Goal: Task Accomplishment & Management: Manage account settings

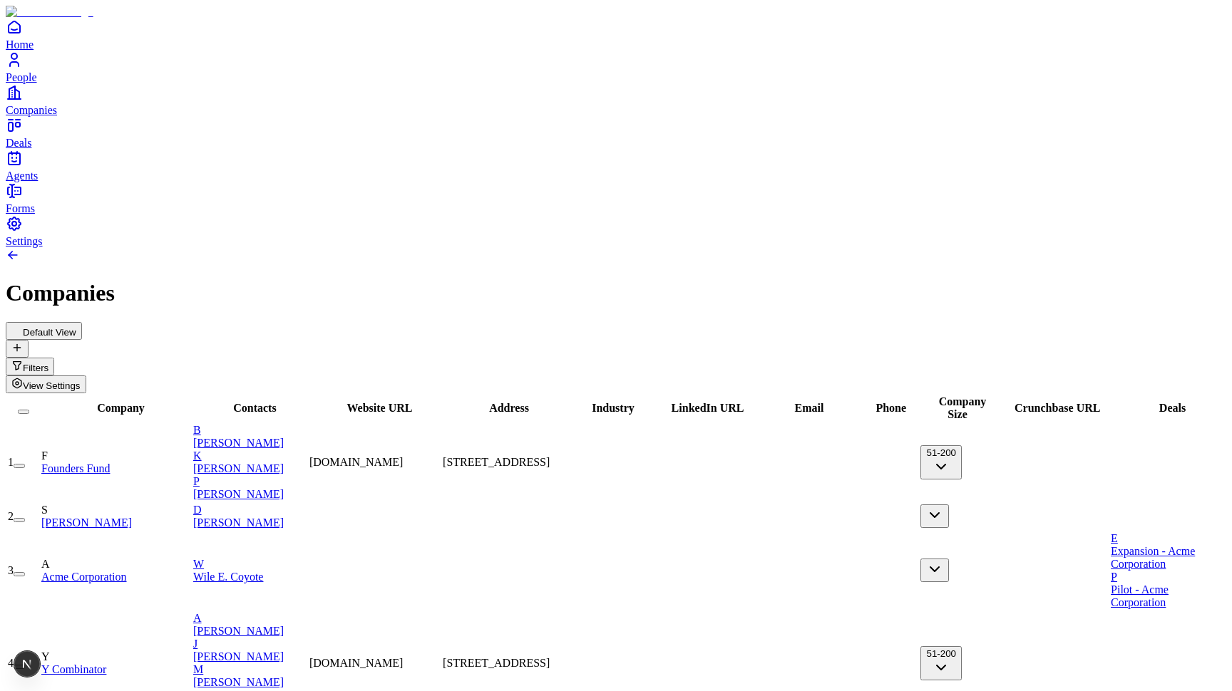
click at [276, 402] on span "Contacts" at bounding box center [254, 408] width 43 height 12
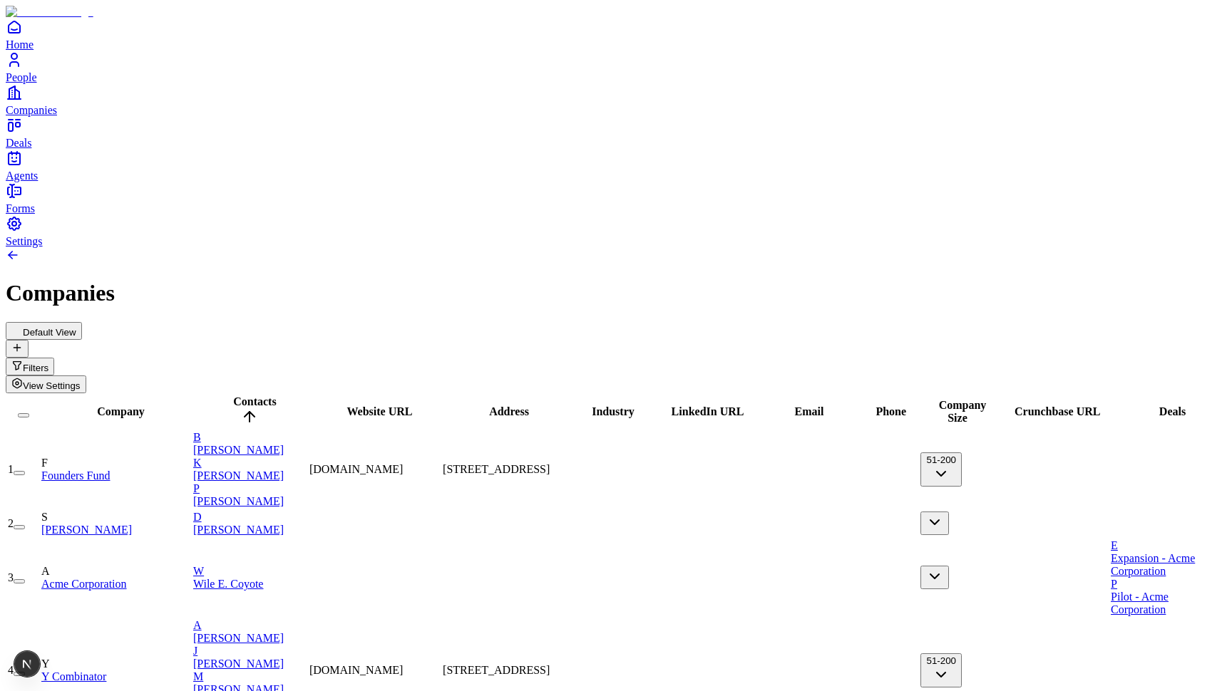
click at [276, 396] on span "Contacts" at bounding box center [254, 402] width 43 height 12
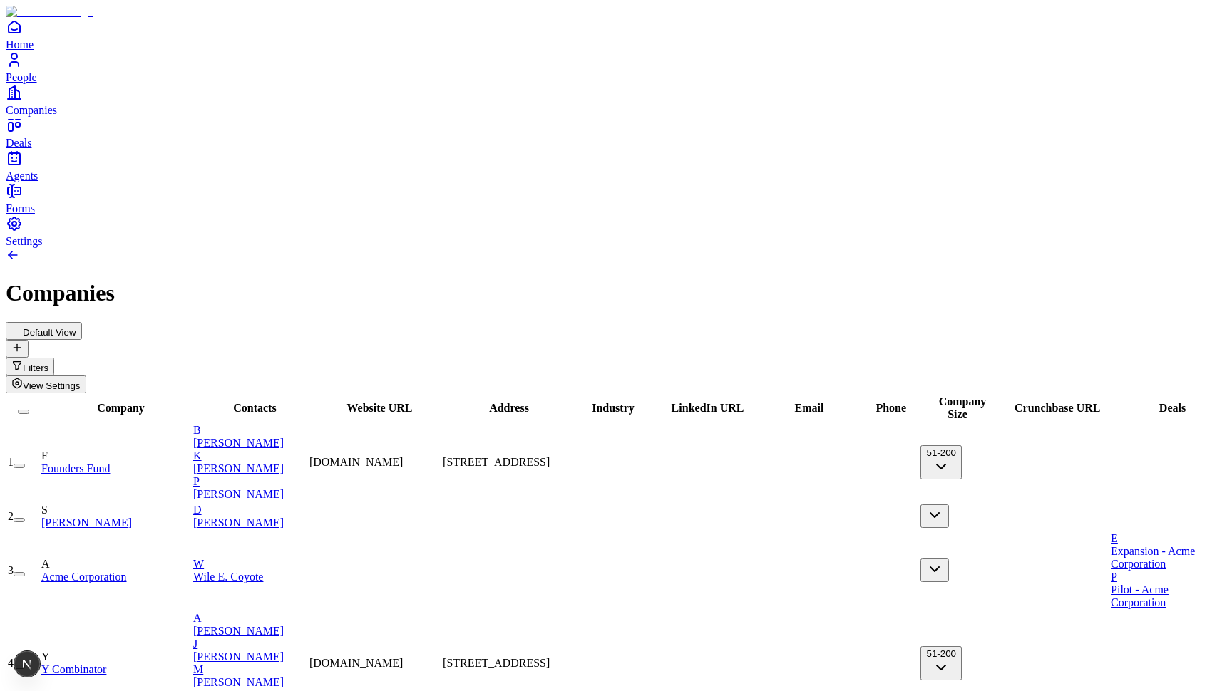
click at [412, 402] on span "Website URL" at bounding box center [379, 408] width 66 height 12
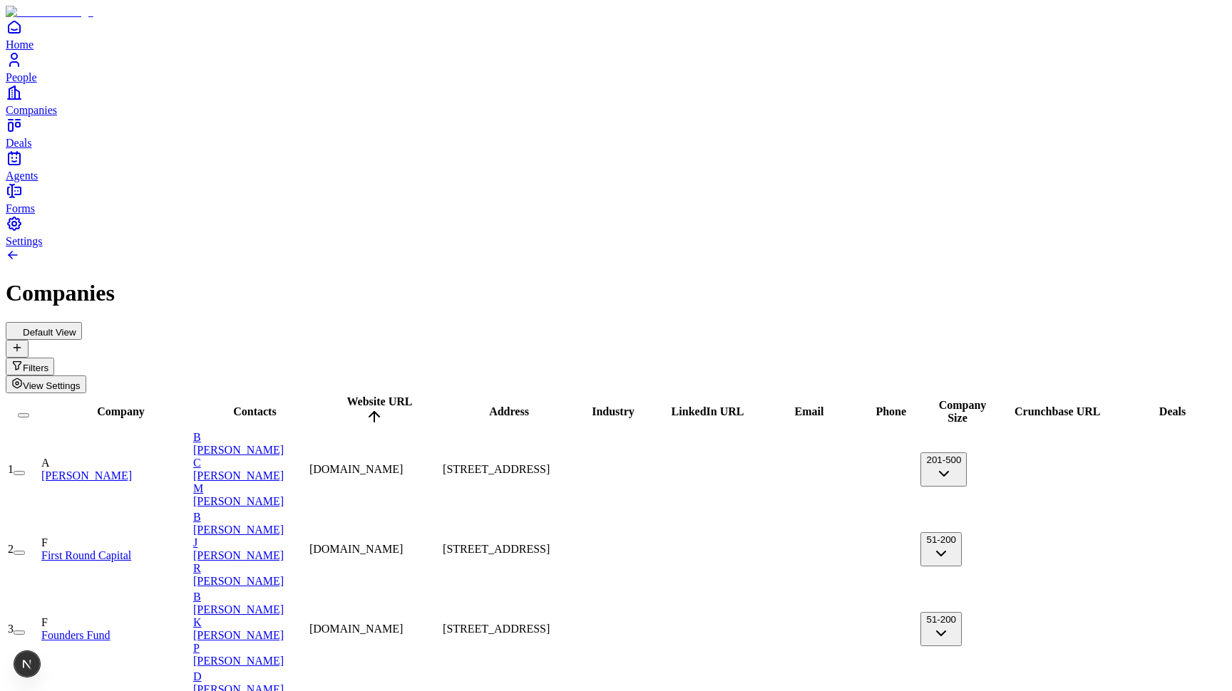
click at [81, 381] on span "View Settings" at bounding box center [52, 386] width 58 height 11
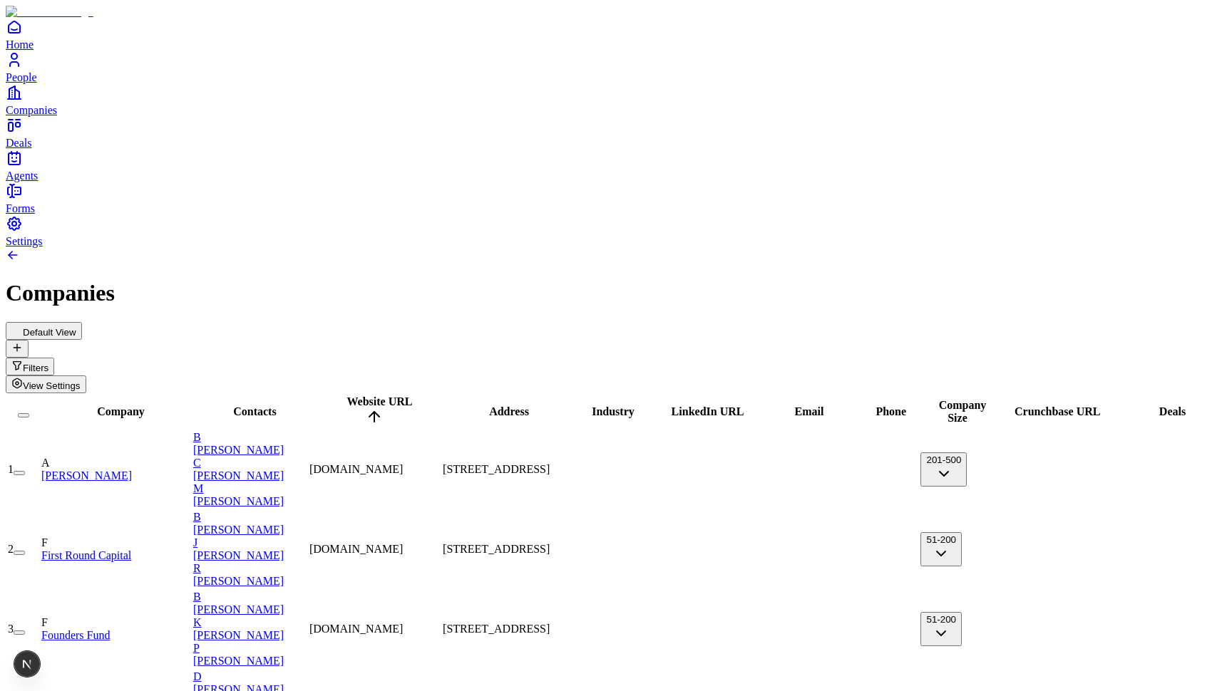
click at [461, 322] on div "Default View Filters View Settings" at bounding box center [616, 357] width 1220 height 71
click at [920, 453] on button "201-500" at bounding box center [943, 470] width 46 height 34
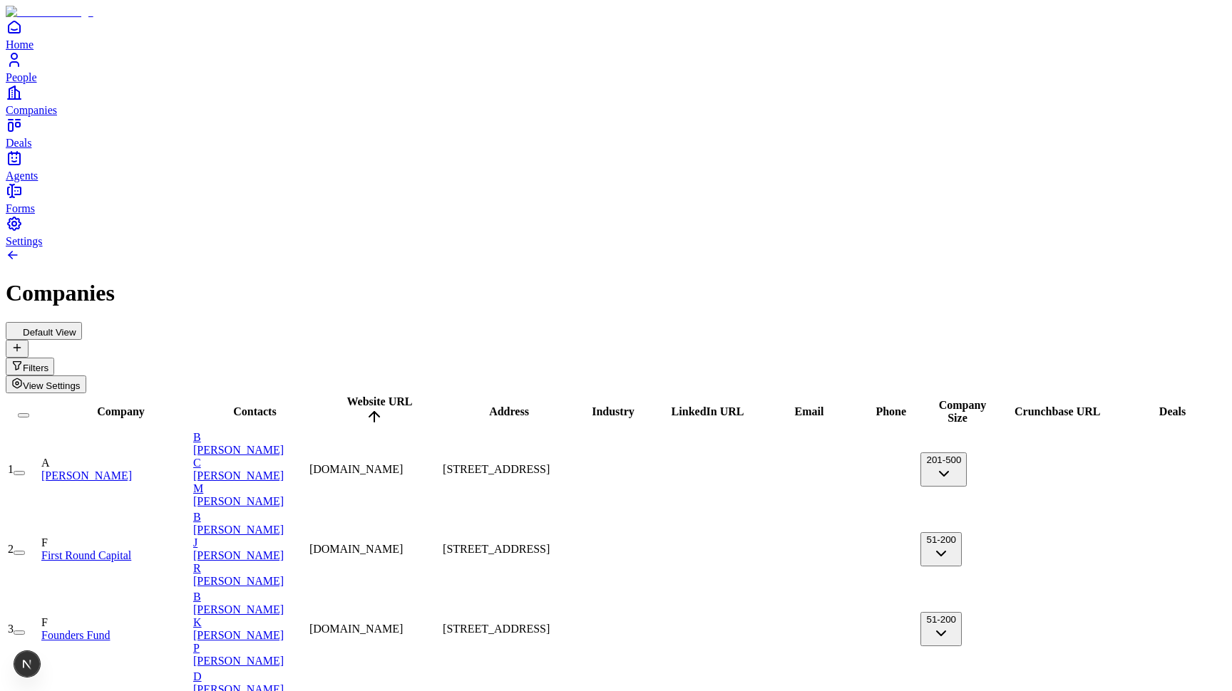
click at [920, 532] on button "51-200" at bounding box center [940, 549] width 41 height 34
click at [1159, 406] on span "Deals" at bounding box center [1172, 412] width 26 height 12
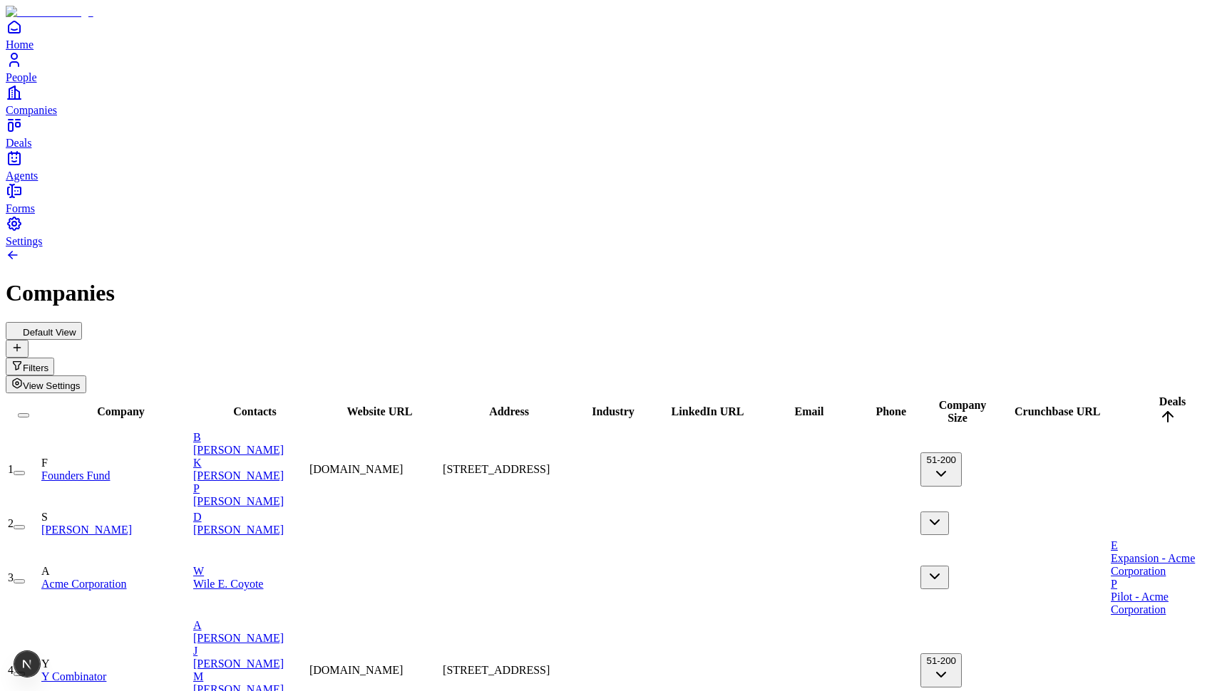
scroll to position [0, 510]
click at [1159, 396] on span "Deals" at bounding box center [1172, 402] width 26 height 12
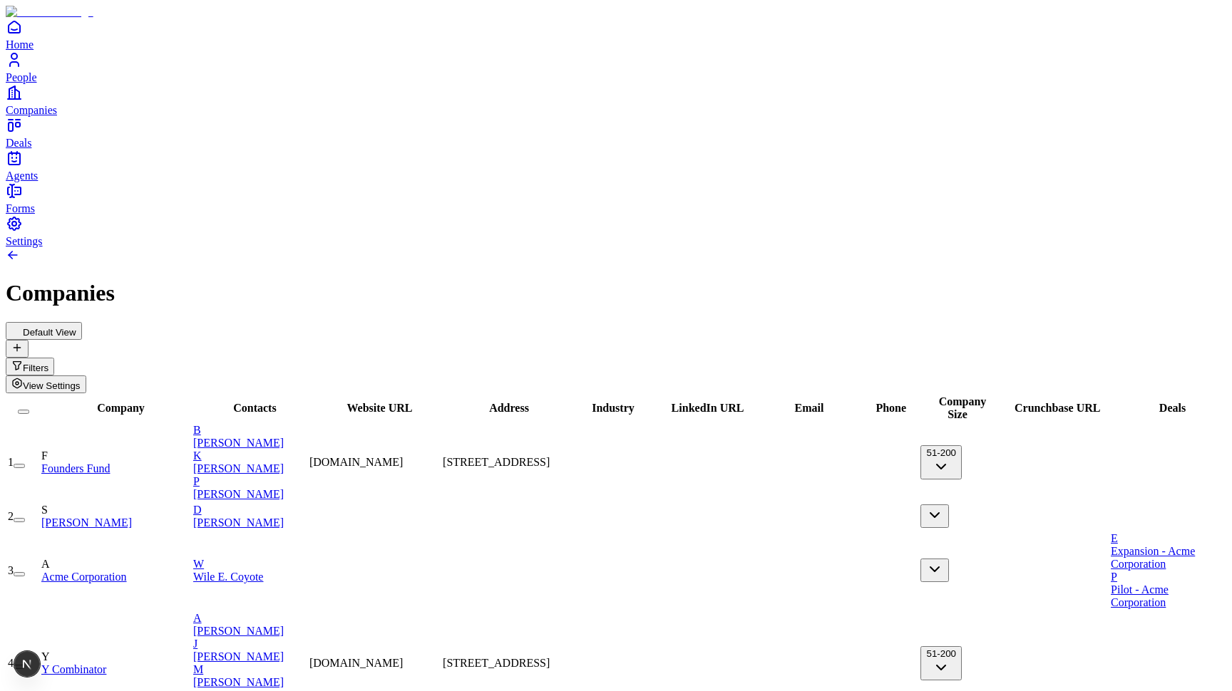
scroll to position [0, 0]
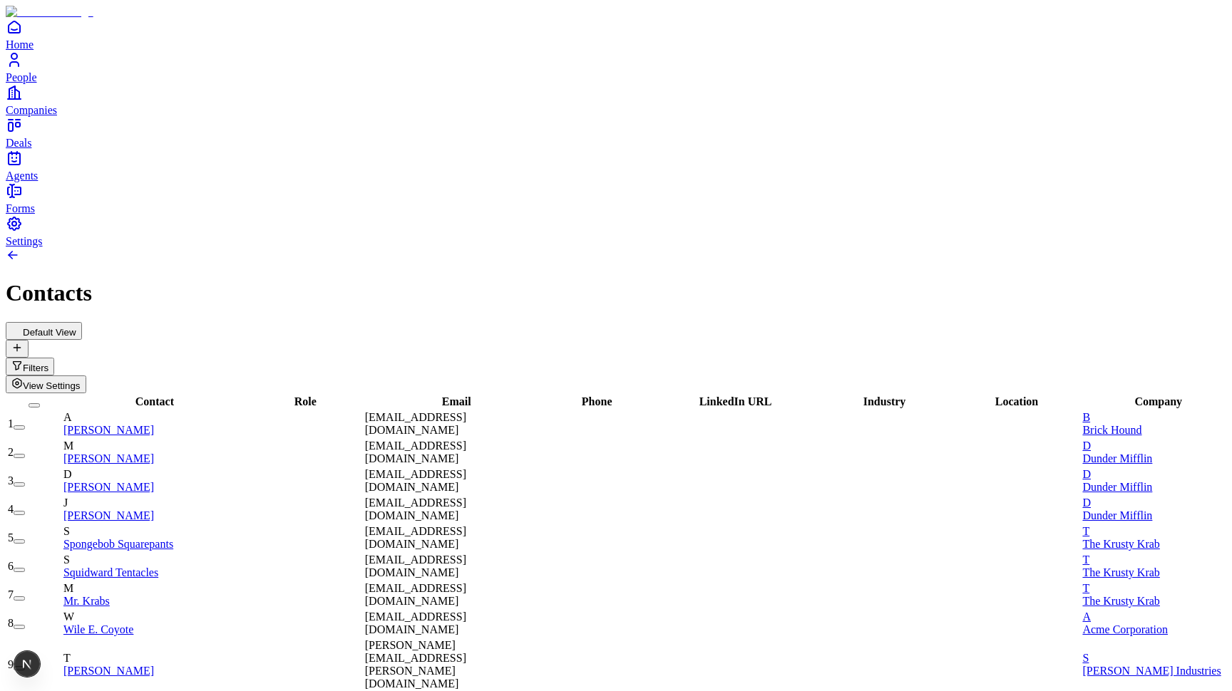
scroll to position [0, 1]
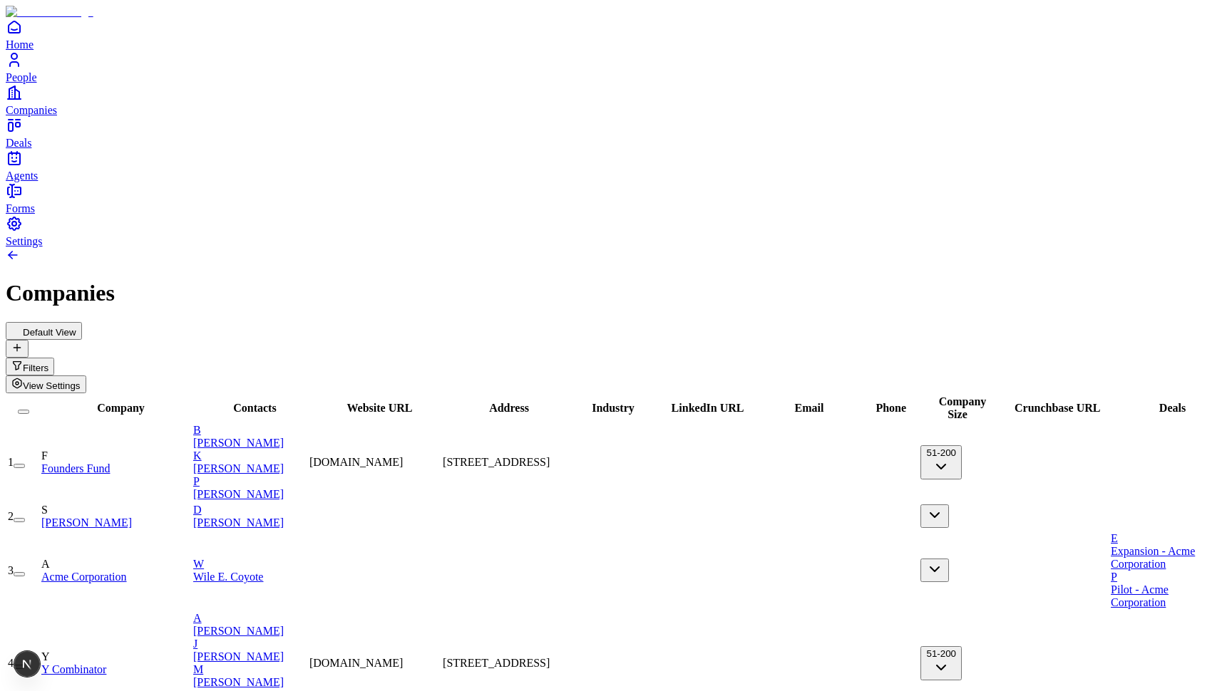
scroll to position [0, 510]
click at [54, 358] on button "Filters" at bounding box center [30, 367] width 48 height 18
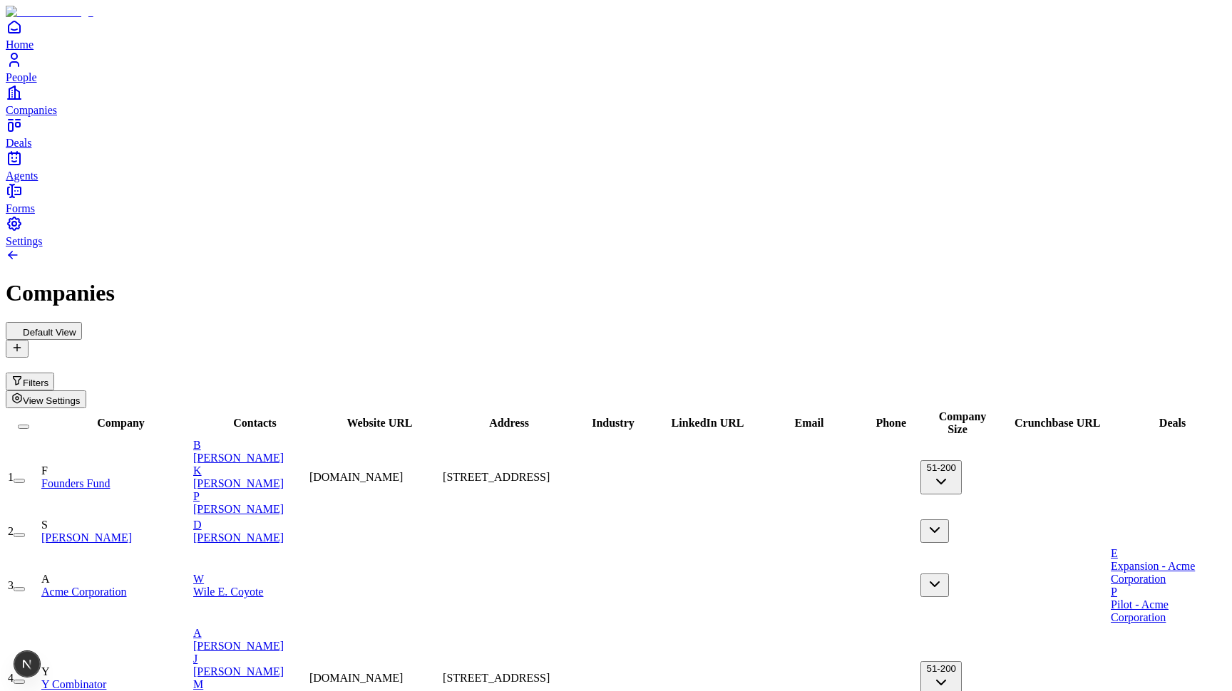
click at [86, 391] on button "View Settings" at bounding box center [46, 400] width 81 height 18
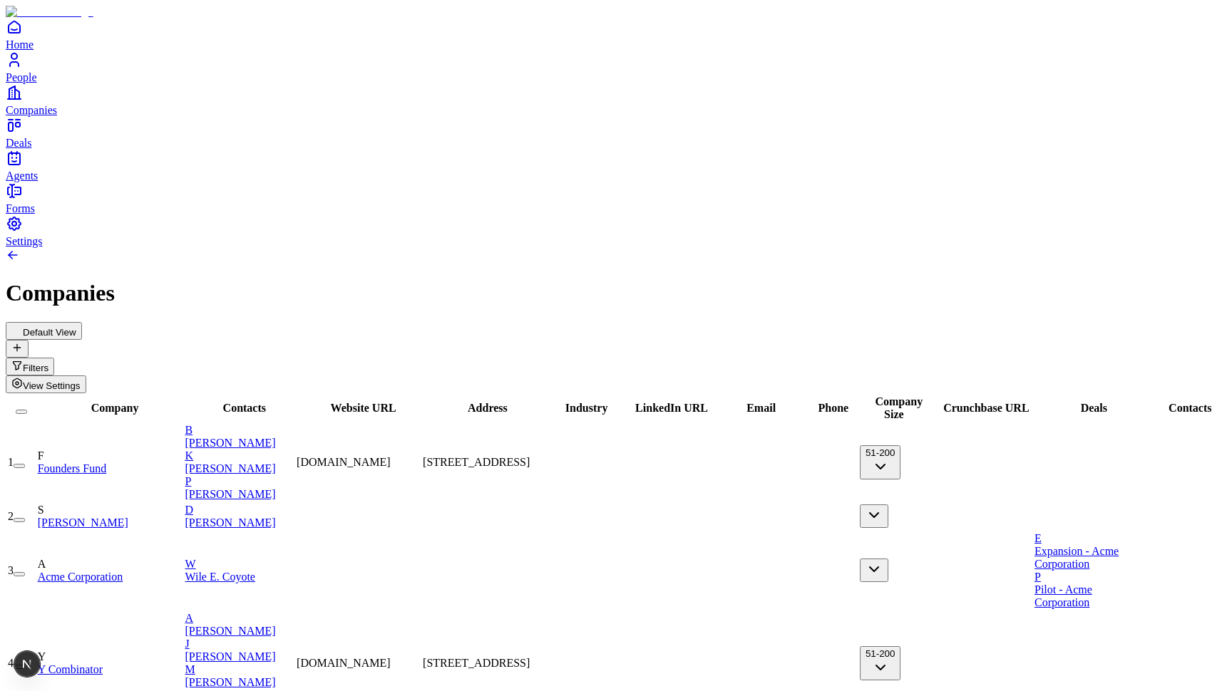
scroll to position [0, 589]
click at [81, 381] on span "View Settings" at bounding box center [52, 386] width 58 height 11
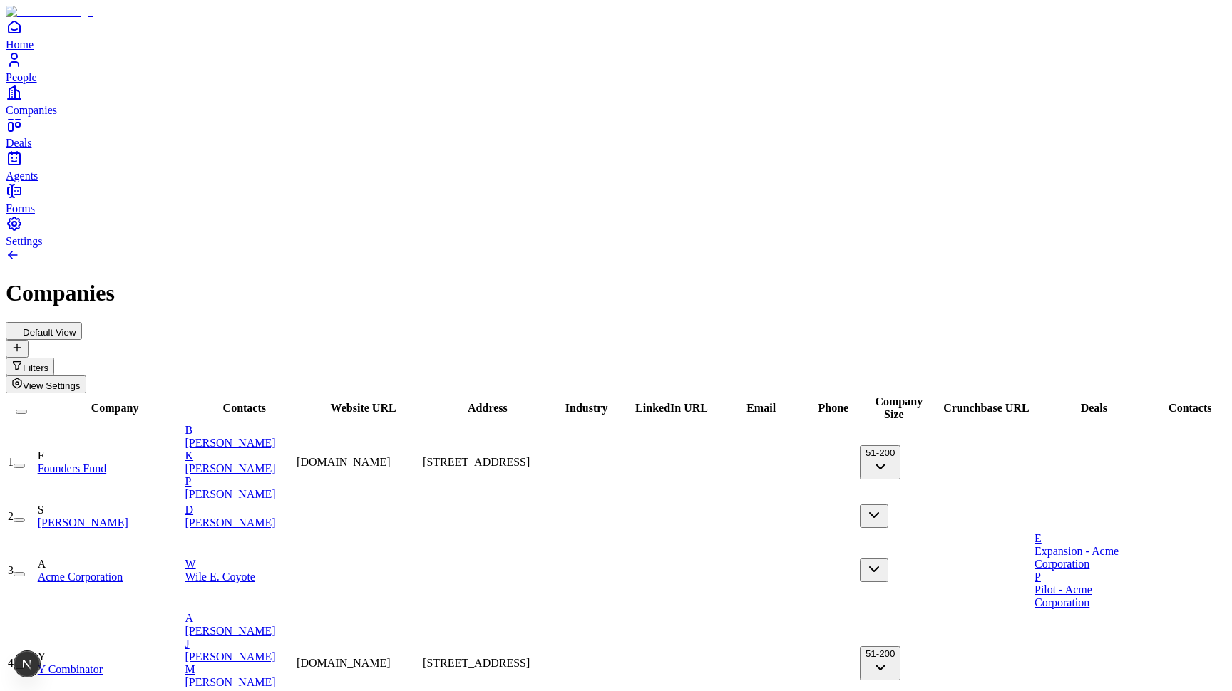
scroll to position [0, 0]
drag, startPoint x: 853, startPoint y: 126, endPoint x: 996, endPoint y: 128, distance: 143.3
click at [996, 395] on tr "Company Contacts Website URL Address Industry LinkedIn URL Email Phone Company …" at bounding box center [616, 408] width 1218 height 27
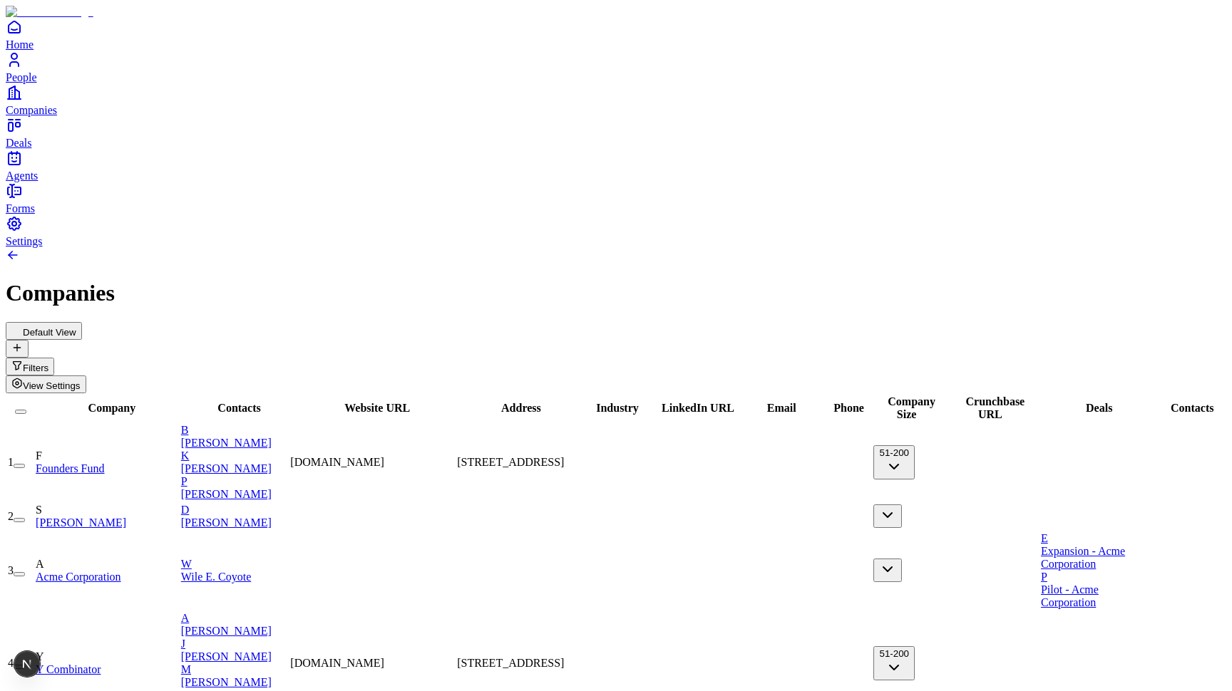
click at [851, 322] on div "Default View Filters View Settings" at bounding box center [616, 357] width 1220 height 71
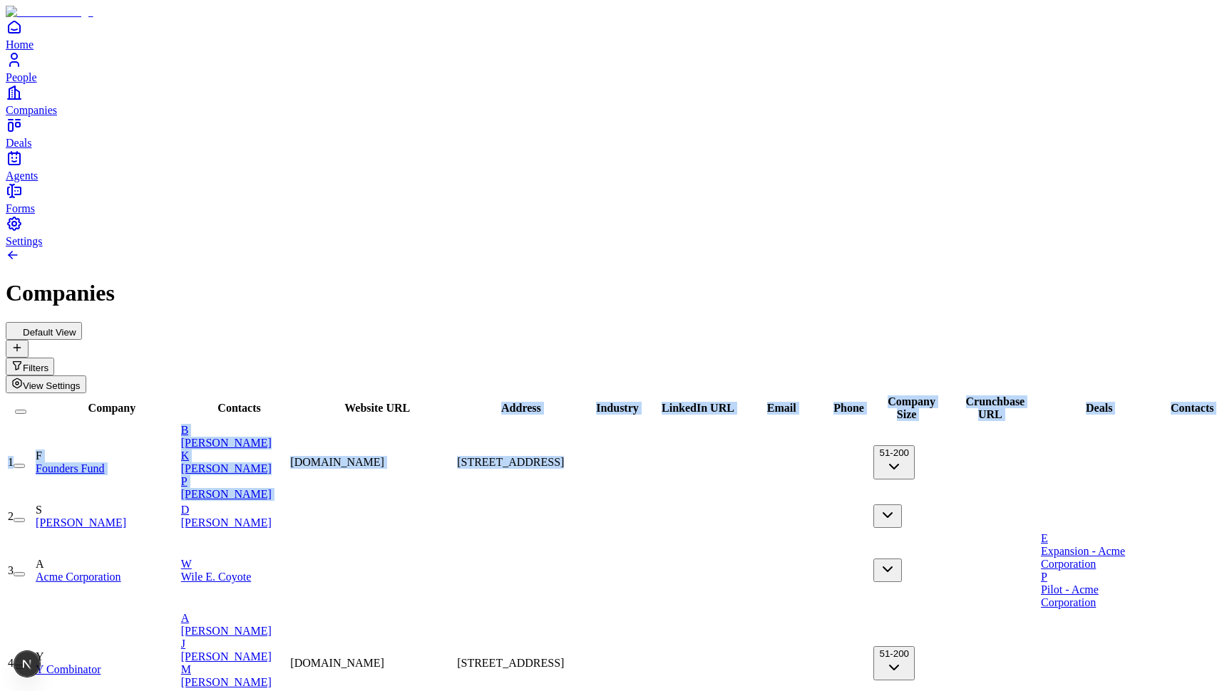
drag, startPoint x: 851, startPoint y: 125, endPoint x: 1011, endPoint y: 152, distance: 162.0
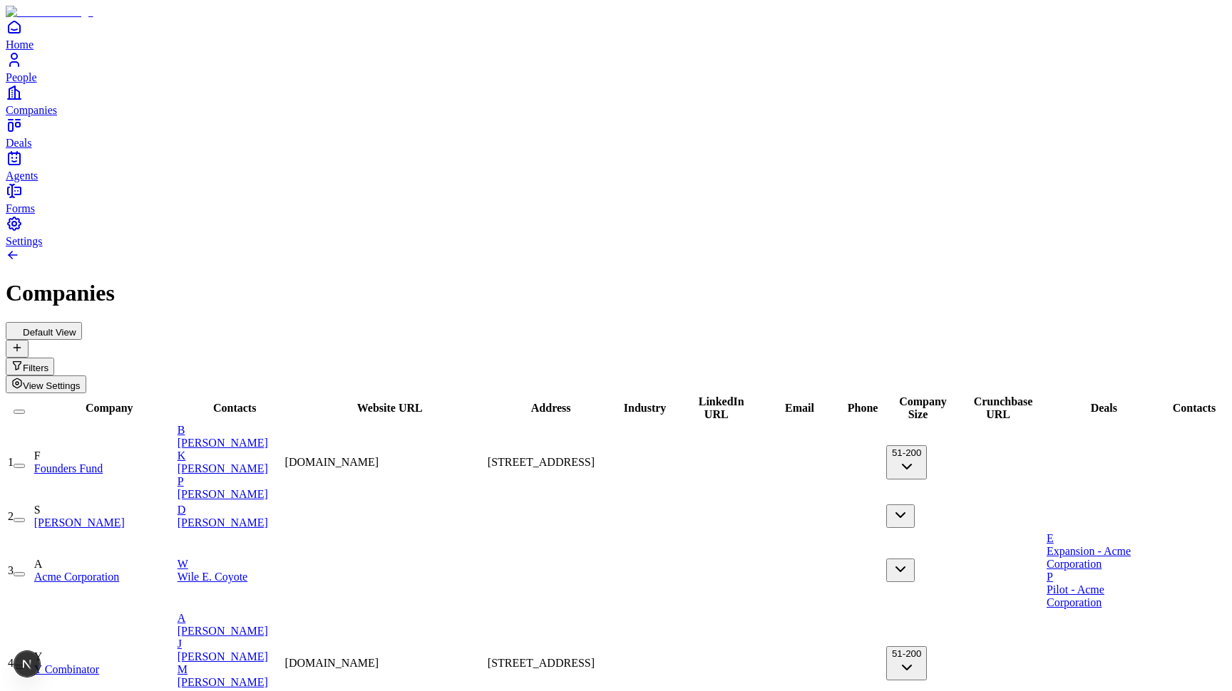
click at [929, 322] on div "Default View Filters View Settings" at bounding box center [616, 357] width 1220 height 71
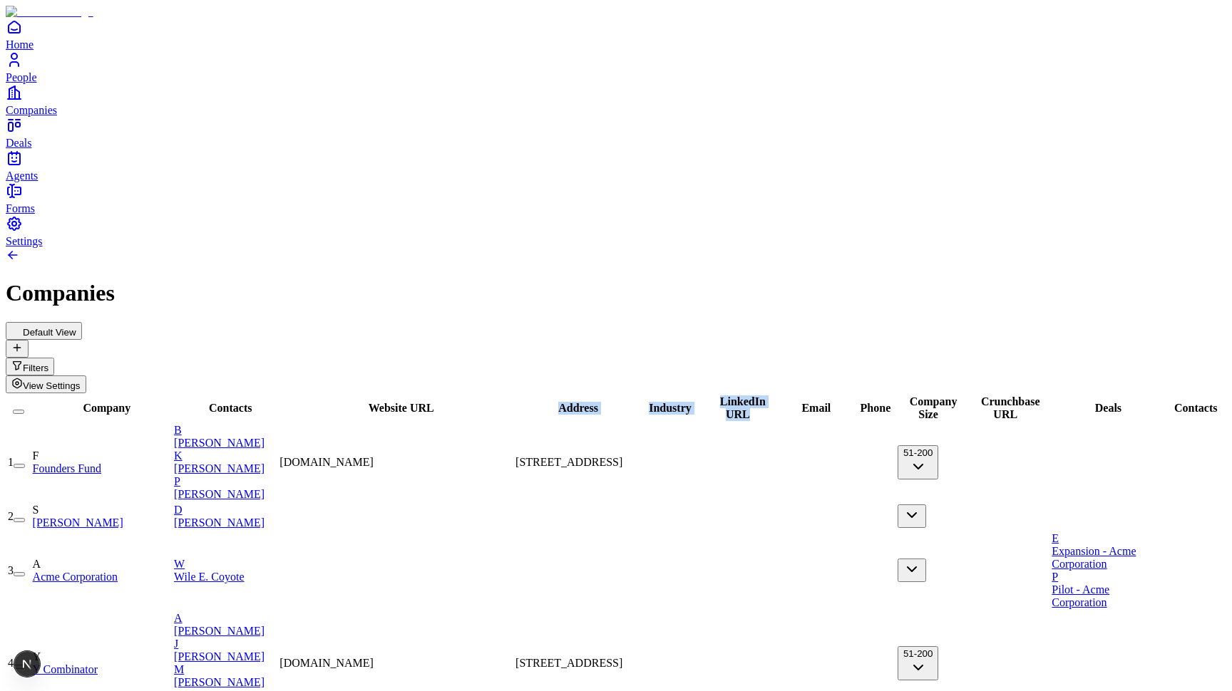
drag, startPoint x: 850, startPoint y: 119, endPoint x: 1048, endPoint y: 135, distance: 198.8
click at [1048, 395] on tr "Company Contacts Website URL Address Industry LinkedIn URL Email Phone Company …" at bounding box center [616, 408] width 1218 height 27
drag, startPoint x: 999, startPoint y: 134, endPoint x: 1106, endPoint y: 134, distance: 107.6
click at [1106, 395] on tr "Company Contacts Website URL Address Industry LinkedIn URL Email Phone Company …" at bounding box center [616, 408] width 1218 height 27
click at [934, 280] on div "Companies" at bounding box center [616, 293] width 1220 height 26
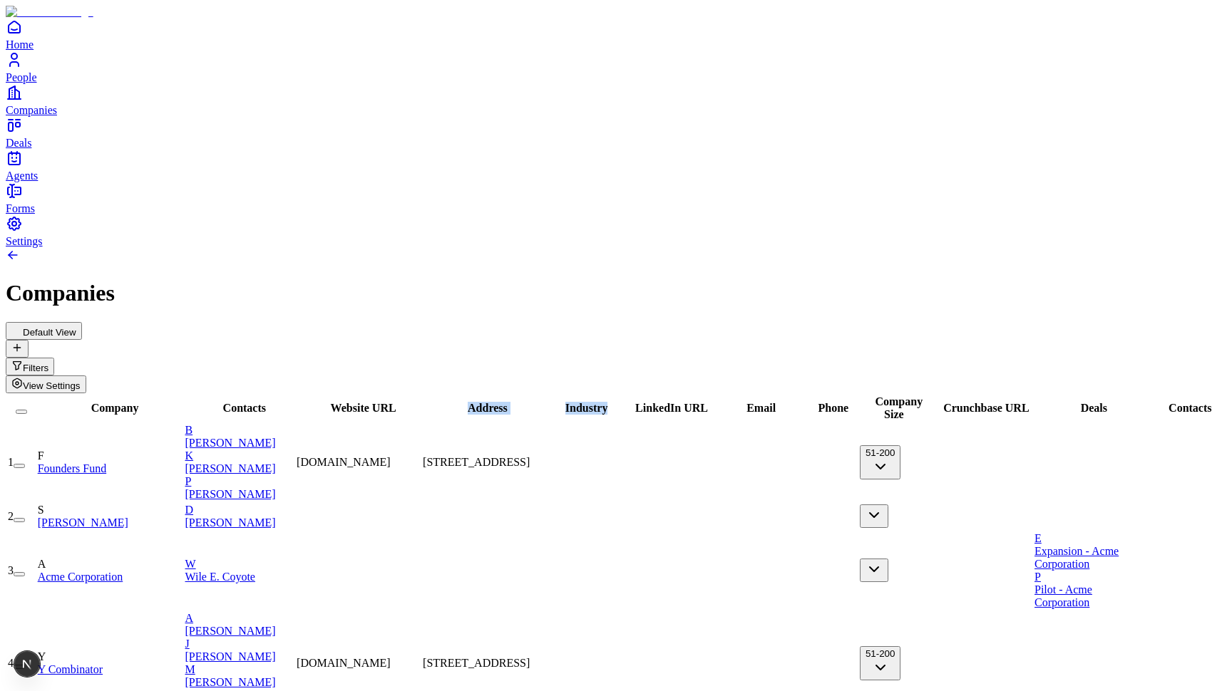
drag, startPoint x: 854, startPoint y: 128, endPoint x: 975, endPoint y: 128, distance: 121.2
click at [975, 395] on tr "Company Contacts Website URL Address Industry LinkedIn URL Email Phone Company …" at bounding box center [616, 408] width 1218 height 27
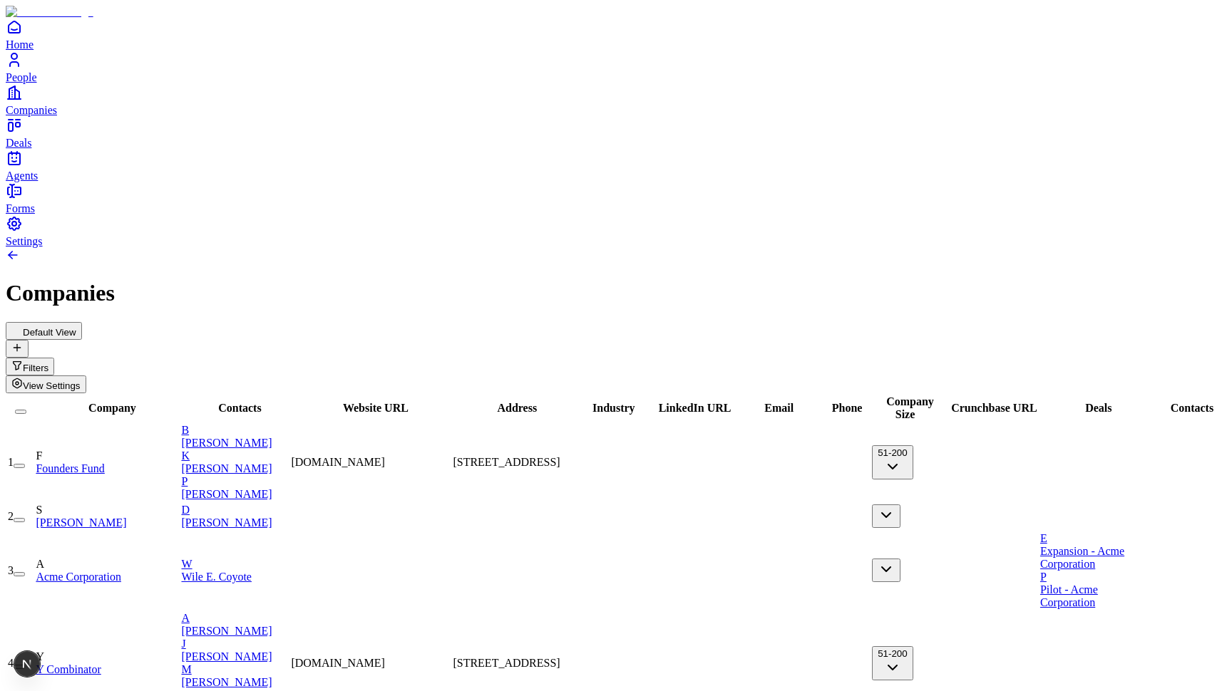
click at [874, 322] on div "Default View Filters View Settings" at bounding box center [616, 357] width 1220 height 71
click at [450, 415] on div at bounding box center [370, 415] width 159 height 0
drag, startPoint x: 722, startPoint y: 125, endPoint x: 499, endPoint y: 129, distance: 223.1
click at [288, 402] on div "Contacts" at bounding box center [234, 408] width 107 height 13
click at [550, 322] on div "Default View Filters View Settings" at bounding box center [616, 357] width 1220 height 71
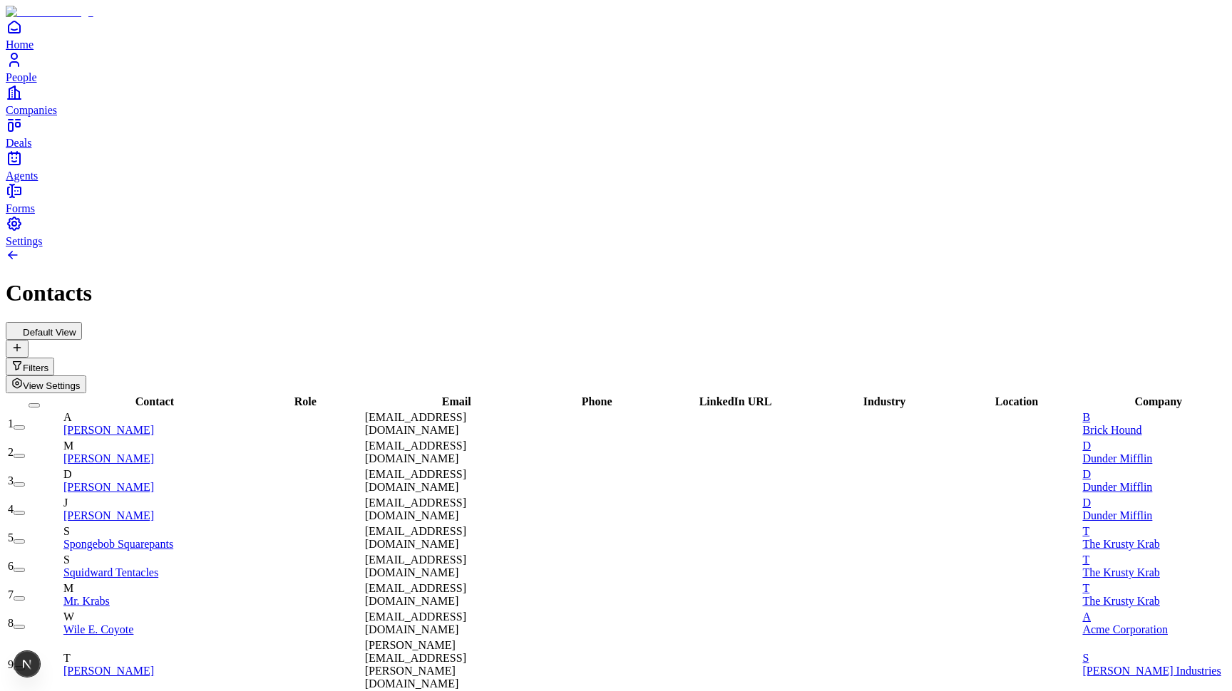
scroll to position [0, 1]
click at [352, 424] on div at bounding box center [300, 424] width 123 height 0
click at [415, 322] on div "Default View Filters View Settings" at bounding box center [616, 357] width 1220 height 71
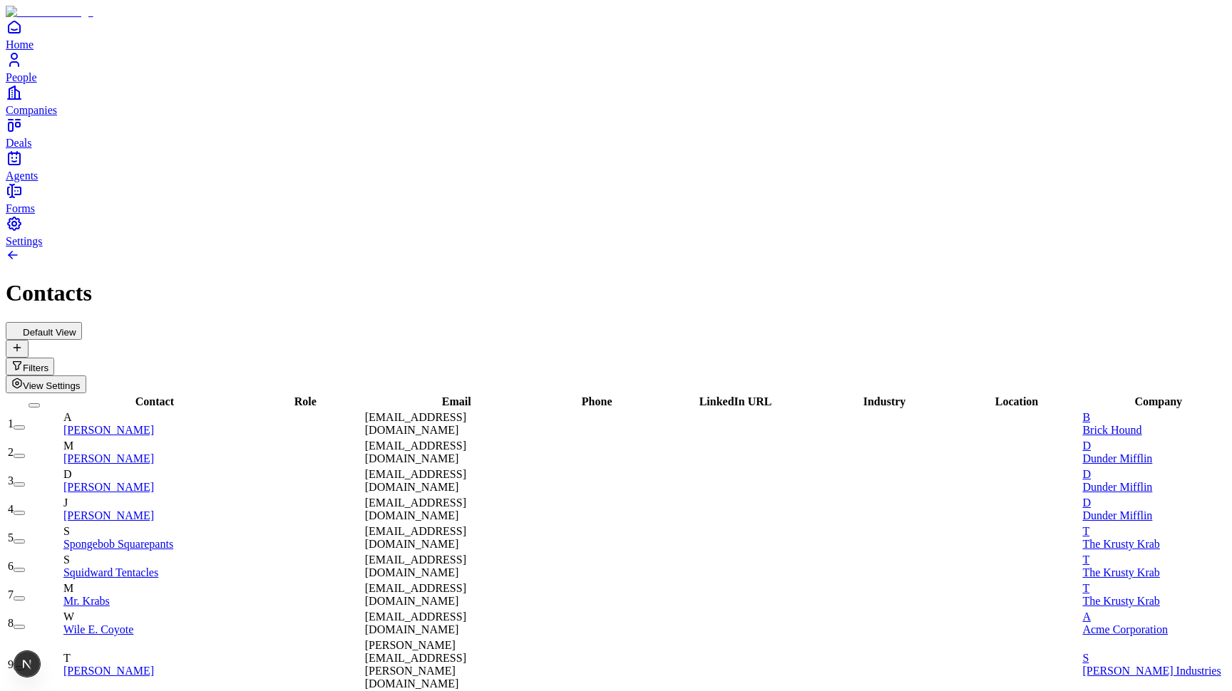
click at [81, 381] on span "View Settings" at bounding box center [52, 386] width 58 height 11
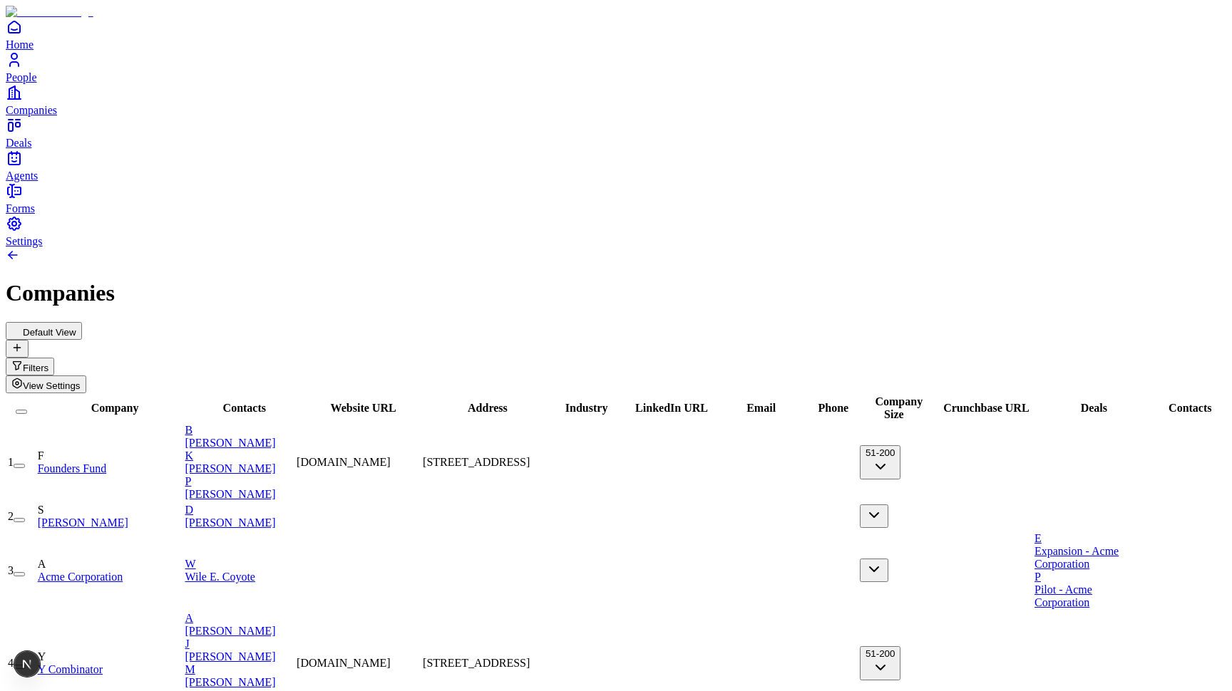
drag, startPoint x: 718, startPoint y: 128, endPoint x: 495, endPoint y: 130, distance: 223.1
click at [294, 402] on div "Contacts" at bounding box center [239, 408] width 109 height 13
click at [499, 322] on div "Default View Filters View Settings" at bounding box center [616, 357] width 1220 height 71
click at [530, 456] on span "[STREET_ADDRESS]" at bounding box center [476, 462] width 107 height 12
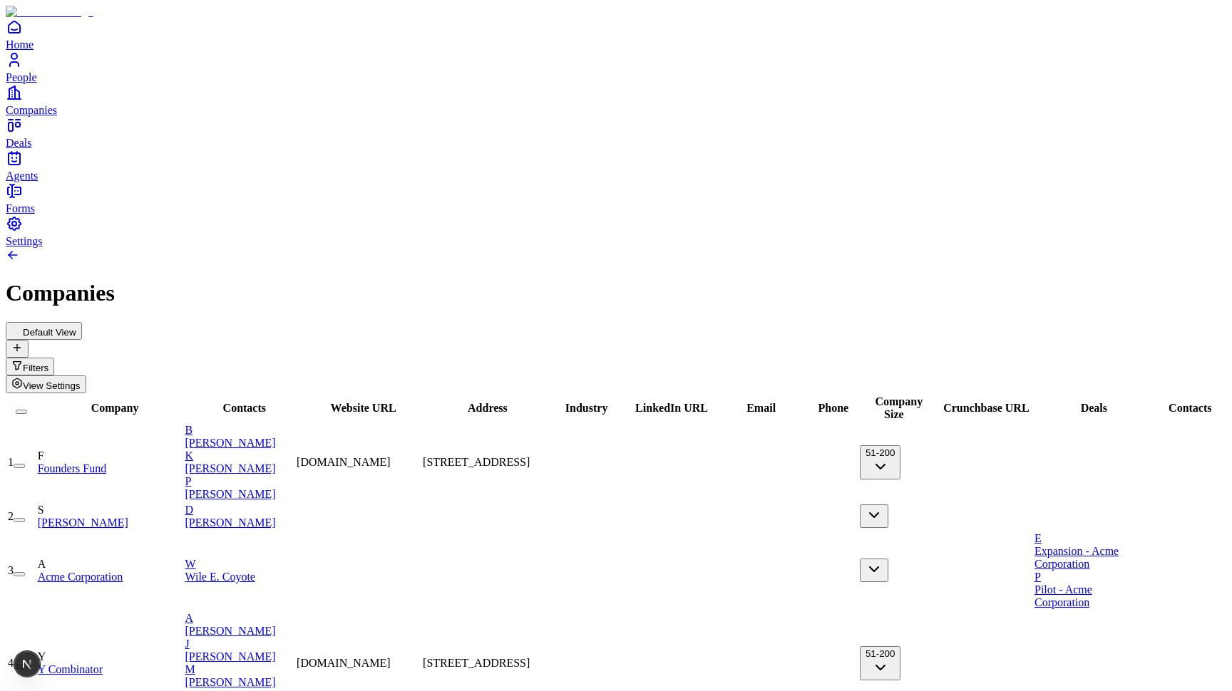
click at [530, 456] on span "[STREET_ADDRESS]" at bounding box center [476, 462] width 107 height 12
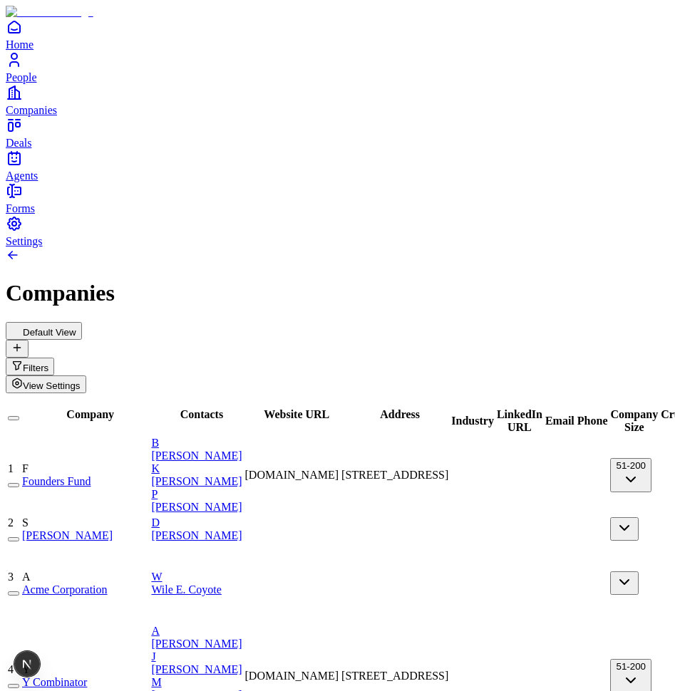
drag, startPoint x: 515, startPoint y: 78, endPoint x: 502, endPoint y: 264, distance: 186.5
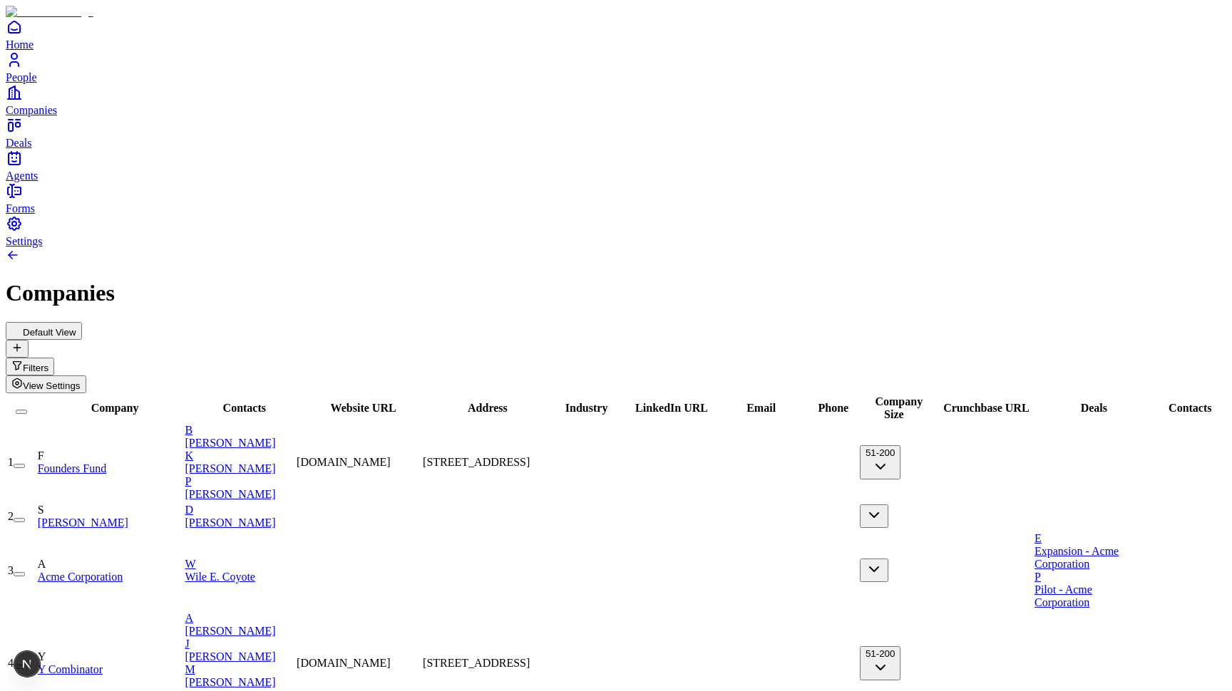
scroll to position [0, 0]
drag, startPoint x: 639, startPoint y: 128, endPoint x: 786, endPoint y: 128, distance: 146.8
click at [786, 395] on tr "Company Contacts Website URL Address Industry LinkedIn URL Email Phone Company …" at bounding box center [616, 408] width 1218 height 27
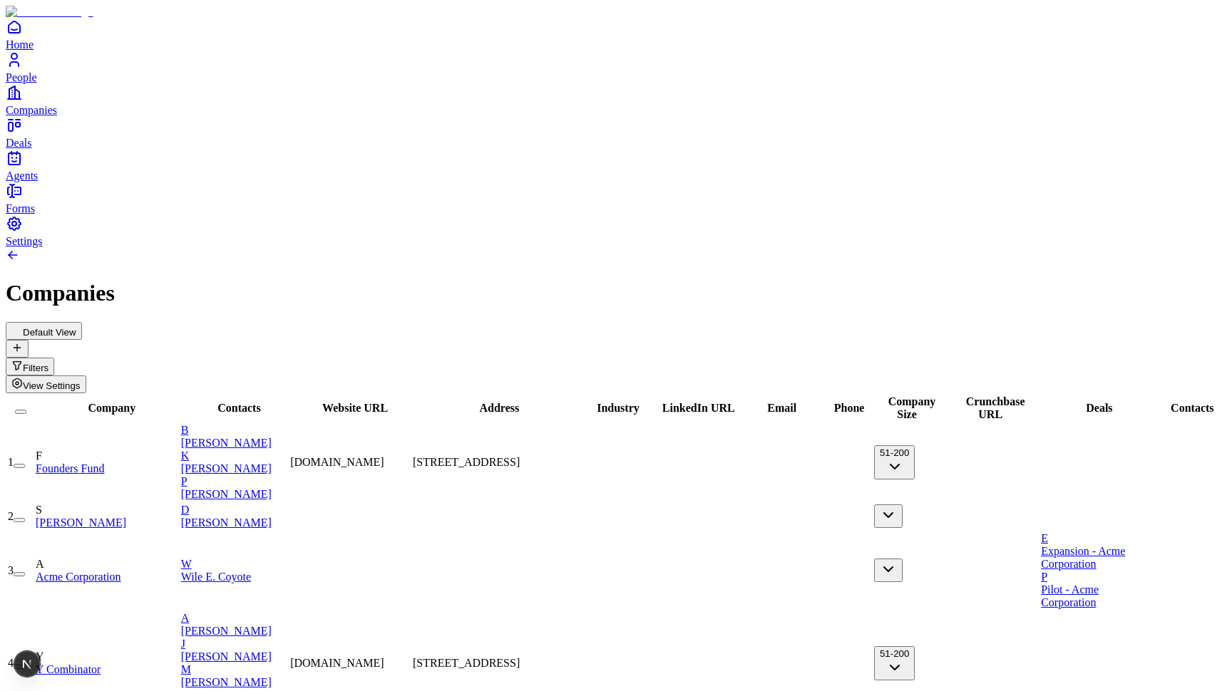
click at [729, 322] on div "Default View Filters View Settings" at bounding box center [616, 357] width 1220 height 71
drag, startPoint x: 636, startPoint y: 135, endPoint x: 848, endPoint y: 135, distance: 211.7
click at [848, 395] on tr "Company Contacts Website URL Address Industry LinkedIn URL Email Phone Company …" at bounding box center [616, 408] width 1218 height 27
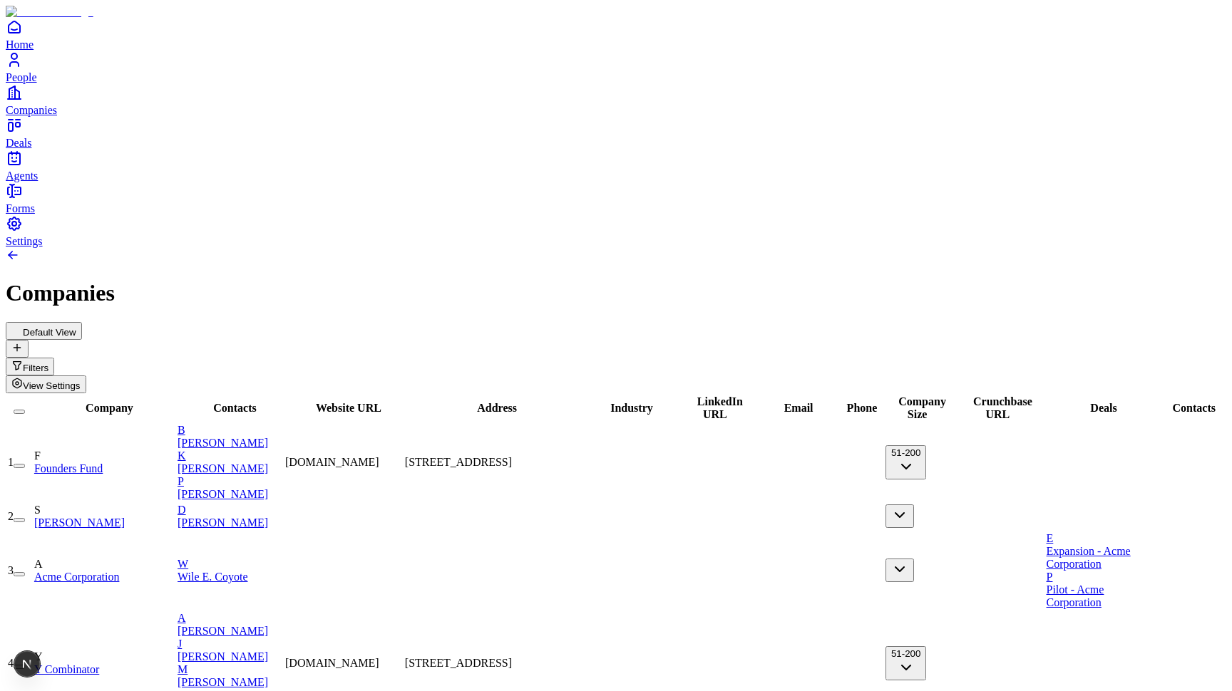
click at [669, 322] on div "Default View Filters View Settings" at bounding box center [616, 357] width 1220 height 71
click at [283, 423] on td "B [PERSON_NAME] K [PERSON_NAME] P [PERSON_NAME]" at bounding box center [230, 462] width 106 height 78
click at [282, 450] on div "K" at bounding box center [229, 456] width 105 height 13
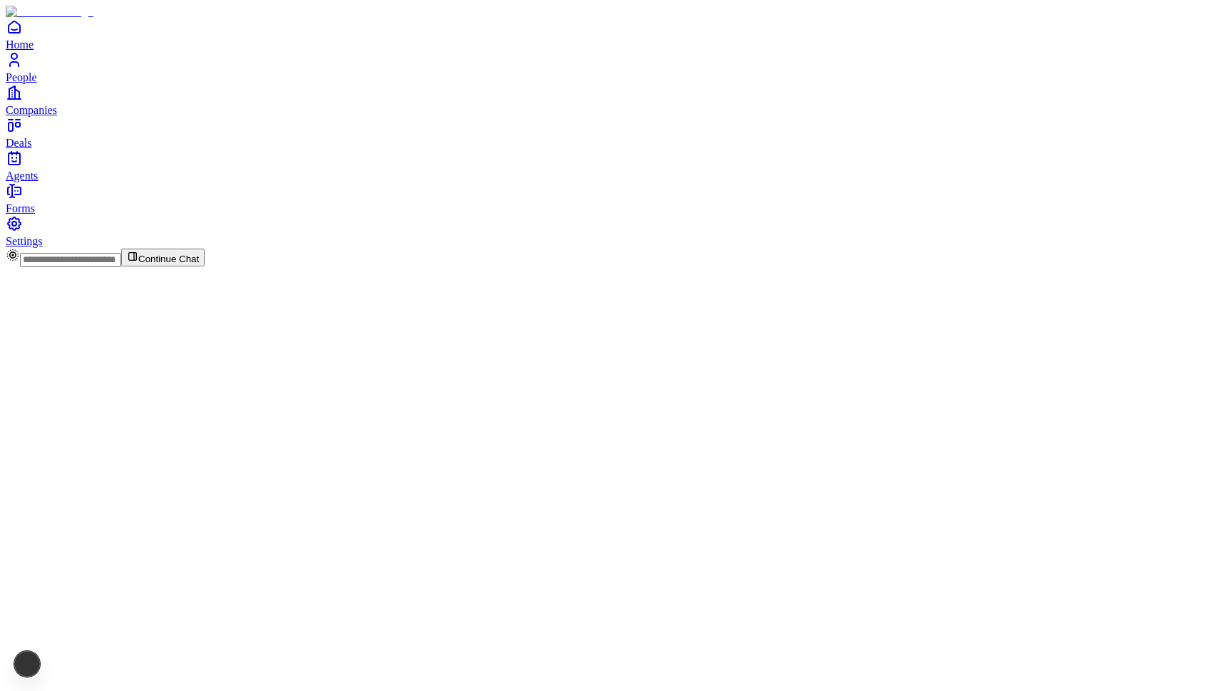
click at [367, 248] on div at bounding box center [616, 248] width 1220 height 0
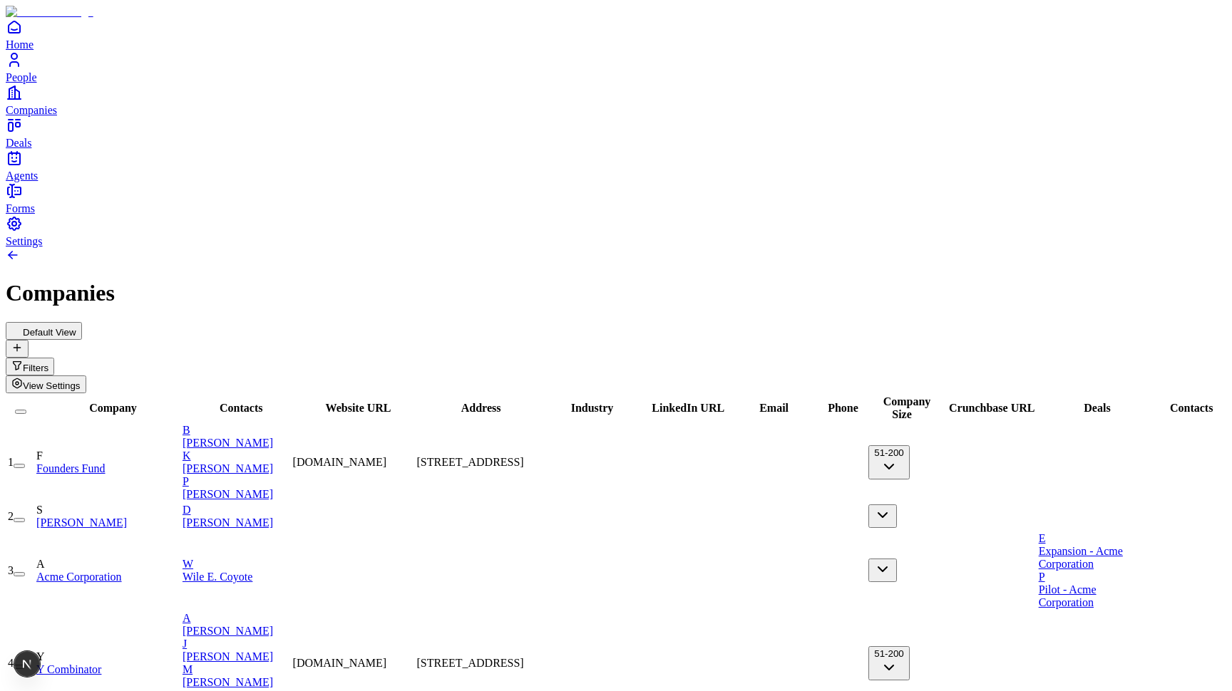
click at [290, 450] on link "K [PERSON_NAME]" at bounding box center [236, 462] width 108 height 25
click at [291, 423] on td "B [PERSON_NAME] K [PERSON_NAME] P [PERSON_NAME]" at bounding box center [236, 462] width 109 height 78
click at [273, 517] on span "[PERSON_NAME]" at bounding box center [227, 523] width 91 height 12
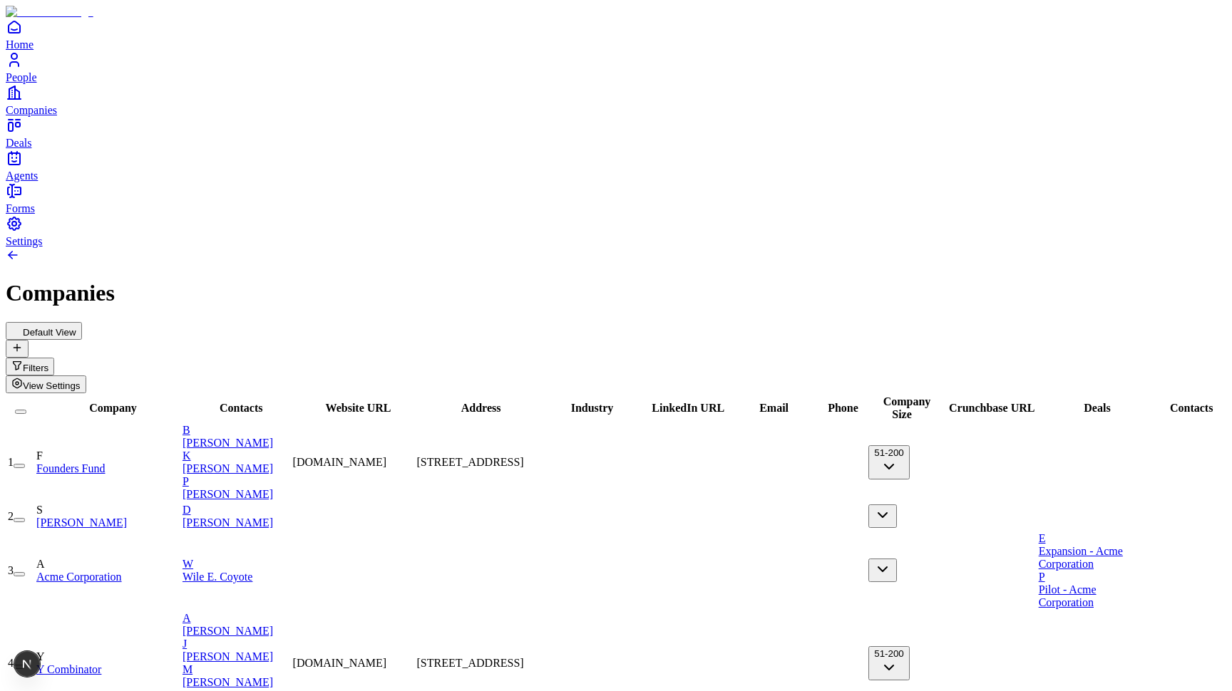
click at [1081, 571] on link "P Pilot - Acme Corporation" at bounding box center [1093, 590] width 108 height 38
click at [1069, 532] on div "E Expansion - Acme Corporation P Pilot - Acme Corporation" at bounding box center [1093, 570] width 108 height 77
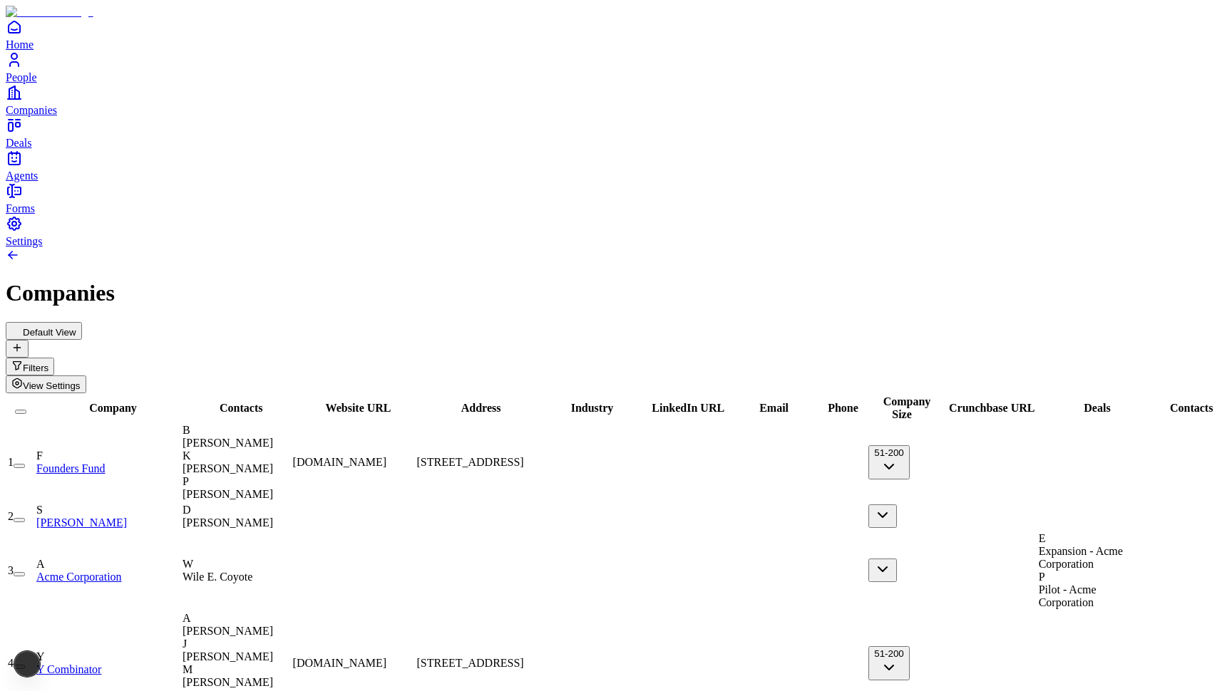
scroll to position [0, 14]
click at [1146, 532] on div "E Expansion - Acme Corporation" at bounding box center [1093, 551] width 108 height 38
click at [290, 450] on div "K" at bounding box center [236, 456] width 108 height 13
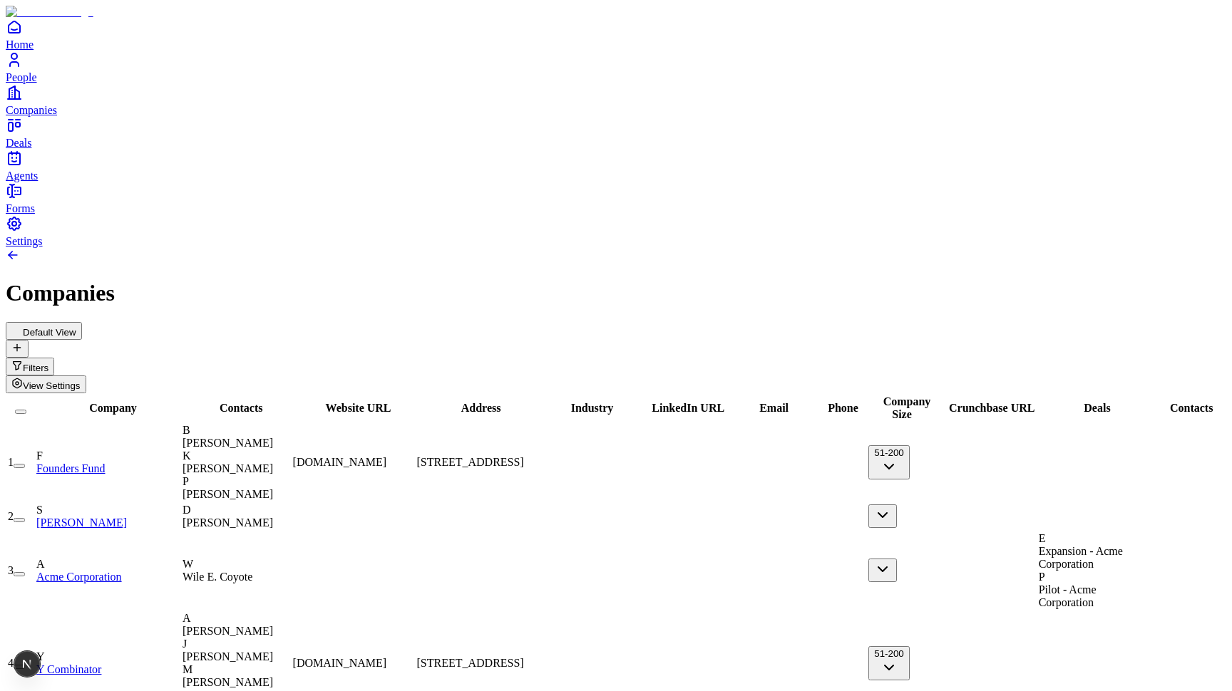
click at [290, 450] on div "K" at bounding box center [236, 456] width 108 height 13
click at [290, 424] on div "B Brian Singerman K Keith Rabois P Peter Thiel" at bounding box center [236, 462] width 108 height 77
click at [273, 463] on span "[PERSON_NAME]" at bounding box center [227, 469] width 91 height 12
click at [387, 322] on div "Default View Filters View Settings" at bounding box center [616, 357] width 1220 height 71
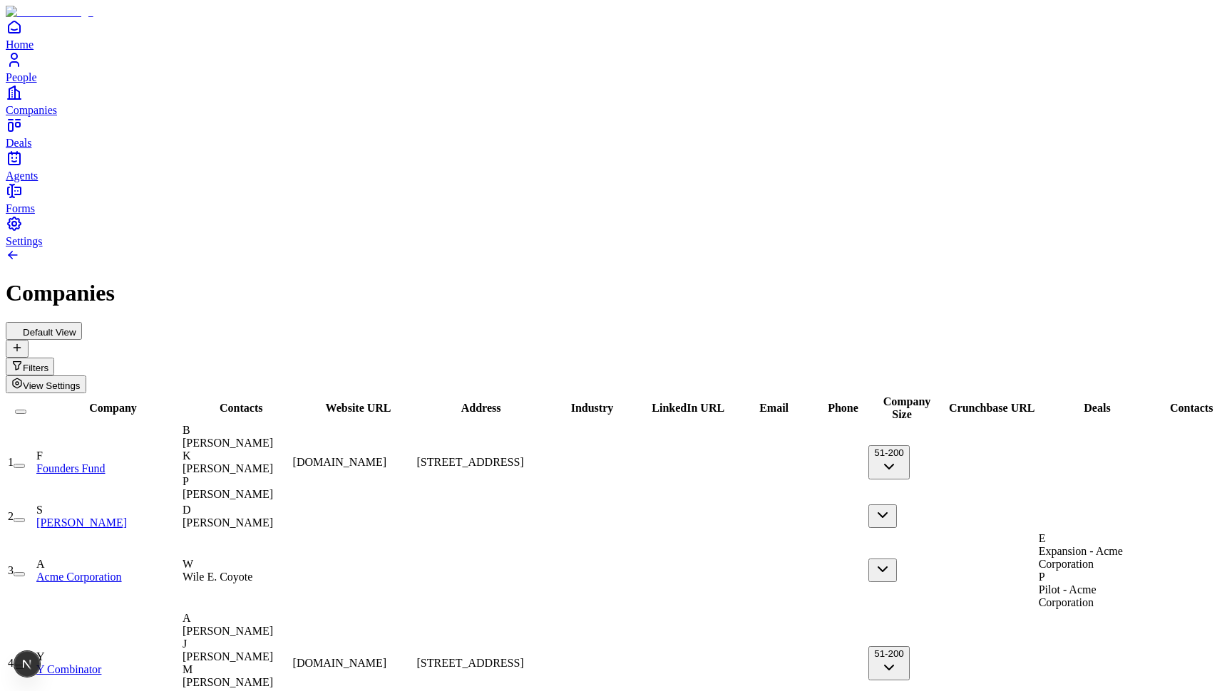
click at [408, 322] on div "Default View Filters View Settings" at bounding box center [616, 357] width 1220 height 71
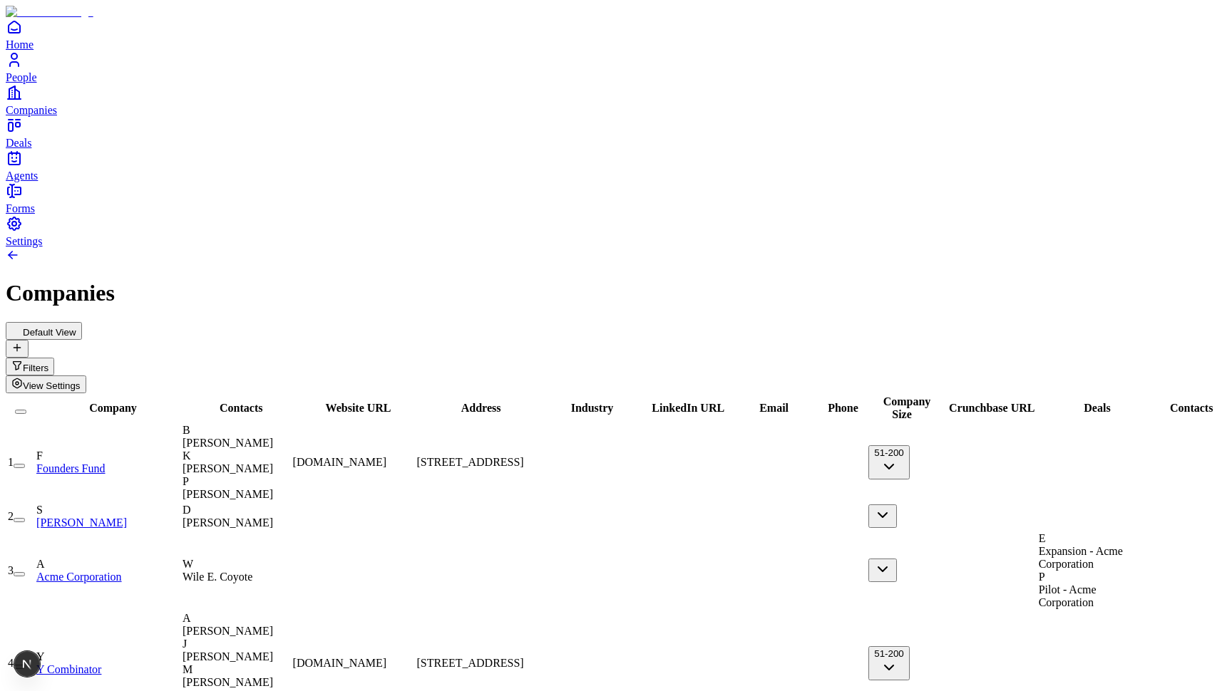
click at [252, 571] on span "Wile E. Coyote" at bounding box center [217, 577] width 70 height 12
click at [396, 322] on div "Default View Filters View Settings" at bounding box center [616, 357] width 1220 height 71
click at [290, 450] on div "K" at bounding box center [236, 456] width 108 height 13
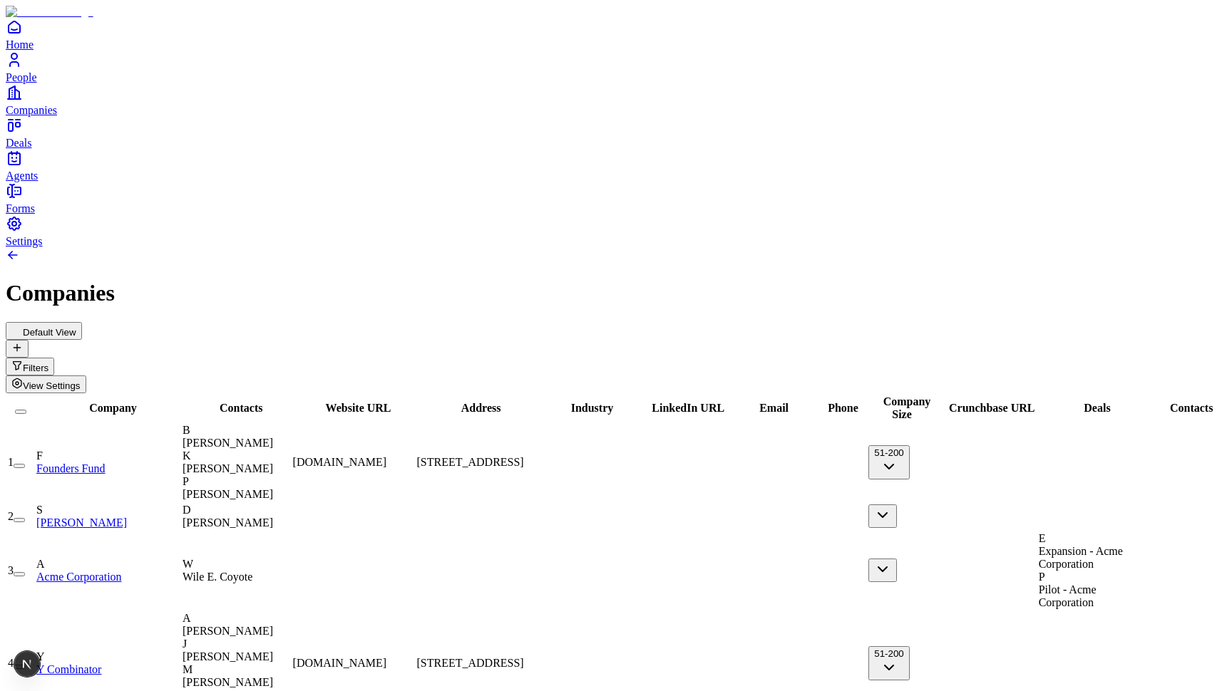
click at [290, 450] on div "K" at bounding box center [236, 456] width 108 height 13
click at [291, 423] on td "B [PERSON_NAME] K [PERSON_NAME] P [PERSON_NAME]" at bounding box center [236, 462] width 109 height 78
click at [290, 450] on div "K [PERSON_NAME]" at bounding box center [236, 463] width 108 height 26
click at [419, 322] on div "Default View Filters View Settings" at bounding box center [616, 357] width 1220 height 71
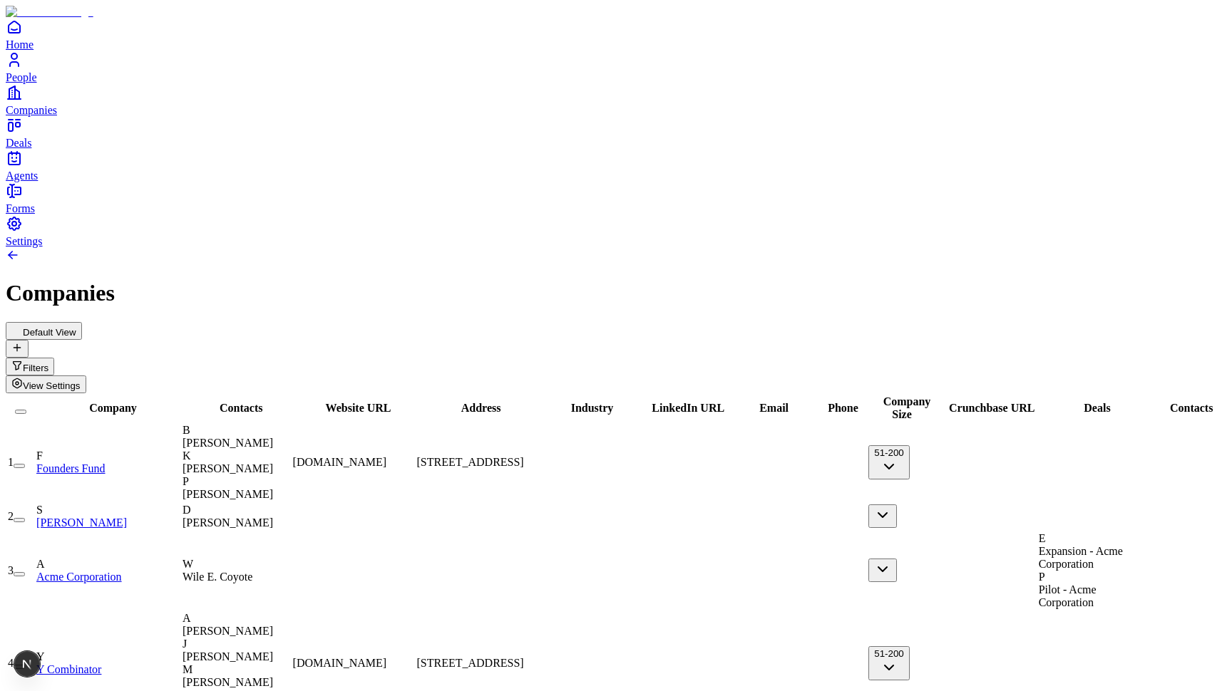
scroll to position [724, 0]
click at [415, 280] on h1 "Companies" at bounding box center [616, 293] width 1220 height 26
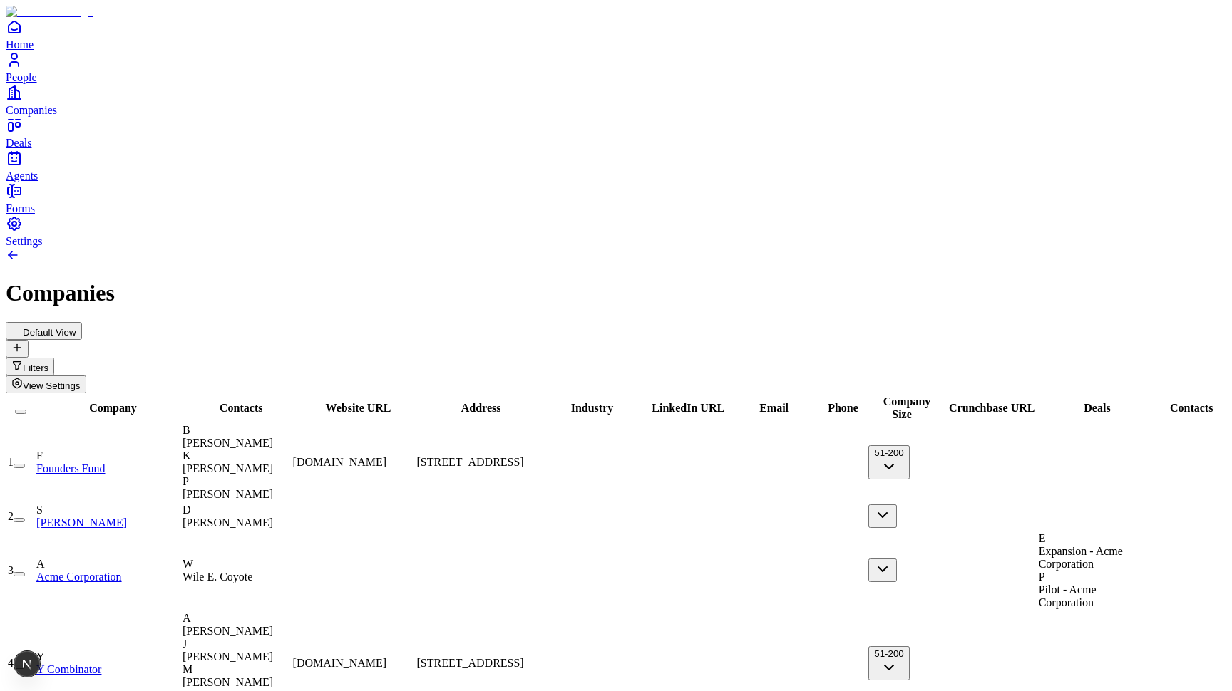
click at [81, 381] on span "View Settings" at bounding box center [52, 386] width 58 height 11
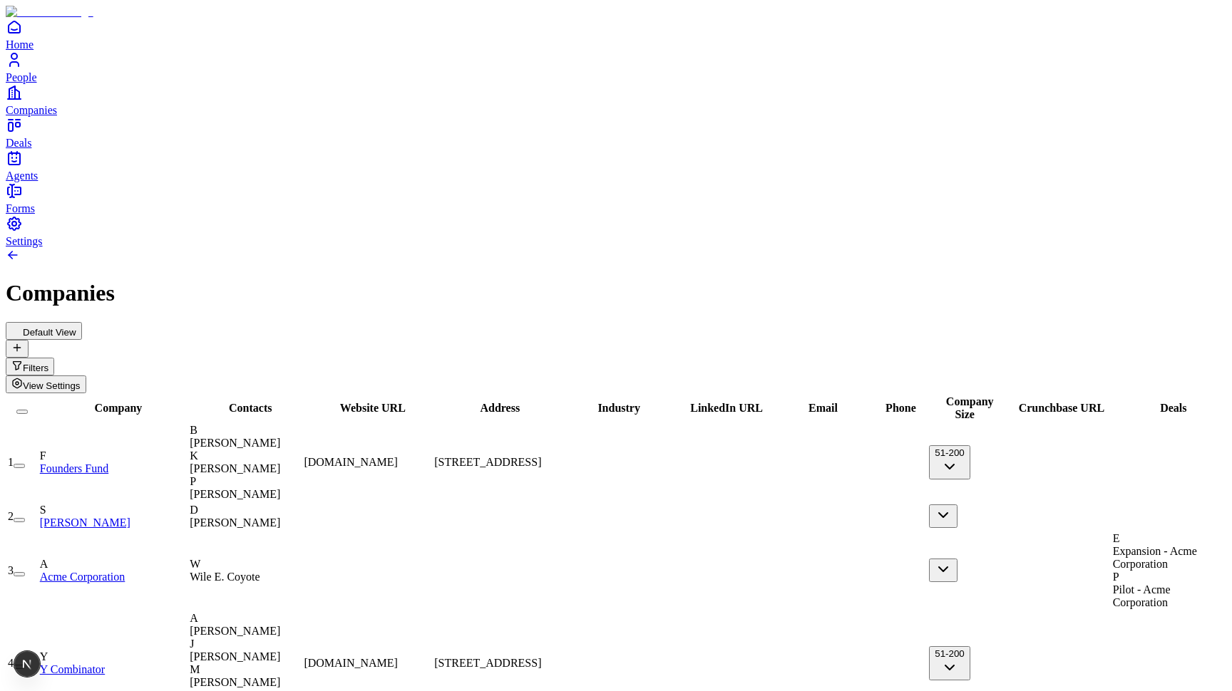
scroll to position [-9, 0]
click at [301, 450] on div "K [PERSON_NAME]" at bounding box center [245, 463] width 111 height 26
click at [302, 423] on td "B [PERSON_NAME] K [PERSON_NAME] P [PERSON_NAME]" at bounding box center [245, 462] width 113 height 78
click at [301, 450] on div "K [PERSON_NAME]" at bounding box center [245, 463] width 111 height 26
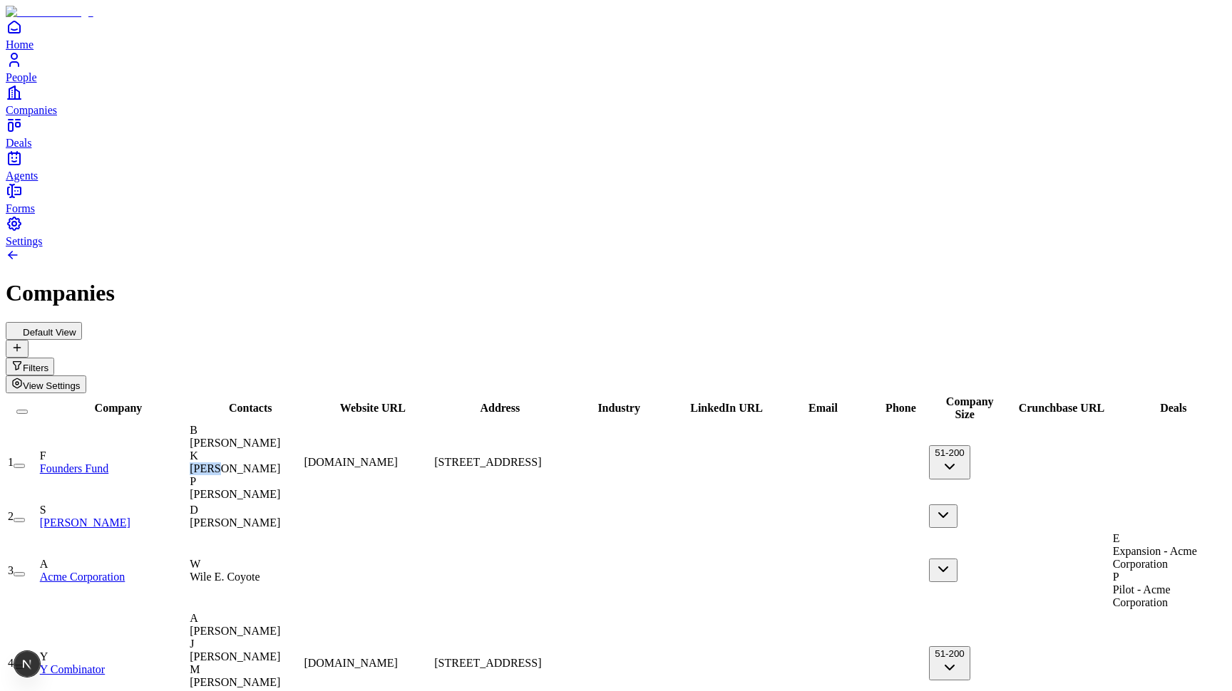
click at [301, 450] on div "K [PERSON_NAME]" at bounding box center [245, 463] width 111 height 26
click at [301, 424] on div "B [PERSON_NAME] K [PERSON_NAME] P [PERSON_NAME]" at bounding box center [245, 462] width 111 height 77
click at [301, 450] on div "K" at bounding box center [245, 456] width 111 height 13
click at [301, 475] on div "P [PERSON_NAME]" at bounding box center [245, 488] width 111 height 26
click at [301, 450] on div "K [PERSON_NAME]" at bounding box center [245, 463] width 111 height 26
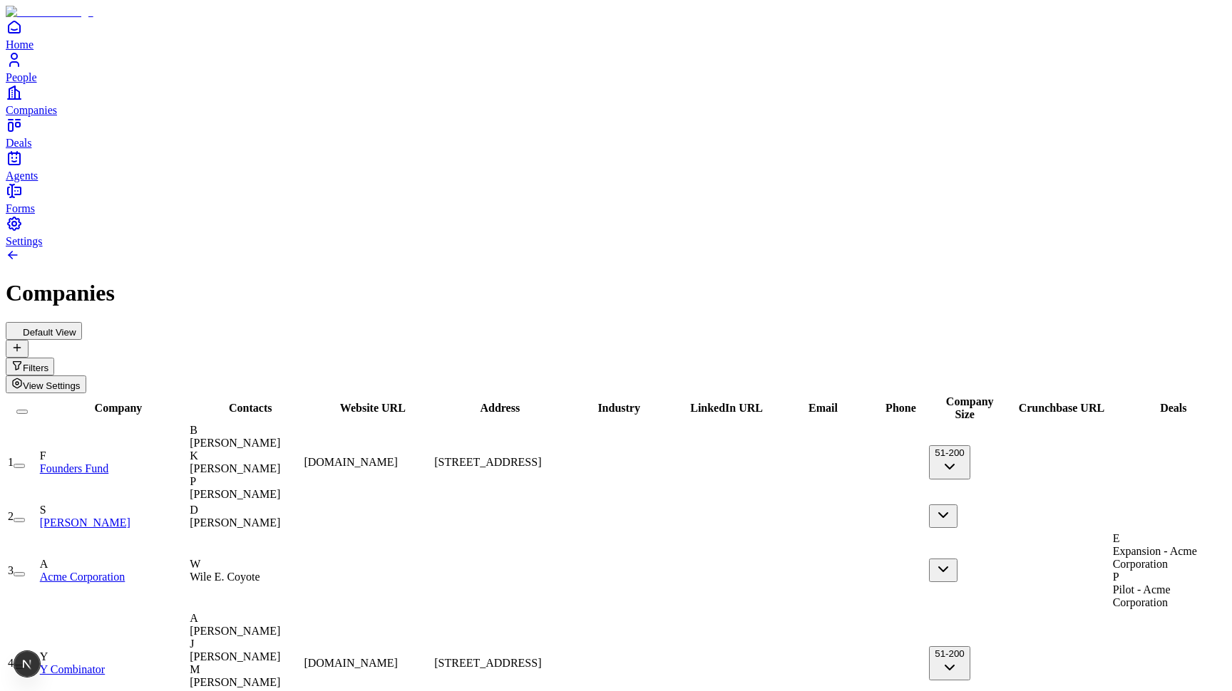
click at [301, 475] on div "P [PERSON_NAME]" at bounding box center [245, 488] width 111 height 26
click at [301, 424] on div "B [PERSON_NAME] K [PERSON_NAME] P [PERSON_NAME]" at bounding box center [245, 462] width 111 height 77
click at [1139, 545] on span "Expansion - Acme Corporation" at bounding box center [1155, 557] width 84 height 25
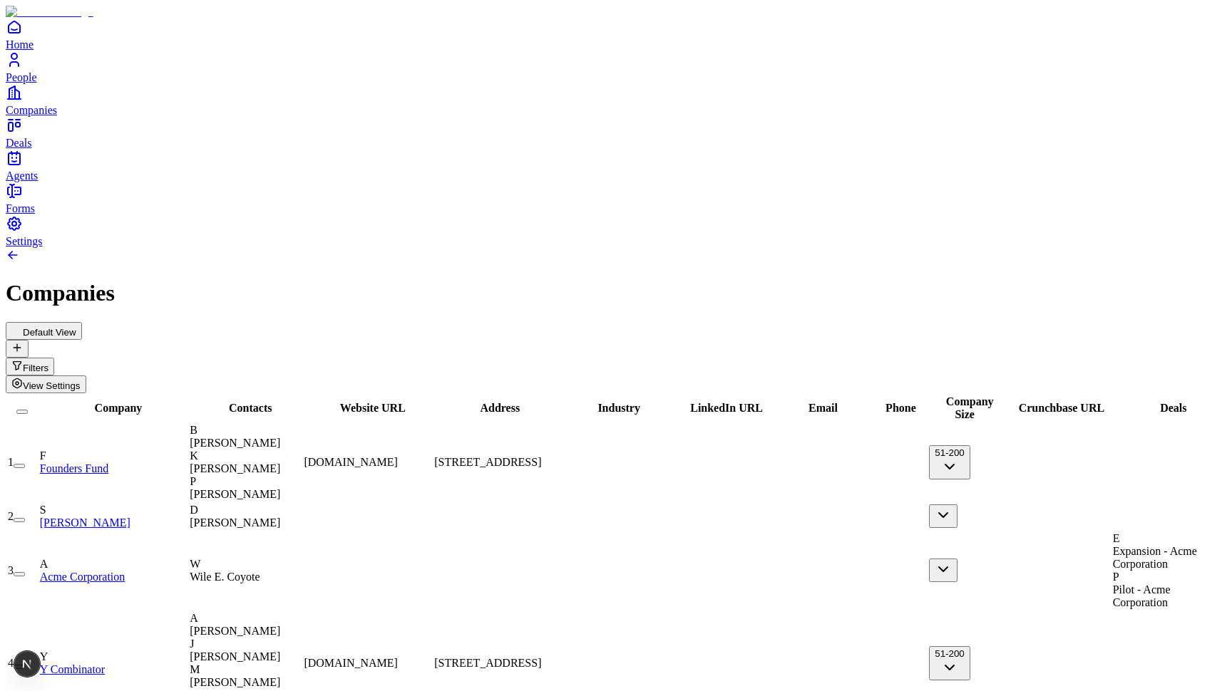
click at [1147, 532] on div "E Expansion - Acme Corporation" at bounding box center [1168, 551] width 111 height 38
click at [1150, 532] on div "E Expansion - Acme Corporation P Pilot - Acme Corporation" at bounding box center [1168, 570] width 111 height 77
click at [1149, 532] on div "E Expansion - Acme Corporation P Pilot - Acme Corporation" at bounding box center [1168, 570] width 111 height 77
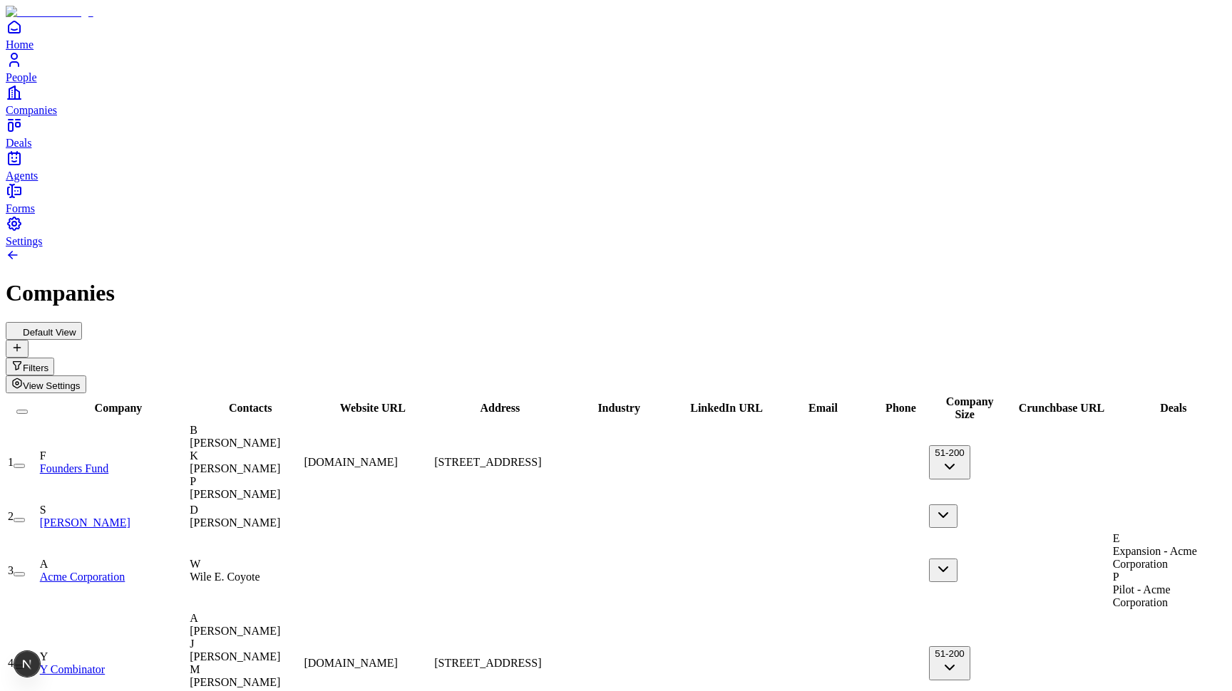
click at [1132, 532] on div "E Expansion - Acme Corporation P Pilot - Acme Corporation" at bounding box center [1168, 570] width 111 height 77
click at [301, 450] on div "K" at bounding box center [245, 456] width 111 height 13
click at [302, 423] on td "B [PERSON_NAME] K [PERSON_NAME] P [PERSON_NAME]" at bounding box center [245, 462] width 113 height 78
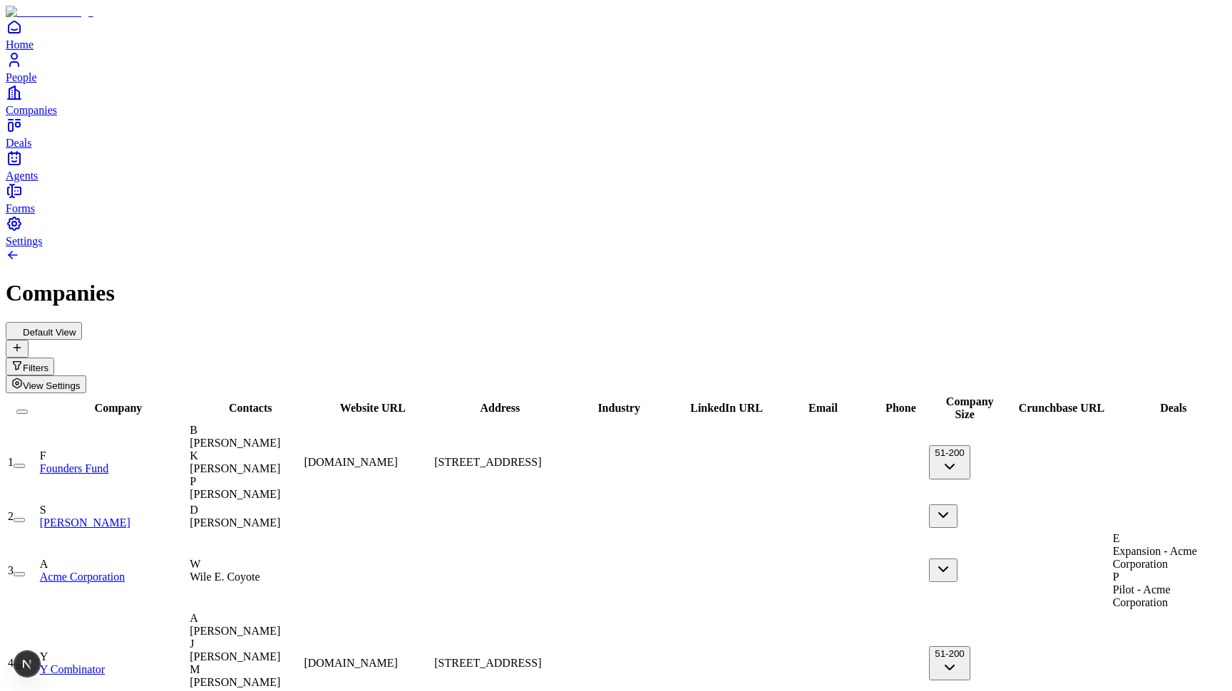
click at [302, 423] on td "B [PERSON_NAME] K [PERSON_NAME] P [PERSON_NAME]" at bounding box center [245, 462] width 113 height 78
click at [301, 450] on div "K [PERSON_NAME]" at bounding box center [245, 463] width 111 height 26
click at [302, 423] on td "B [PERSON_NAME] K [PERSON_NAME] P [PERSON_NAME]" at bounding box center [245, 462] width 113 height 78
click at [280, 463] on span "[PERSON_NAME]" at bounding box center [235, 469] width 91 height 12
click at [392, 322] on div "Default View Filters View Settings" at bounding box center [616, 357] width 1220 height 71
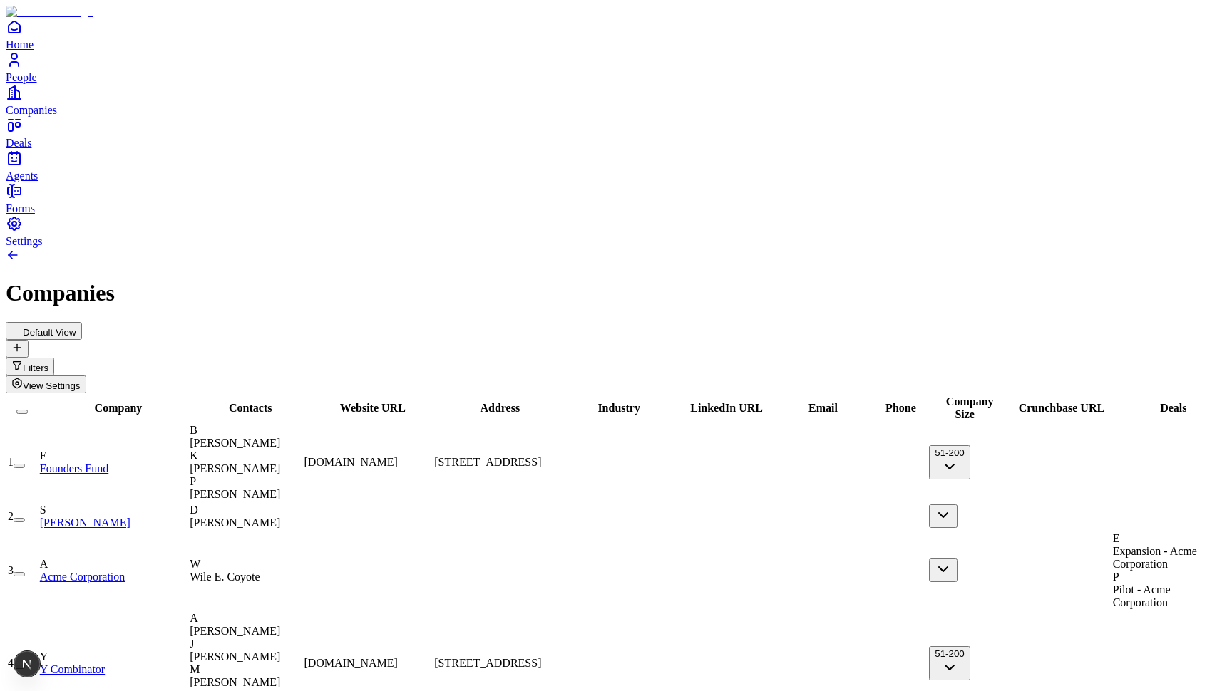
click at [280, 463] on span "[PERSON_NAME]" at bounding box center [235, 469] width 91 height 12
click at [301, 402] on div "Contacts" at bounding box center [245, 408] width 111 height 13
click at [301, 475] on div "P [PERSON_NAME]" at bounding box center [245, 488] width 111 height 26
click at [302, 423] on td "B [PERSON_NAME] K [PERSON_NAME] P [PERSON_NAME]" at bounding box center [245, 462] width 113 height 78
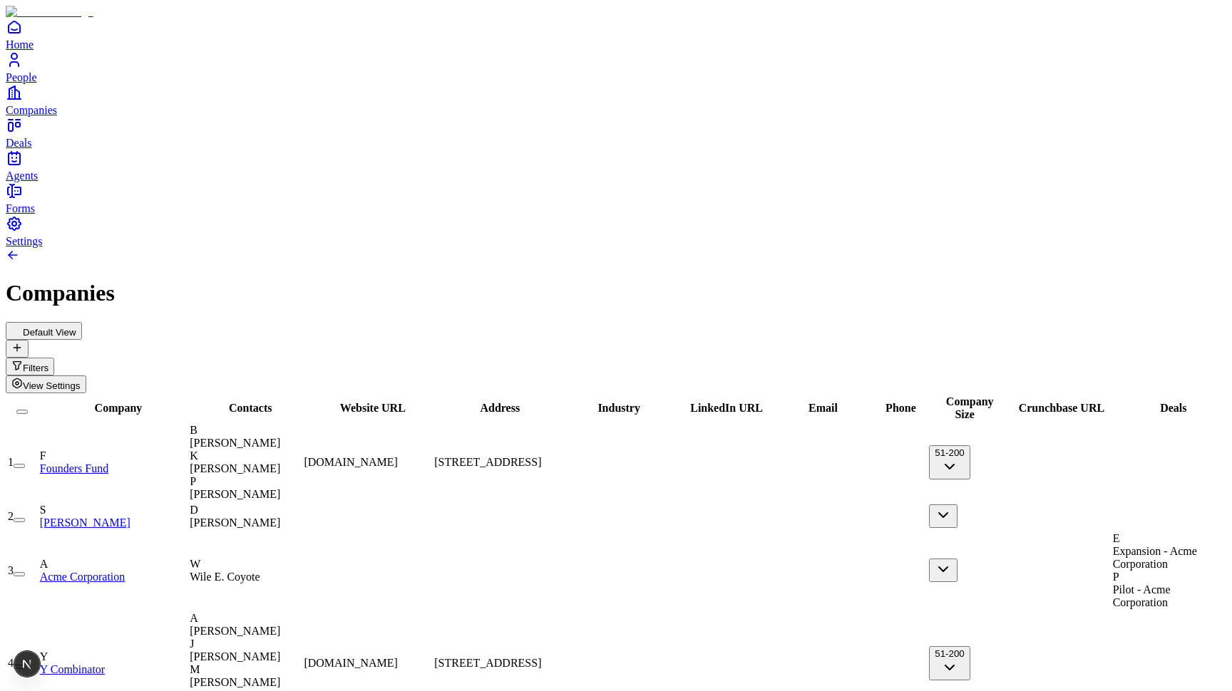
click at [1131, 545] on span "Expansion - Acme Corporation" at bounding box center [1155, 557] width 84 height 25
click at [783, 280] on h1 "Companies" at bounding box center [616, 293] width 1220 height 26
click at [302, 532] on td "W Wile E. Coyote" at bounding box center [245, 571] width 113 height 78
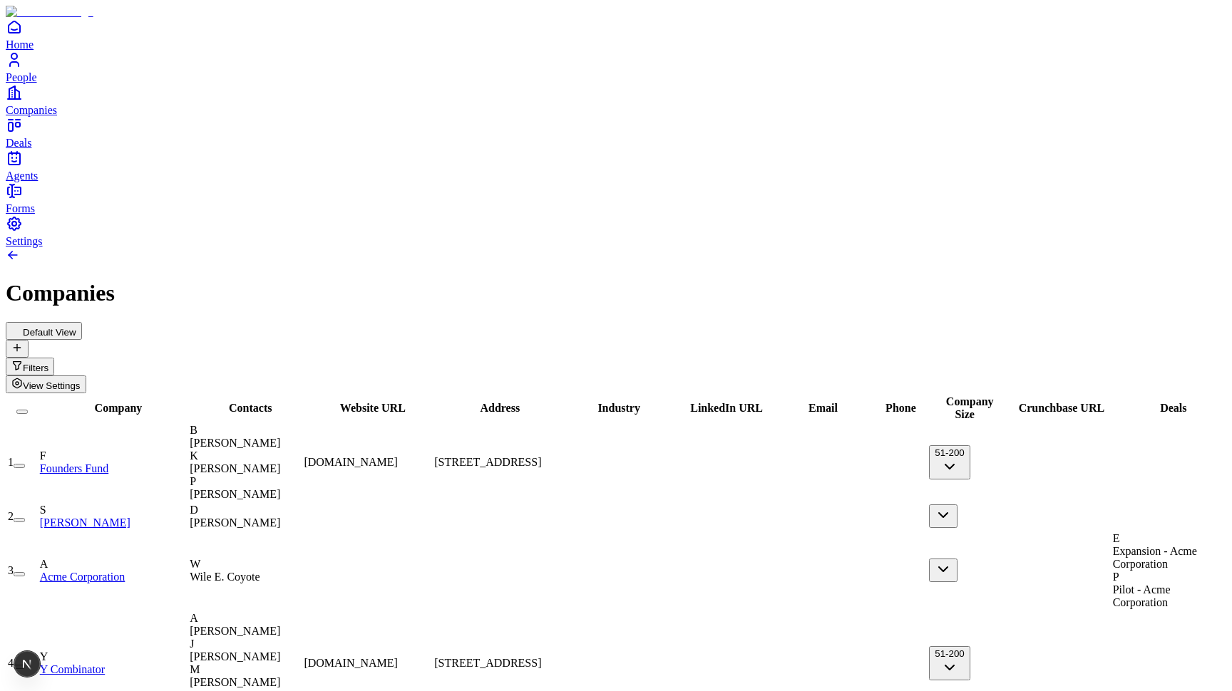
click at [301, 664] on div "M [PERSON_NAME]" at bounding box center [245, 677] width 111 height 26
click at [406, 322] on div "Default View Filters View Settings" at bounding box center [616, 357] width 1220 height 71
click at [280, 517] on span "[PERSON_NAME]" at bounding box center [235, 523] width 91 height 12
click at [398, 456] on span "[DOMAIN_NAME]" at bounding box center [351, 462] width 94 height 12
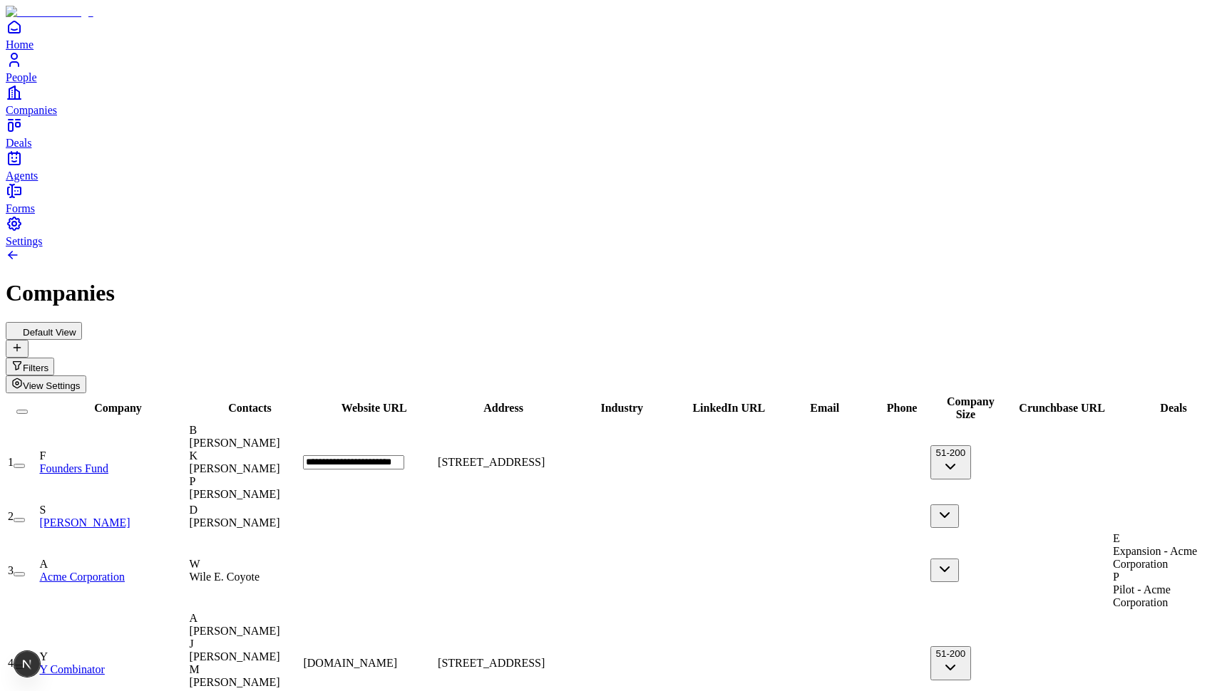
click at [541, 322] on div "Default View Filters View Settings" at bounding box center [616, 357] width 1220 height 71
click at [541, 456] on span "[STREET_ADDRESS]" at bounding box center [487, 462] width 107 height 12
click at [674, 280] on h1 "Companies" at bounding box center [616, 293] width 1220 height 26
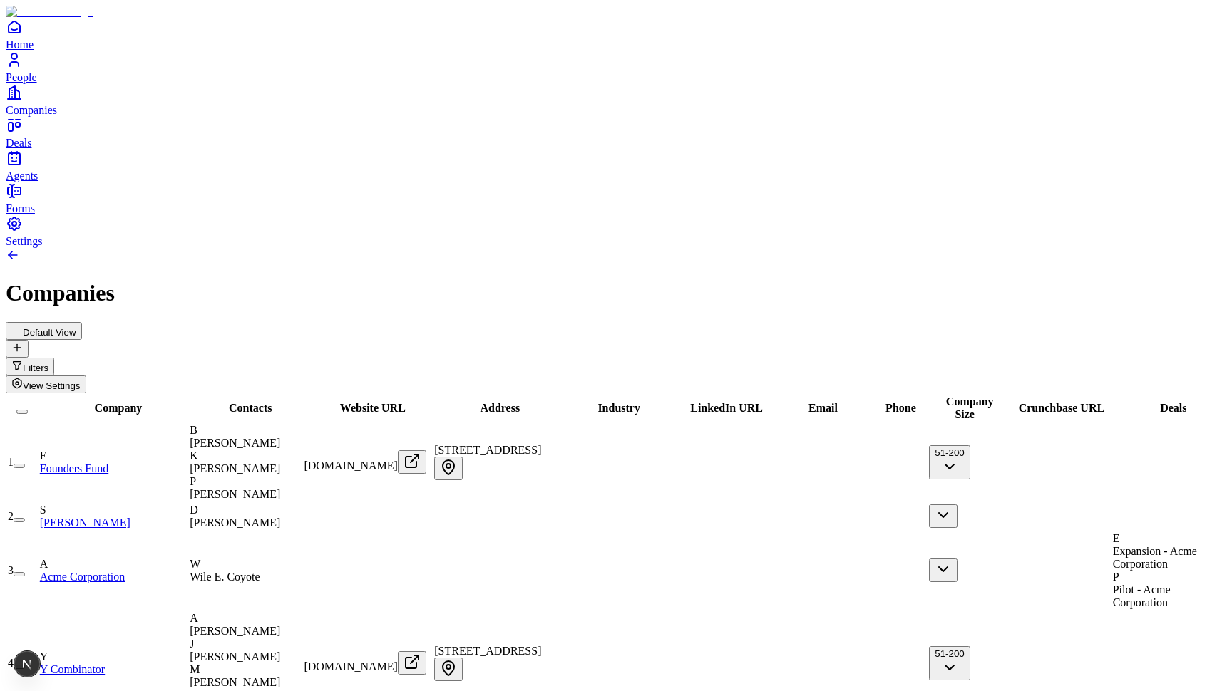
click at [416, 457] on icon "Open" at bounding box center [411, 462] width 11 height 11
click at [421, 654] on icon "Open" at bounding box center [411, 662] width 17 height 17
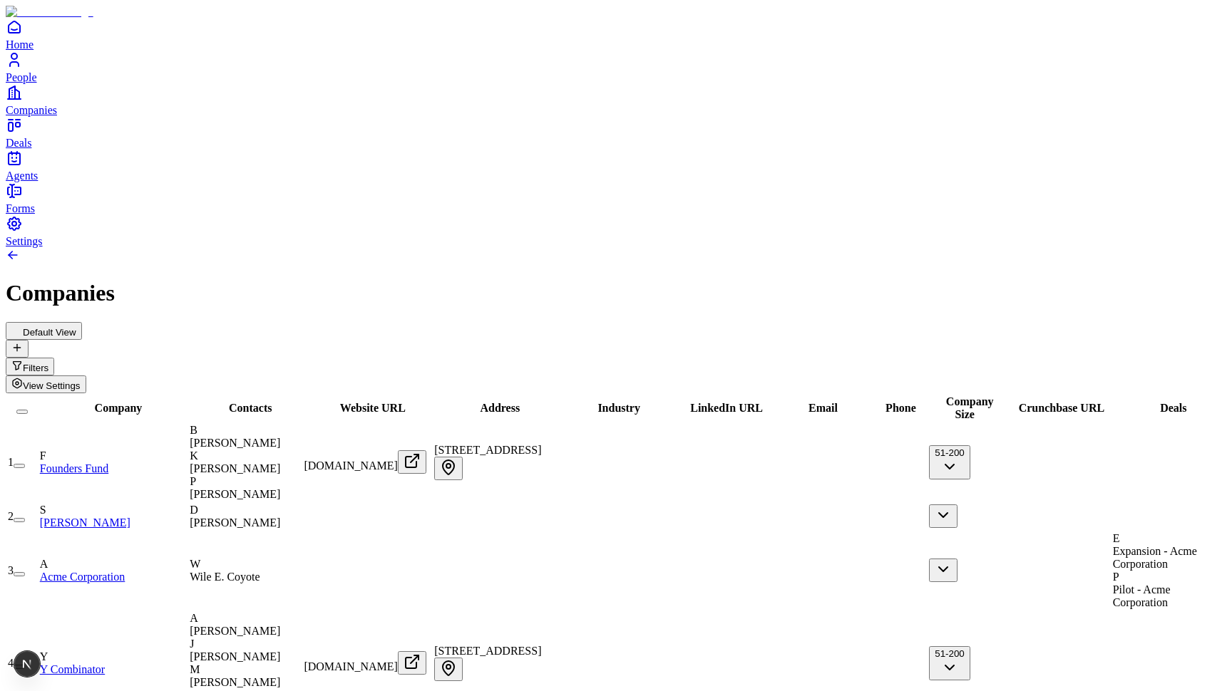
click at [398, 460] on span "[DOMAIN_NAME]" at bounding box center [351, 466] width 94 height 12
click at [530, 322] on div "Default View Filters View Settings" at bounding box center [616, 357] width 1220 height 71
click at [431, 451] on div "[DOMAIN_NAME]" at bounding box center [368, 463] width 128 height 24
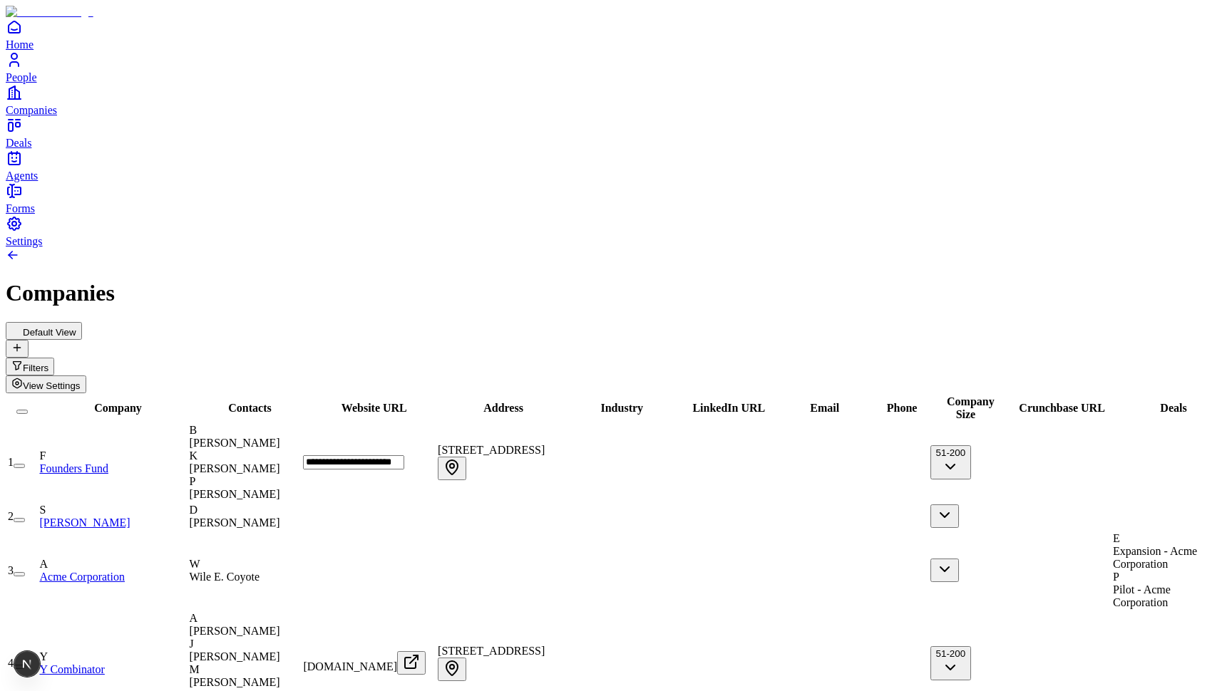
click at [545, 444] on span "One Letterman Drive, Building D, 5th Floor, San Francisco, CA 94129, USA" at bounding box center [491, 450] width 107 height 12
click at [582, 322] on div "Default View Filters View Settings" at bounding box center [616, 357] width 1220 height 71
click at [541, 444] on span "One Letterman Drive, Building D, 5th Floor, San Francisco, CA 94129, USA" at bounding box center [487, 450] width 107 height 12
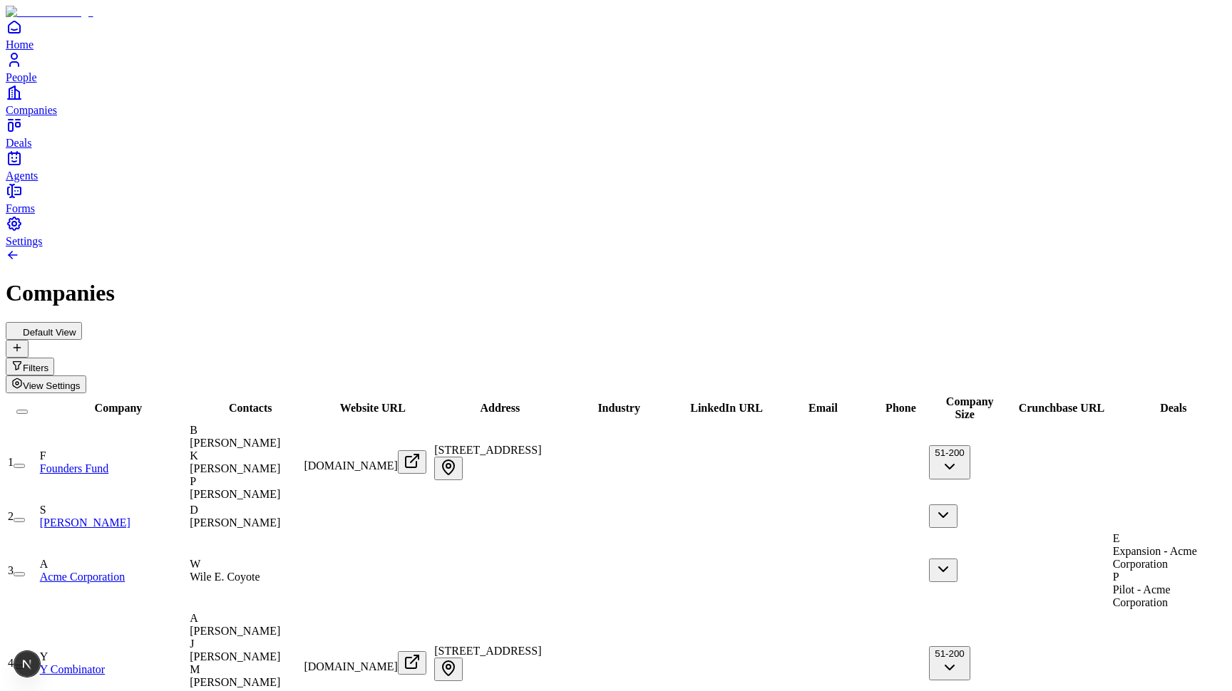
click at [541, 444] on span "One Letterman Drive, Building D, 5th Floor, San Francisco, CA 94129, USA" at bounding box center [487, 450] width 107 height 12
click at [605, 322] on div "Default View Filters View Settings" at bounding box center [616, 357] width 1220 height 71
click at [541, 444] on span "One Letterman Drive, Building D, 5th Floor, San Francisco, CA 94129, USA" at bounding box center [487, 450] width 107 height 12
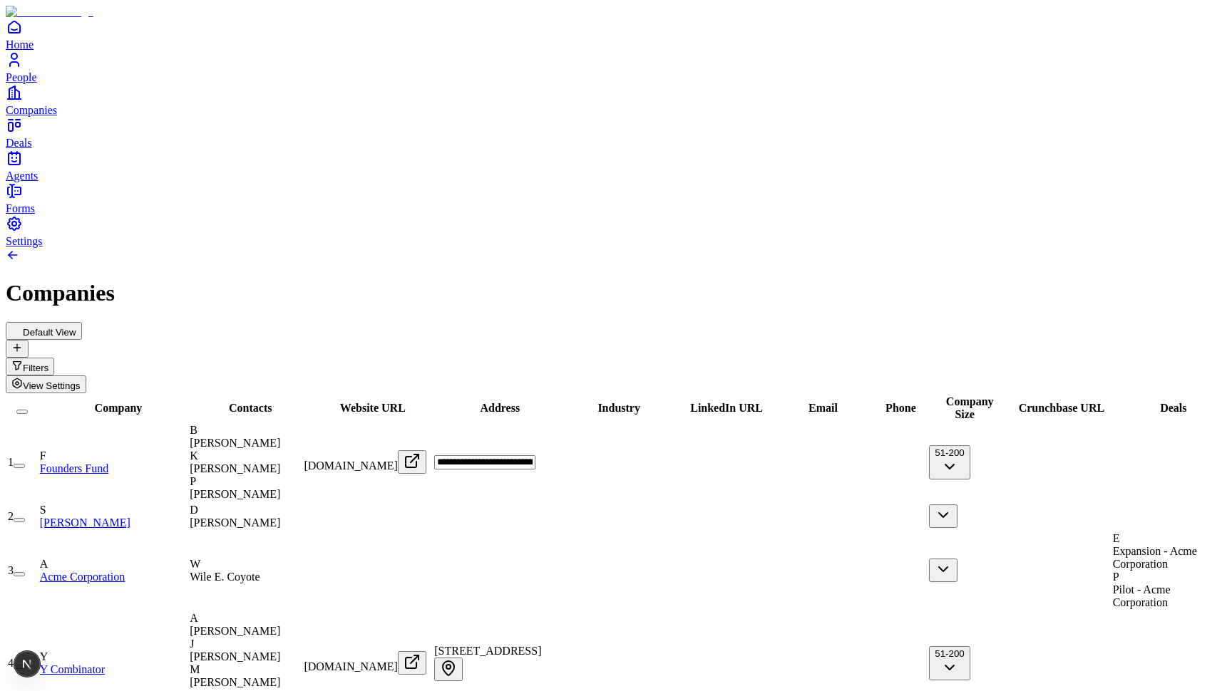
scroll to position [0, 248]
click at [607, 322] on div "Default View Filters View Settings" at bounding box center [616, 357] width 1220 height 71
click at [541, 444] on span "One Letterman Drive, Building D, 5th Floor, San Francisco, CA 94129, USA" at bounding box center [487, 450] width 107 height 12
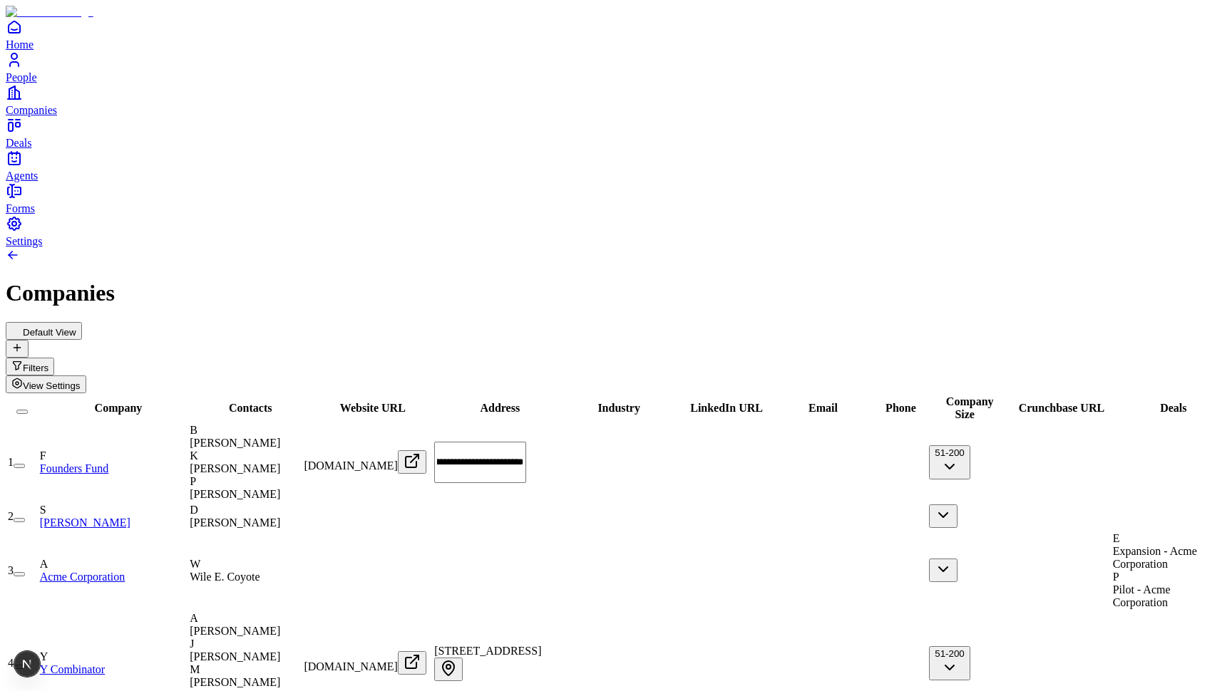
click at [617, 248] on div "Companies" at bounding box center [616, 277] width 1220 height 58
click at [541, 444] on span "One Letterman Drive, Building D, 5th Floor, San Francisco, CA 94129, USA" at bounding box center [487, 450] width 107 height 12
click at [542, 322] on div "Default View Filters View Settings" at bounding box center [616, 357] width 1220 height 71
click at [541, 444] on span "One Letterman Drive, Building D, 5th Floor, San Francisco, CA 94129, USA" at bounding box center [487, 450] width 107 height 12
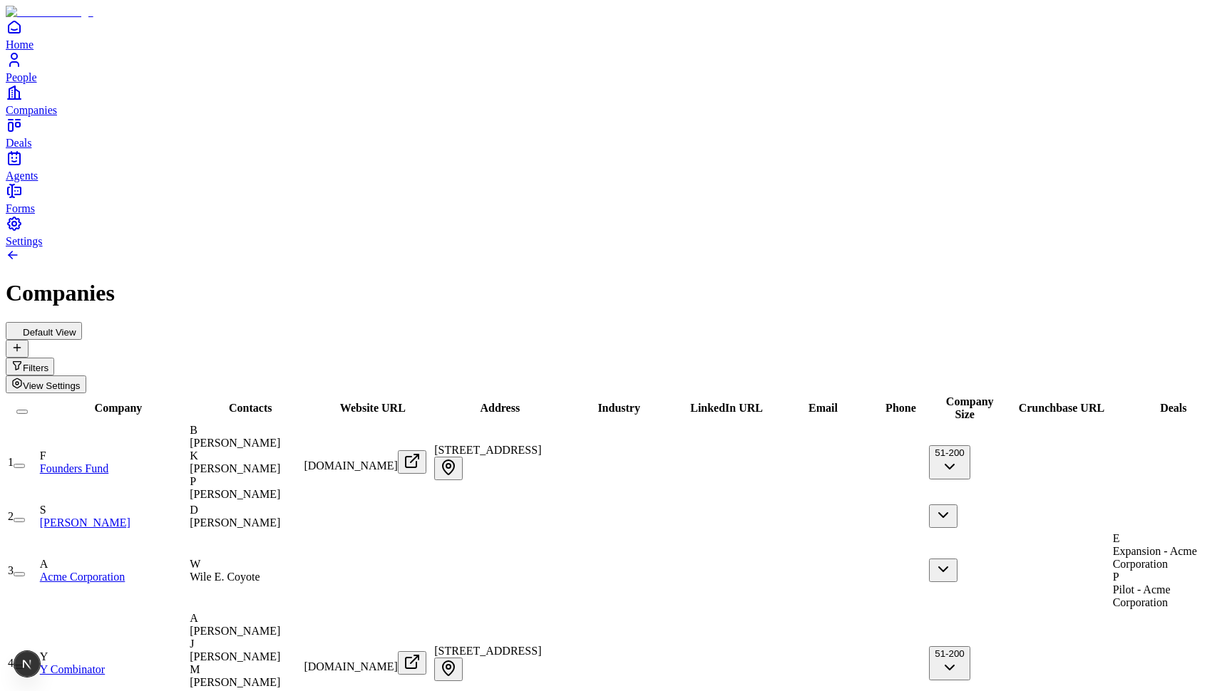
click at [667, 280] on h1 "Companies" at bounding box center [616, 293] width 1220 height 26
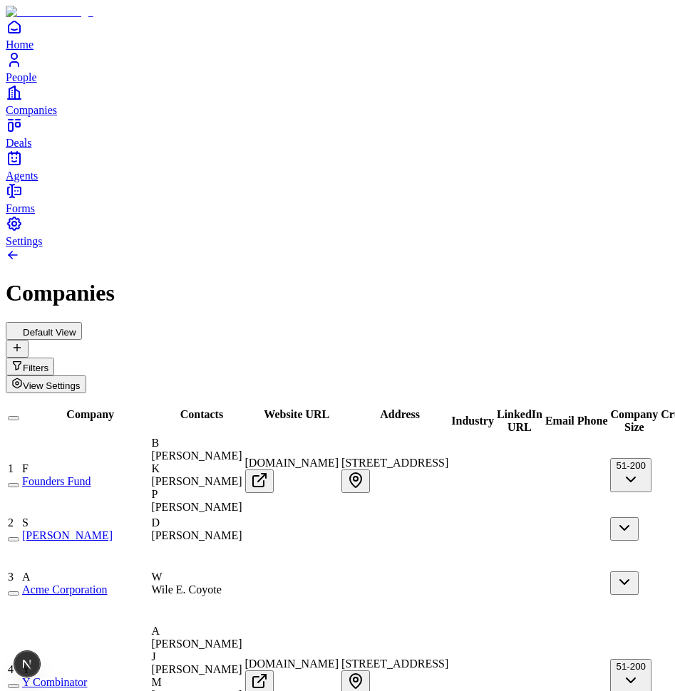
scroll to position [0, 325]
click at [448, 457] on span "One Letterman Drive, Building D, 5th Floor, San Francisco, CA 94129, USA" at bounding box center [394, 463] width 107 height 12
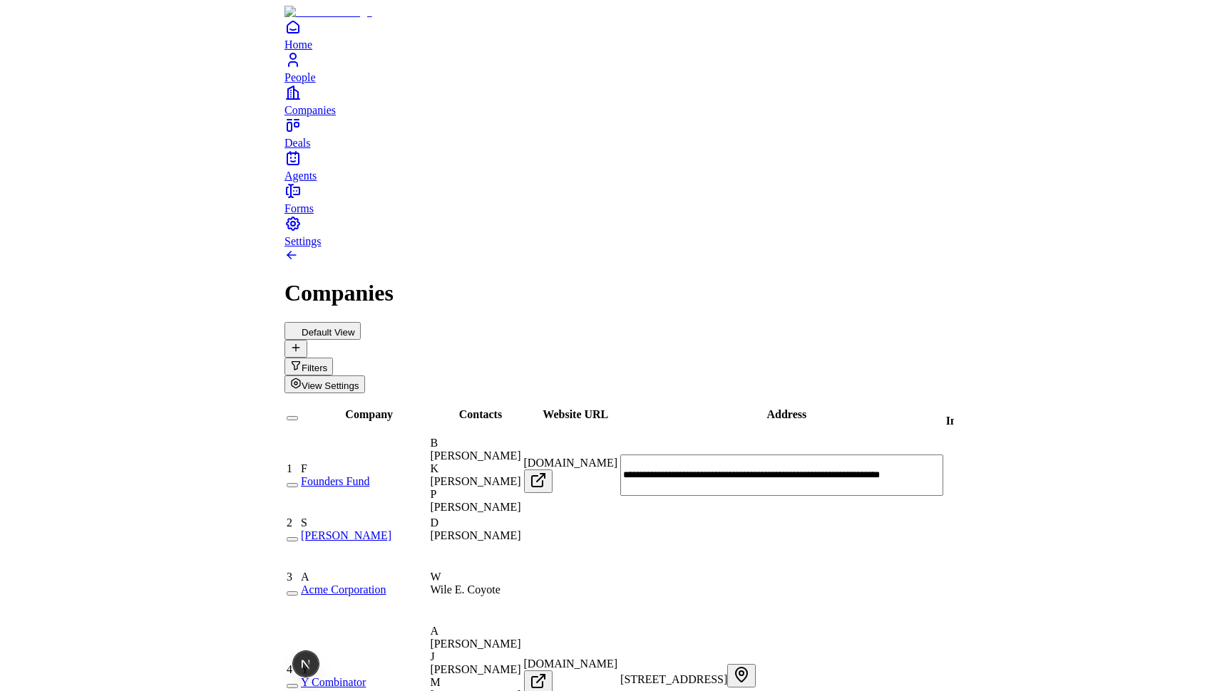
scroll to position [0, 329]
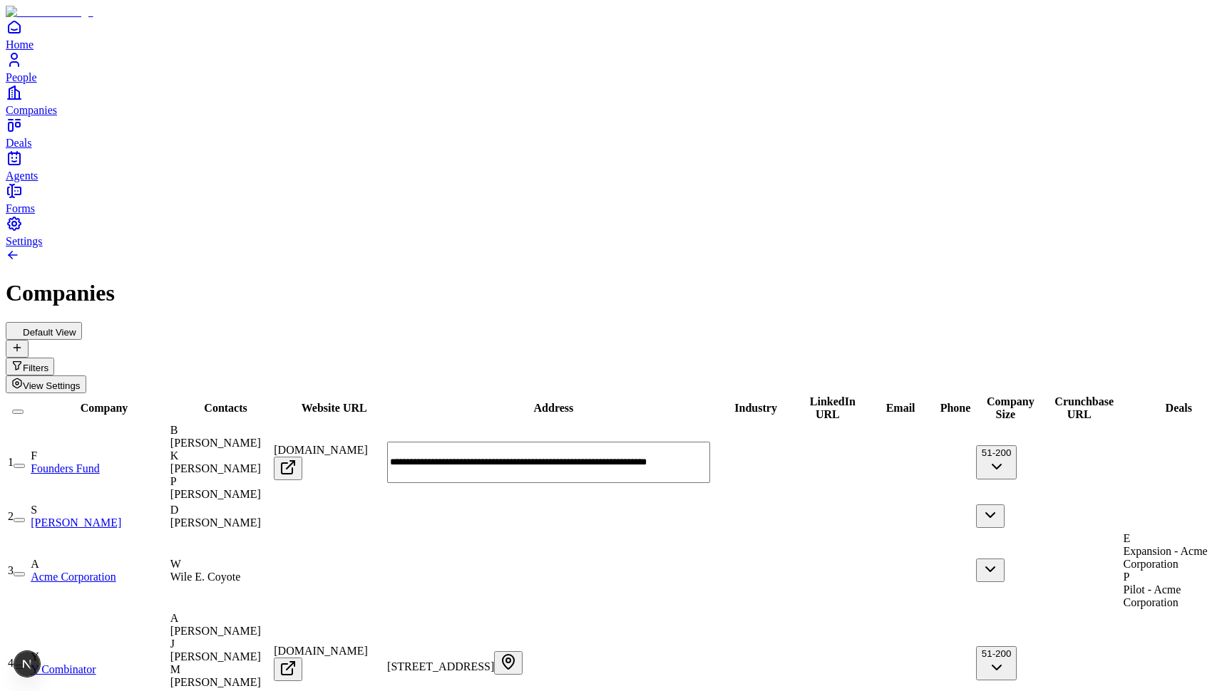
click at [533, 280] on h1 "Companies" at bounding box center [616, 293] width 1220 height 26
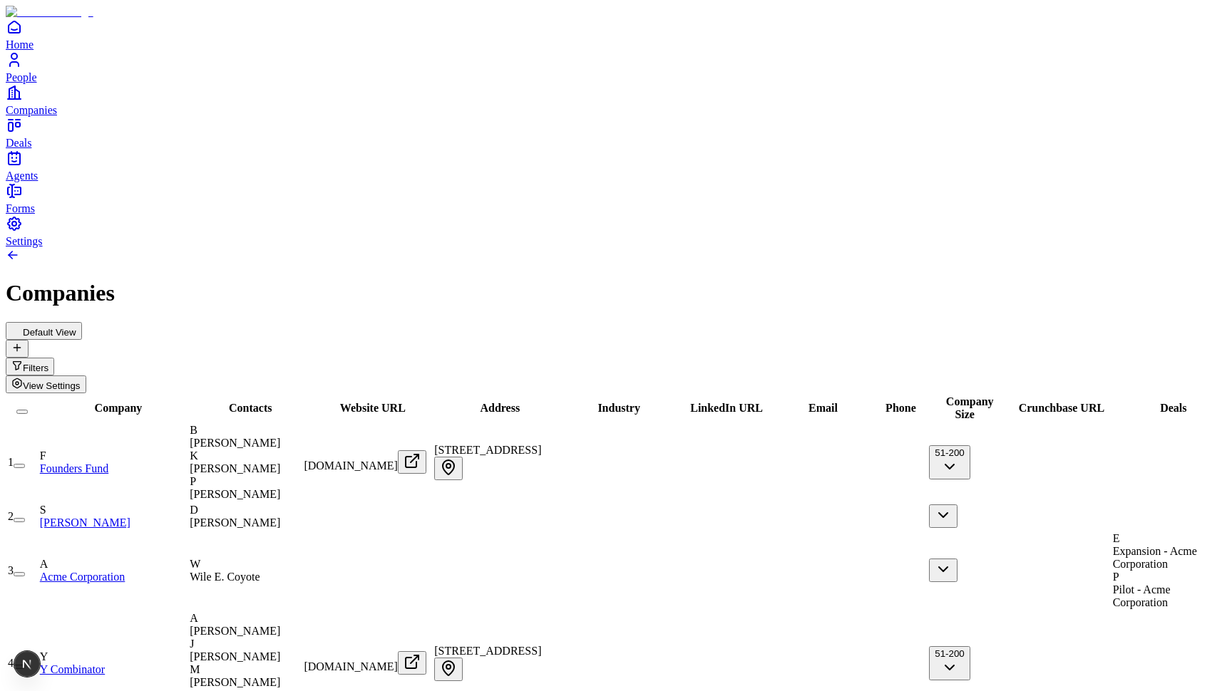
scroll to position [0, 0]
click at [541, 444] on span "One Letterman Drive, Building D, 5th Floor, San Francisco, CA 94129, USA" at bounding box center [487, 450] width 107 height 12
click at [815, 322] on div "Default View Filters View Settings" at bounding box center [616, 357] width 1220 height 71
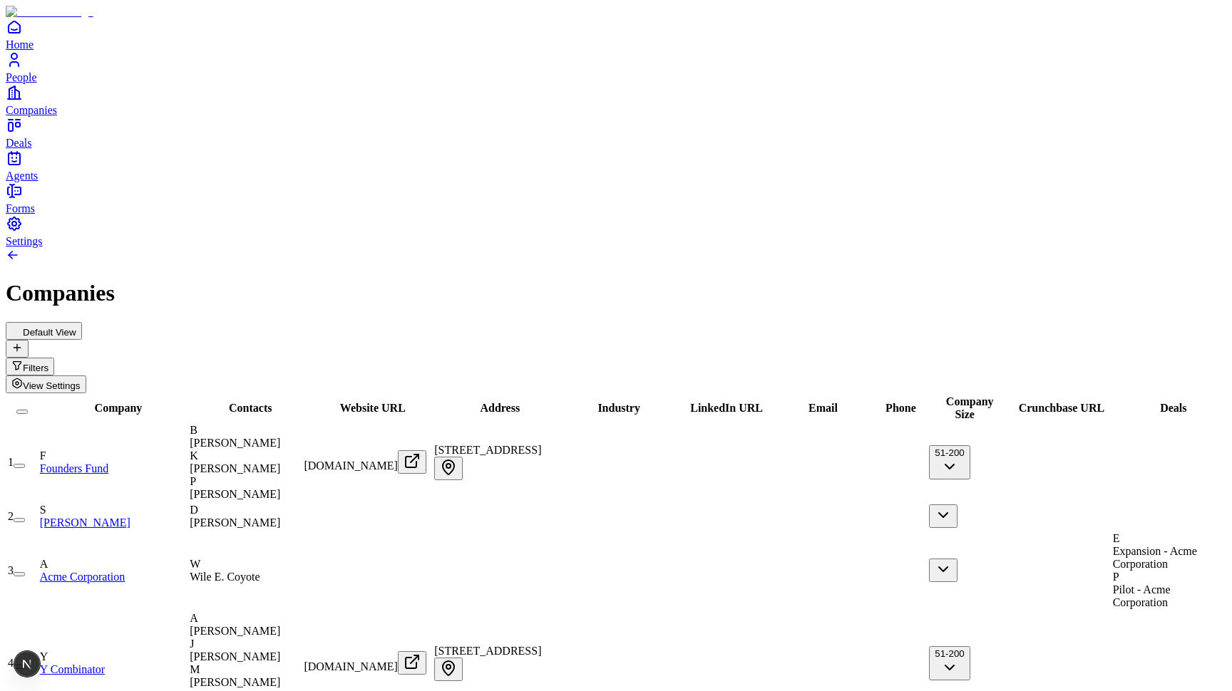
click at [541, 444] on span "[STREET_ADDRESS]" at bounding box center [487, 450] width 107 height 12
click at [535, 456] on input "**********" at bounding box center [484, 463] width 101 height 14
type input "**********"
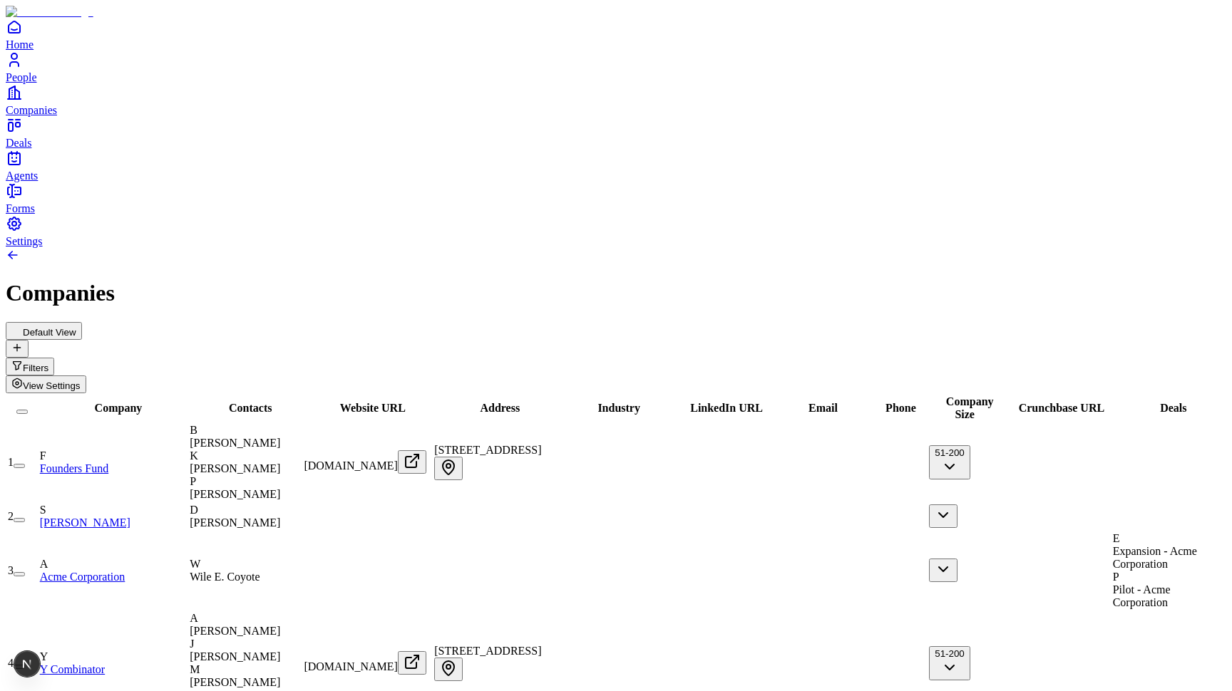
click at [706, 322] on div "Default View Filters View Settings" at bounding box center [616, 357] width 1220 height 71
click at [457, 459] on icon "Open" at bounding box center [448, 467] width 17 height 17
click at [301, 450] on div "K" at bounding box center [245, 456] width 111 height 13
click at [401, 322] on div "Default View Filters View Settings" at bounding box center [616, 357] width 1220 height 71
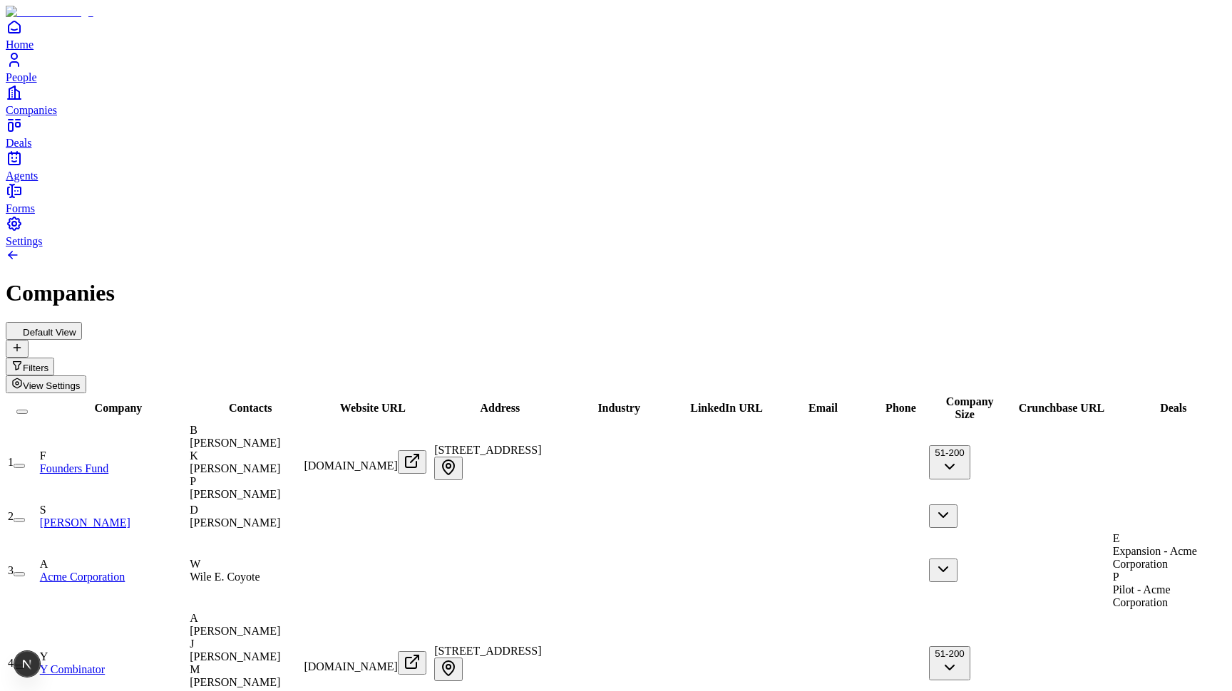
scroll to position [0, 338]
click at [929, 647] on button "51-200" at bounding box center [949, 664] width 41 height 34
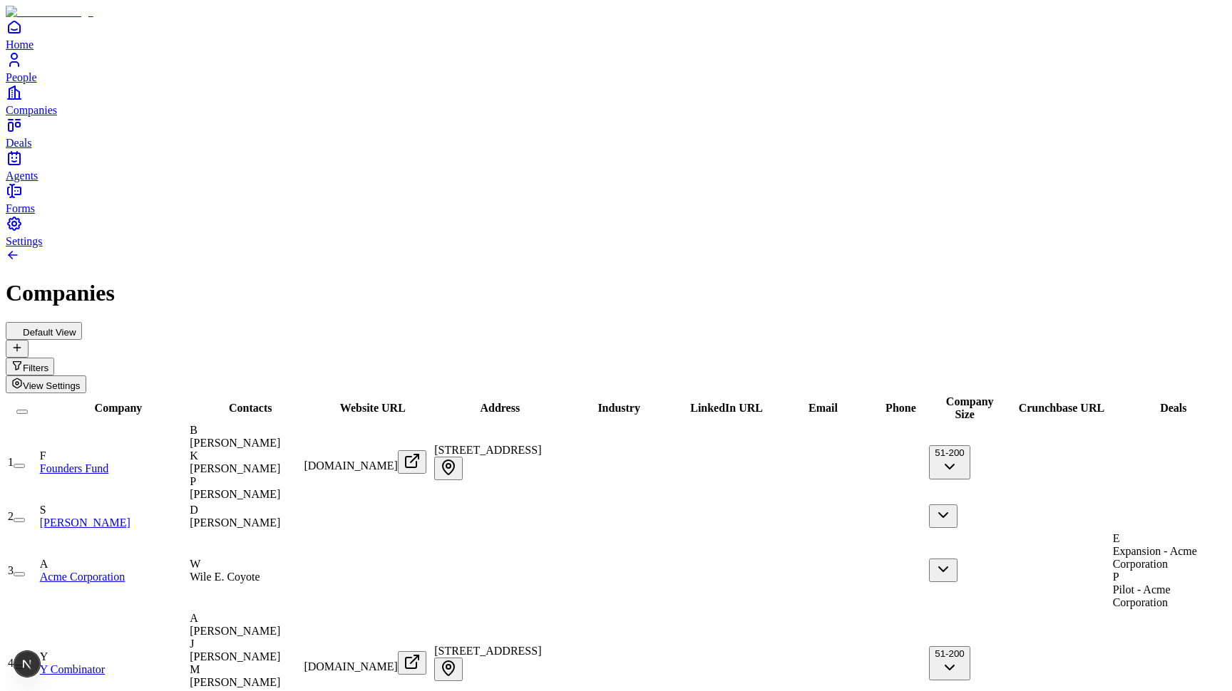
click at [929, 446] on button "51-200" at bounding box center [949, 463] width 41 height 34
click at [86, 376] on button "View Settings" at bounding box center [46, 385] width 81 height 18
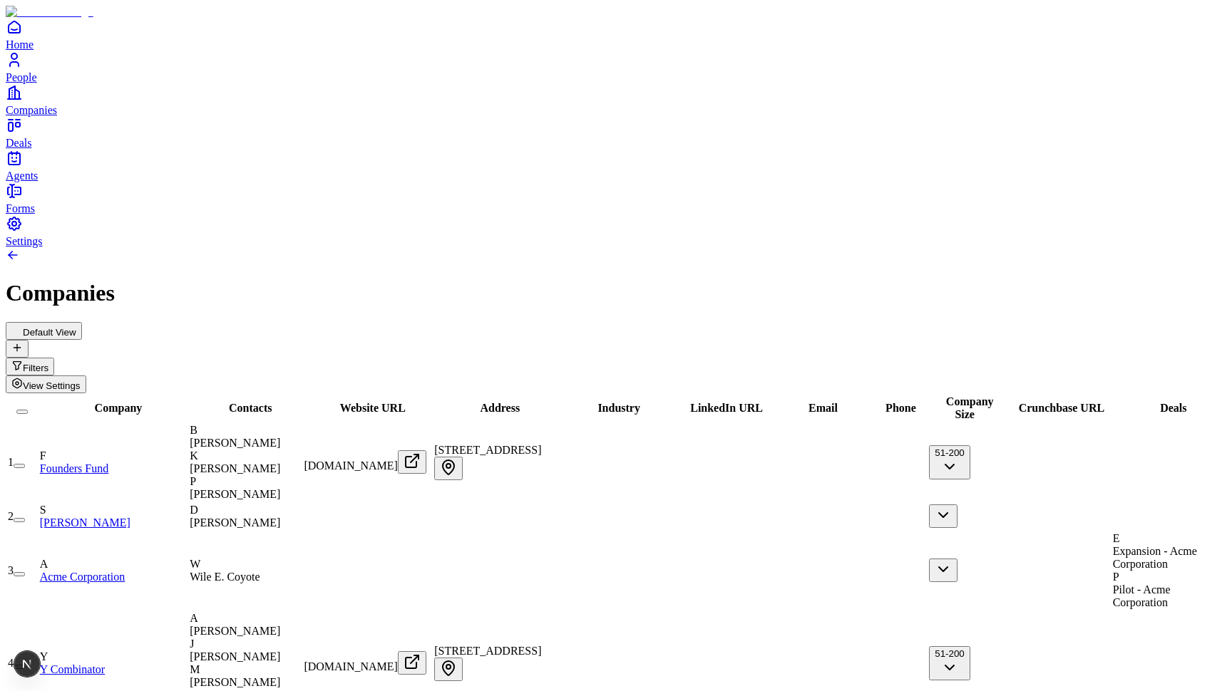
scroll to position [-1, 0]
click at [301, 450] on div "K" at bounding box center [245, 456] width 111 height 13
click at [425, 322] on div "Default View Filters View Settings" at bounding box center [616, 357] width 1220 height 71
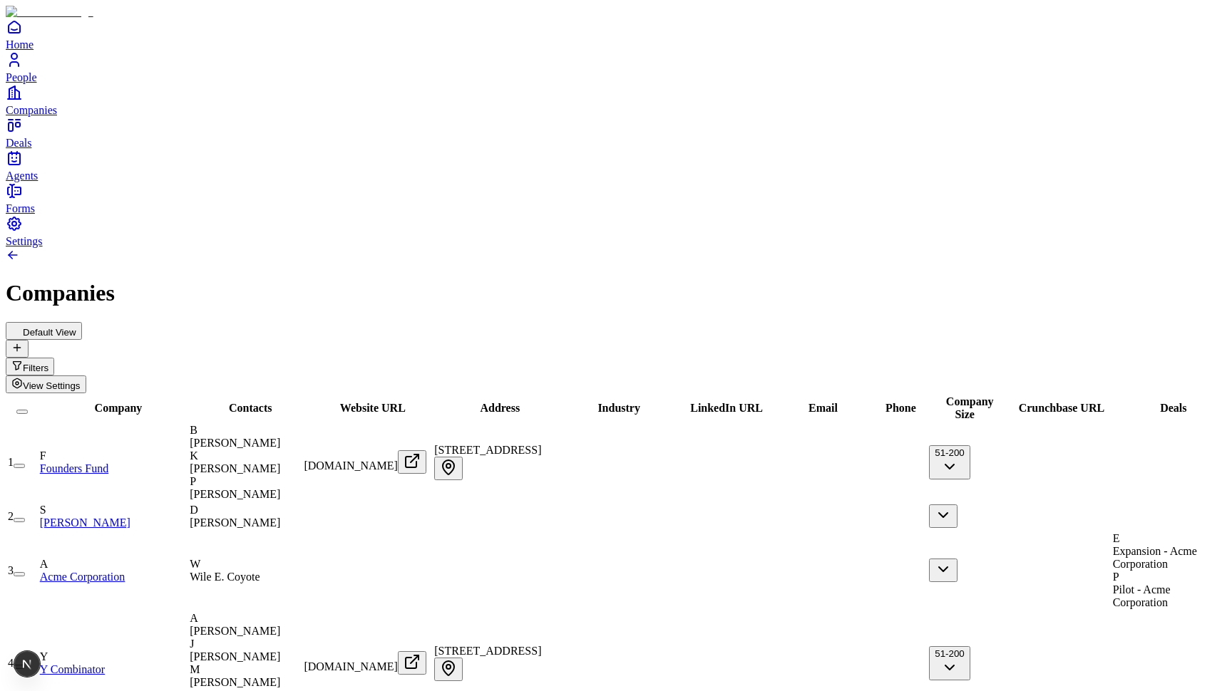
click at [708, 463] on div at bounding box center [721, 463] width 98 height 0
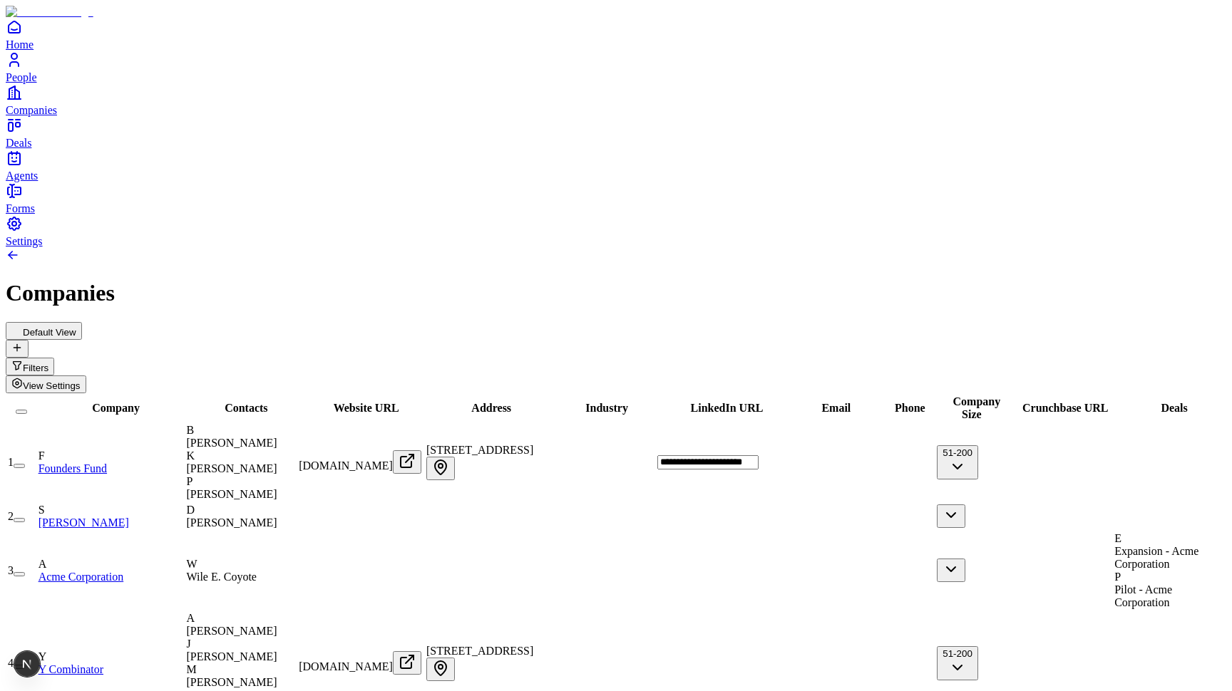
type input "**********"
click at [682, 459] on icon "Open" at bounding box center [673, 467] width 17 height 17
click at [742, 322] on div "Default View Filters View Settings" at bounding box center [616, 357] width 1220 height 71
click at [936, 446] on button "51-200" at bounding box center [956, 463] width 41 height 34
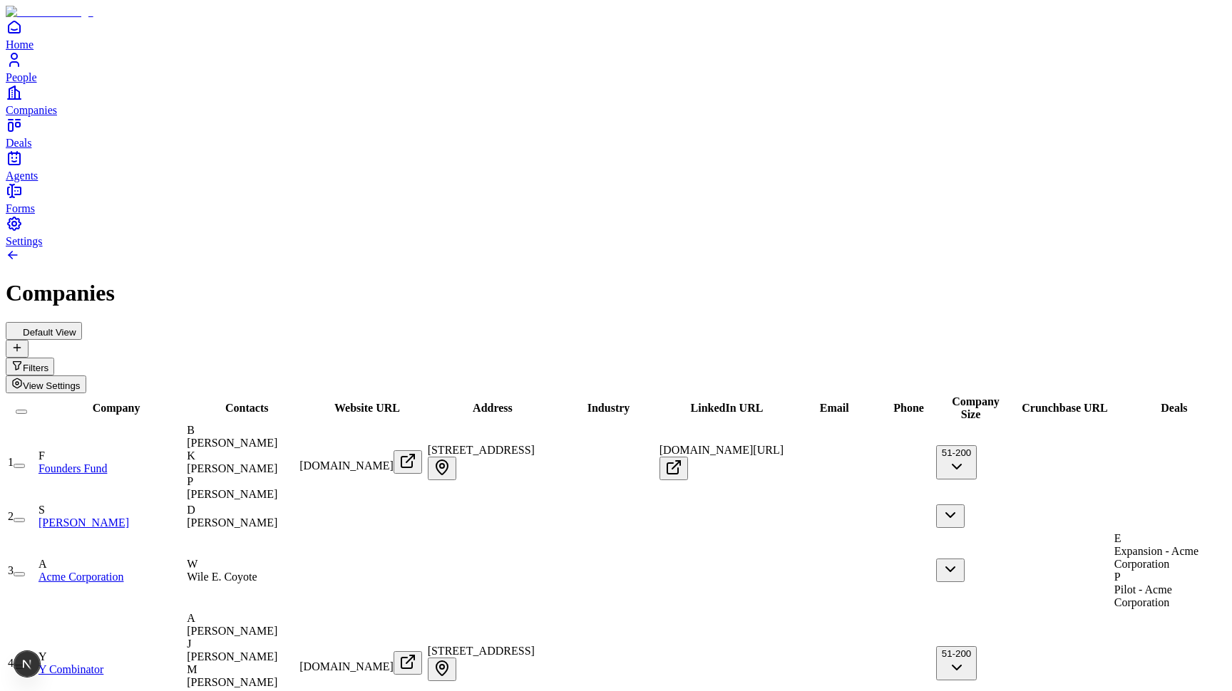
scroll to position [694, 0]
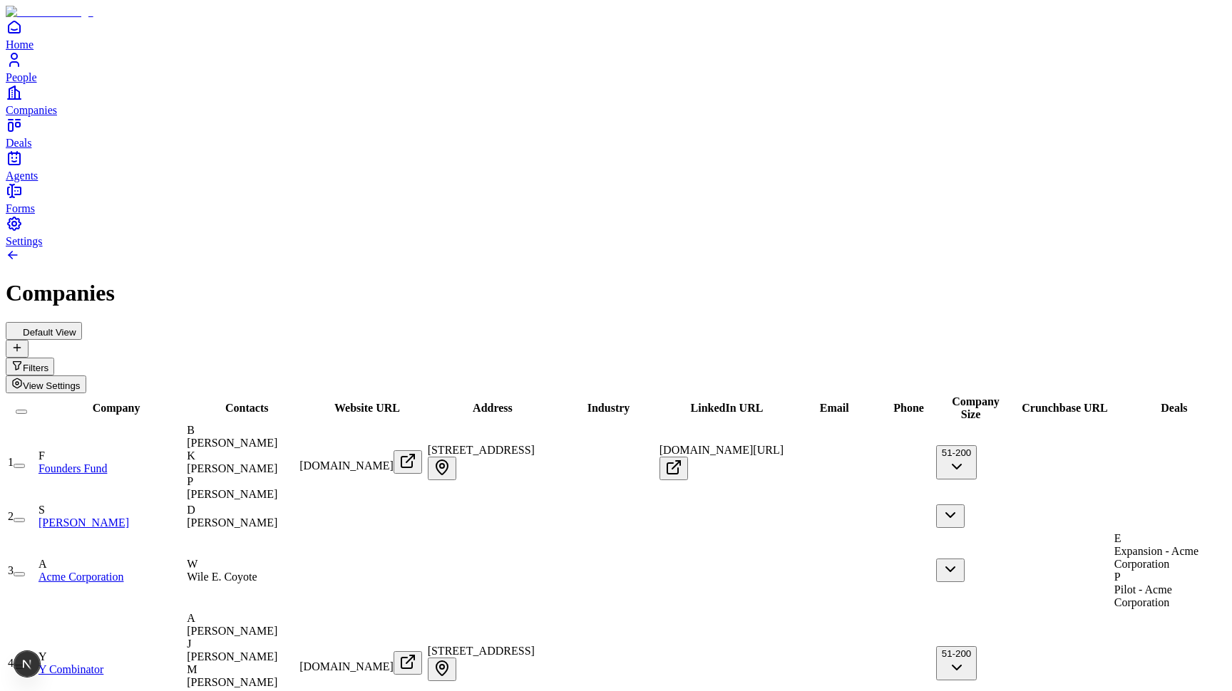
drag, startPoint x: 908, startPoint y: 128, endPoint x: 726, endPoint y: 128, distance: 181.8
click at [548, 402] on div "Address" at bounding box center [488, 408] width 120 height 13
click at [737, 280] on h1 "Companies" at bounding box center [616, 293] width 1220 height 26
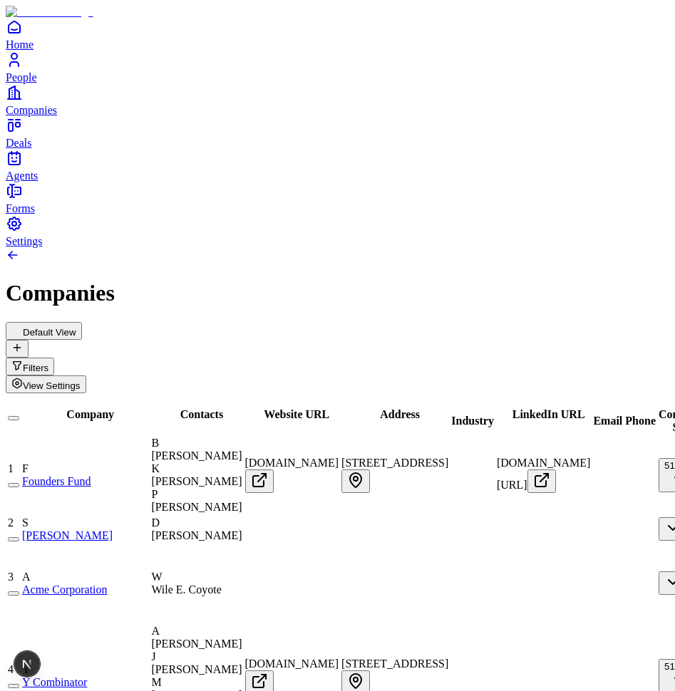
scroll to position [1, 31]
drag, startPoint x: 418, startPoint y: 78, endPoint x: 196, endPoint y: 140, distance: 230.7
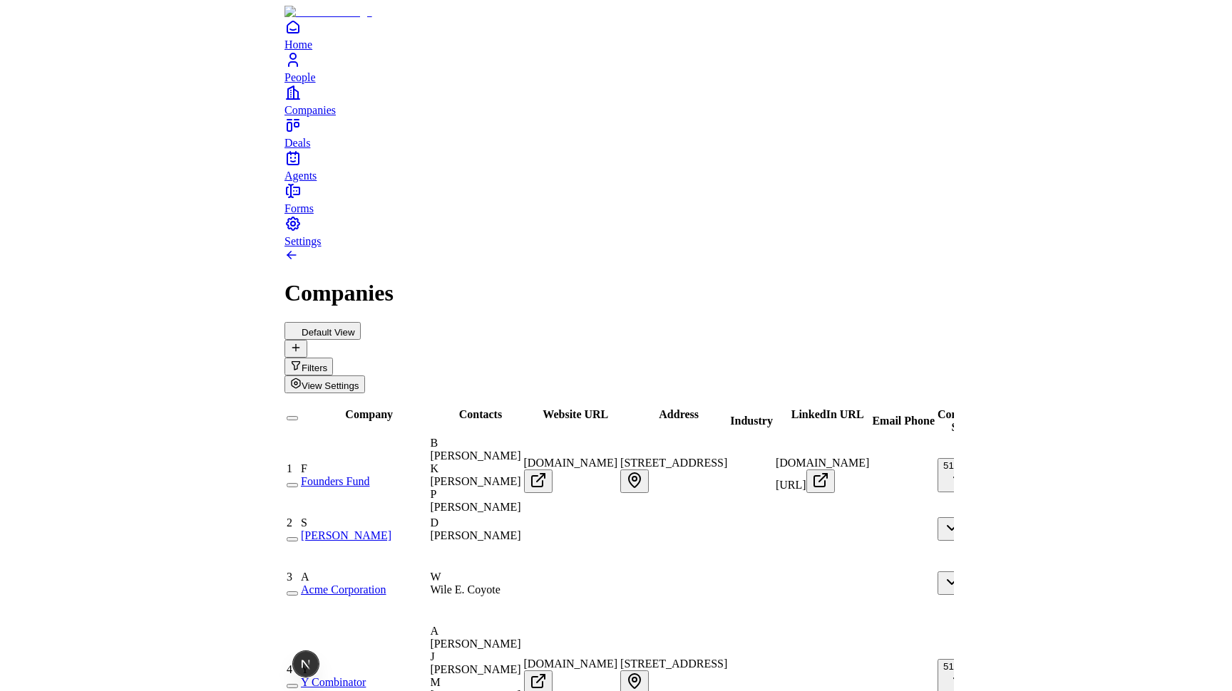
scroll to position [0, 0]
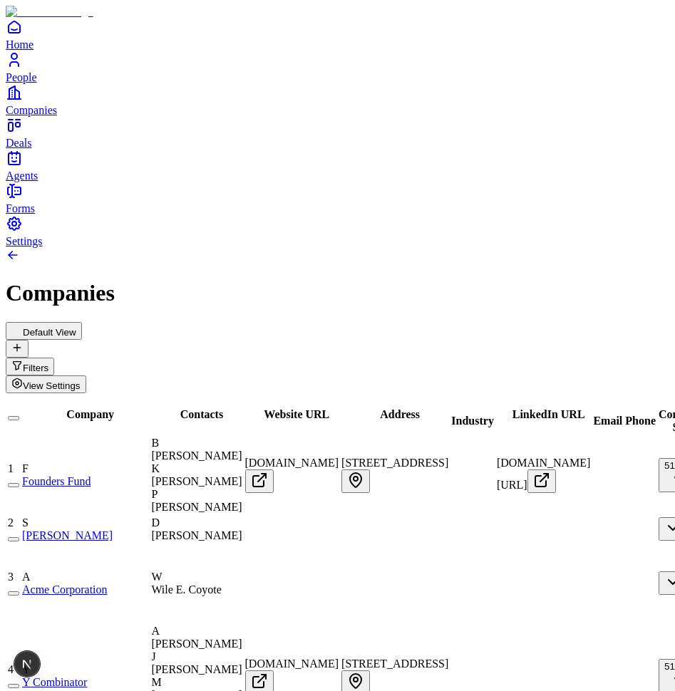
drag, startPoint x: 305, startPoint y: 101, endPoint x: 84, endPoint y: 165, distance: 230.3
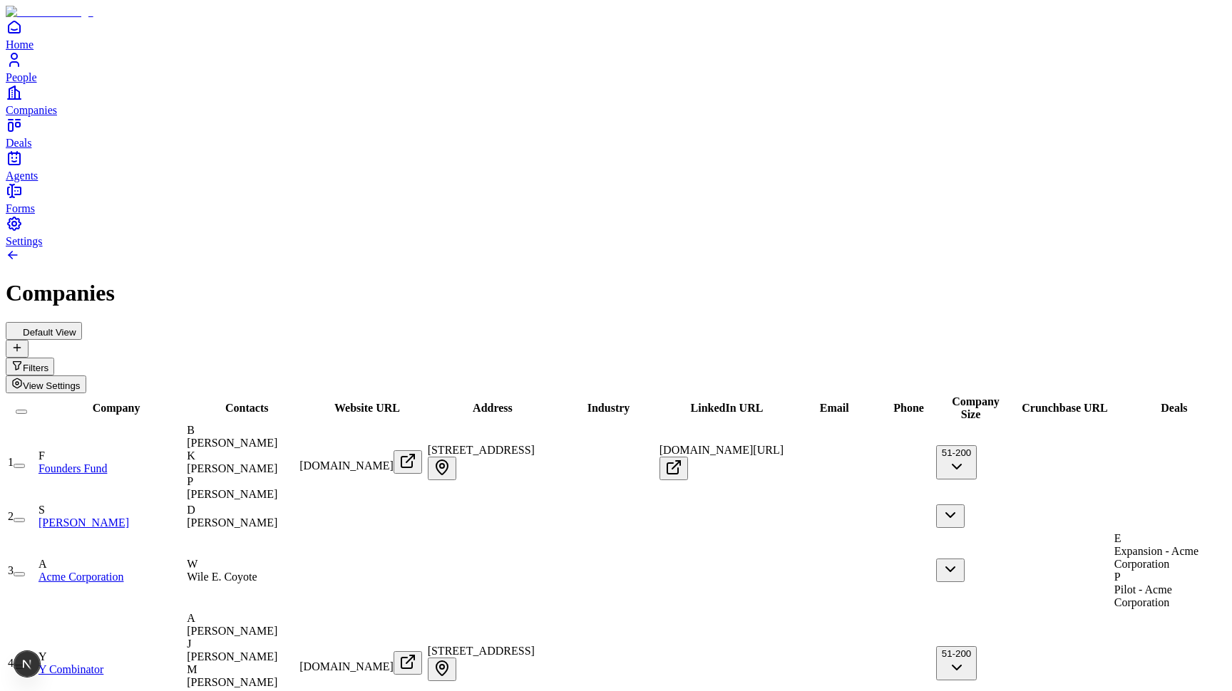
click at [438, 280] on h1 "Companies" at bounding box center [616, 293] width 1220 height 26
click at [290, 280] on h1 "Companies" at bounding box center [616, 293] width 1220 height 26
click at [513, 402] on span "Address" at bounding box center [493, 408] width 40 height 12
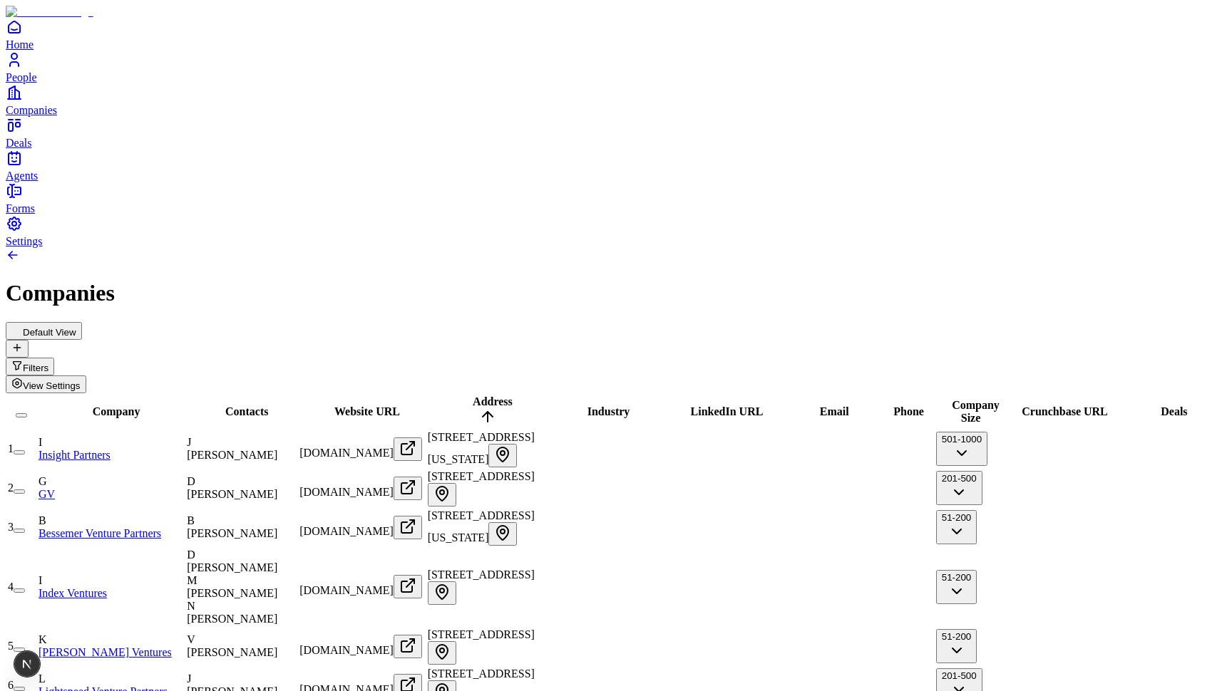
scroll to position [0, 0]
click at [513, 396] on span "Address" at bounding box center [493, 402] width 40 height 12
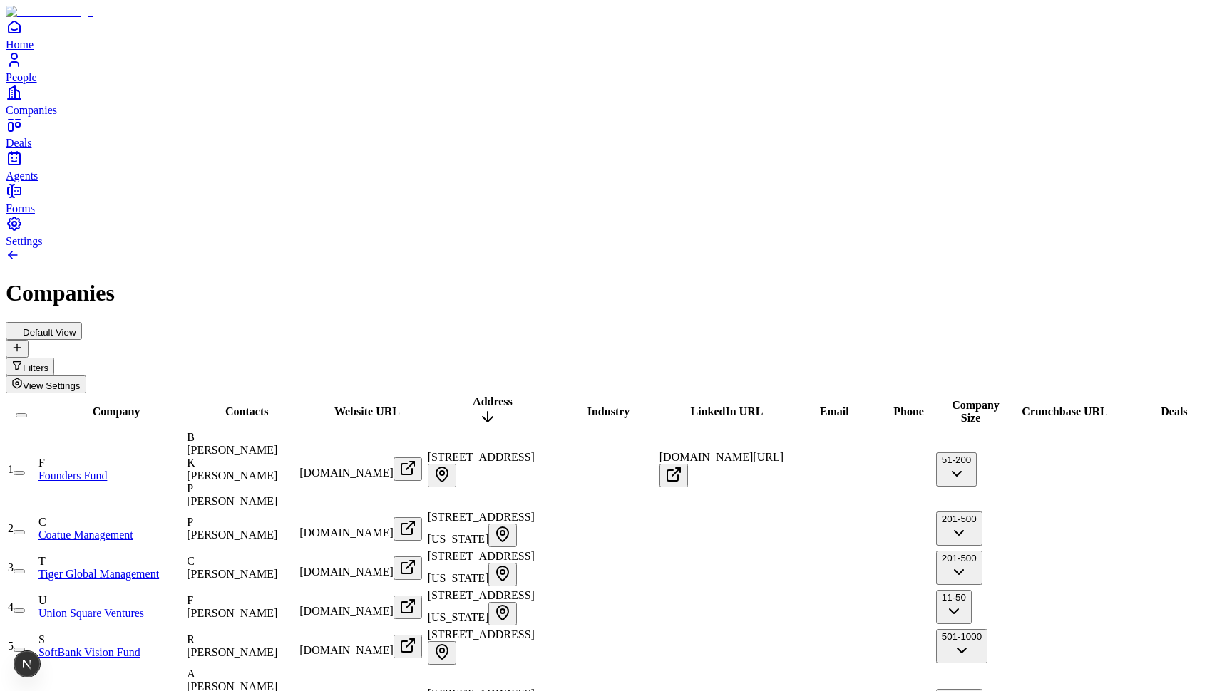
click at [513, 396] on span "Address" at bounding box center [493, 402] width 40 height 12
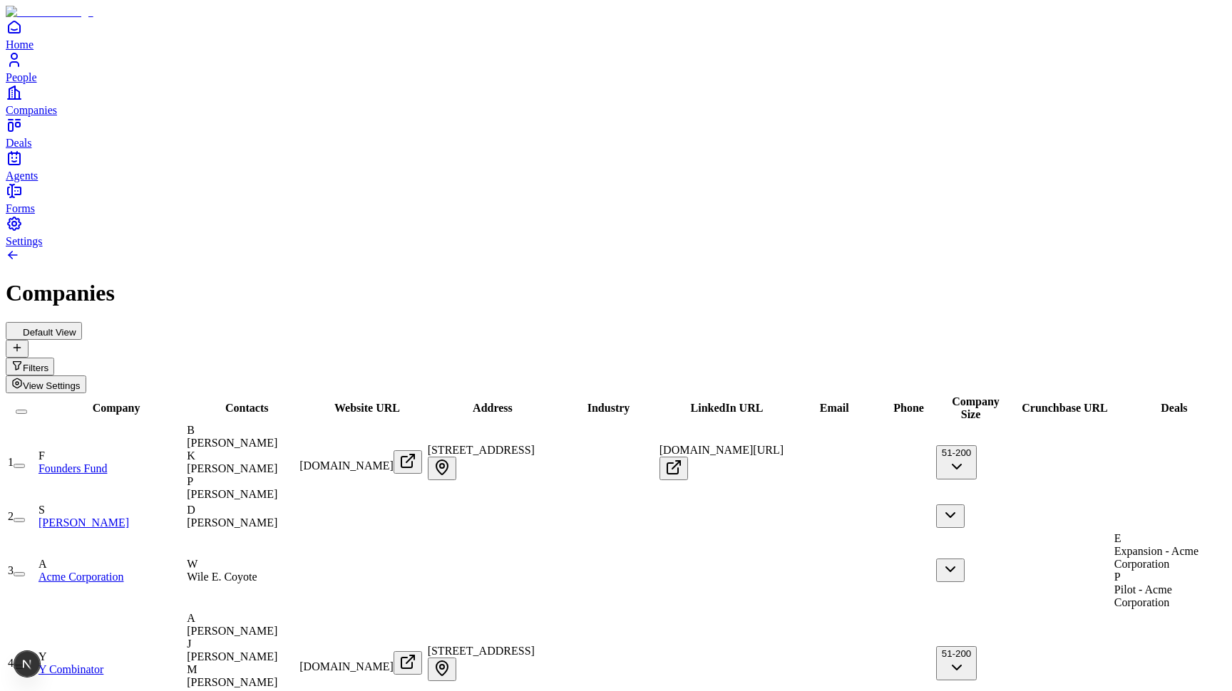
click at [400, 402] on span "Website URL" at bounding box center [367, 408] width 66 height 12
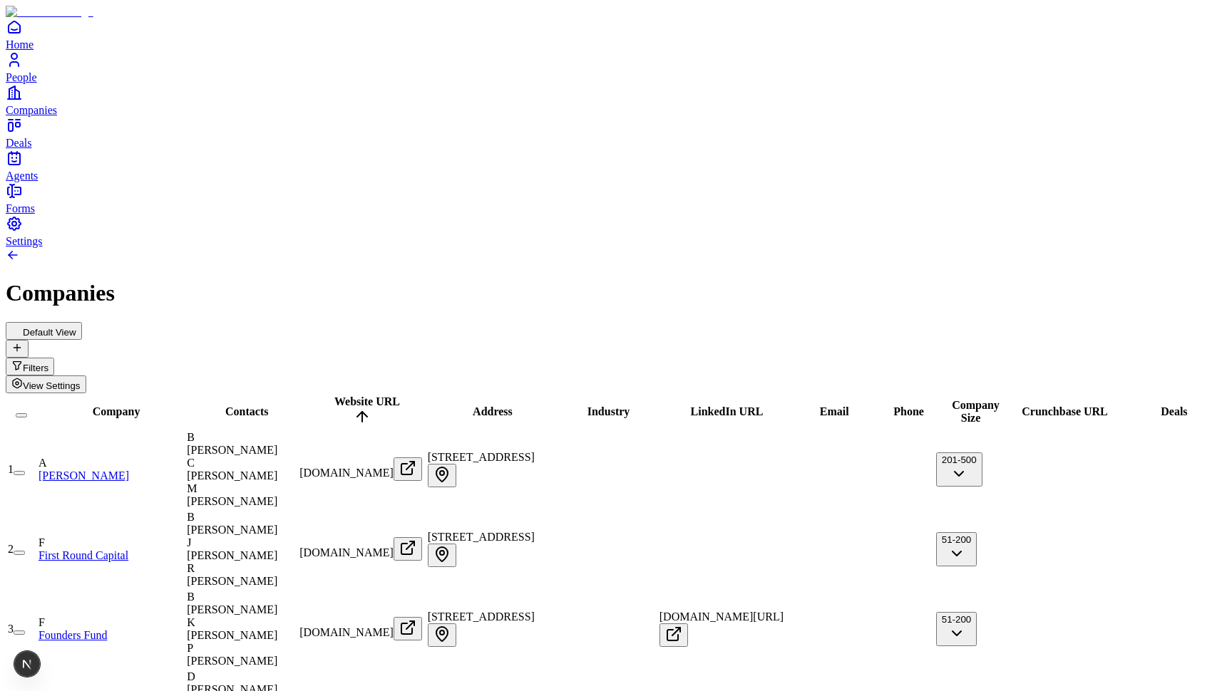
click at [400, 396] on span "Website URL" at bounding box center [367, 402] width 66 height 12
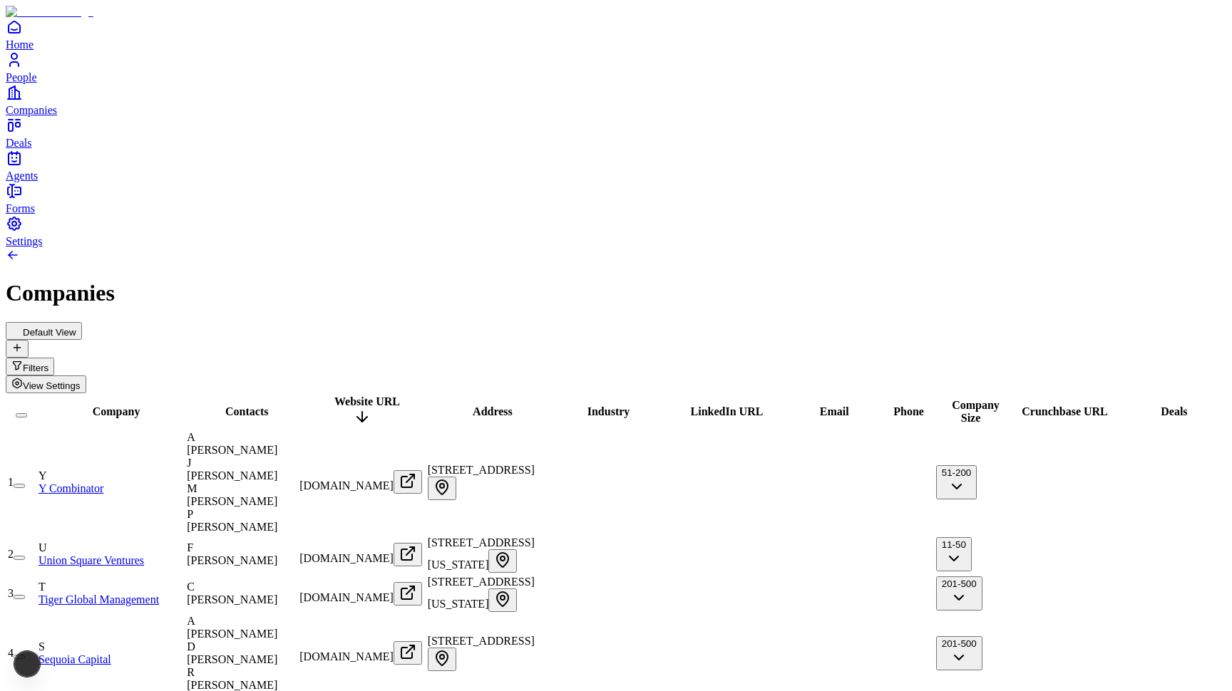
click at [400, 396] on span "Website URL" at bounding box center [367, 402] width 66 height 12
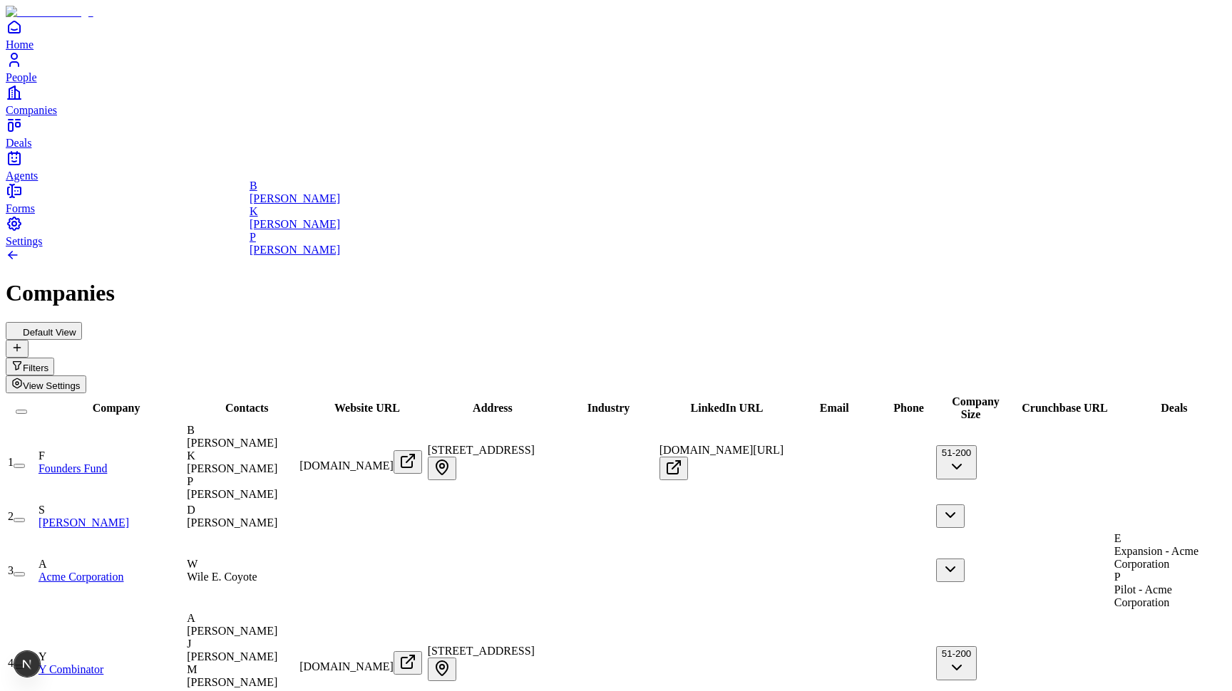
scroll to position [0, -1]
click at [423, 280] on div "Companies" at bounding box center [616, 293] width 1220 height 26
click at [393, 661] on span "[DOMAIN_NAME]" at bounding box center [346, 667] width 94 height 12
click at [569, 322] on div "Default View Filters View Settings" at bounding box center [616, 357] width 1220 height 71
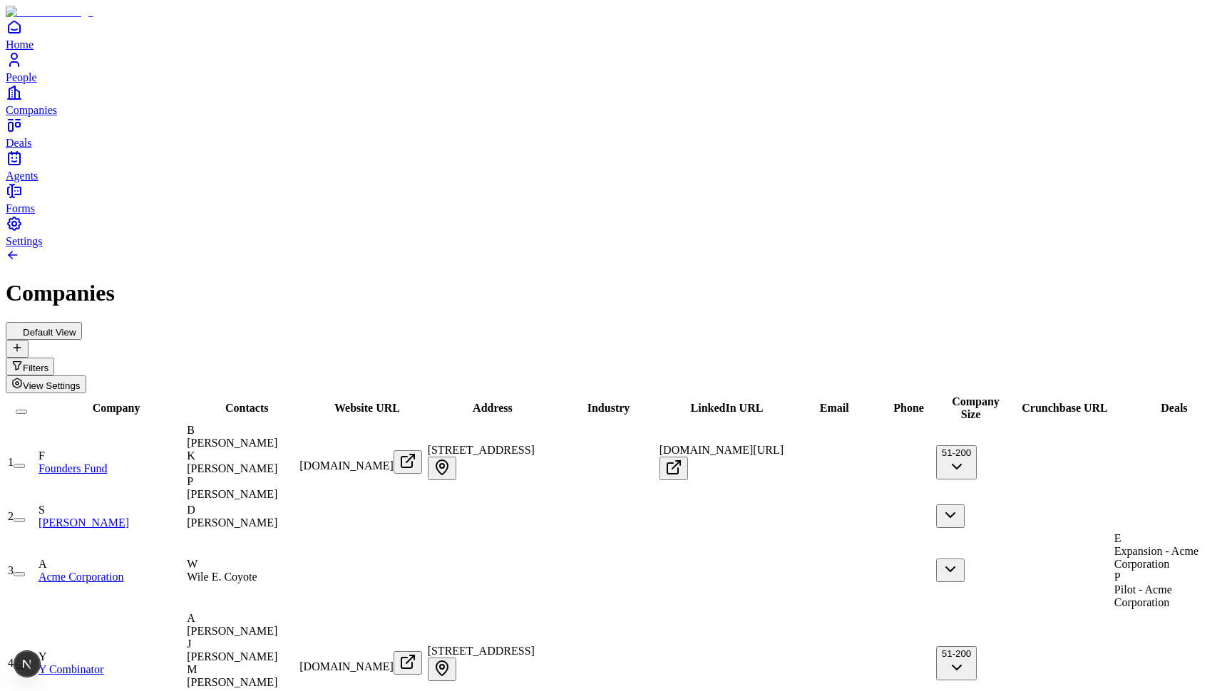
click at [416, 453] on icon "Open" at bounding box center [407, 461] width 17 height 17
drag, startPoint x: 798, startPoint y: 128, endPoint x: 940, endPoint y: 128, distance: 141.9
click at [940, 395] on tr "Company Contacts Website URL Address Industry LinkedIn URL Email Phone Company …" at bounding box center [616, 408] width 1218 height 27
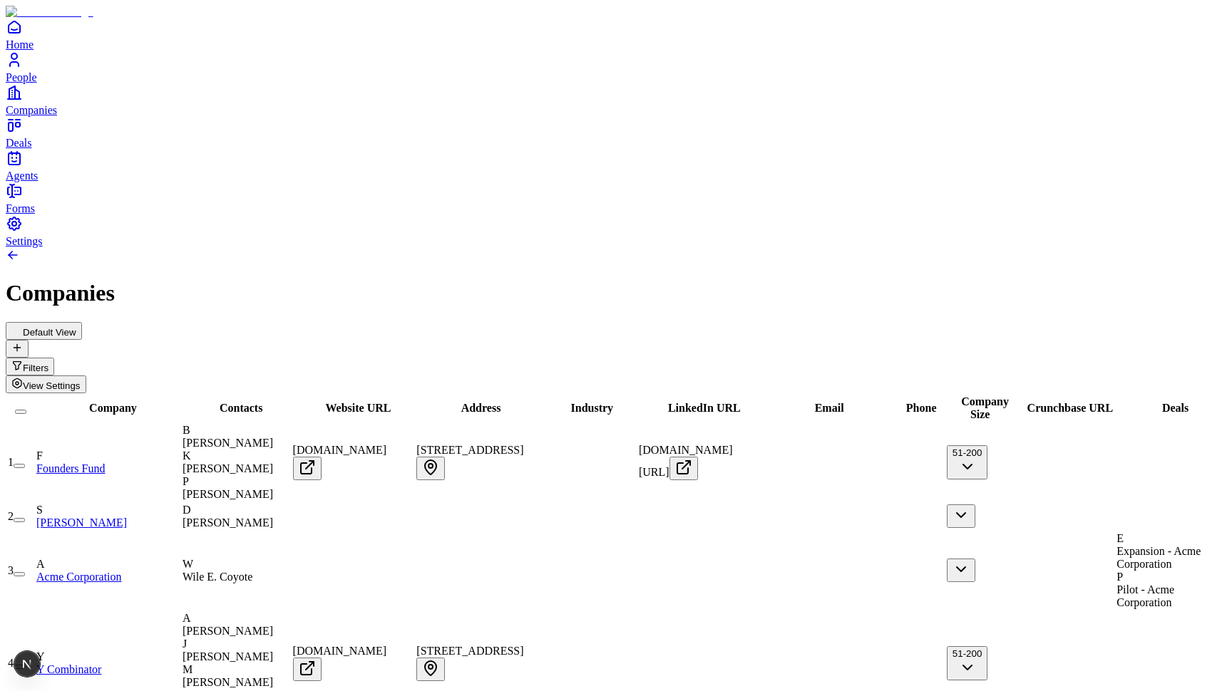
click at [831, 322] on div "Default View Filters View Settings" at bounding box center [616, 357] width 1220 height 71
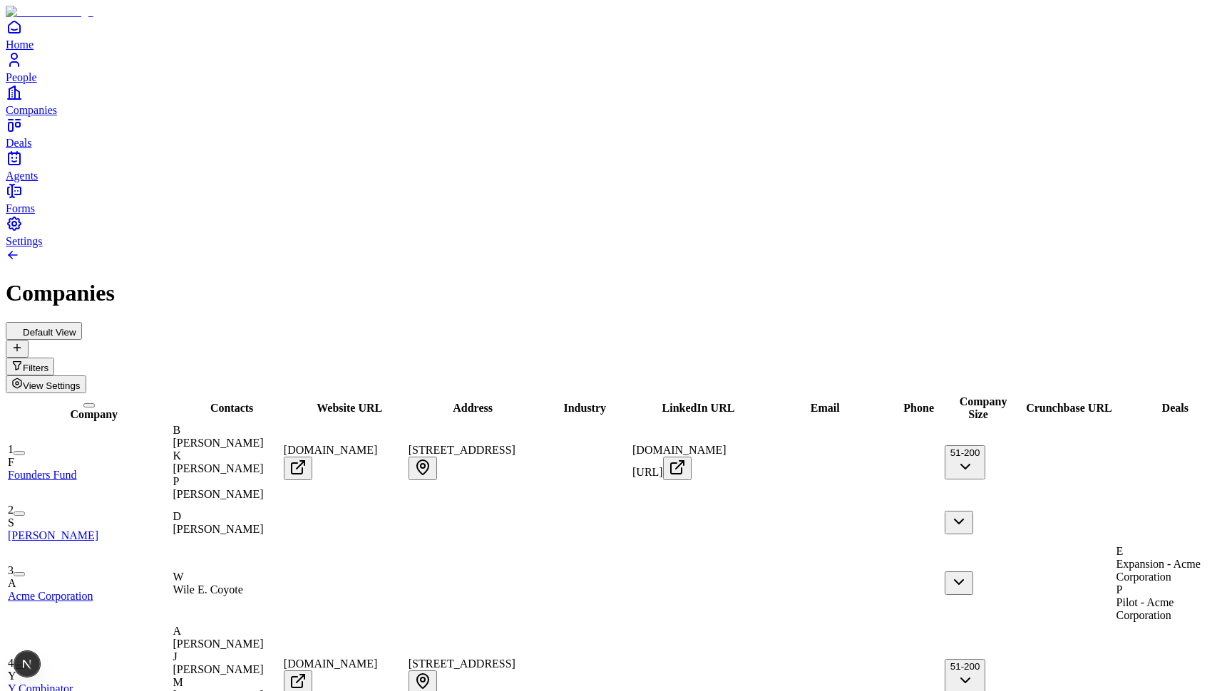
click at [348, 402] on span "Website URL" at bounding box center [350, 408] width 66 height 12
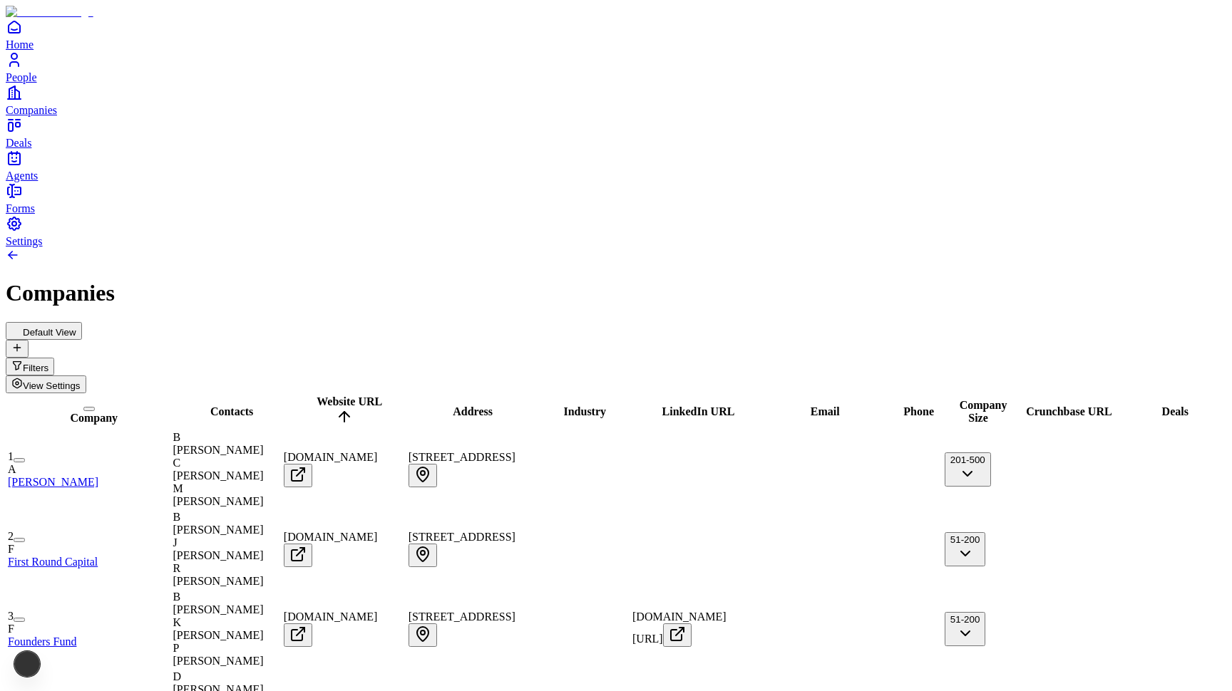
click at [348, 396] on span "Website URL" at bounding box center [350, 402] width 66 height 12
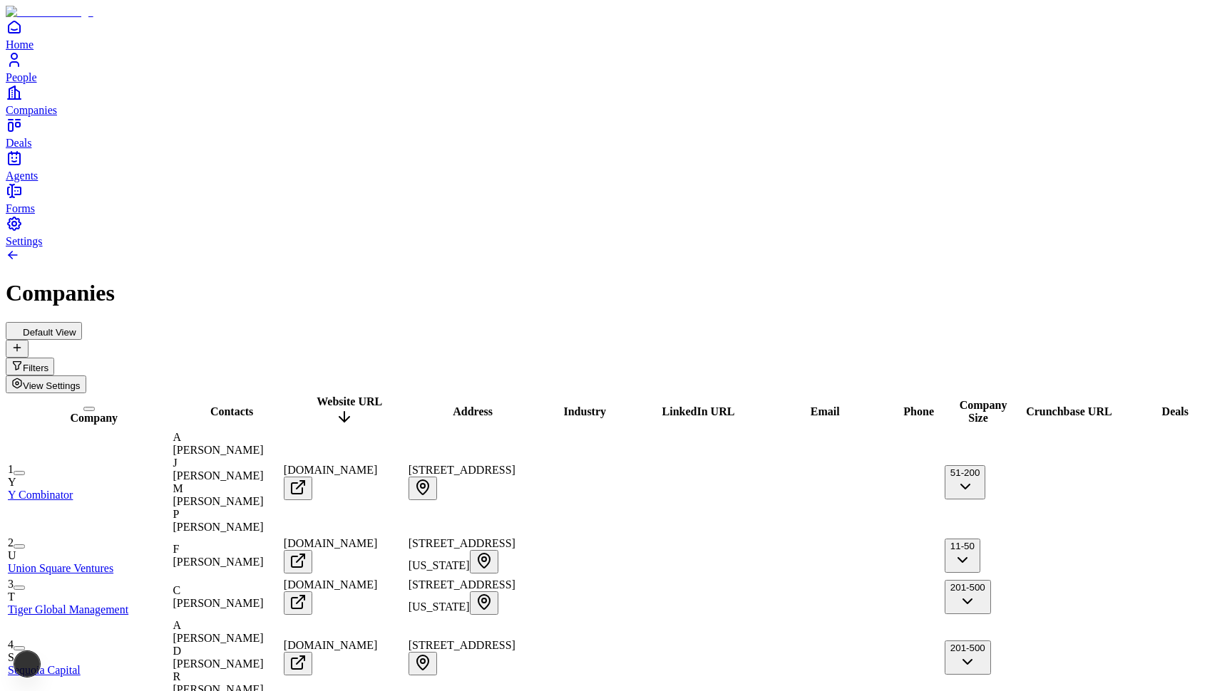
click at [348, 396] on span "Website URL" at bounding box center [350, 402] width 66 height 12
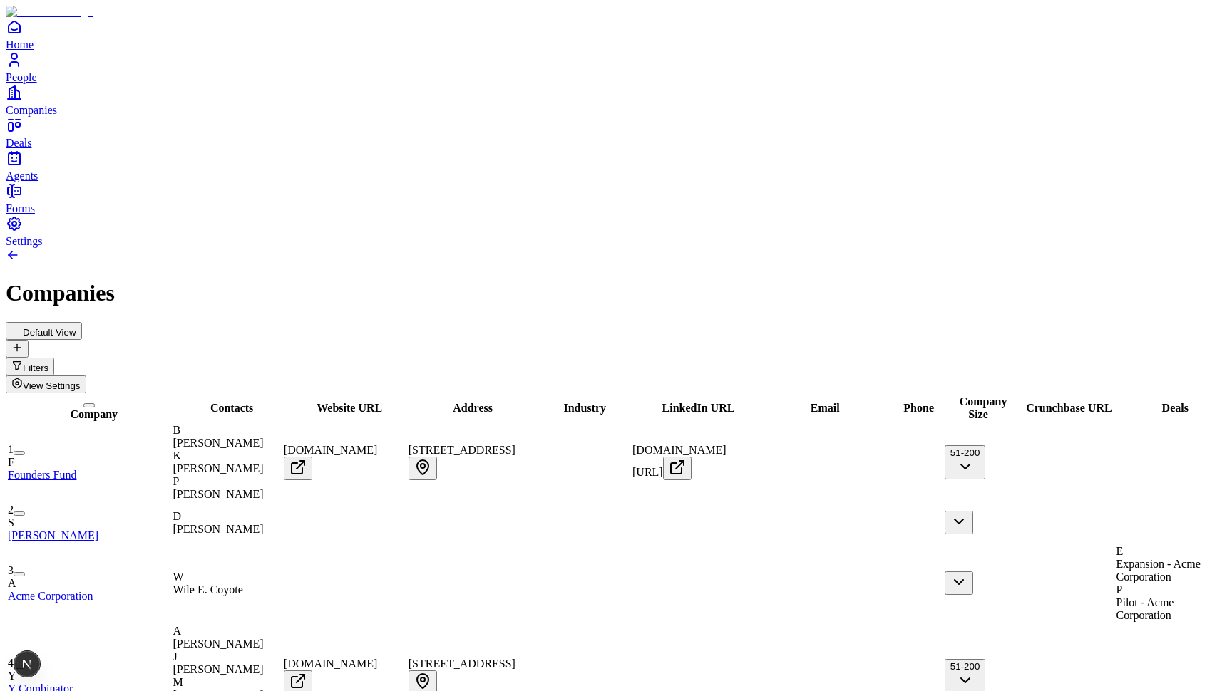
scroll to position [-1, 0]
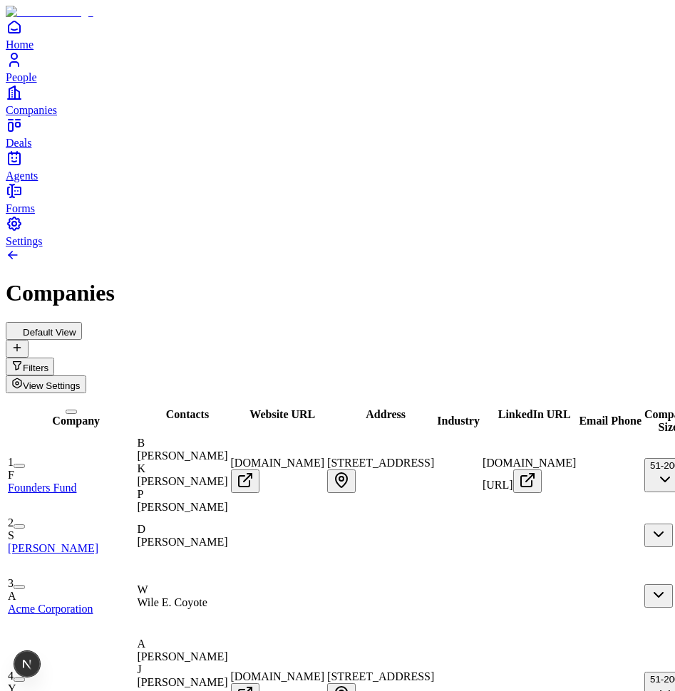
drag, startPoint x: 272, startPoint y: 84, endPoint x: 133, endPoint y: 143, distance: 150.8
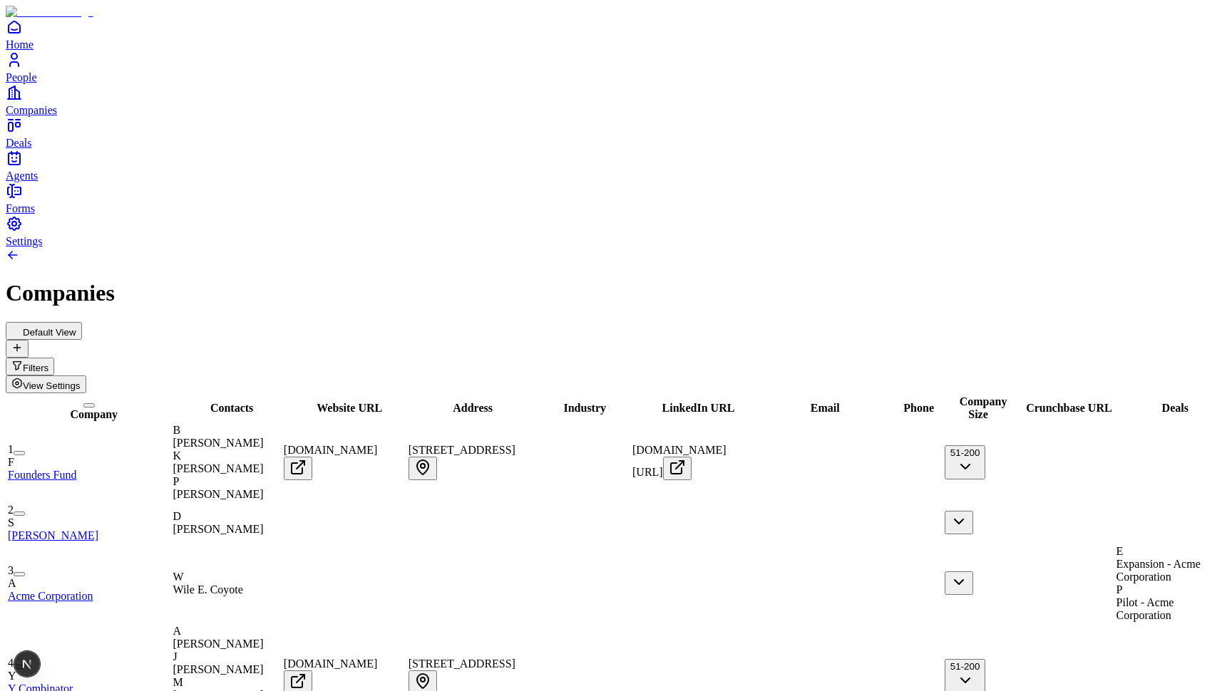
scroll to position [0, -3]
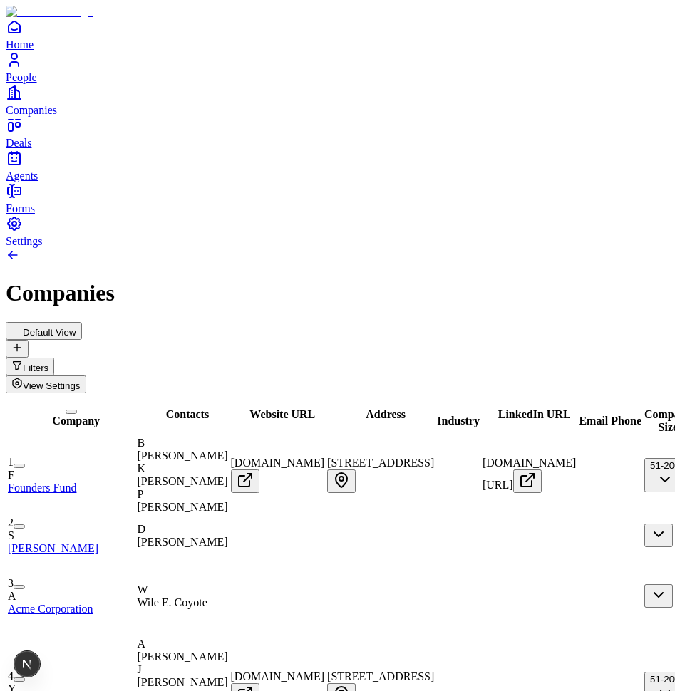
drag, startPoint x: 0, startPoint y: 0, endPoint x: 63, endPoint y: 182, distance: 193.2
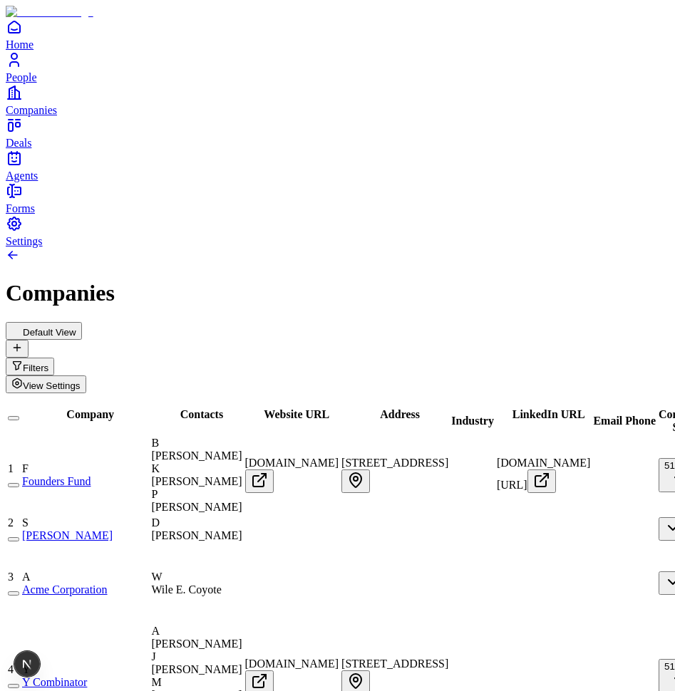
drag, startPoint x: 359, startPoint y: 51, endPoint x: 83, endPoint y: 230, distance: 329.0
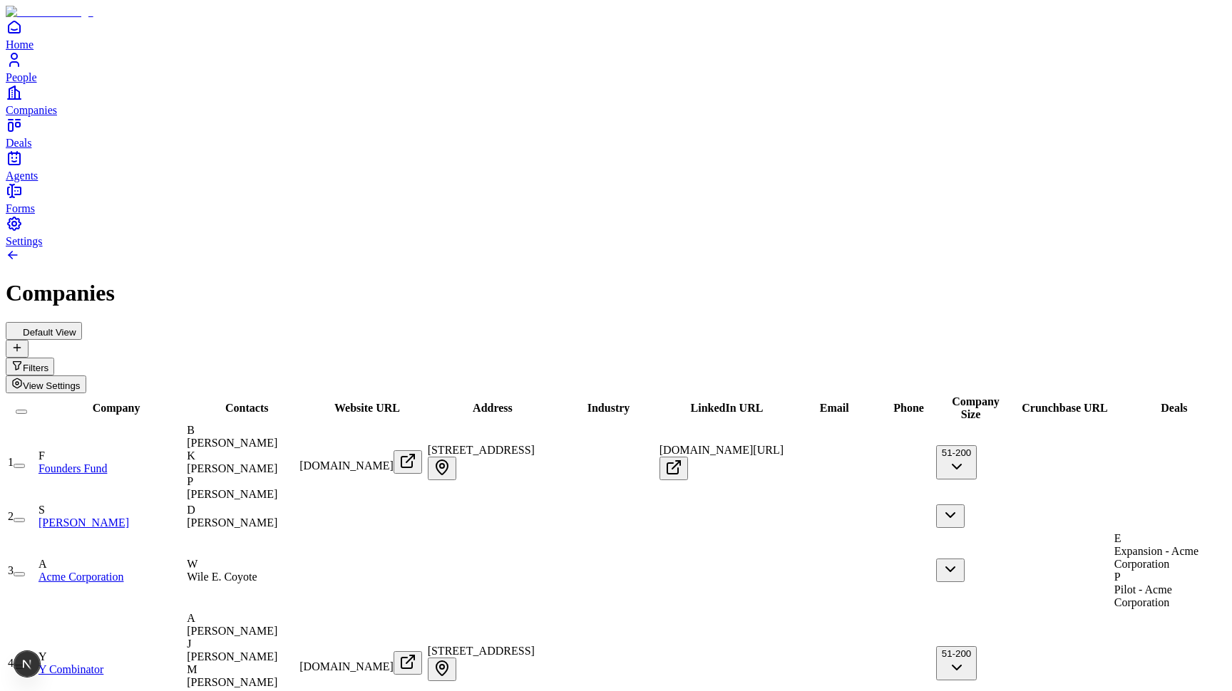
click at [548, 444] on div "[STREET_ADDRESS]" at bounding box center [488, 462] width 120 height 36
click at [703, 280] on h1 "Companies" at bounding box center [616, 293] width 1220 height 26
click at [535, 444] on span "[STREET_ADDRESS]" at bounding box center [481, 450] width 107 height 12
click at [597, 322] on div "Default View Filters View Settings" at bounding box center [616, 357] width 1220 height 71
click at [23, 342] on icon at bounding box center [16, 347] width 11 height 11
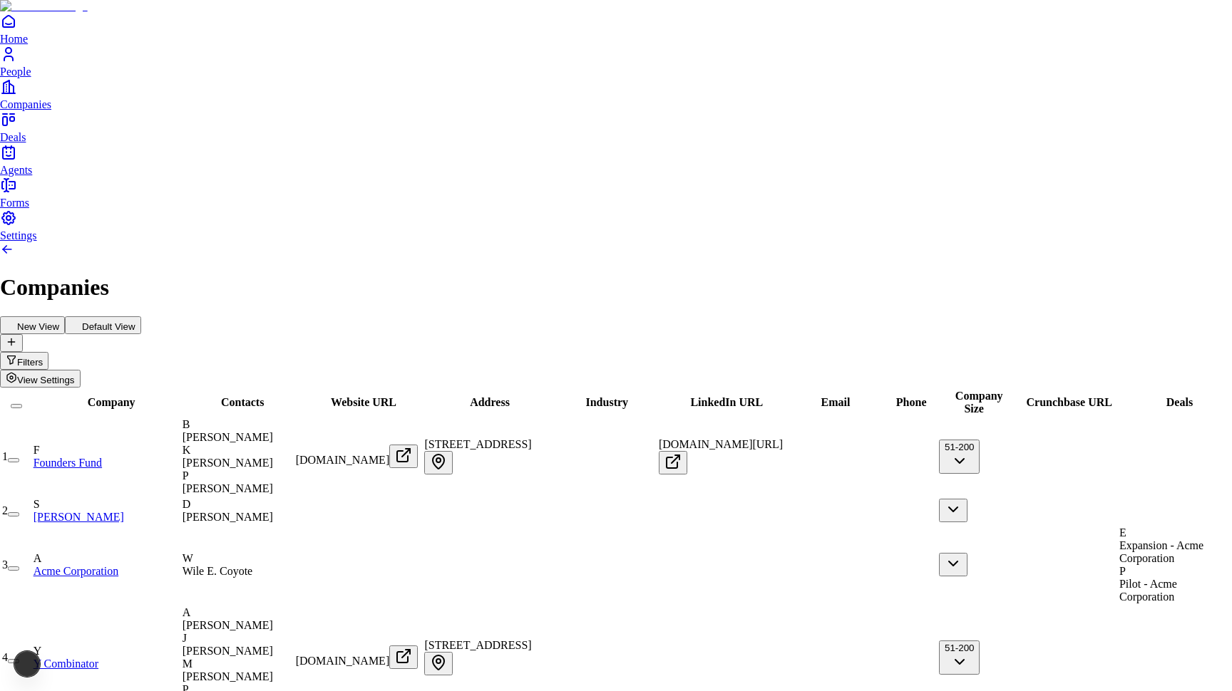
type input "********"
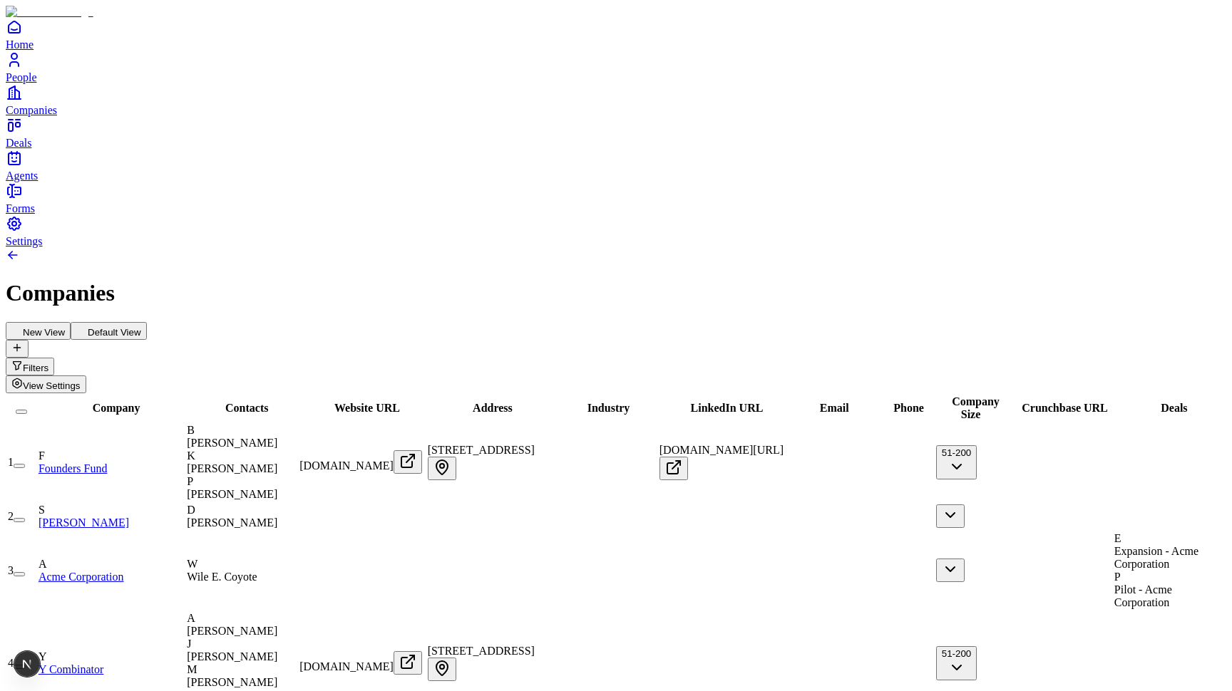
click at [399, 280] on div "Companies" at bounding box center [616, 293] width 1220 height 26
click at [147, 322] on button "Default View" at bounding box center [109, 331] width 76 height 18
click at [71, 322] on button "New View" at bounding box center [38, 331] width 65 height 18
click at [81, 381] on span "View Settings" at bounding box center [52, 386] width 58 height 11
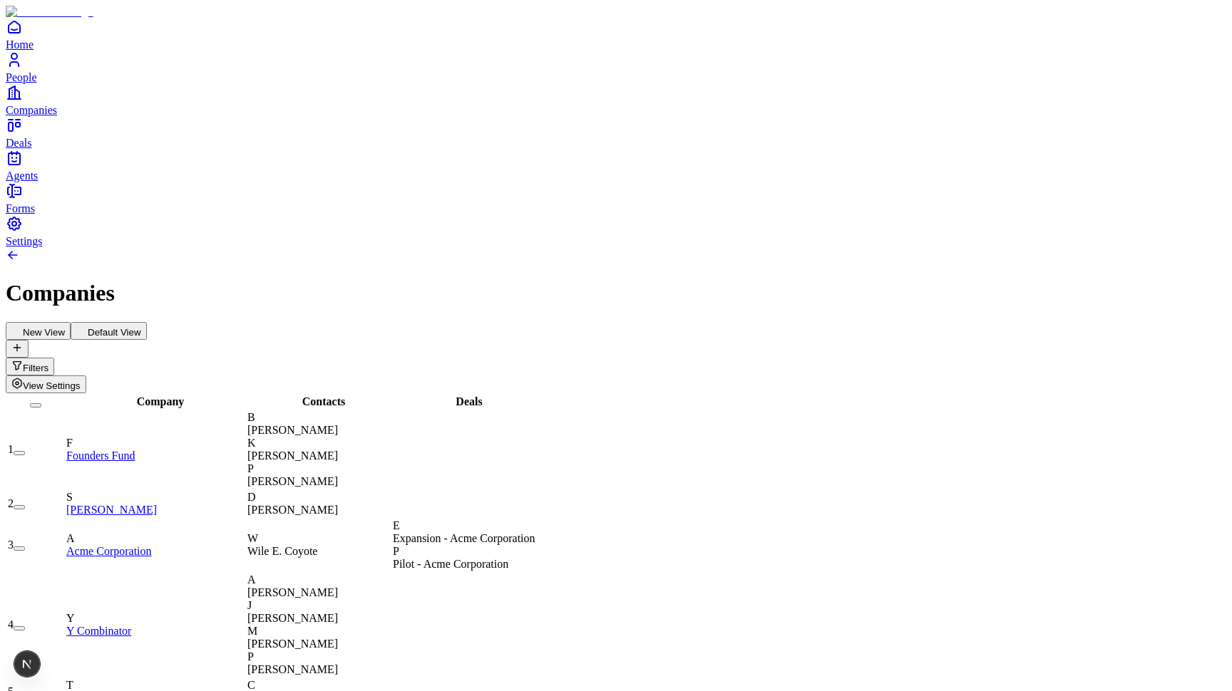
click at [88, 324] on icon at bounding box center [81, 329] width 11 height 11
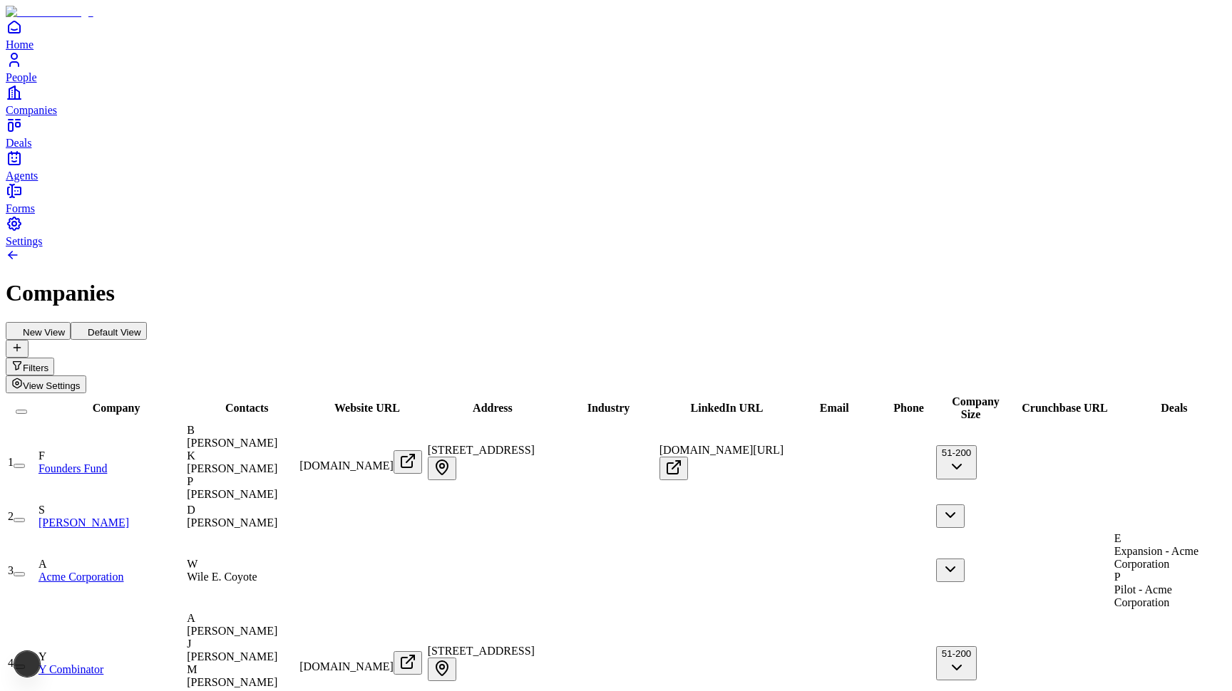
click at [71, 322] on button "New View" at bounding box center [38, 331] width 65 height 18
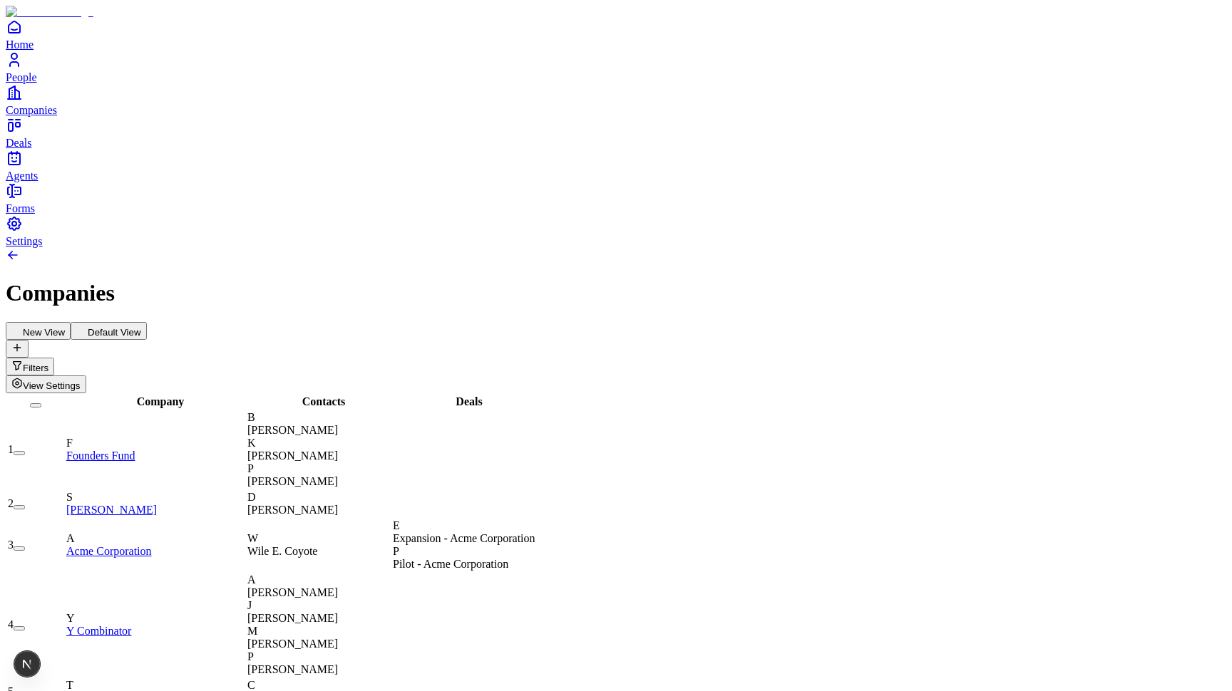
click at [88, 324] on icon at bounding box center [81, 329] width 11 height 11
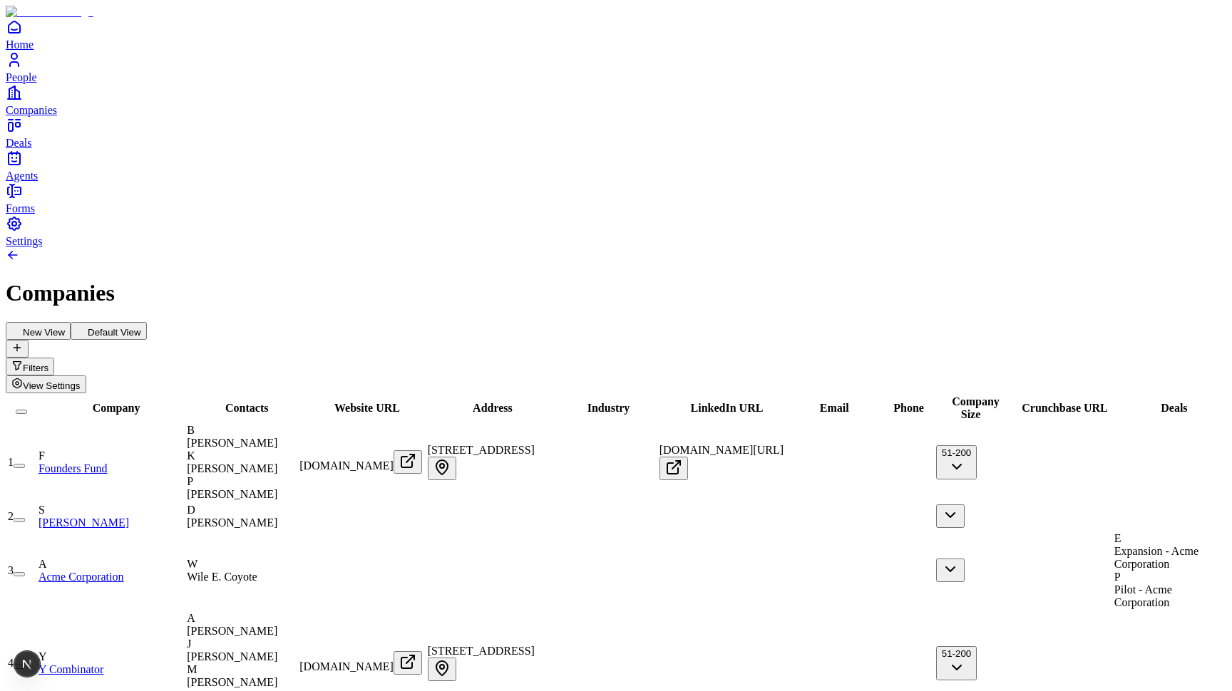
click at [71, 322] on button "New View" at bounding box center [38, 331] width 65 height 18
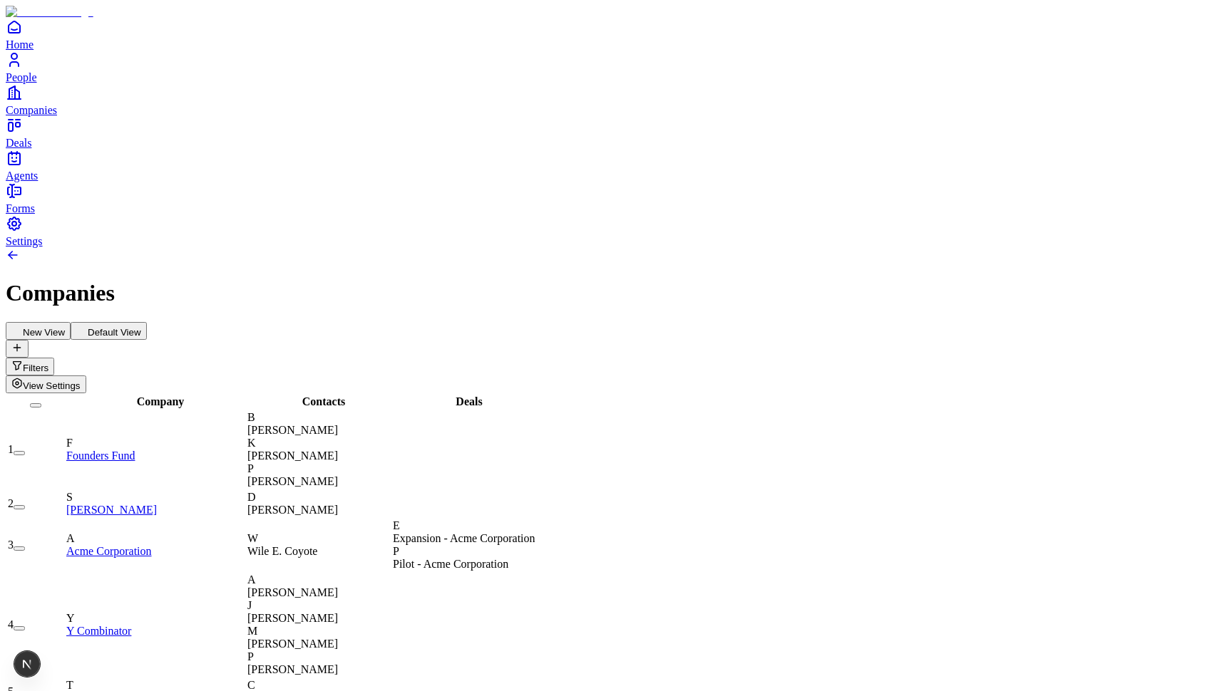
scroll to position [0, 3]
click at [147, 322] on button "Default View" at bounding box center [109, 331] width 76 height 18
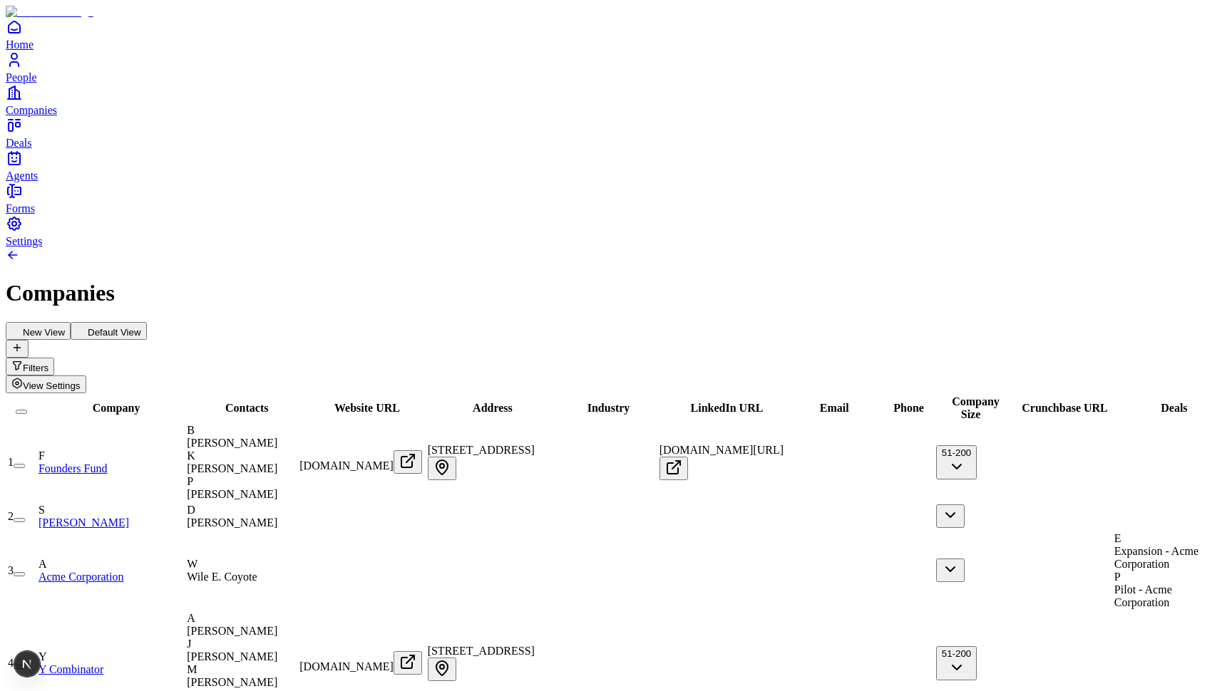
scroll to position [0, 0]
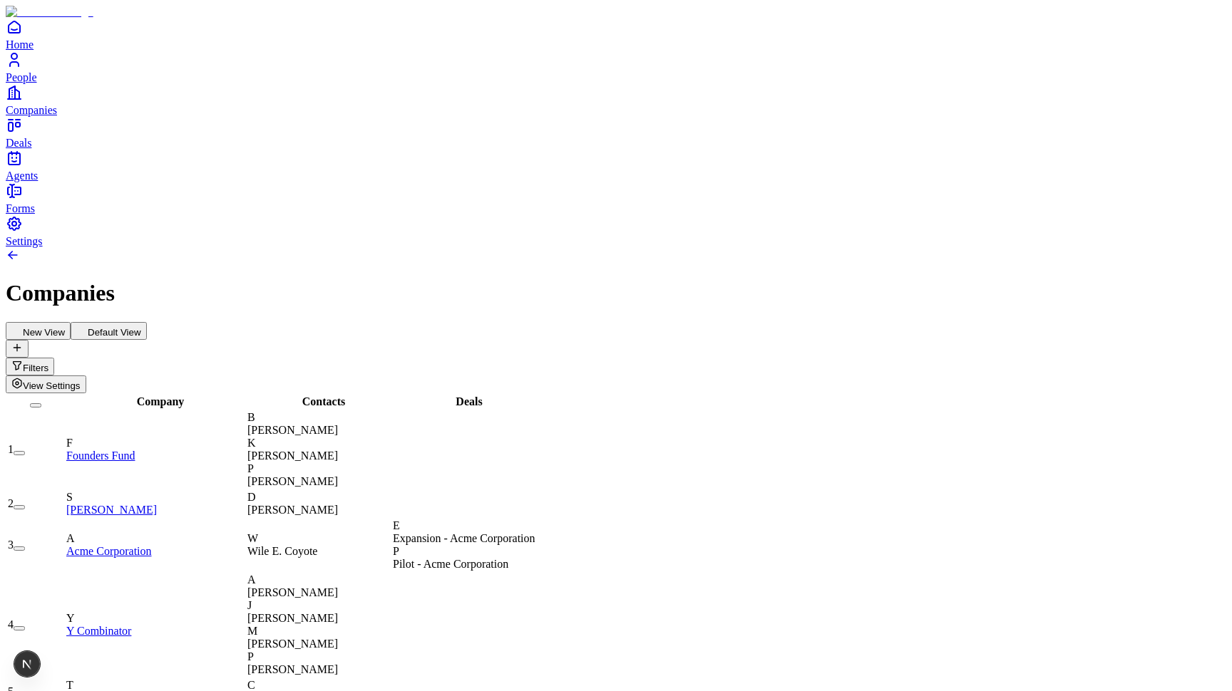
click at [147, 322] on button "Default View" at bounding box center [109, 331] width 76 height 18
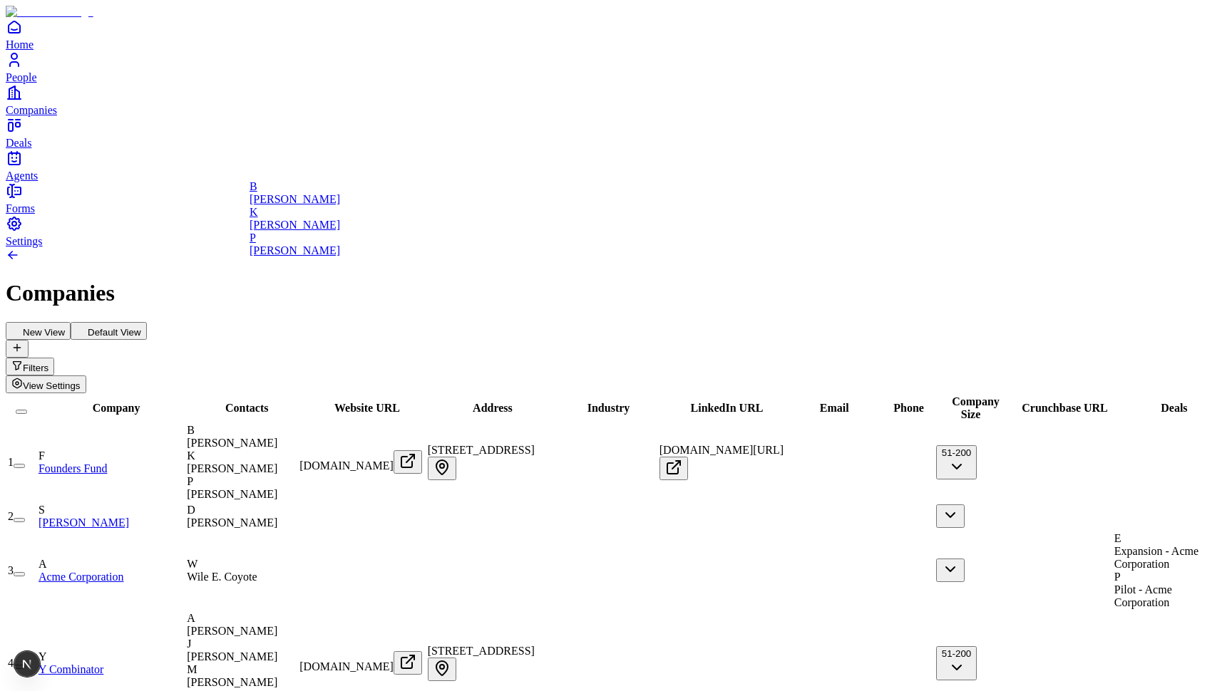
click at [268, 402] on span "Contacts" at bounding box center [246, 408] width 43 height 12
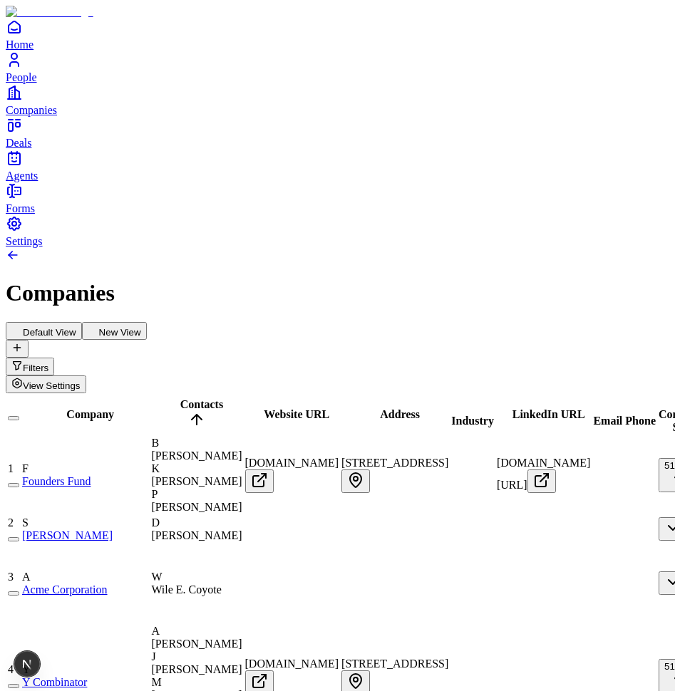
drag, startPoint x: 349, startPoint y: 46, endPoint x: 127, endPoint y: 182, distance: 260.2
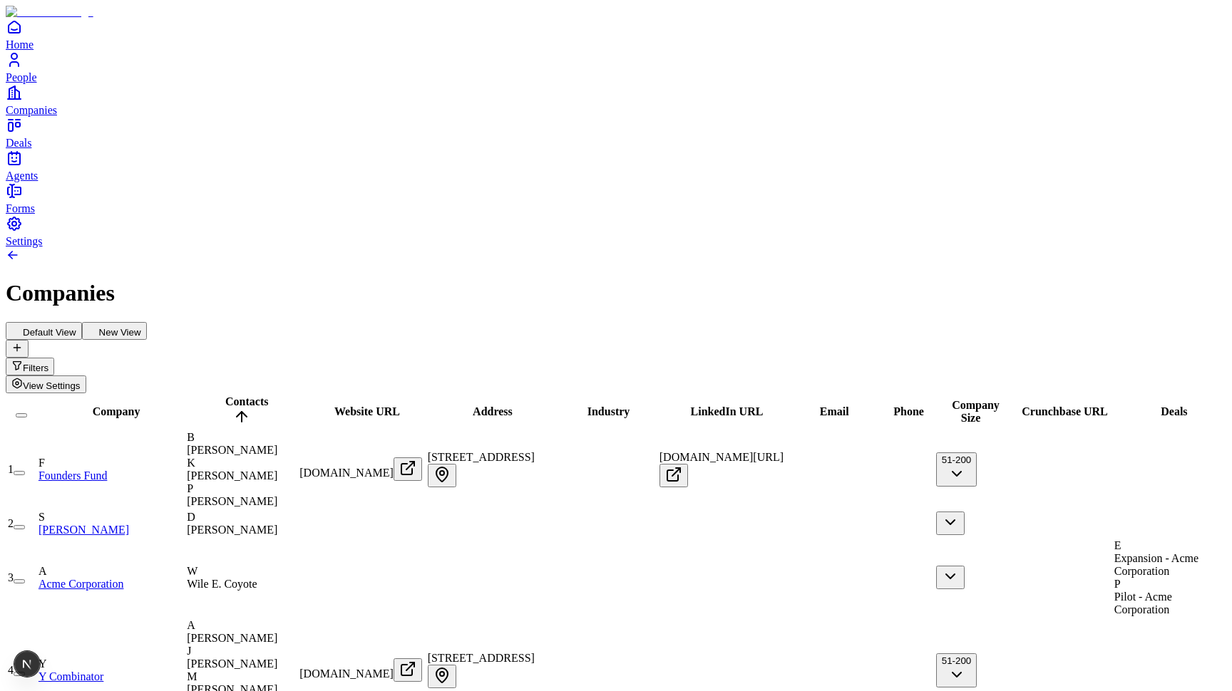
scroll to position [0, -6]
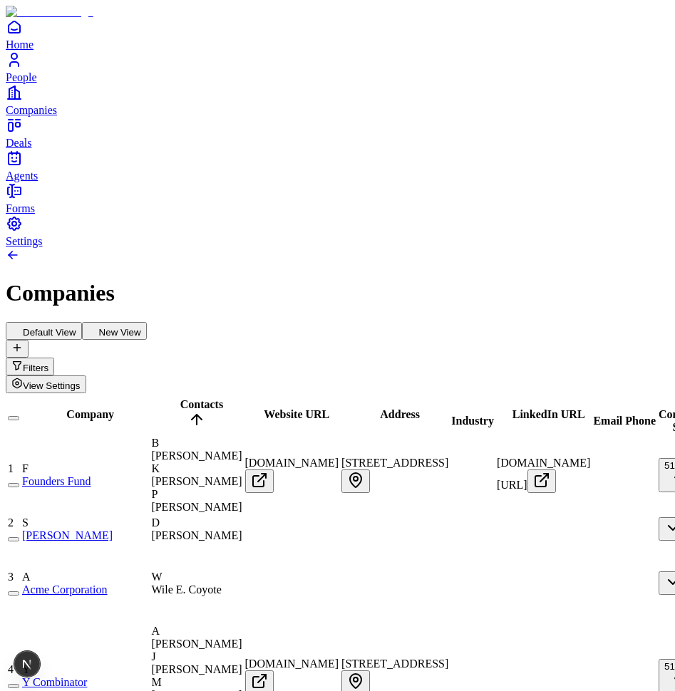
drag, startPoint x: 453, startPoint y: 110, endPoint x: 111, endPoint y: 180, distance: 349.1
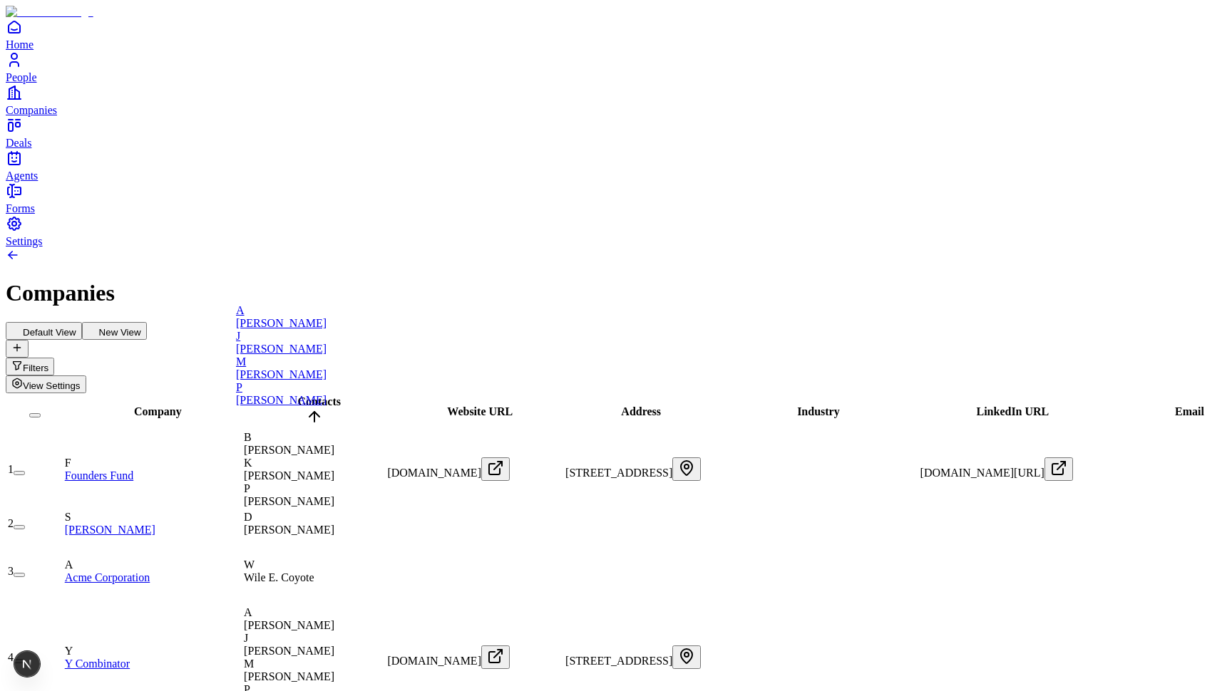
click at [373, 280] on h1 "Companies" at bounding box center [616, 293] width 1220 height 26
click at [81, 381] on span "View Settings" at bounding box center [52, 386] width 58 height 11
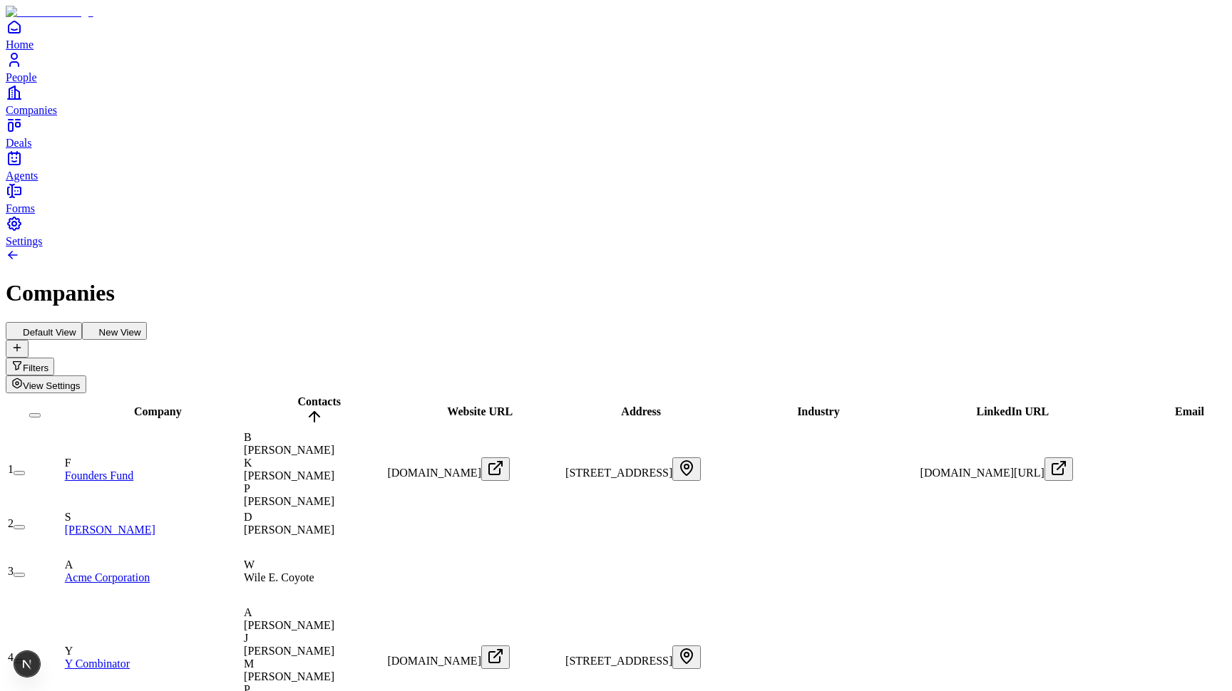
scroll to position [0, 0]
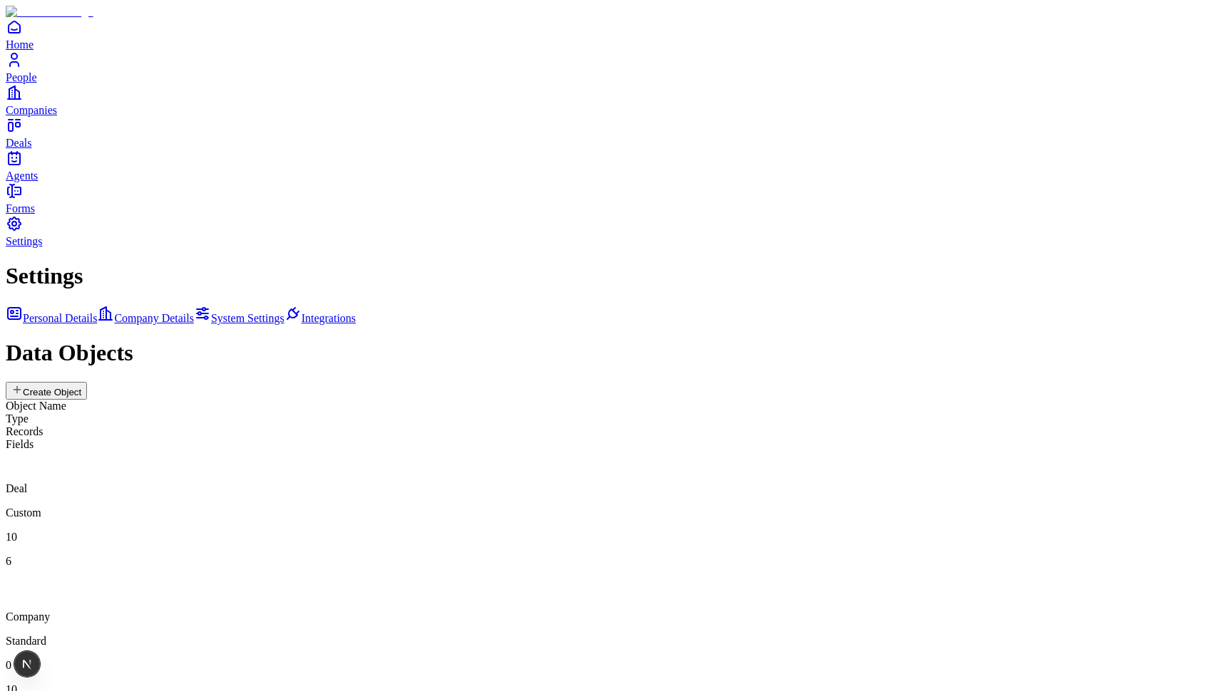
click at [406, 451] on div "Deal Custom 10 6" at bounding box center [616, 509] width 1220 height 117
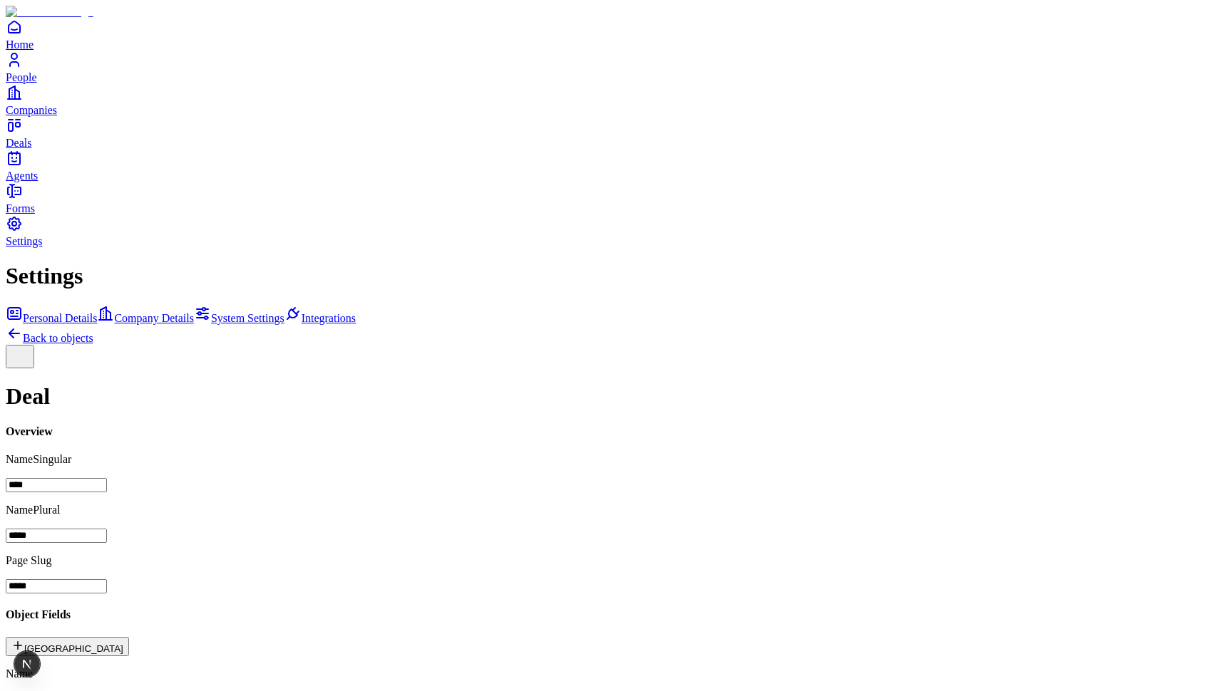
scroll to position [170, 0]
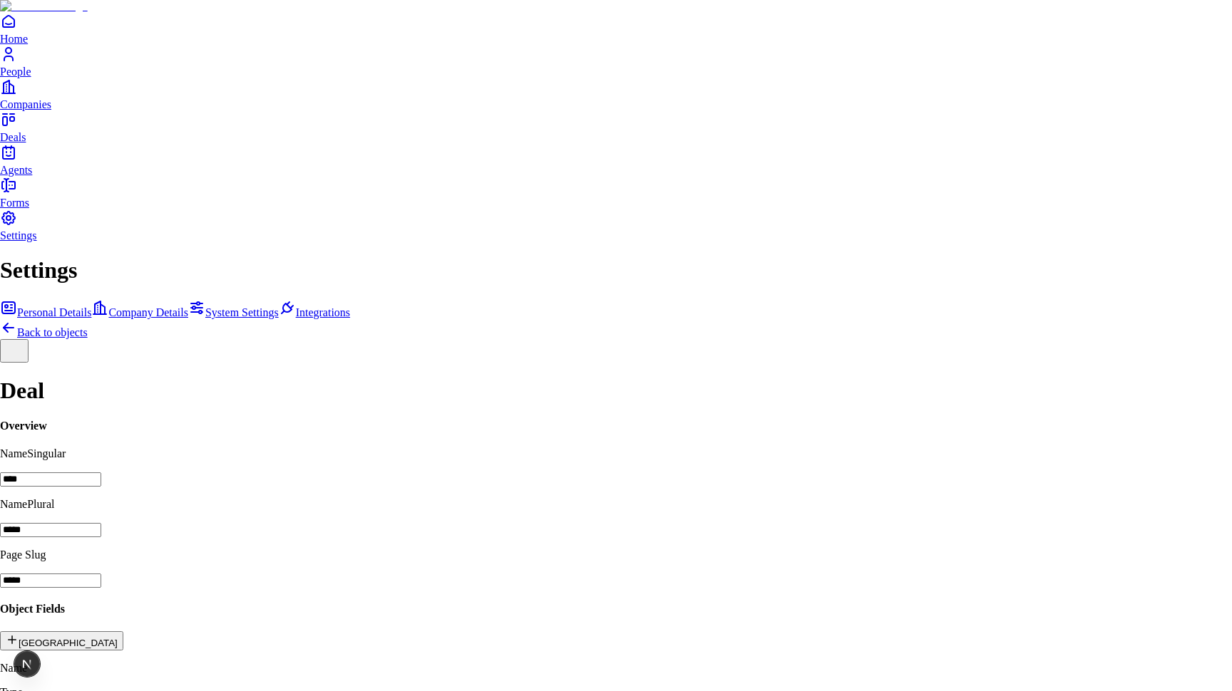
scroll to position [11, 0]
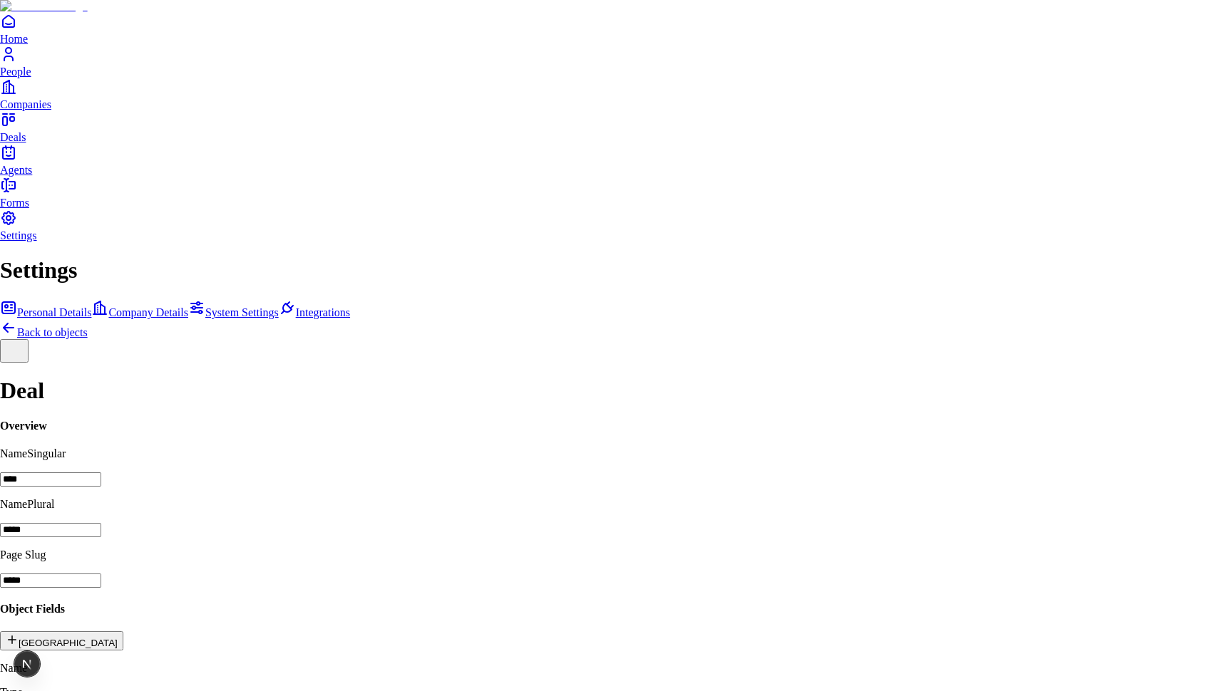
scroll to position [0, 0]
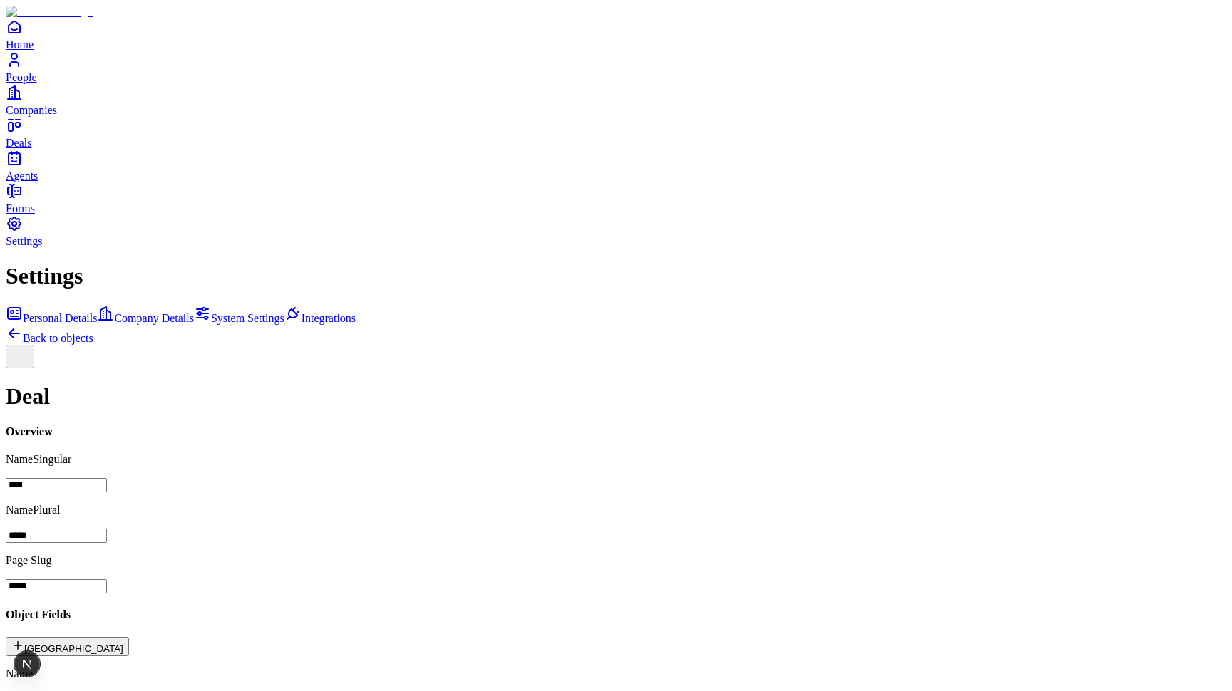
click at [23, 325] on icon at bounding box center [14, 333] width 17 height 17
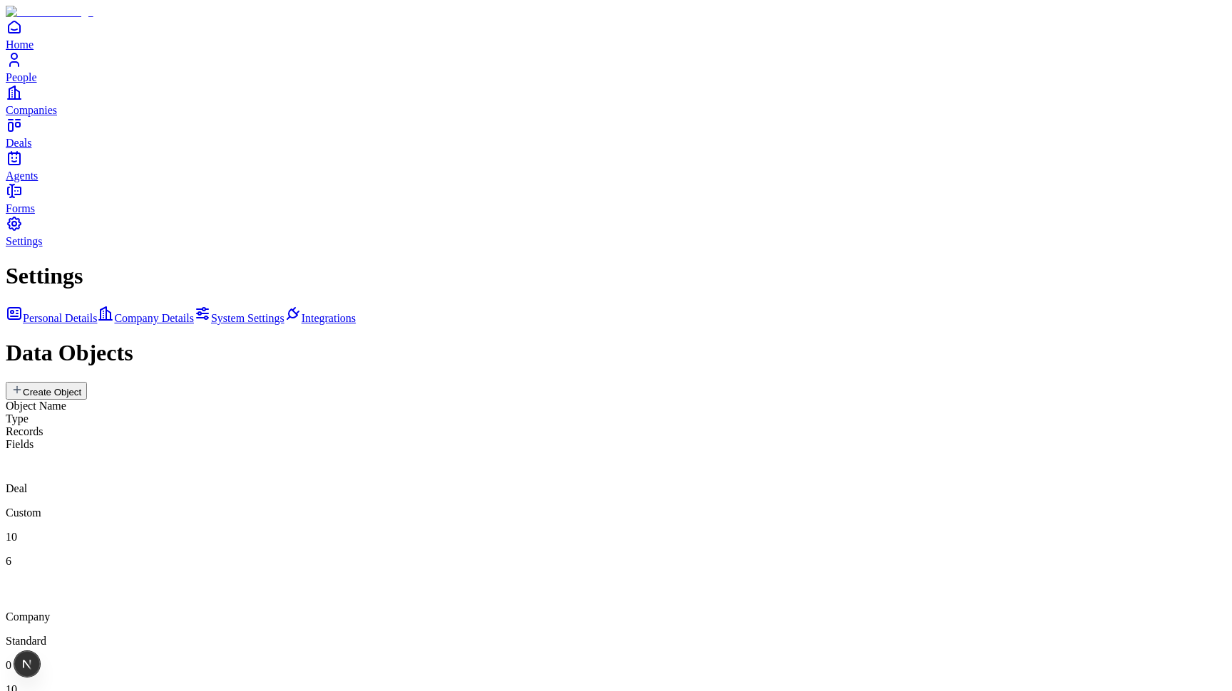
click at [574, 580] on div "Company Standard 0 10" at bounding box center [616, 638] width 1220 height 117
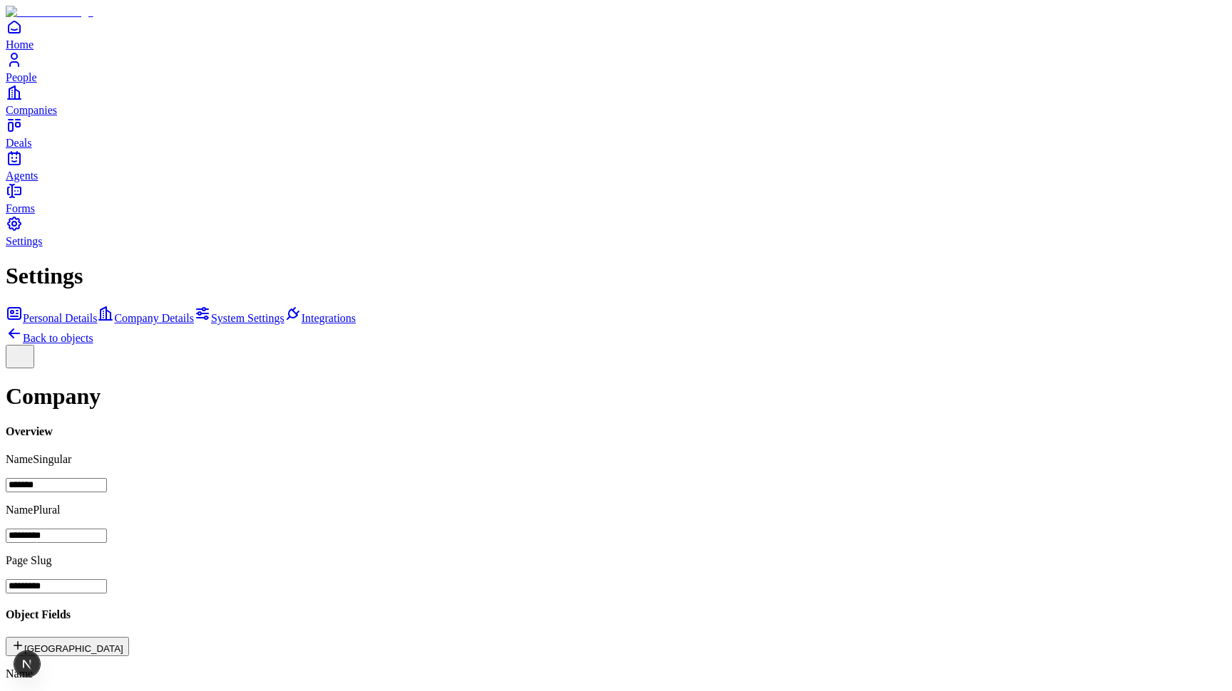
scroll to position [333, 0]
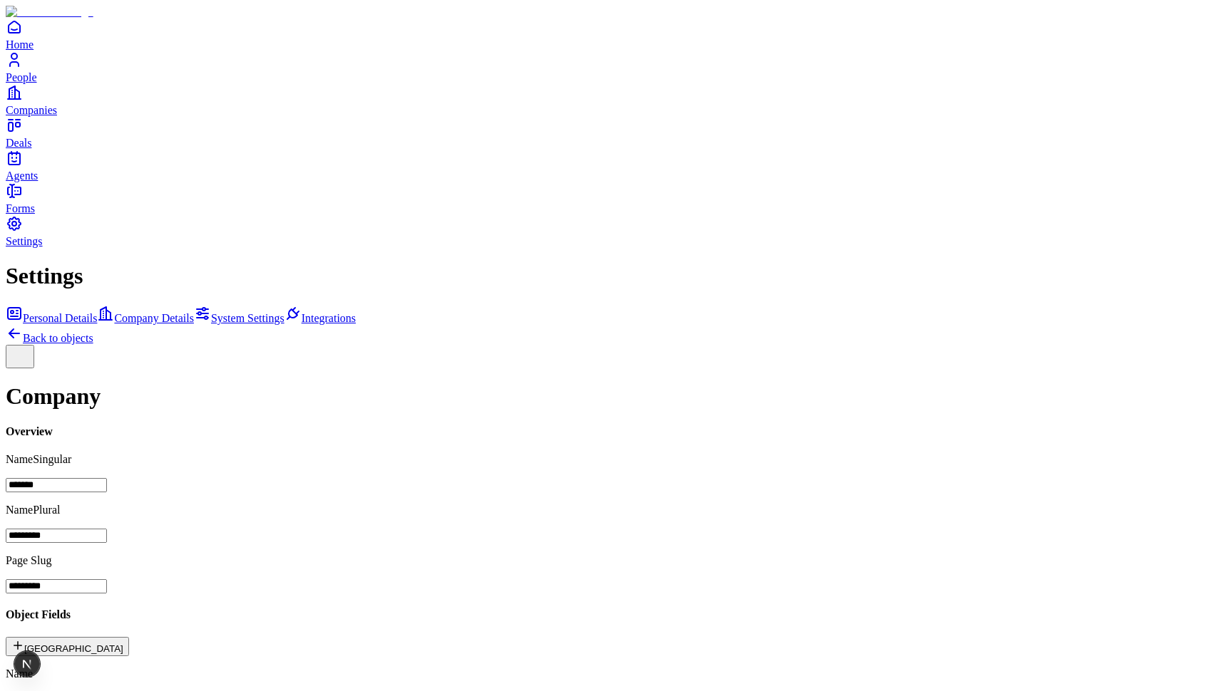
scroll to position [0, 0]
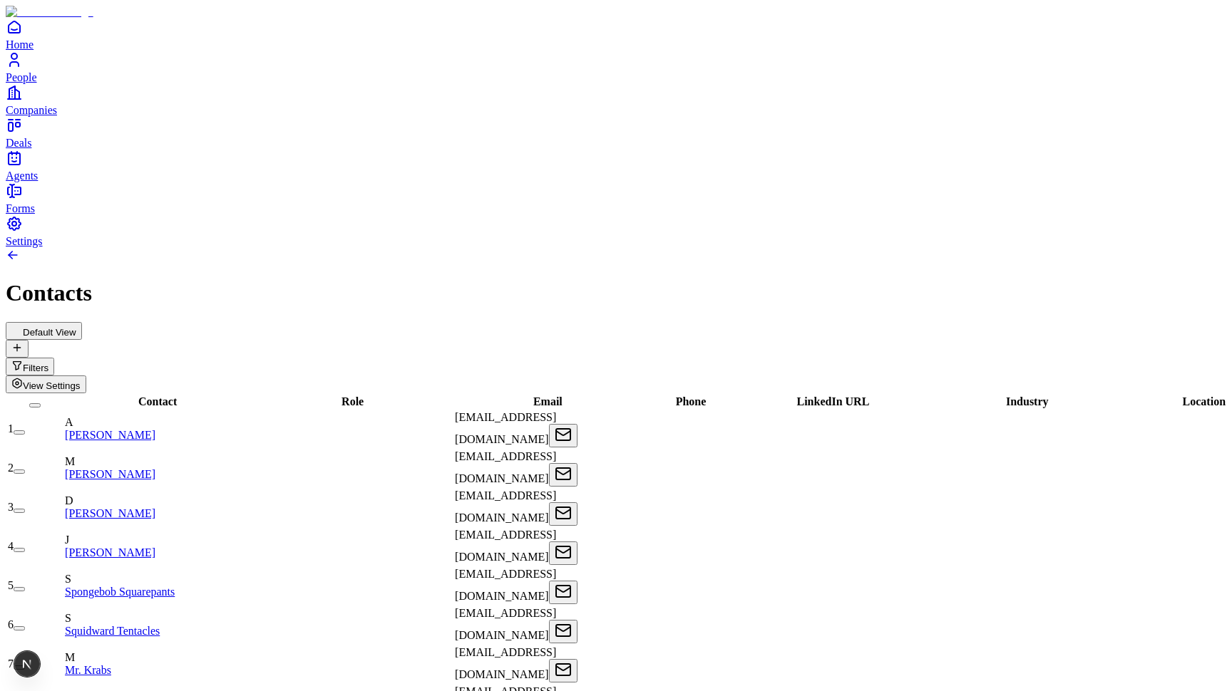
click at [81, 381] on span "View Settings" at bounding box center [52, 386] width 58 height 11
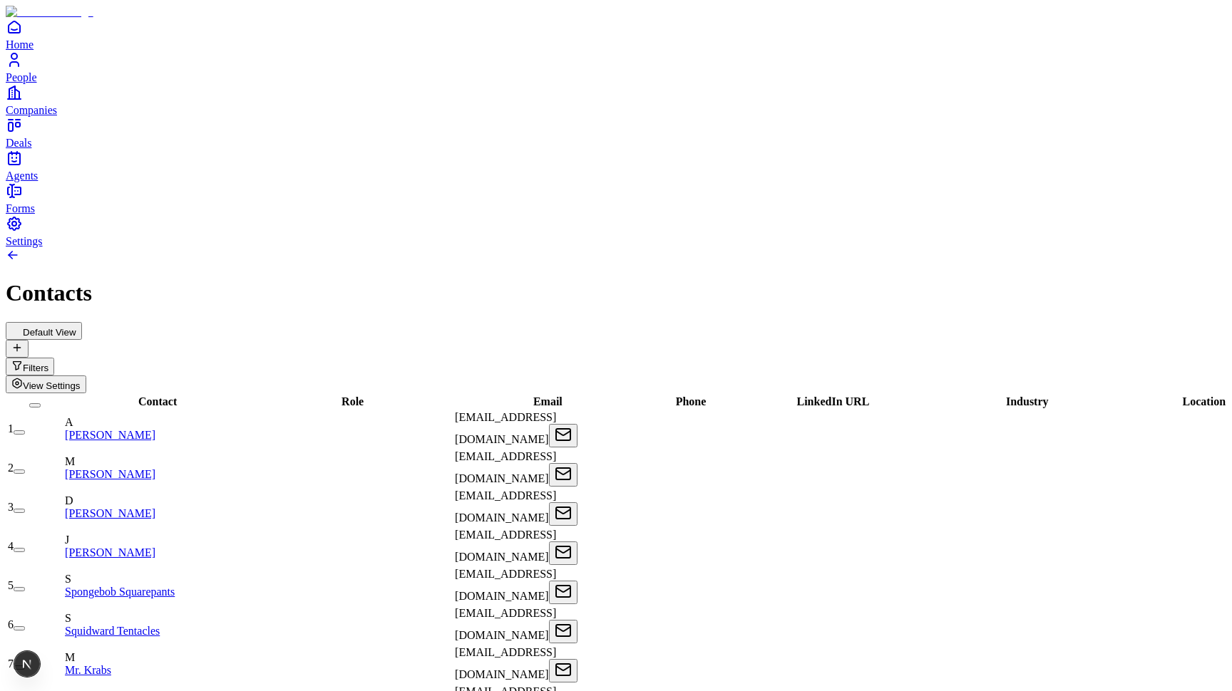
click at [81, 381] on span "View Settings" at bounding box center [52, 386] width 58 height 11
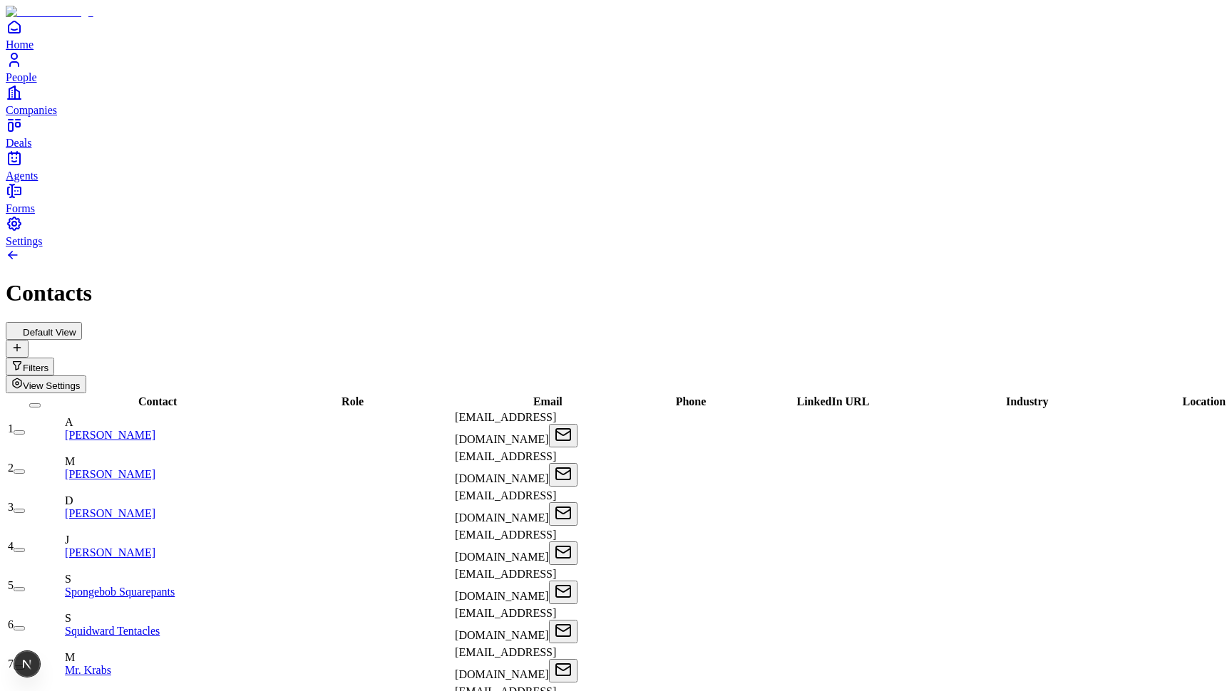
click at [81, 381] on span "View Settings" at bounding box center [52, 386] width 58 height 11
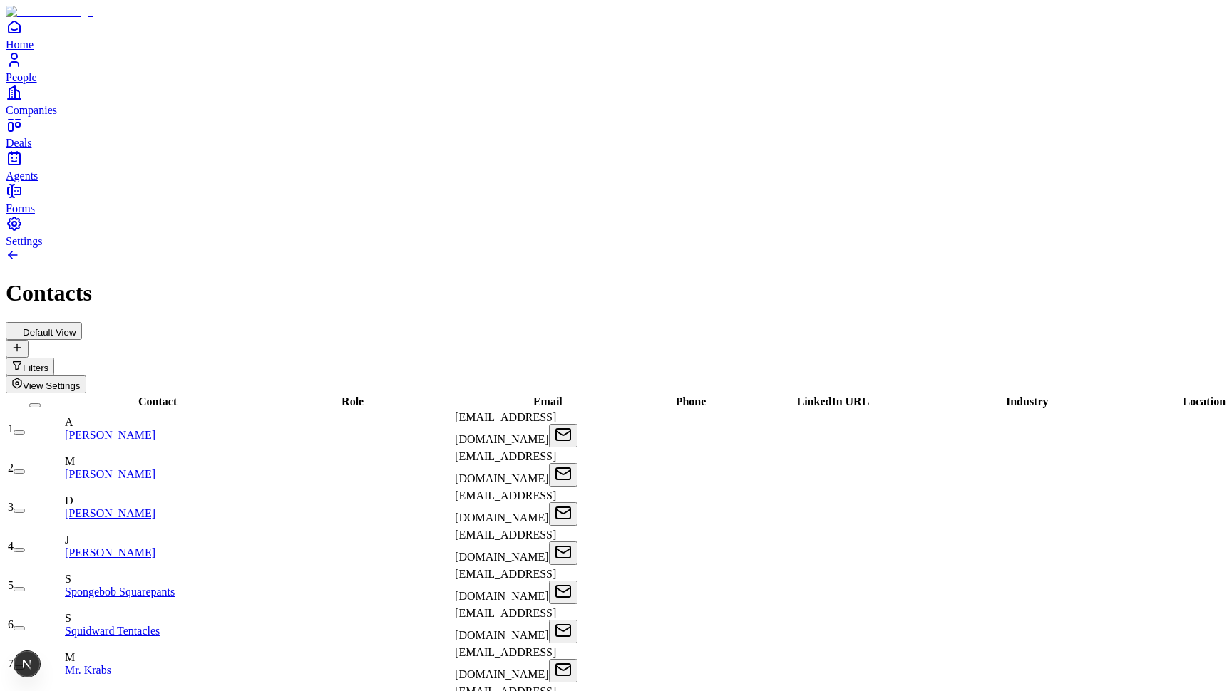
scroll to position [0, 242]
click at [86, 376] on button "View Settings" at bounding box center [46, 385] width 81 height 18
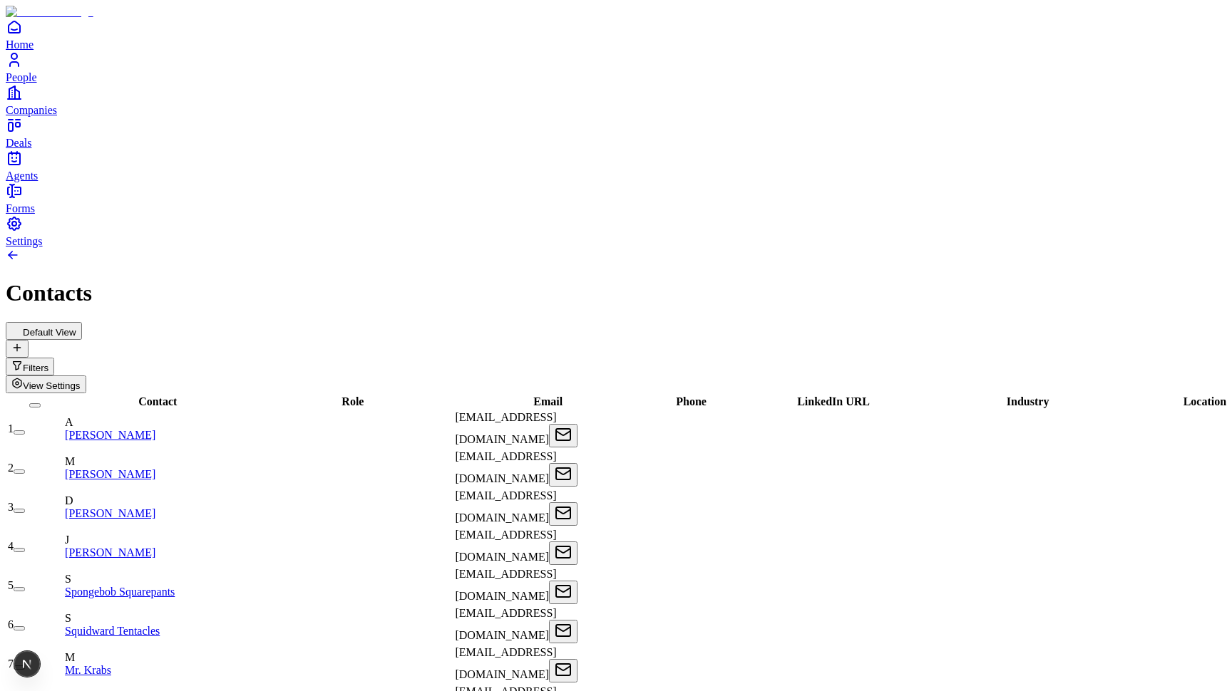
scroll to position [0, 421]
click at [696, 396] on div "Phone" at bounding box center [686, 402] width 105 height 13
click at [696, 429] on div at bounding box center [686, 429] width 105 height 0
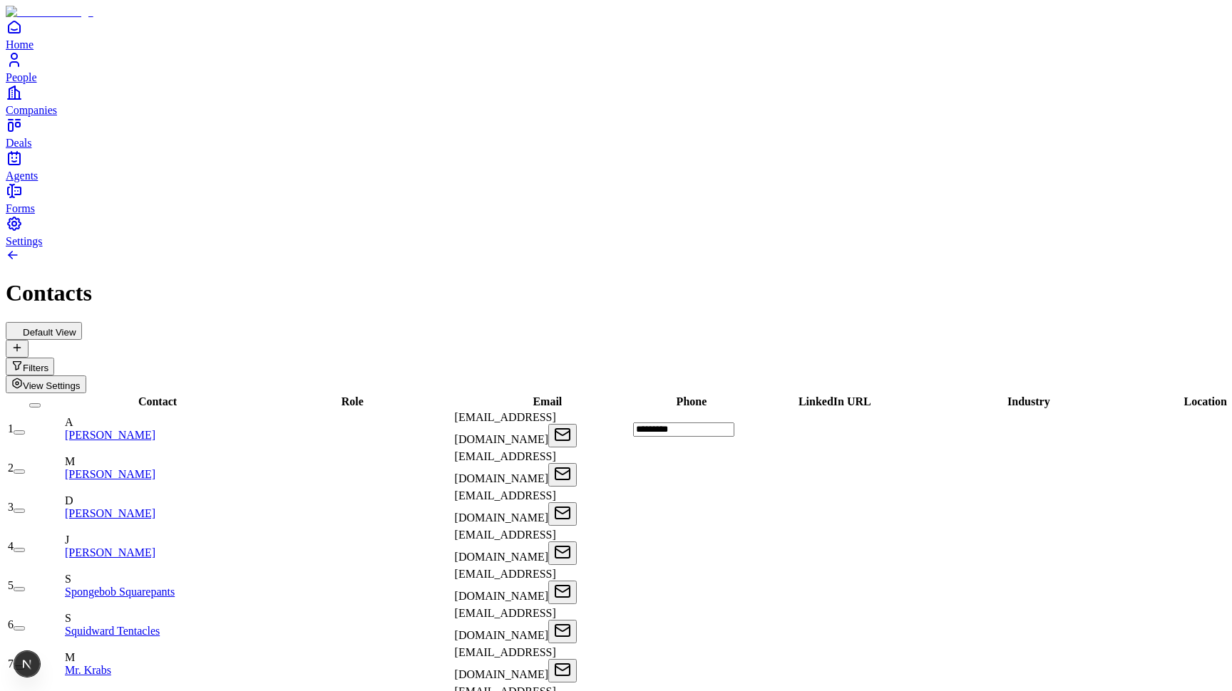
type input "**********"
click at [721, 411] on div "[PHONE_NUMBER]" at bounding box center [686, 429] width 107 height 36
click at [699, 322] on div "Default View Filters View Settings" at bounding box center [616, 357] width 1220 height 71
click at [712, 468] on div at bounding box center [686, 468] width 107 height 0
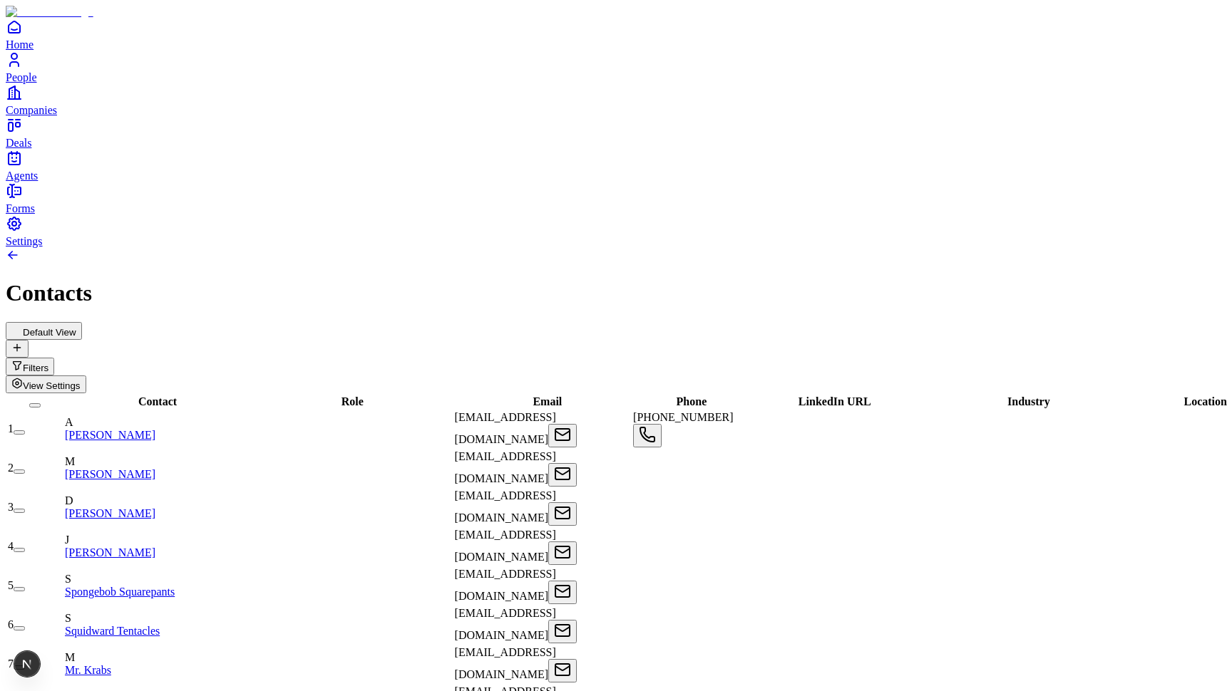
click at [712, 468] on div at bounding box center [686, 468] width 107 height 0
click at [712, 322] on div "Default View Filters View Settings" at bounding box center [616, 357] width 1220 height 71
click at [708, 411] on div "[PHONE_NUMBER]" at bounding box center [686, 429] width 107 height 36
click at [577, 411] on div "[EMAIL_ADDRESS][DOMAIN_NAME]" at bounding box center [543, 429] width 176 height 36
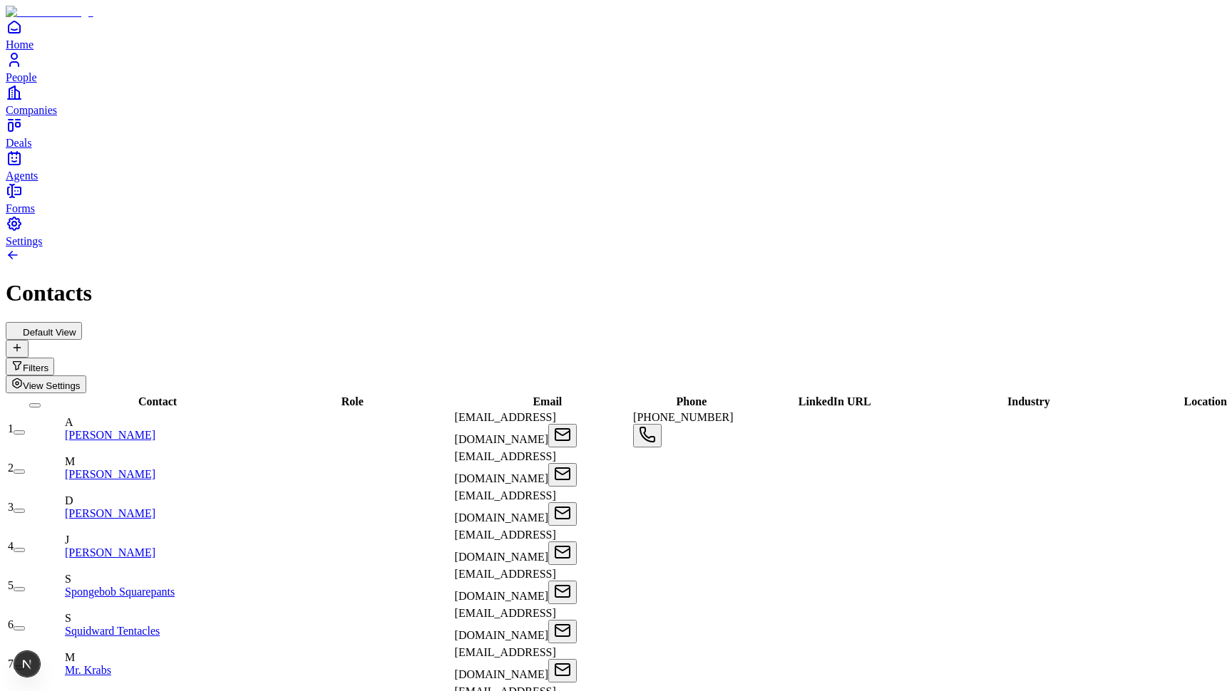
click at [525, 411] on div "[EMAIL_ADDRESS][DOMAIN_NAME]" at bounding box center [543, 429] width 176 height 36
click at [551, 322] on div "Default View Filters View Settings" at bounding box center [616, 357] width 1220 height 71
click at [833, 429] on div at bounding box center [830, 429] width 174 height 0
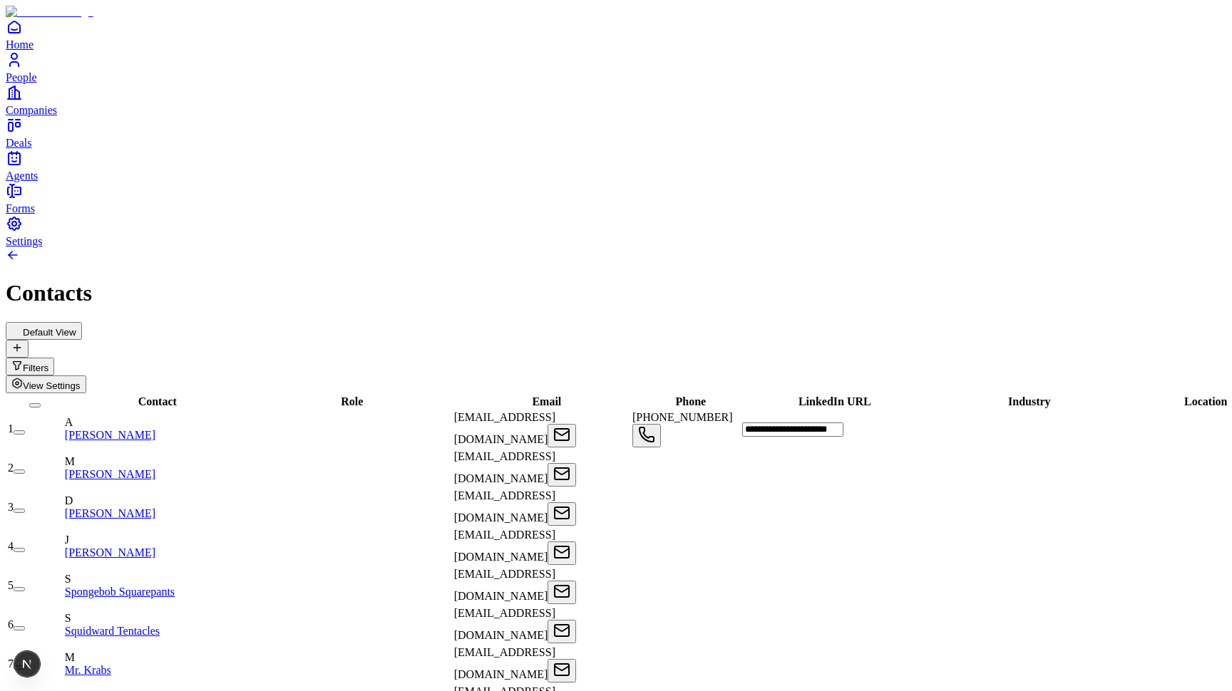
type input "**********"
click at [655, 426] on icon "Open" at bounding box center [646, 434] width 17 height 17
click at [581, 322] on div "Default View Filters View Settings" at bounding box center [616, 357] width 1220 height 71
click at [570, 426] on icon "Open" at bounding box center [561, 434] width 17 height 17
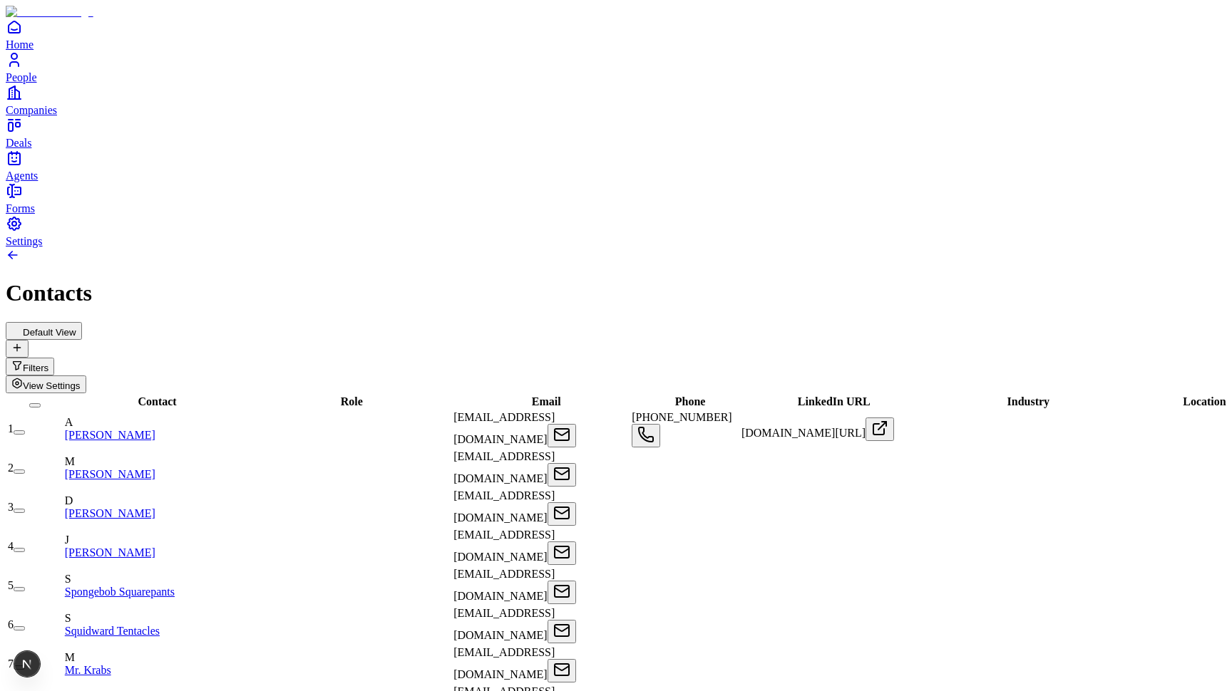
scroll to position [0, 421]
click at [907, 322] on div "Default View Filters View Settings" at bounding box center [616, 357] width 1220 height 71
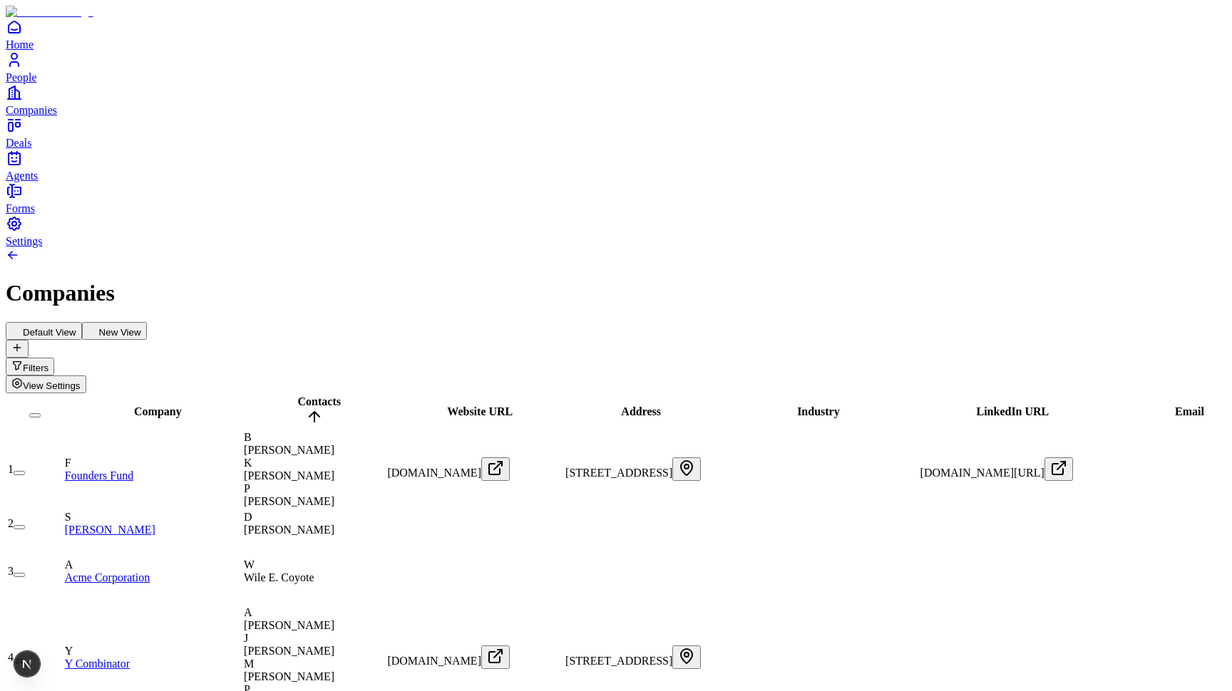
click at [81, 381] on span "View Settings" at bounding box center [52, 386] width 58 height 11
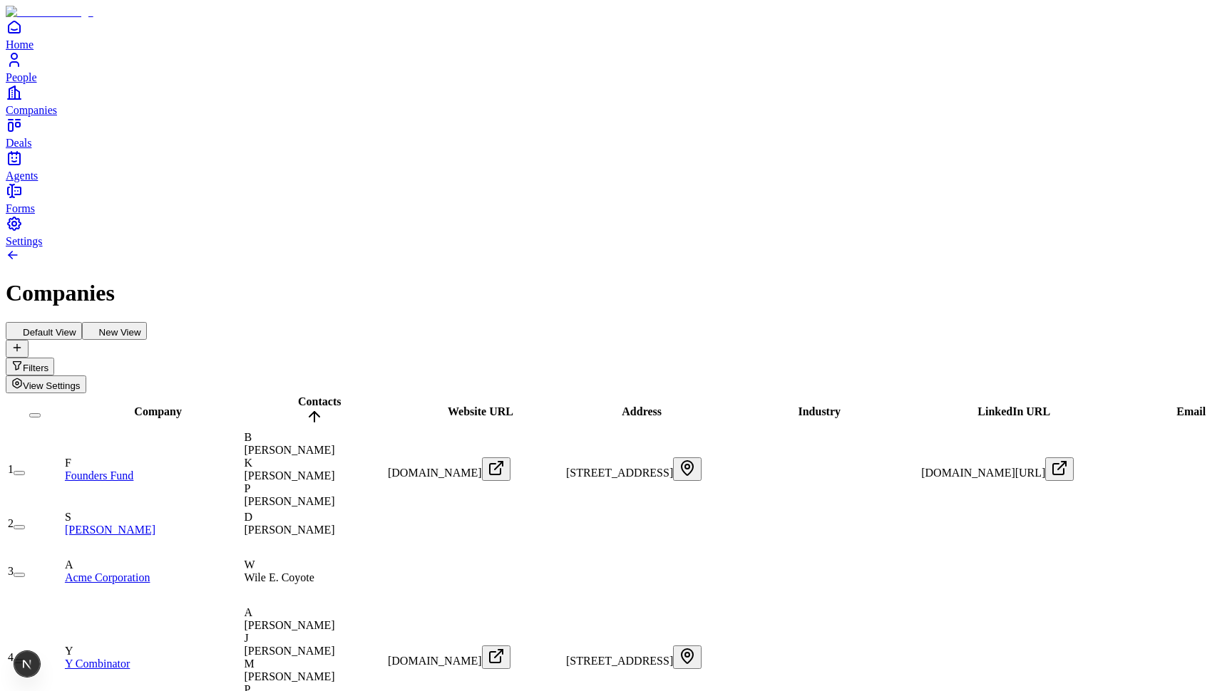
scroll to position [267, 848]
click at [334, 524] on span "[PERSON_NAME]" at bounding box center [289, 530] width 91 height 12
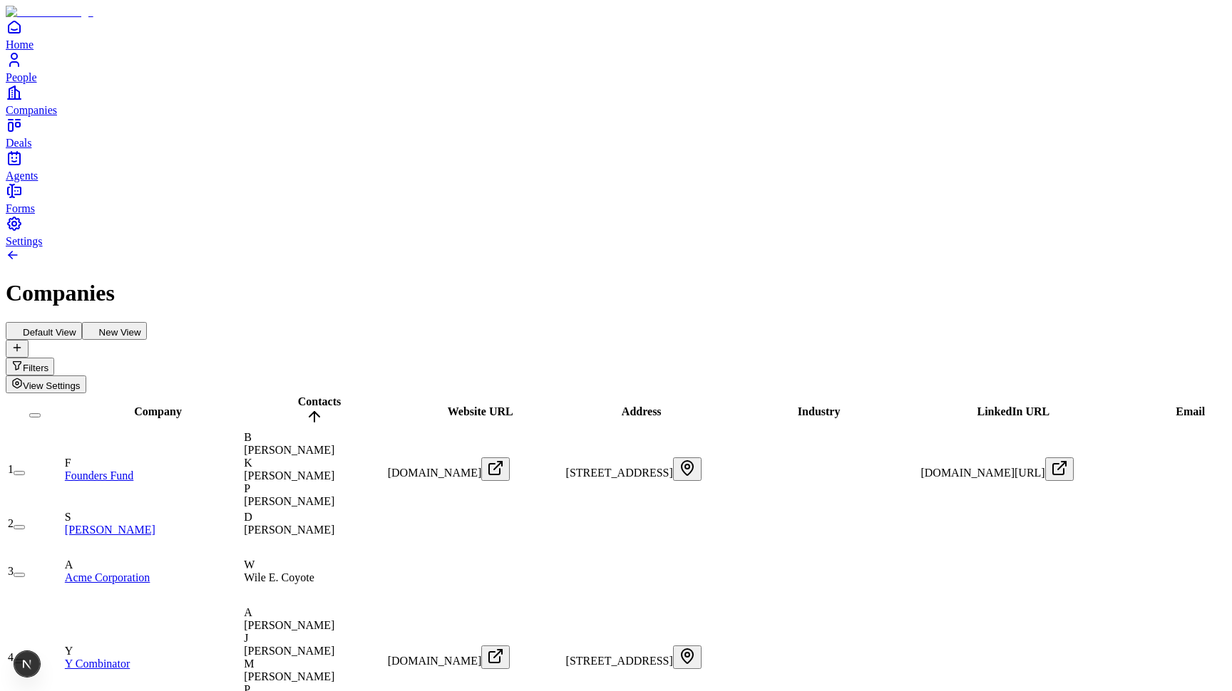
scroll to position [0, 848]
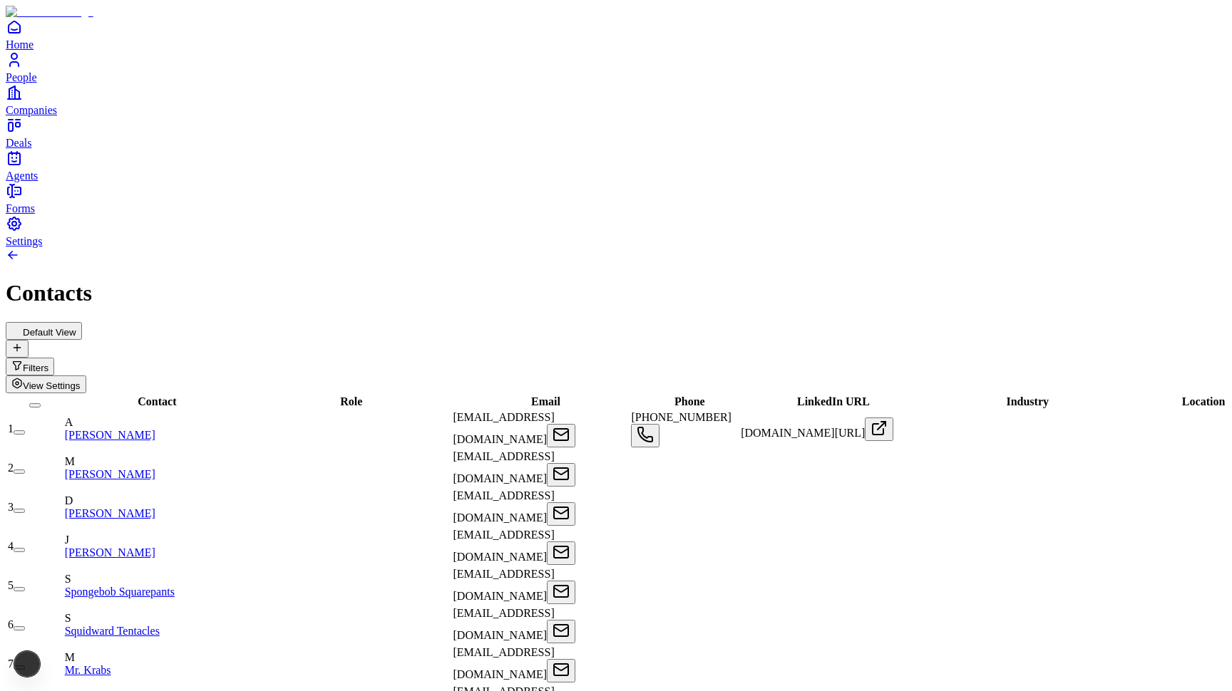
scroll to position [0, 421]
click at [81, 381] on span "View Settings" at bounding box center [52, 386] width 58 height 11
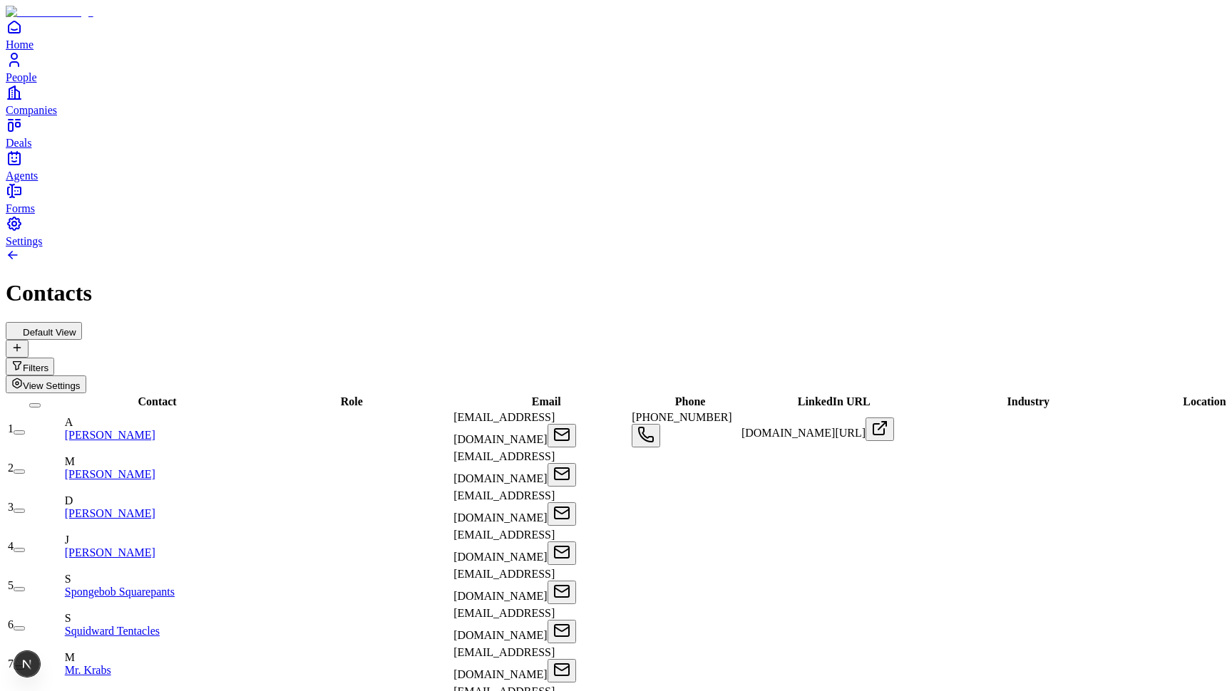
scroll to position [1585, 420]
click at [888, 420] on icon "Open" at bounding box center [879, 428] width 17 height 17
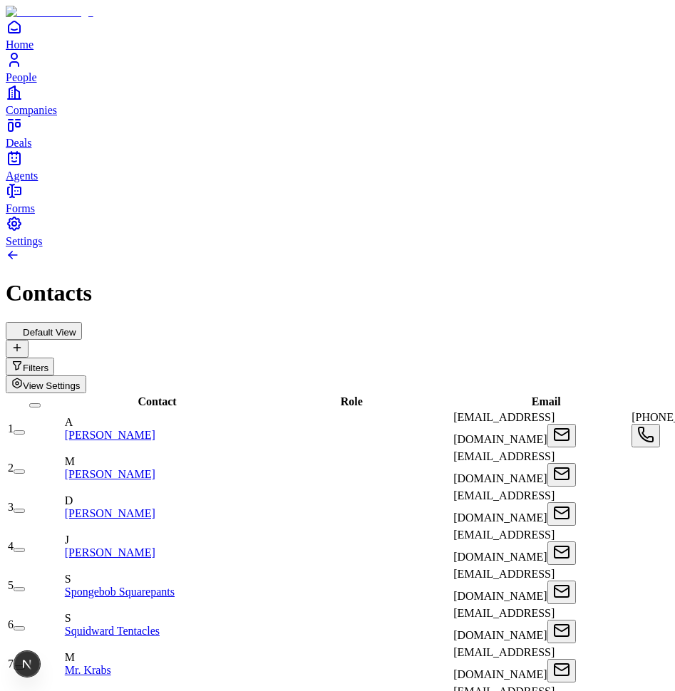
scroll to position [1299, 977]
drag, startPoint x: 582, startPoint y: 71, endPoint x: 497, endPoint y: 478, distance: 415.9
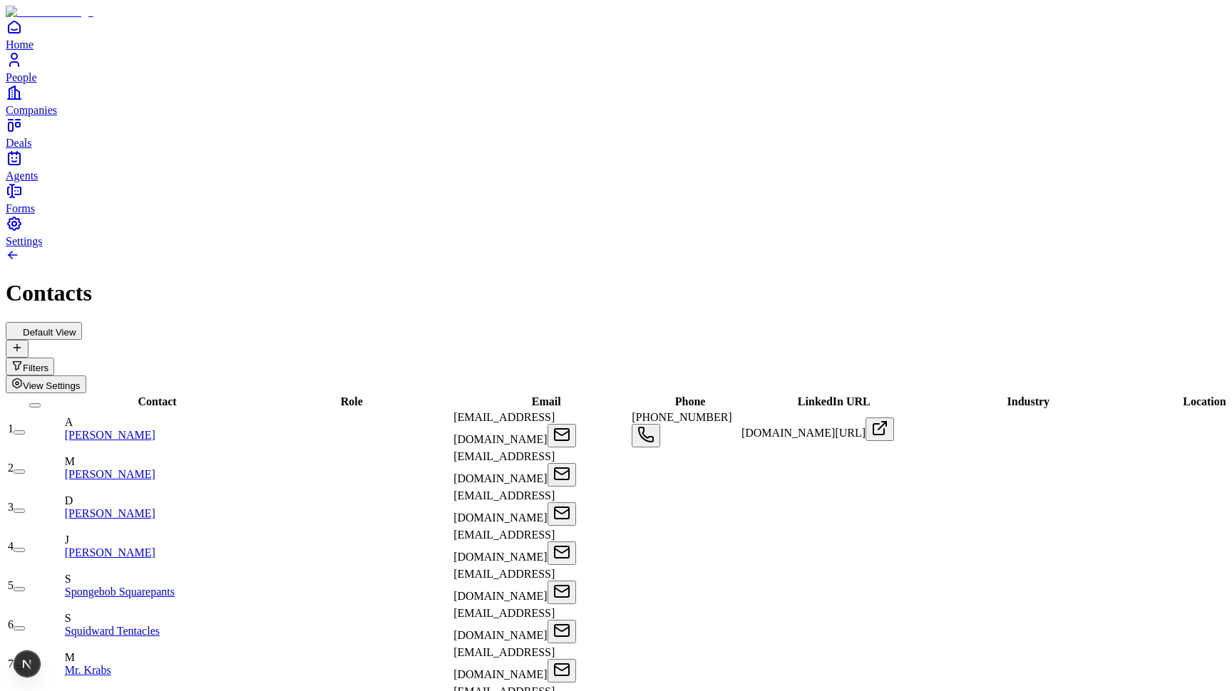
scroll to position [0, 421]
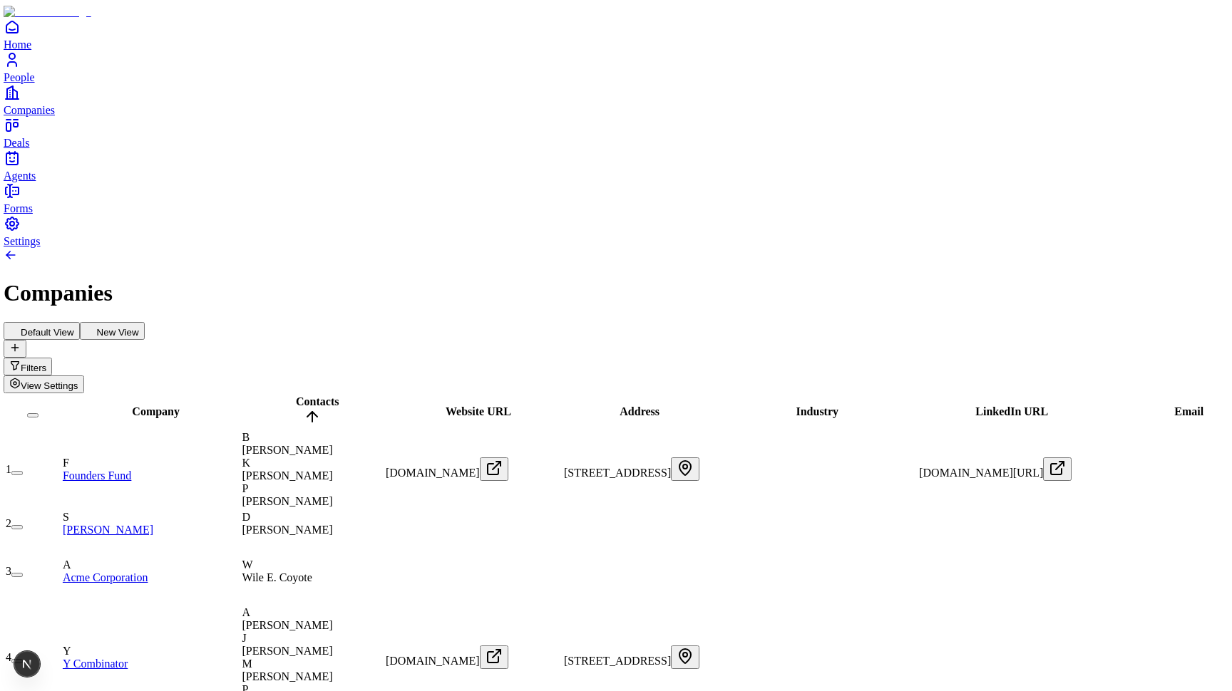
scroll to position [0, 848]
click at [78, 381] on span "View Settings" at bounding box center [50, 386] width 58 height 11
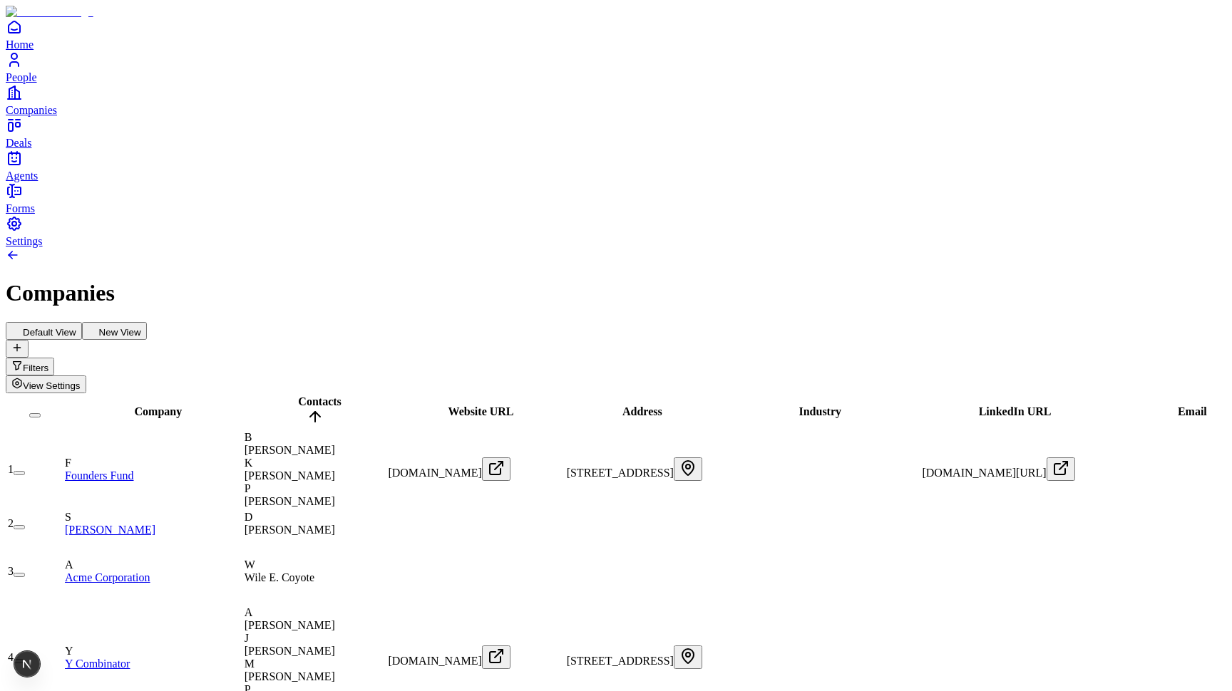
scroll to position [0, 0]
drag, startPoint x: 745, startPoint y: 132, endPoint x: 878, endPoint y: 132, distance: 133.3
click at [878, 395] on tr "Company Contacts Website URL Address Industry LinkedIn URL Email Phone Company …" at bounding box center [1120, 412] width 2227 height 34
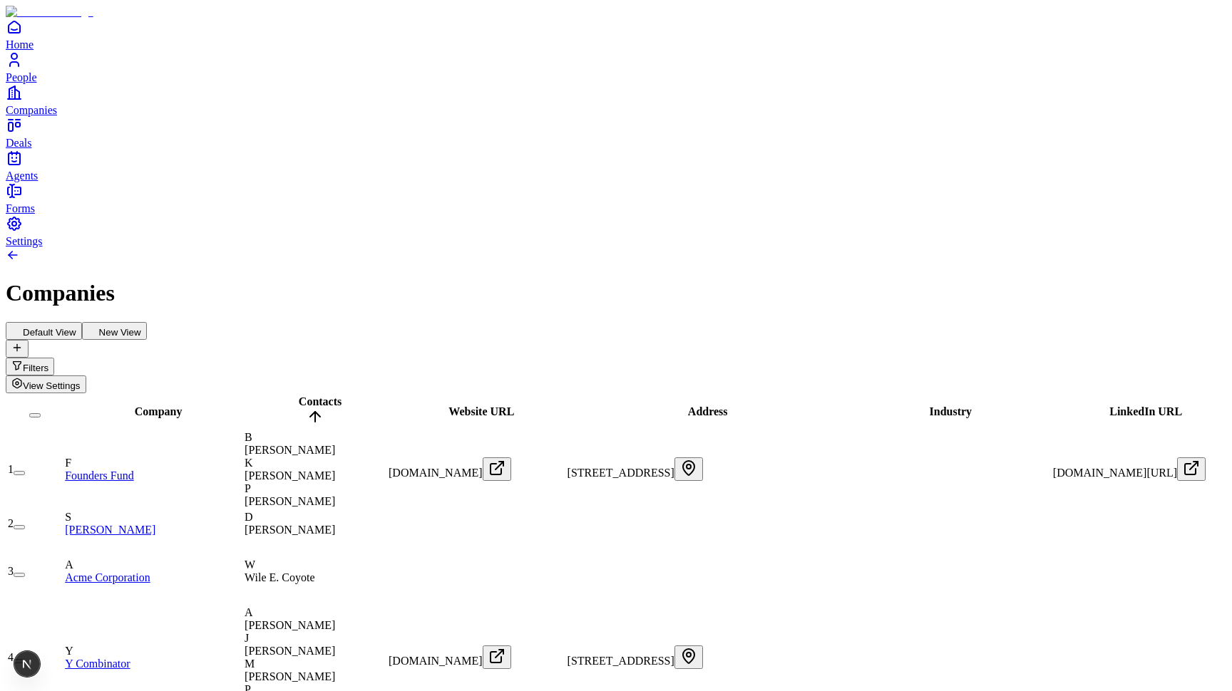
click at [806, 322] on div "Default View New View Filters View Settings" at bounding box center [616, 357] width 1220 height 71
drag, startPoint x: 881, startPoint y: 123, endPoint x: 791, endPoint y: 124, distance: 90.5
click at [791, 406] on div "Address" at bounding box center [702, 412] width 271 height 13
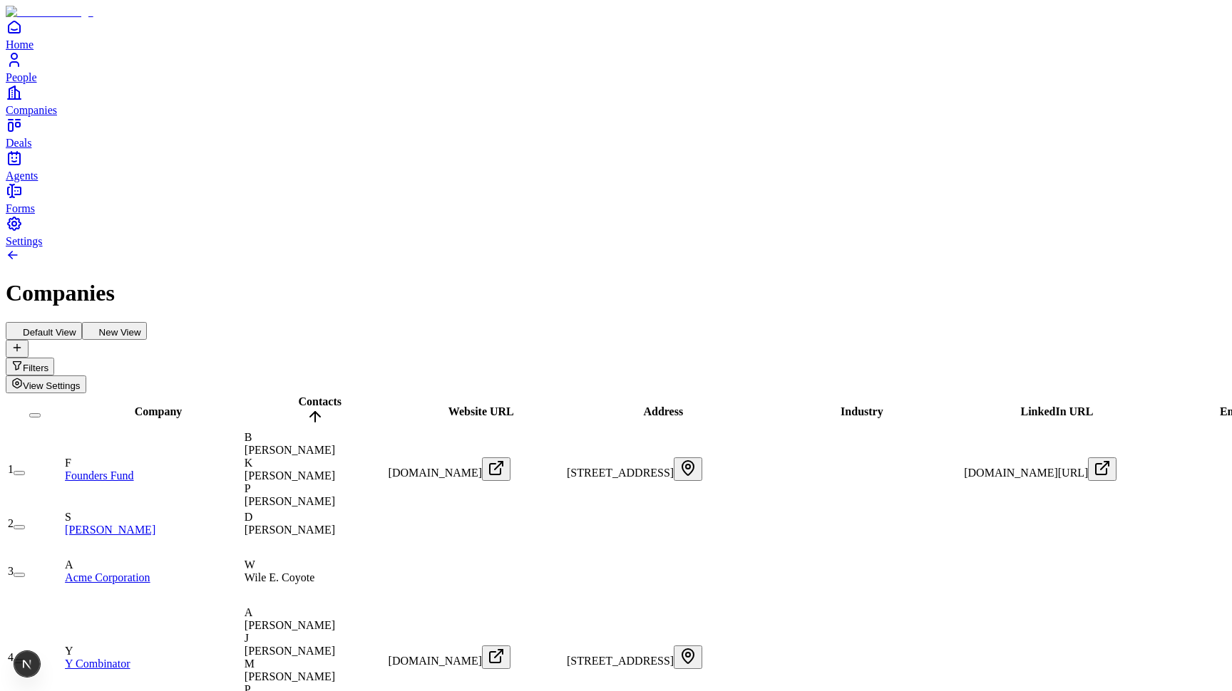
click at [809, 280] on div "Companies" at bounding box center [616, 293] width 1220 height 26
drag, startPoint x: 790, startPoint y: 130, endPoint x: 933, endPoint y: 130, distance: 143.3
click at [934, 395] on tr "Company Contacts Website URL Address Industry LinkedIn URL Email Phone Company …" at bounding box center [1142, 412] width 2270 height 34
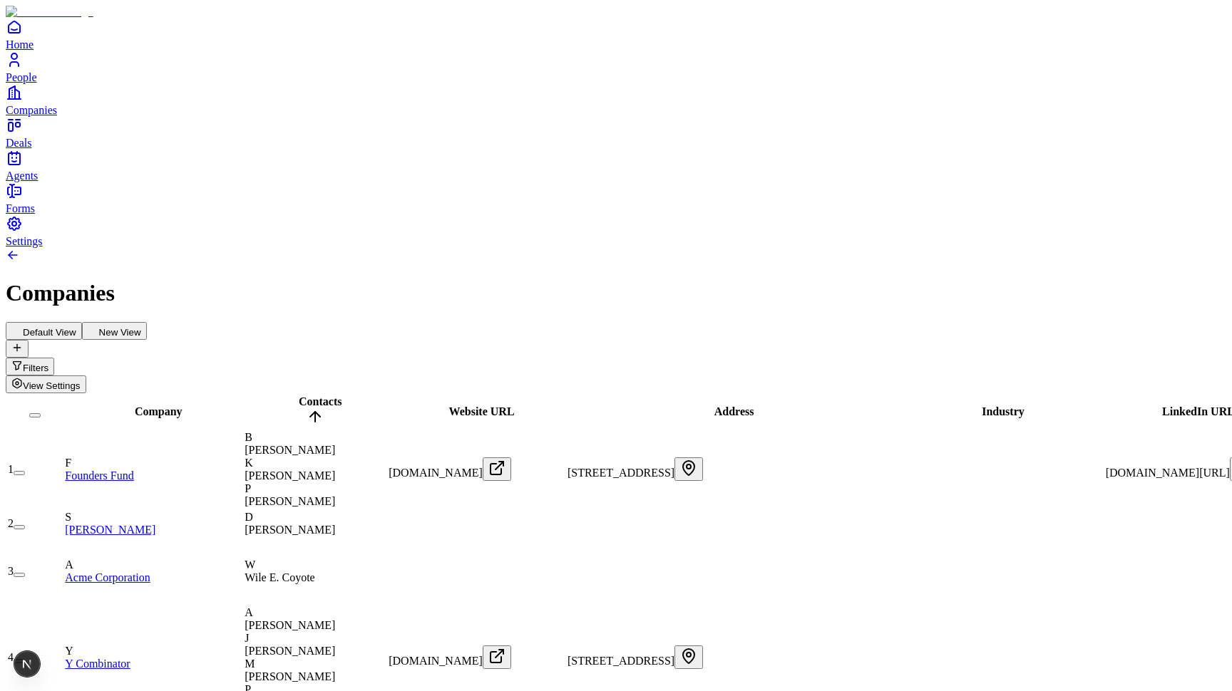
click at [855, 248] on div "Companies" at bounding box center [616, 277] width 1220 height 58
drag, startPoint x: 587, startPoint y: 126, endPoint x: 857, endPoint y: 126, distance: 269.5
click at [857, 395] on tr "Company Contacts Website URL Address Industry LinkedIn URL Email Phone Company …" at bounding box center [1214, 412] width 2414 height 34
drag, startPoint x: 860, startPoint y: 123, endPoint x: 542, endPoint y: 127, distance: 317.9
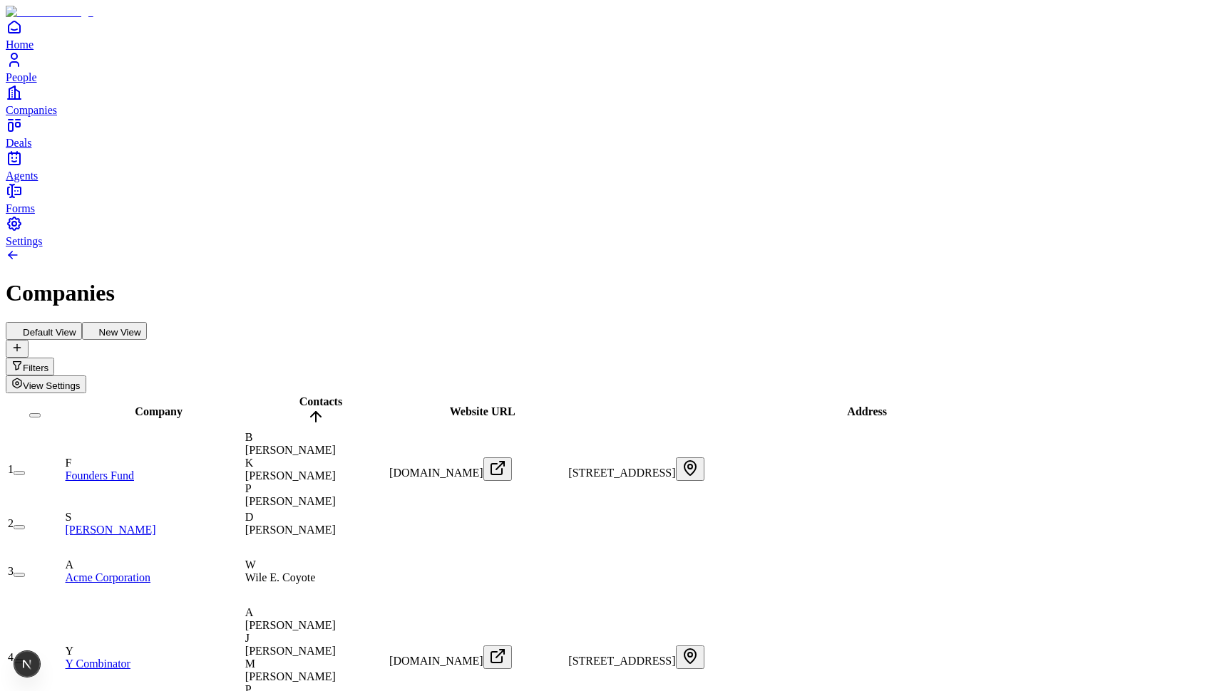
click at [568, 406] on div "Address" at bounding box center [861, 412] width 587 height 13
click at [553, 322] on div "Default View New View Filters View Settings" at bounding box center [616, 357] width 1220 height 71
drag, startPoint x: 542, startPoint y: 133, endPoint x: 654, endPoint y: 125, distance: 112.9
click at [656, 395] on tr "Company Contacts Website URL Address Industry LinkedIn URL Email Phone Company …" at bounding box center [1189, 412] width 2365 height 34
click at [957, 395] on th "Industry" at bounding box center [1062, 412] width 211 height 34
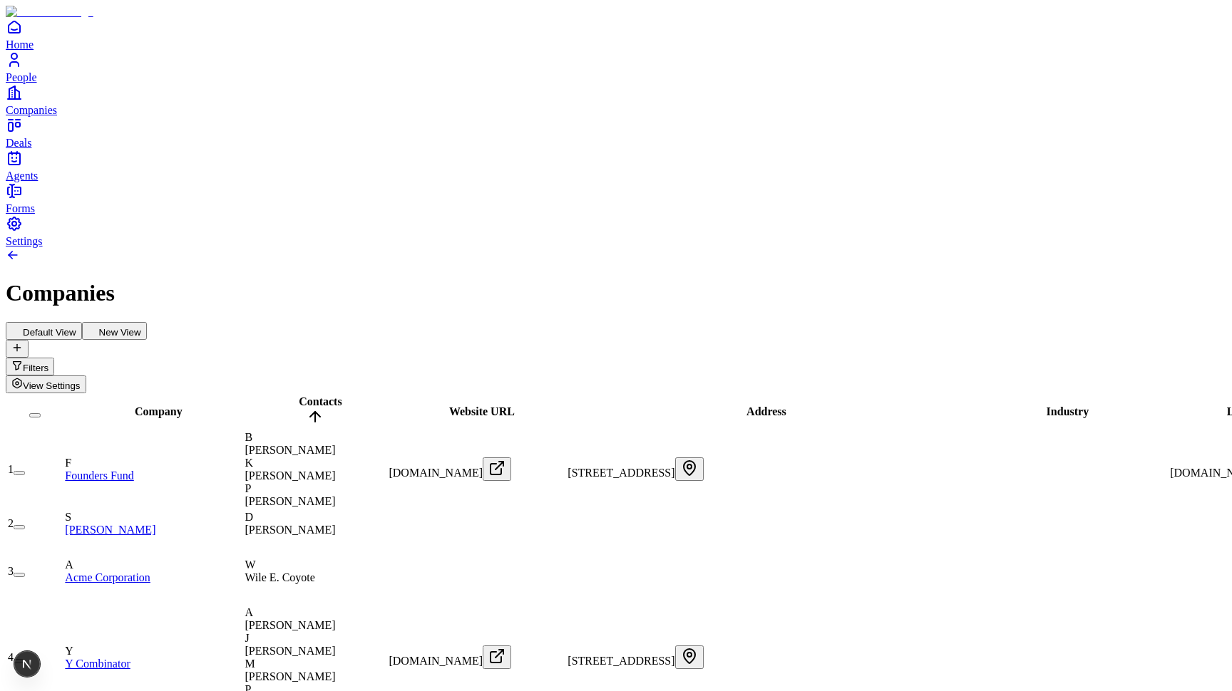
drag, startPoint x: 657, startPoint y: 130, endPoint x: 524, endPoint y: 130, distance: 133.3
click at [567, 406] on div "Address" at bounding box center [760, 412] width 387 height 13
click at [530, 322] on div "Default View New View Filters View Settings" at bounding box center [616, 357] width 1220 height 71
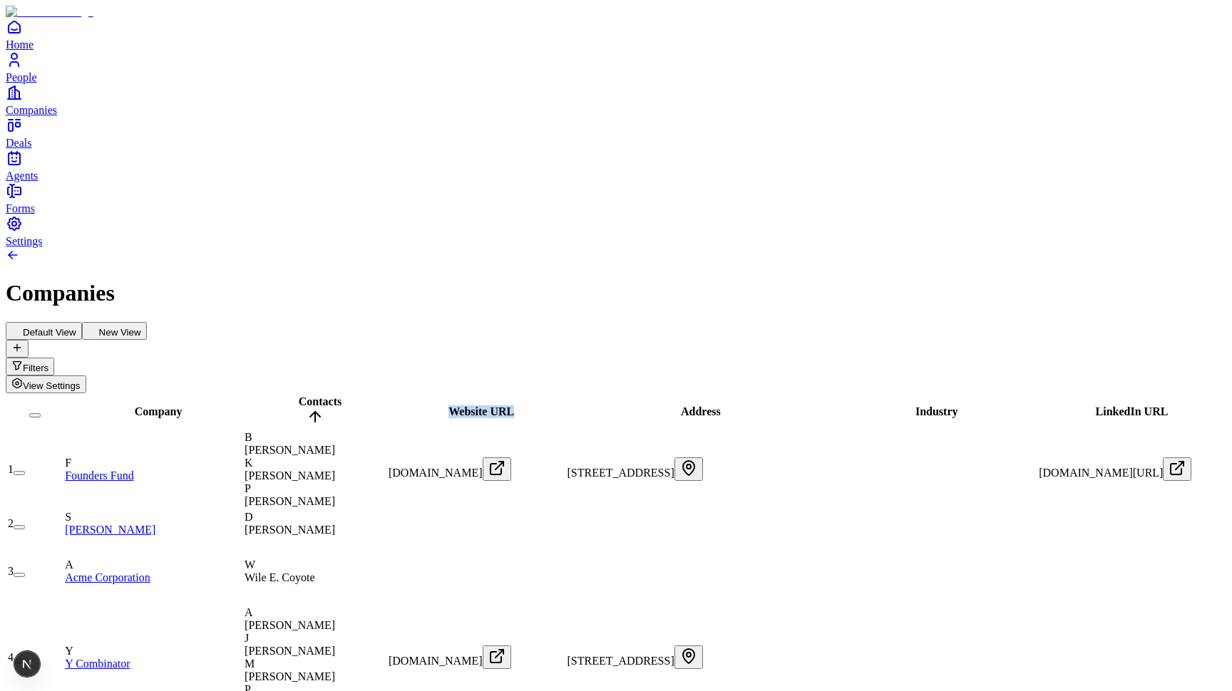
drag, startPoint x: 423, startPoint y: 126, endPoint x: 562, endPoint y: 126, distance: 139.0
click at [562, 395] on tr "Company Contacts Website URL Address Industry LinkedIn URL Email Phone Company …" at bounding box center [1180, 412] width 2346 height 34
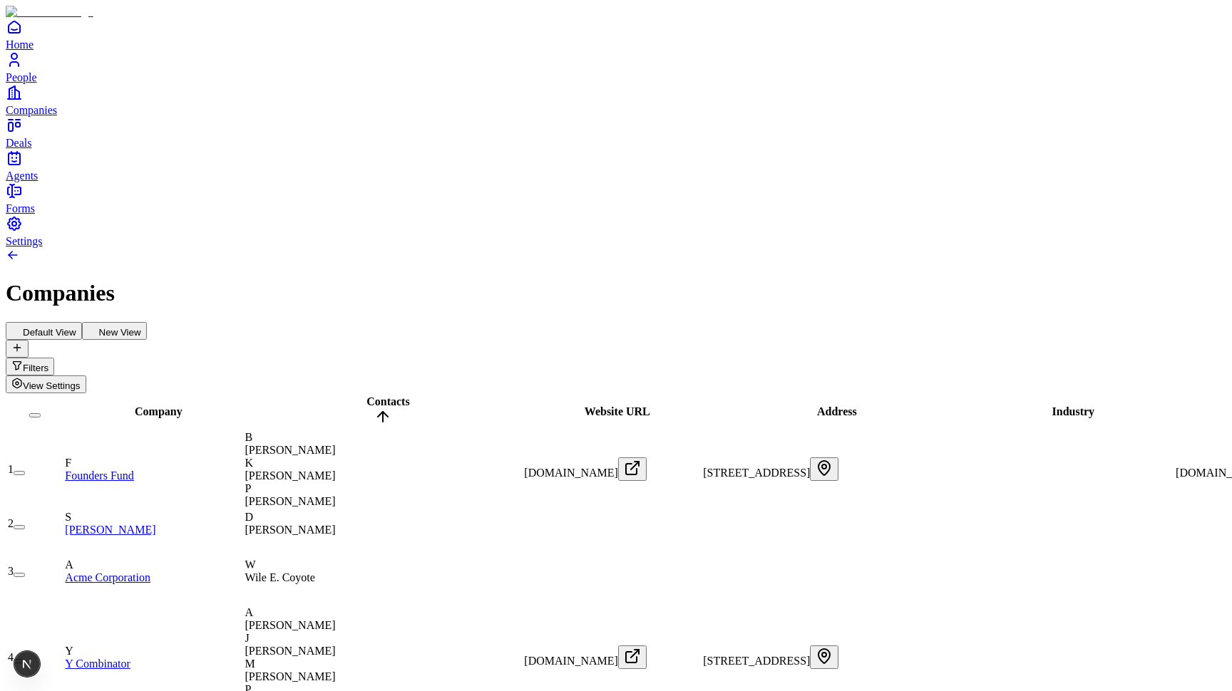
click at [562, 280] on h1 "Companies" at bounding box center [616, 293] width 1220 height 26
drag, startPoint x: 561, startPoint y: 127, endPoint x: 479, endPoint y: 127, distance: 82.0
click at [479, 396] on div "Contacts" at bounding box center [383, 412] width 277 height 33
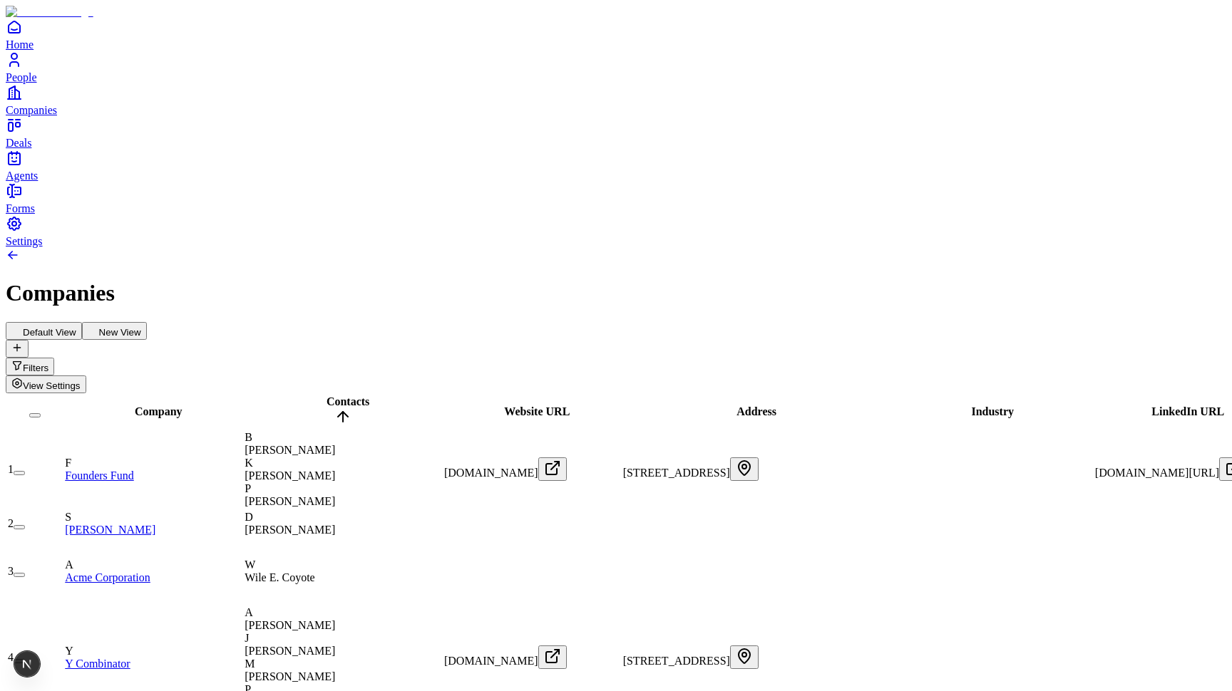
click at [490, 280] on h1 "Companies" at bounding box center [616, 293] width 1220 height 26
drag, startPoint x: 283, startPoint y: 123, endPoint x: 528, endPoint y: 123, distance: 244.5
click at [528, 395] on tr "Company Contacts Website URL Address Industry LinkedIn URL Email Phone Company …" at bounding box center [1208, 412] width 2403 height 34
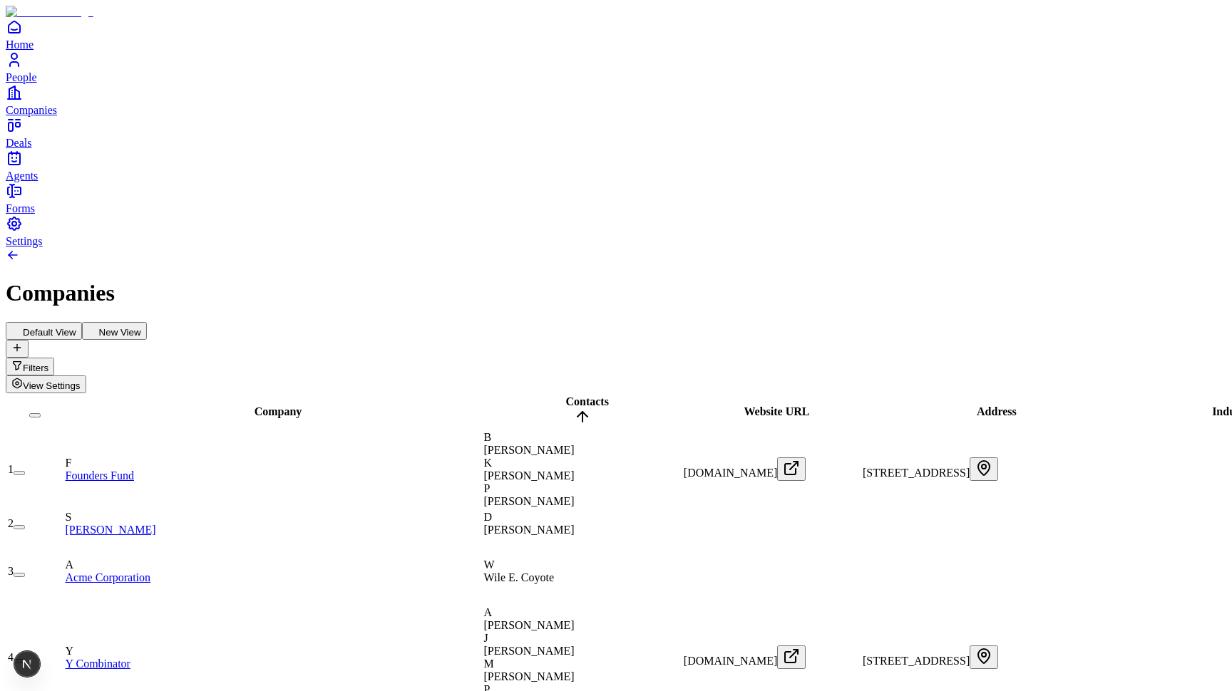
drag, startPoint x: 523, startPoint y: 133, endPoint x: 274, endPoint y: 130, distance: 248.1
click at [274, 406] on div "Company" at bounding box center [274, 412] width 416 height 13
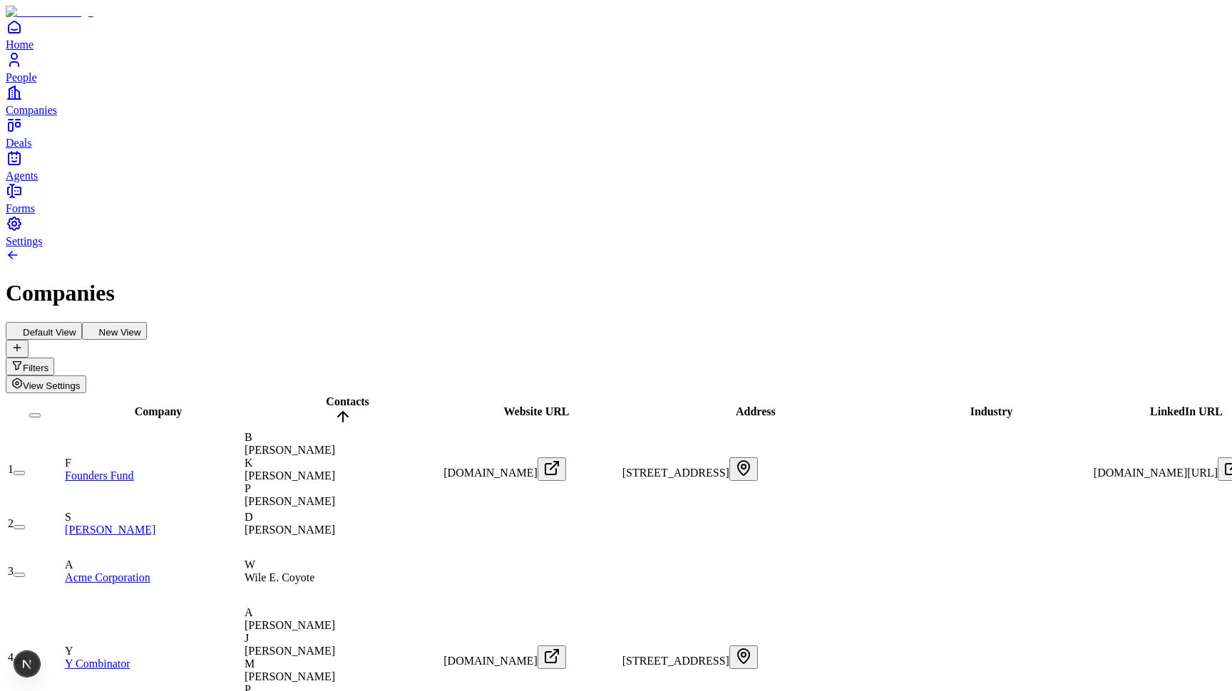
scroll to position [0, 331]
drag, startPoint x: 800, startPoint y: 127, endPoint x: 967, endPoint y: 127, distance: 166.8
click at [967, 395] on tr "Company Contacts Website URL Address Industry LinkedIn URL Email Phone Company …" at bounding box center [1206, 412] width 2399 height 34
drag, startPoint x: 955, startPoint y: 132, endPoint x: 778, endPoint y: 136, distance: 176.8
click at [883, 406] on div "Industry" at bounding box center [1068, 412] width 371 height 13
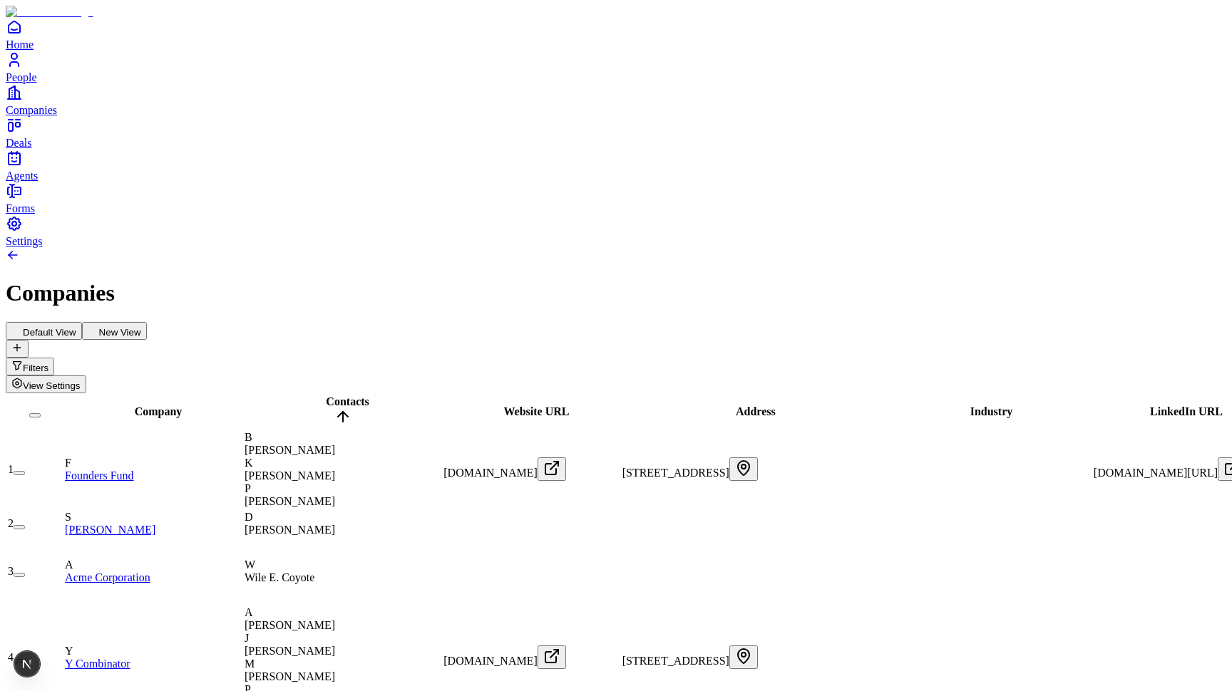
click at [778, 322] on div "Default View New View Filters View Settings" at bounding box center [616, 357] width 1220 height 71
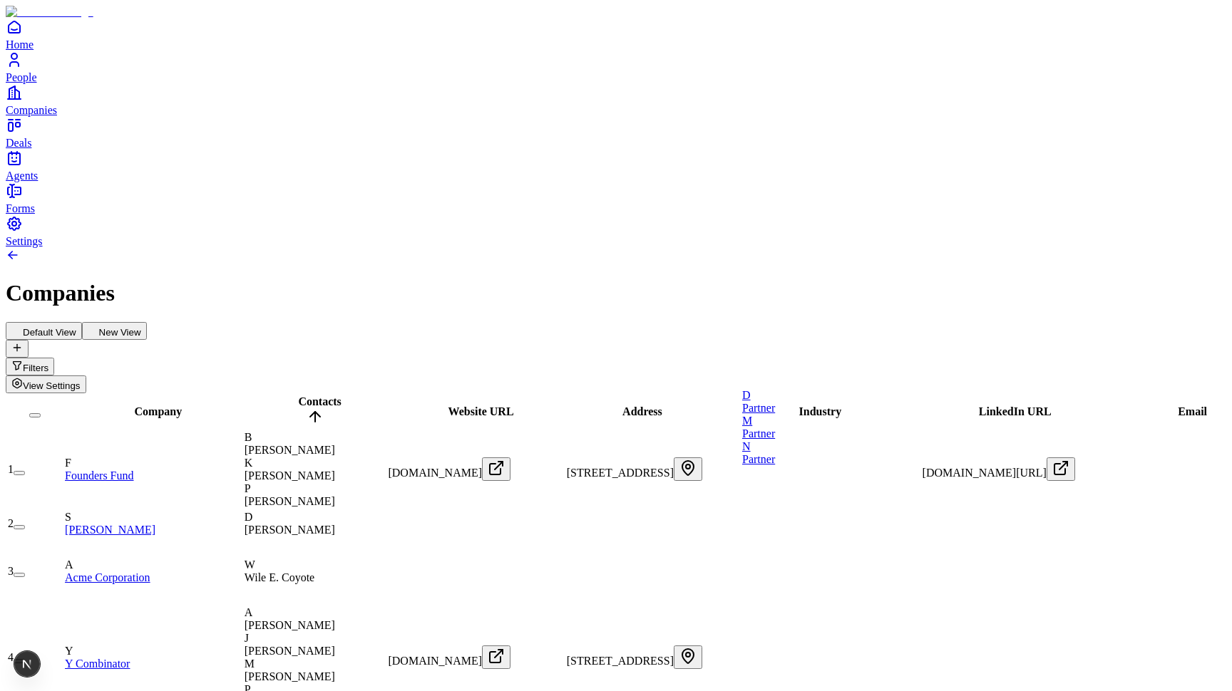
scroll to position [0, 1062]
click at [828, 200] on link "B Partner" at bounding box center [792, 191] width 100 height 25
drag, startPoint x: 787, startPoint y: 130, endPoint x: 936, endPoint y: 130, distance: 149.0
click at [937, 395] on tr "Company Contacts Website URL Address Industry LinkedIn URL Email Phone Company …" at bounding box center [1120, 412] width 2227 height 34
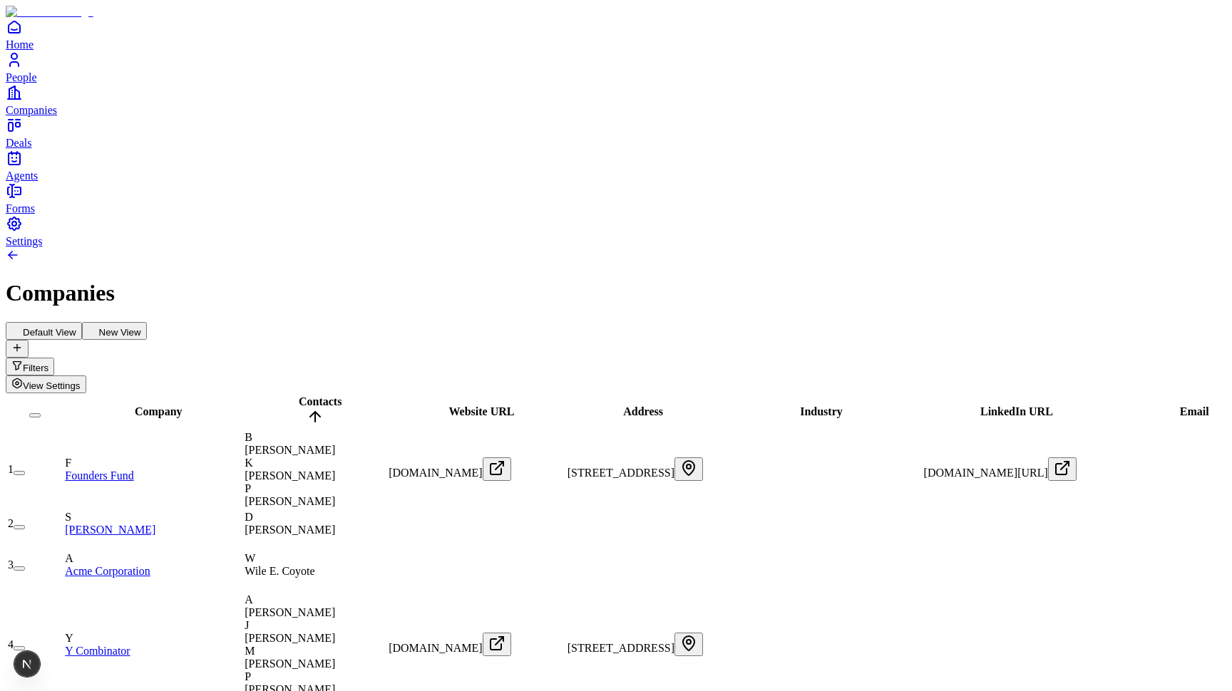
click at [784, 322] on div "Default View New View Filters View Settings" at bounding box center [616, 357] width 1220 height 71
drag, startPoint x: 937, startPoint y: 124, endPoint x: 848, endPoint y: 125, distance: 89.1
click at [773, 322] on div "Default View New View Filters View Settings" at bounding box center [616, 357] width 1220 height 71
drag, startPoint x: 843, startPoint y: 131, endPoint x: 790, endPoint y: 131, distance: 52.8
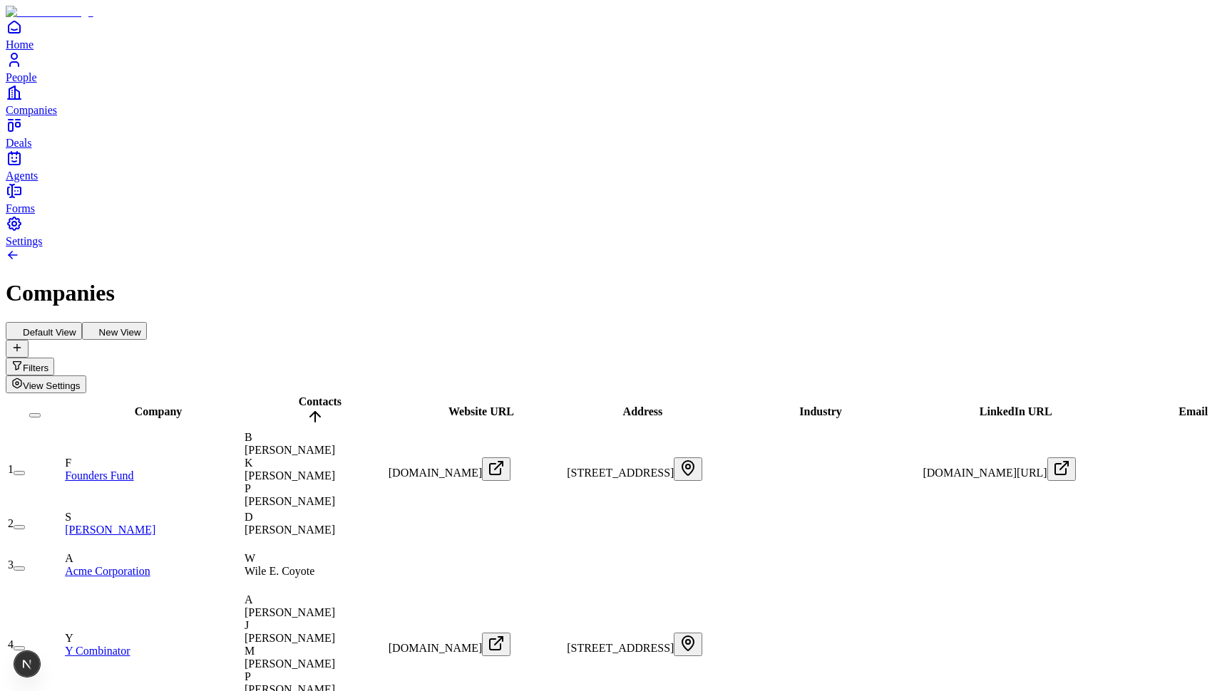
click at [777, 322] on div "Default View New View Filters View Settings" at bounding box center [616, 357] width 1220 height 71
click at [81, 381] on span "View Settings" at bounding box center [52, 386] width 58 height 11
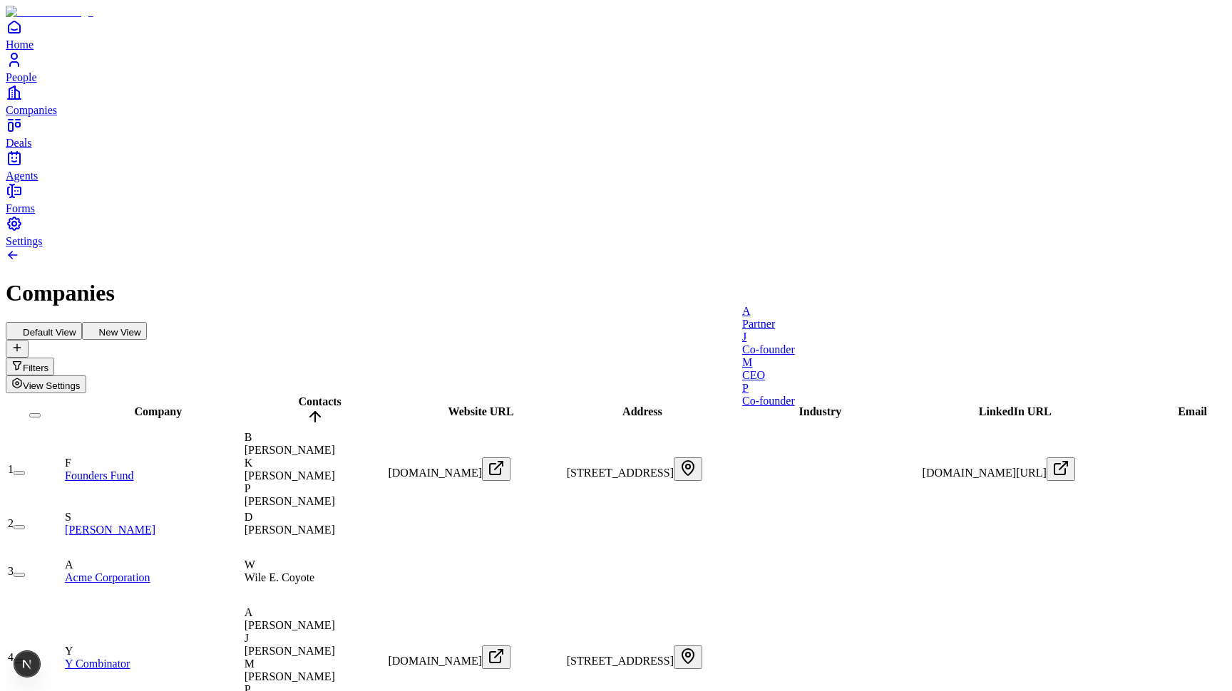
scroll to position [0, -1]
click at [672, 467] on span "[STREET_ADDRESS]" at bounding box center [620, 473] width 107 height 12
click at [657, 322] on div "Default View New View Filters View Settings" at bounding box center [616, 357] width 1220 height 71
drag, startPoint x: 757, startPoint y: 125, endPoint x: 898, endPoint y: 125, distance: 141.1
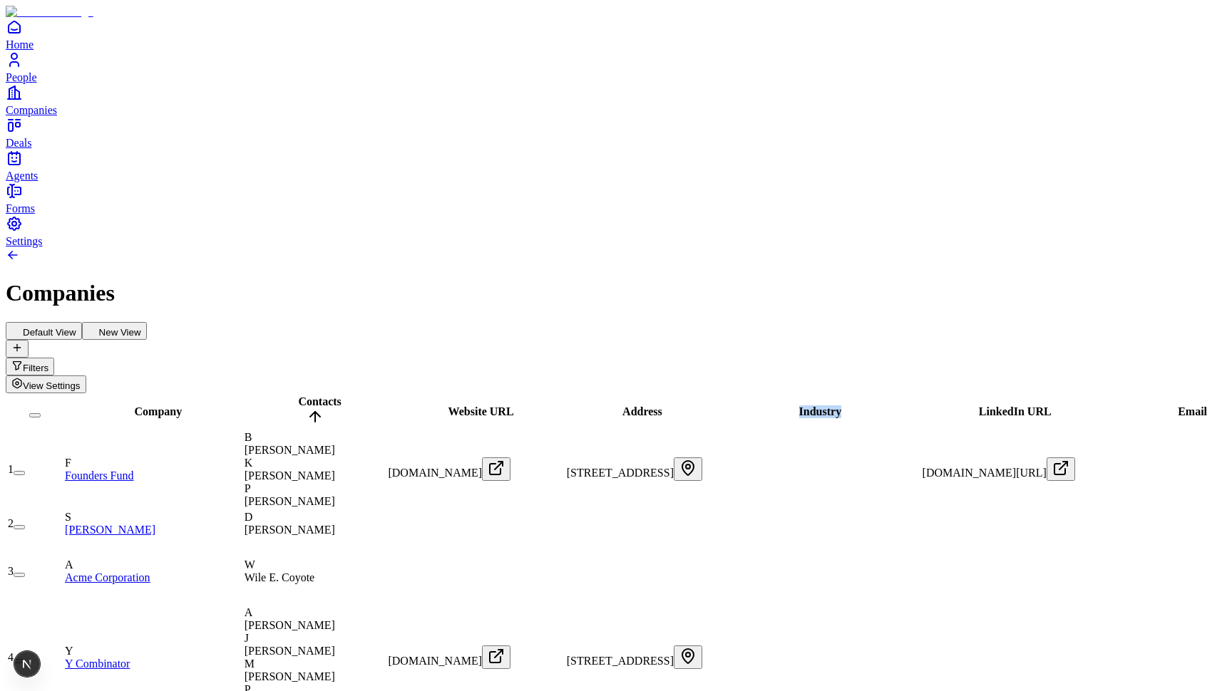
click at [897, 395] on tr "Company Contacts Website URL Address Industry LinkedIn URL Email Phone Company …" at bounding box center [1120, 412] width 2227 height 34
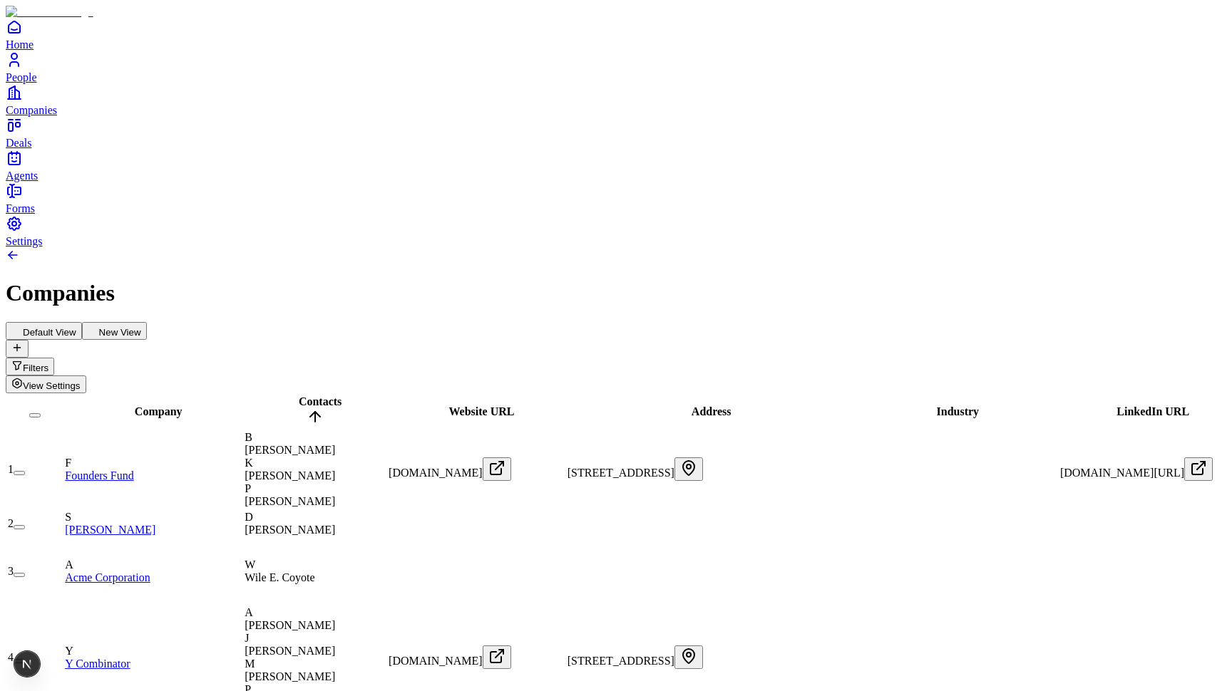
click at [780, 322] on div "Default View New View Filters View Settings" at bounding box center [616, 357] width 1220 height 71
drag, startPoint x: 886, startPoint y: 122, endPoint x: 776, endPoint y: 125, distance: 109.8
click at [776, 406] on div "Address" at bounding box center [706, 412] width 278 height 13
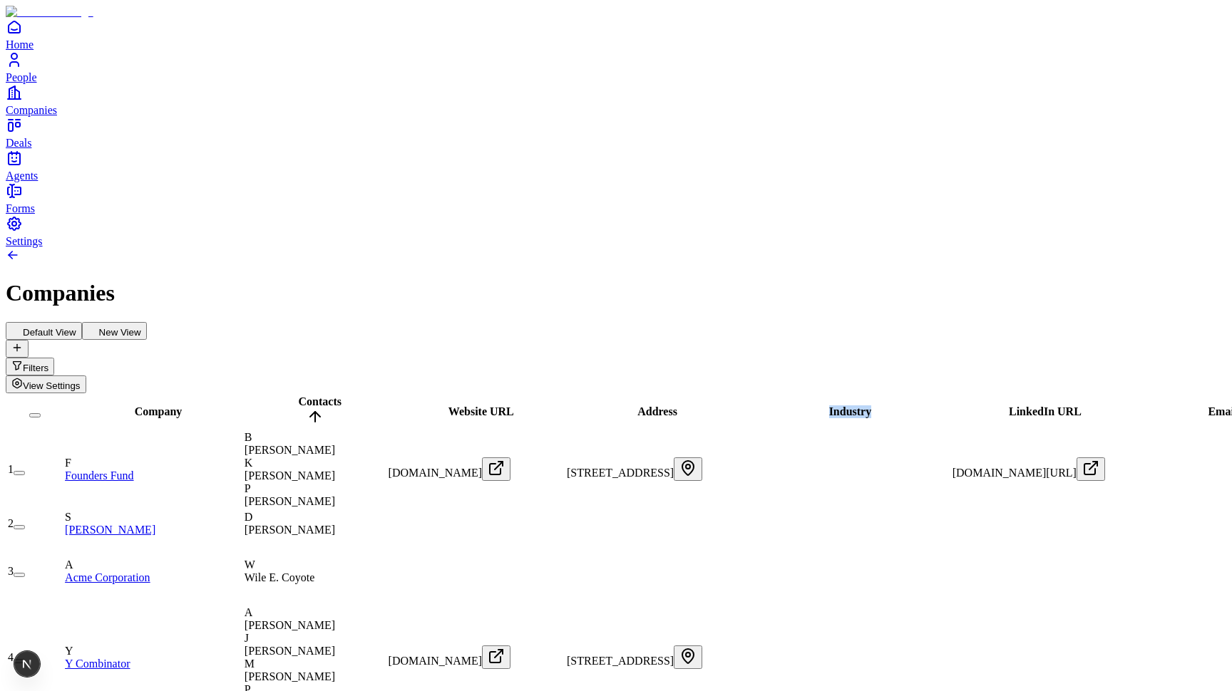
drag, startPoint x: 776, startPoint y: 122, endPoint x: 969, endPoint y: 122, distance: 193.2
click at [969, 395] on tr "Company Contacts Website URL Address Industry LinkedIn URL Email Phone Company …" at bounding box center [1136, 412] width 2258 height 34
click at [741, 280] on h1 "Companies" at bounding box center [616, 293] width 1220 height 26
drag, startPoint x: 971, startPoint y: 139, endPoint x: 789, endPoint y: 140, distance: 181.8
click at [789, 406] on div "Address" at bounding box center [746, 412] width 359 height 13
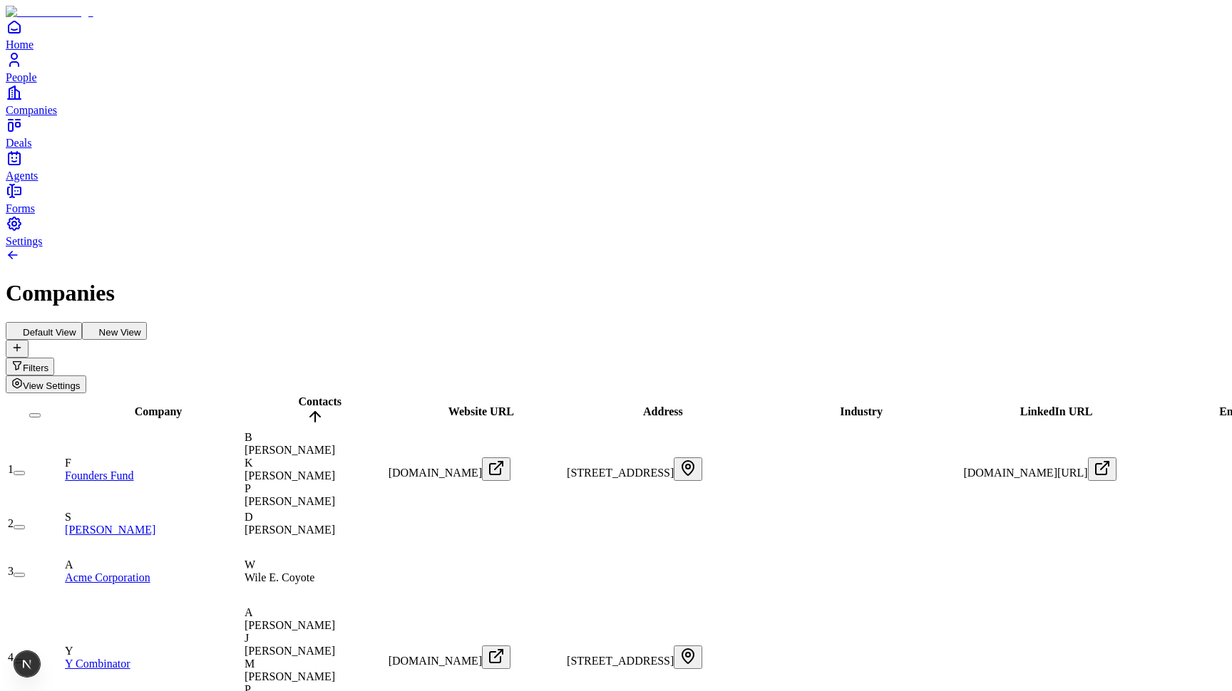
scroll to position [0, 1104]
click at [24, 83] on link "People" at bounding box center [616, 67] width 1220 height 32
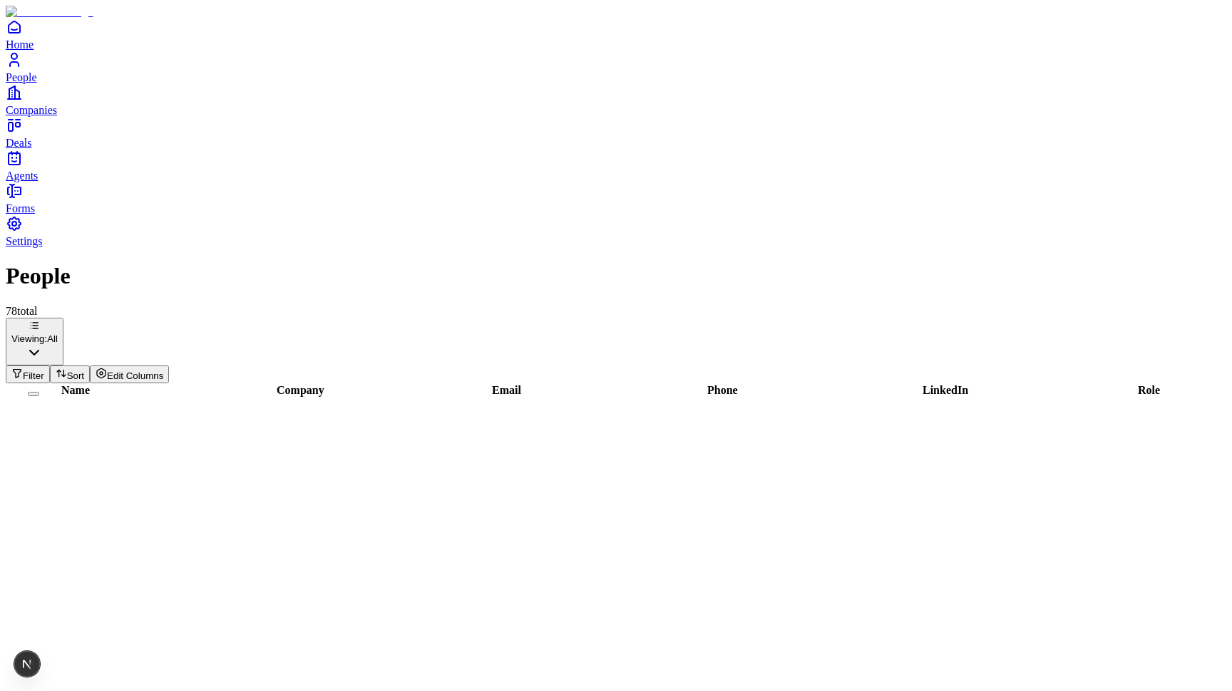
scroll to position [1574, 31]
click at [398, 305] on div "78 total" at bounding box center [616, 311] width 1220 height 13
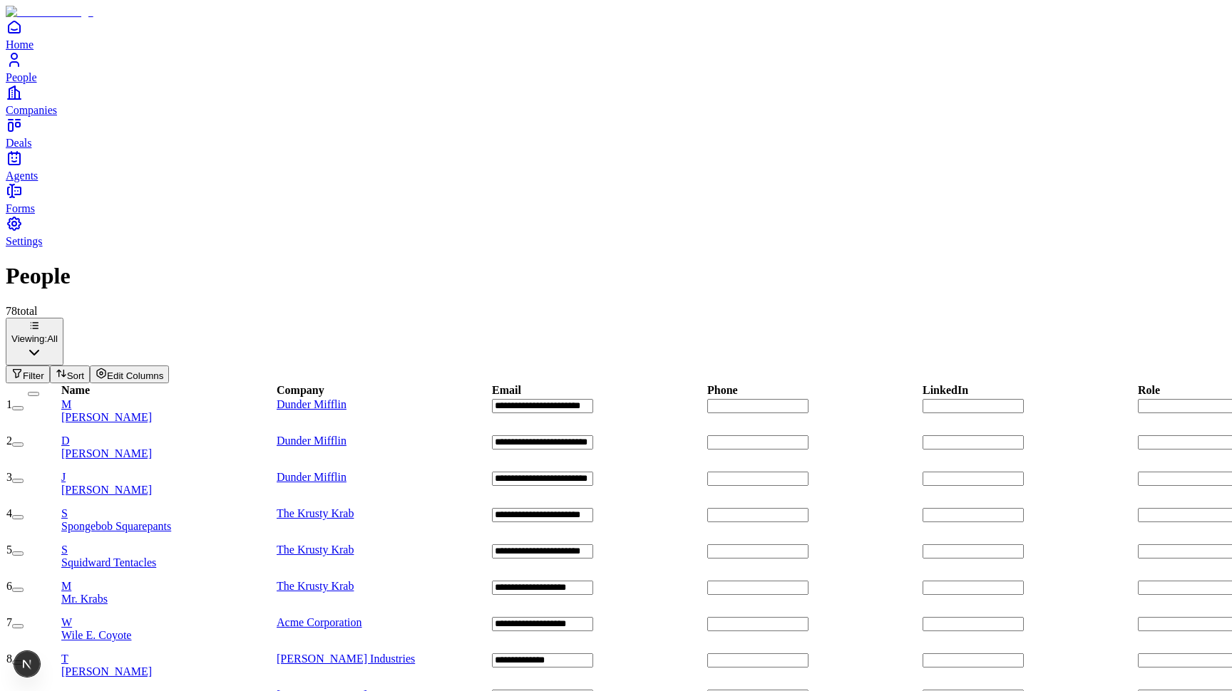
scroll to position [-3, 31]
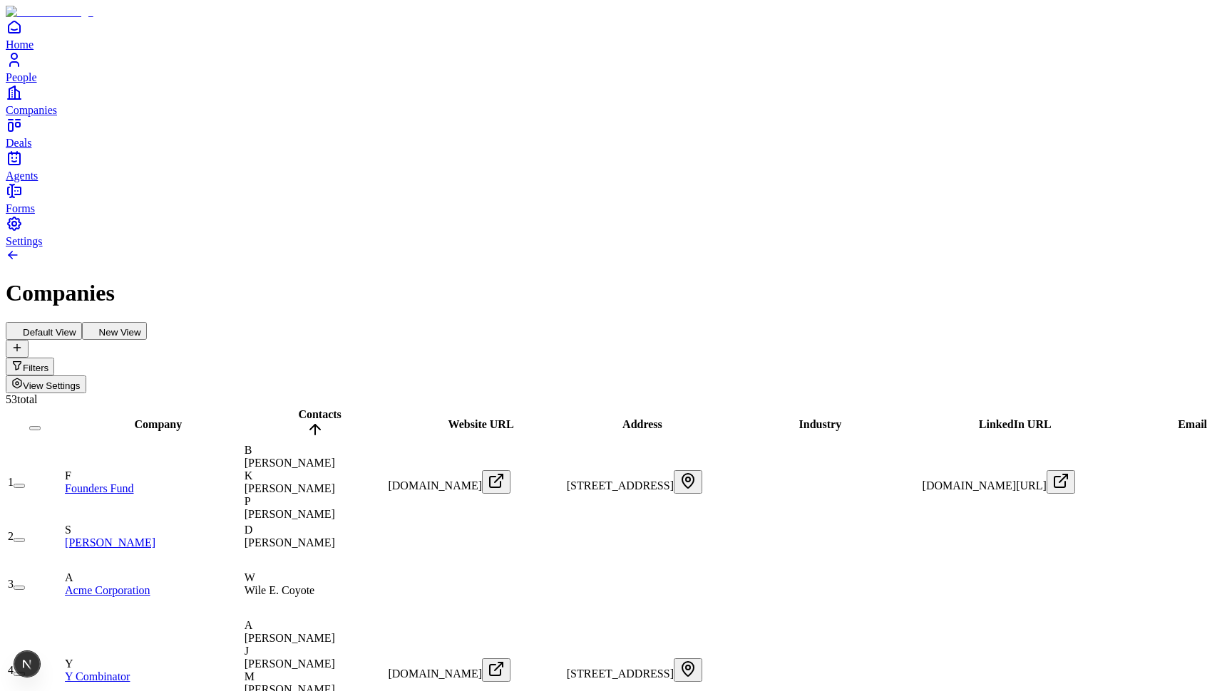
click at [1044, 322] on div "Default View New View Filters View Settings" at bounding box center [616, 357] width 1220 height 71
click at [54, 358] on button "Filters" at bounding box center [30, 367] width 48 height 18
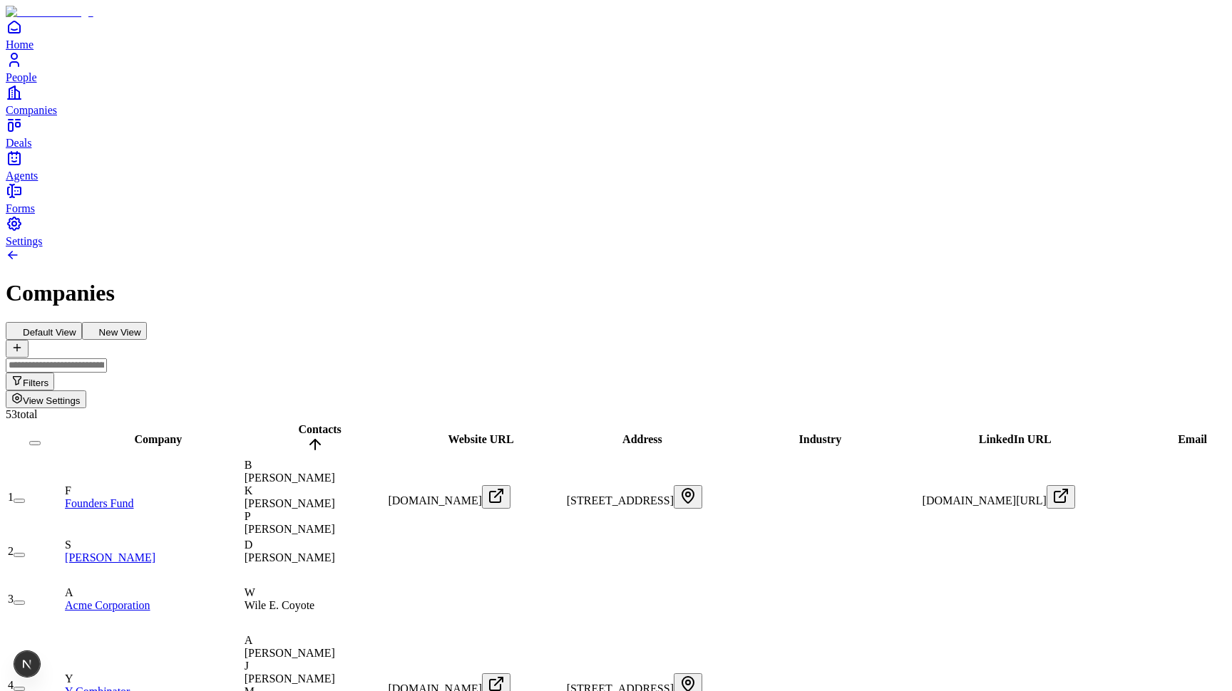
type input "*"
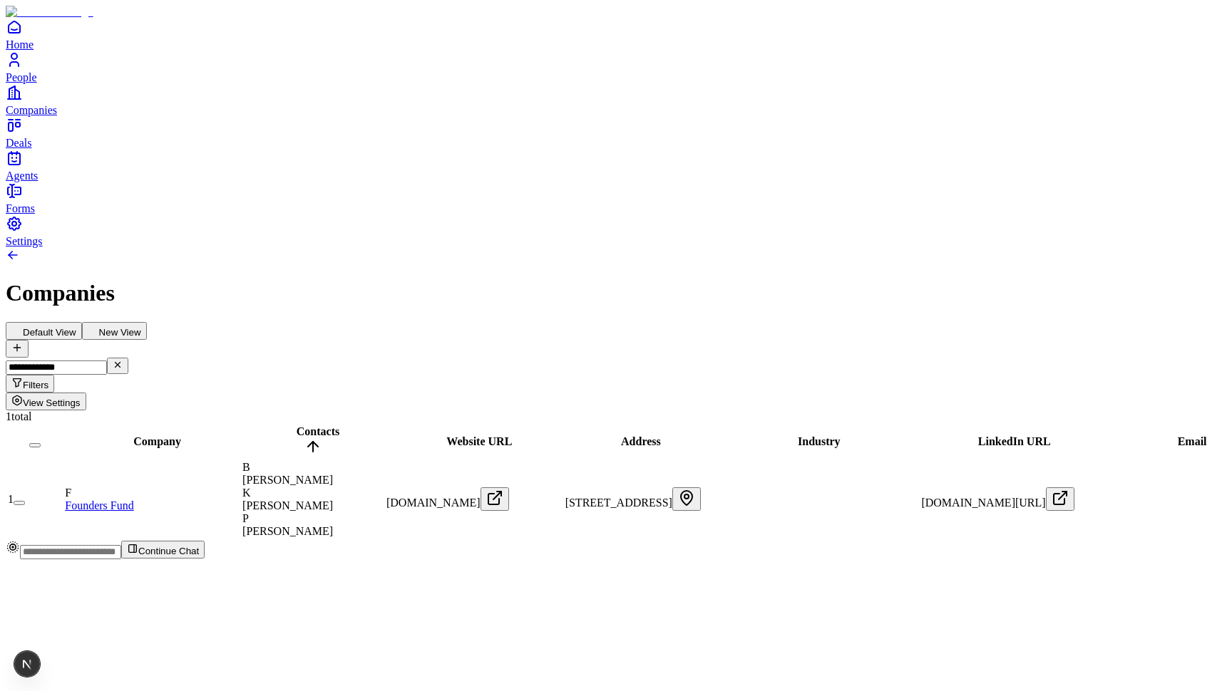
type input "**********"
click at [743, 423] on div "Company Contacts Website URL Address Industry LinkedIn URL Email Phone Company …" at bounding box center [616, 481] width 1220 height 117
click at [107, 361] on input "**********" at bounding box center [56, 368] width 101 height 14
click at [852, 280] on h1 "Companies" at bounding box center [616, 293] width 1220 height 26
drag, startPoint x: 1041, startPoint y: 89, endPoint x: 786, endPoint y: 93, distance: 255.2
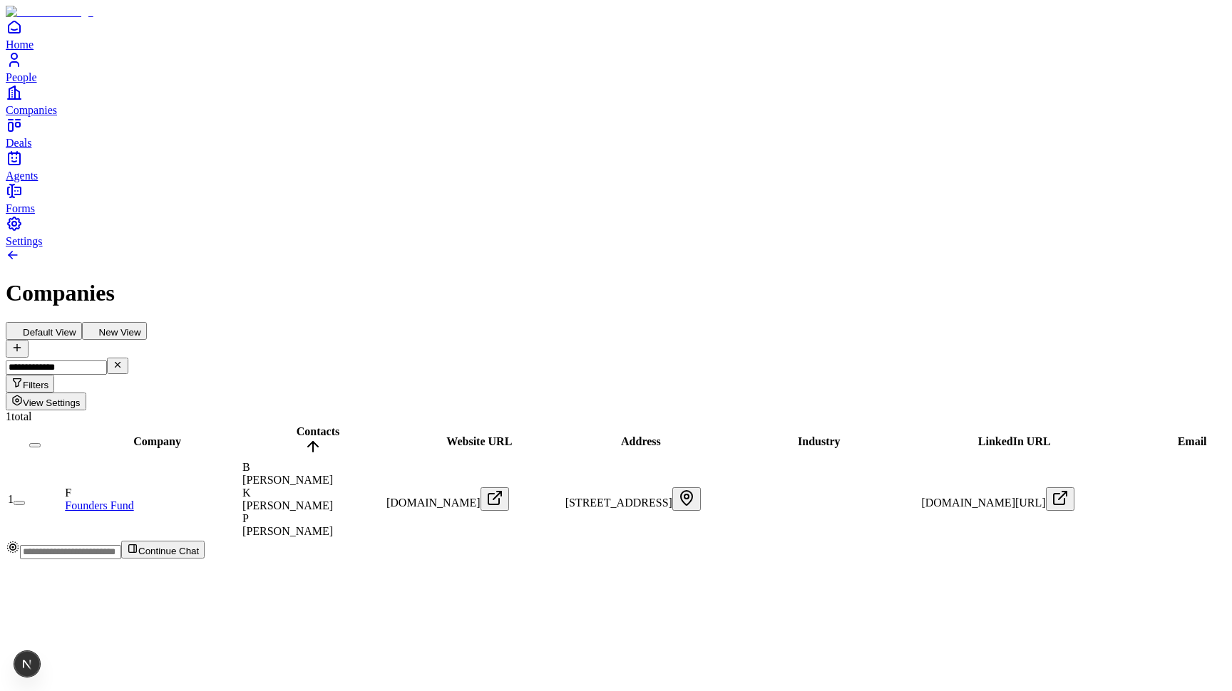
click at [120, 362] on icon "Clear filter" at bounding box center [117, 364] width 5 height 5
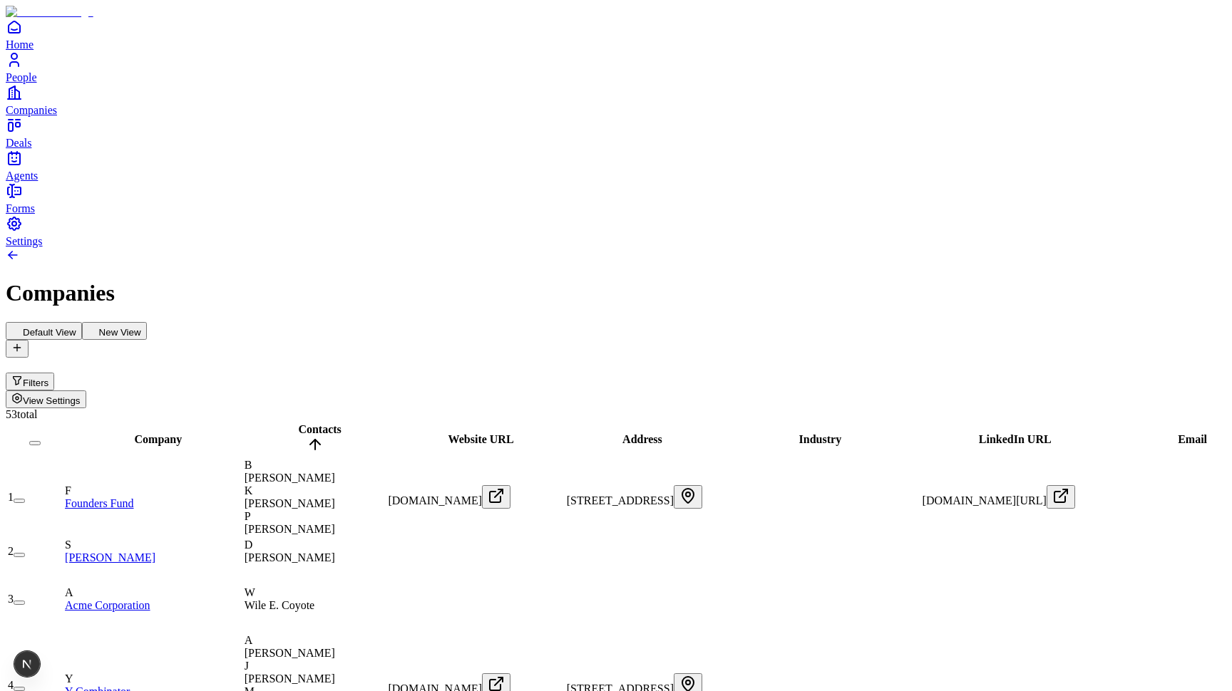
click at [691, 280] on h1 "Companies" at bounding box center [616, 293] width 1220 height 26
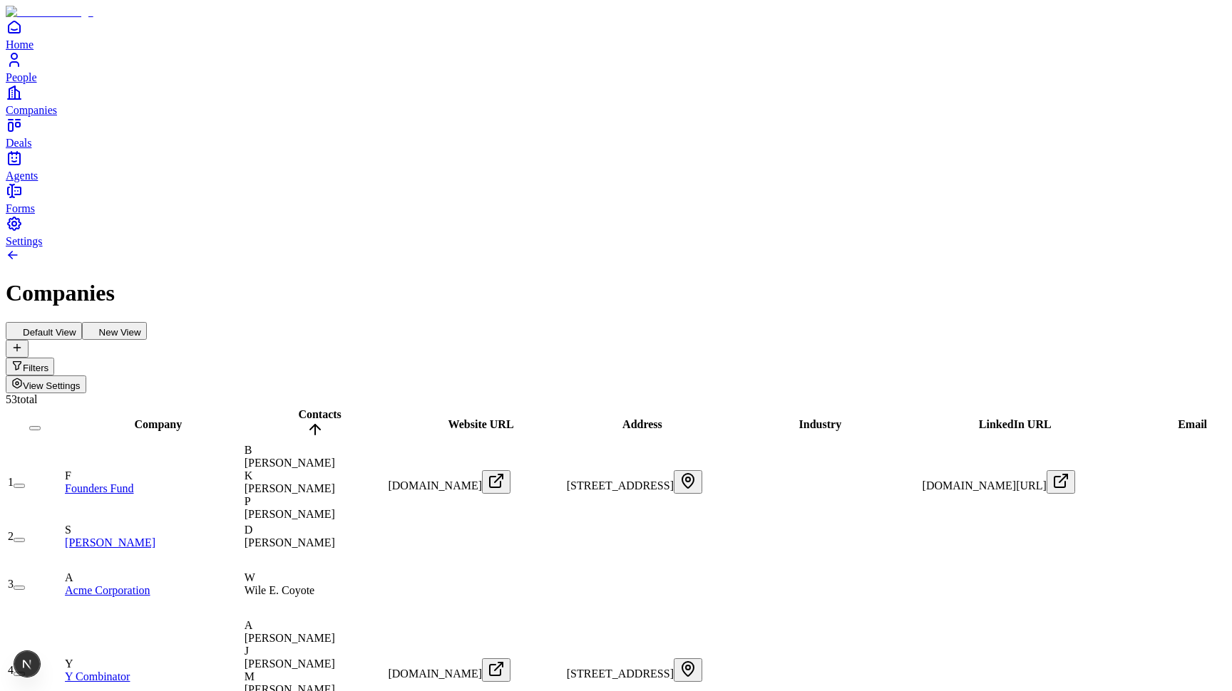
click at [81, 381] on span "View Settings" at bounding box center [52, 386] width 58 height 11
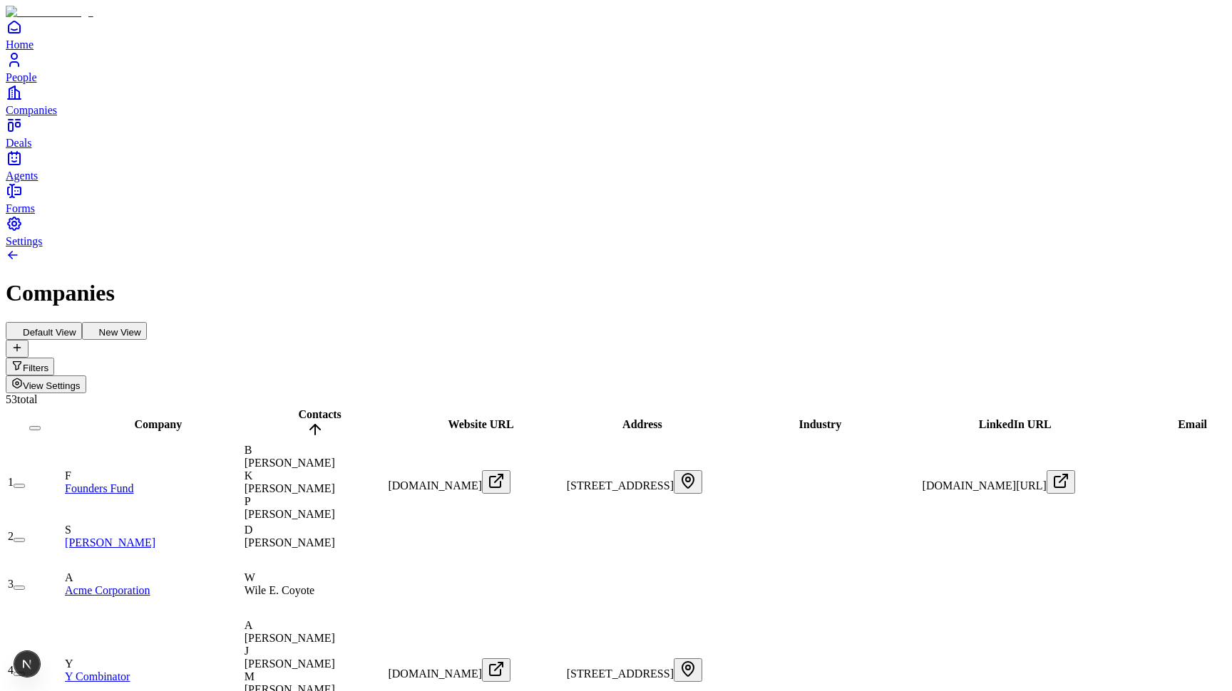
click at [998, 280] on h1 "Companies" at bounding box center [616, 293] width 1220 height 26
click at [54, 358] on button "Filters" at bounding box center [30, 367] width 48 height 18
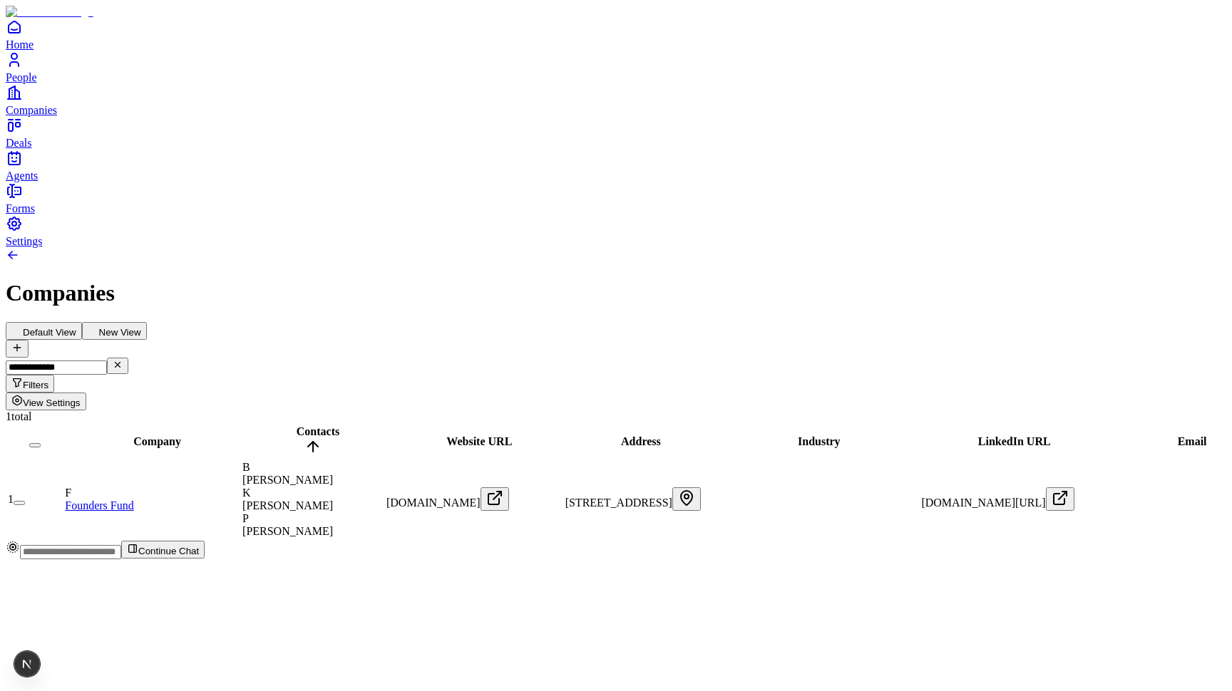
type input "**********"
click at [612, 423] on div "Company Contacts Website URL Address Industry LinkedIn URL Email Phone Company …" at bounding box center [616, 481] width 1220 height 117
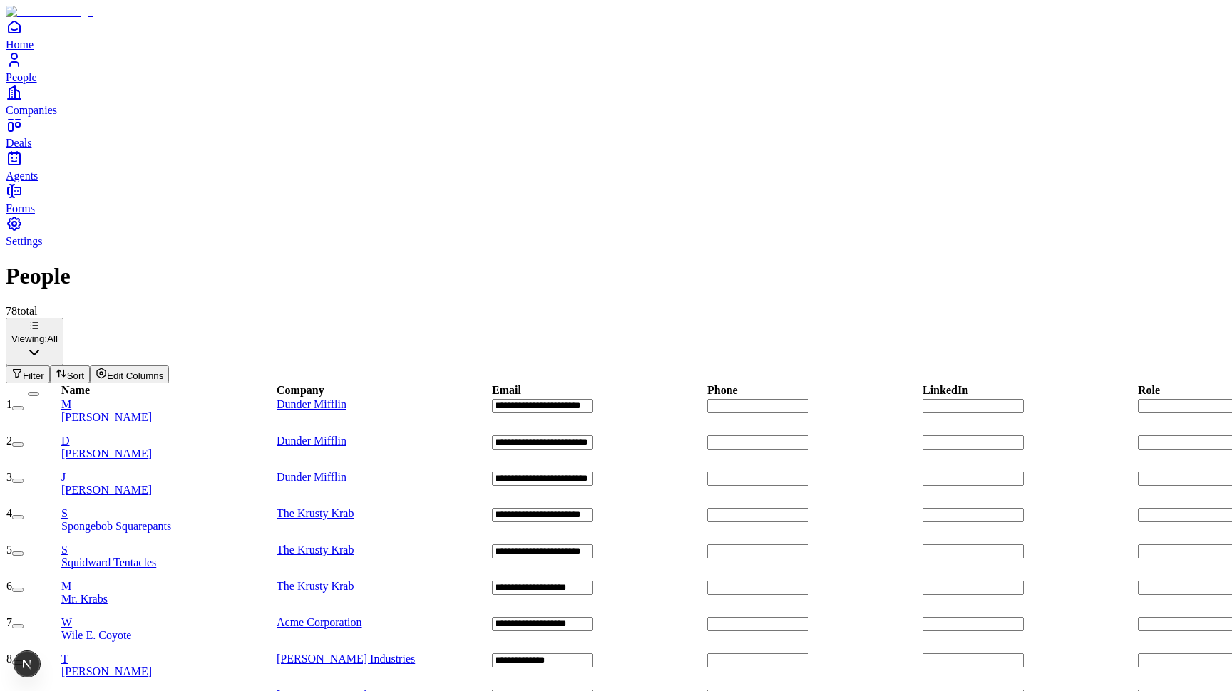
click at [200, 318] on div "Viewing: All Filter Sort Edit Columns" at bounding box center [616, 351] width 1220 height 66
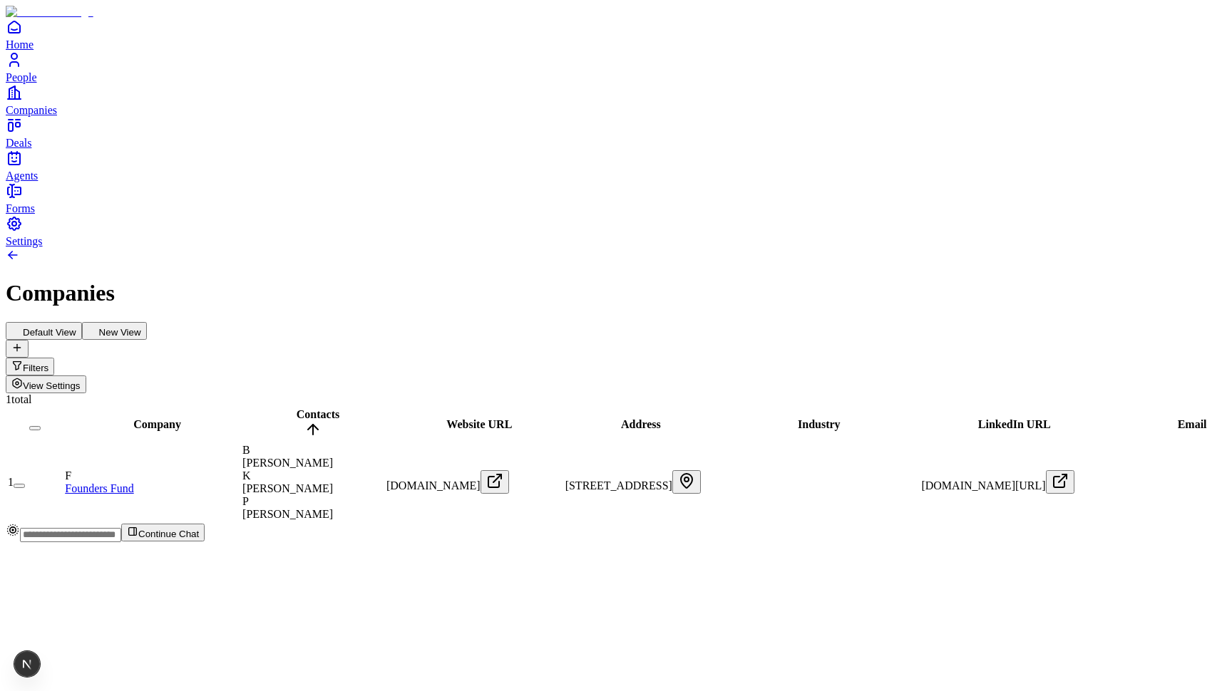
click at [54, 358] on button "Filters" at bounding box center [30, 367] width 48 height 18
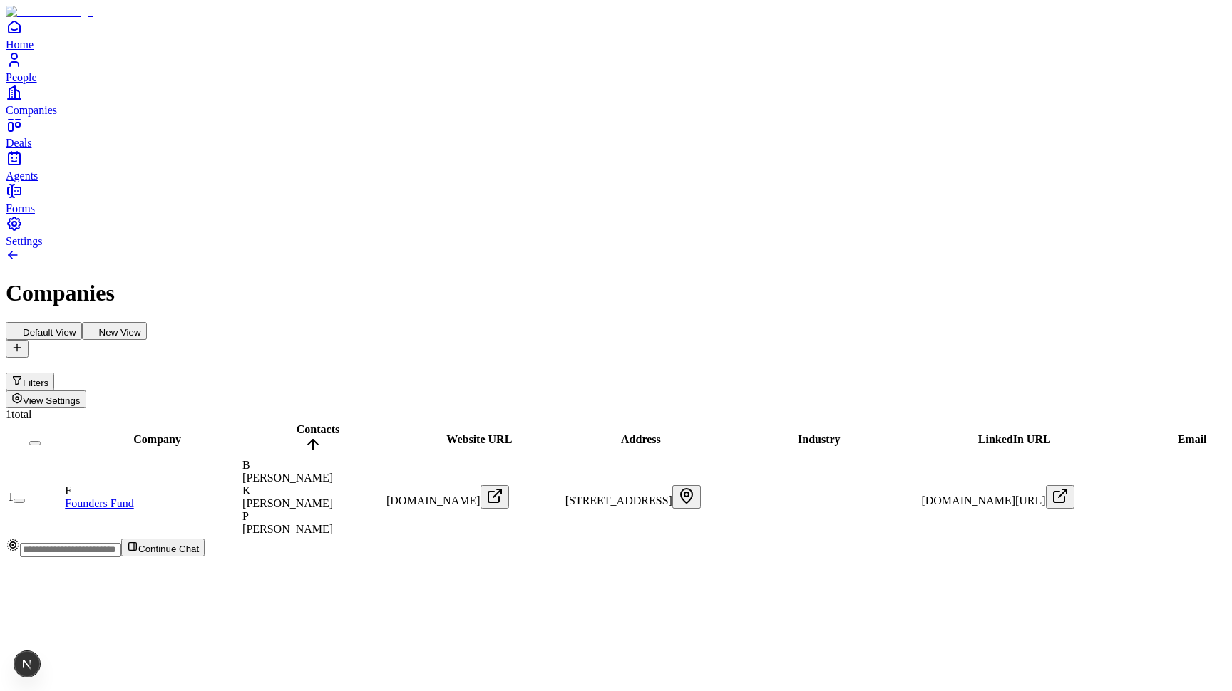
click at [729, 322] on div "Default View New View Filters View Settings" at bounding box center [616, 365] width 1220 height 86
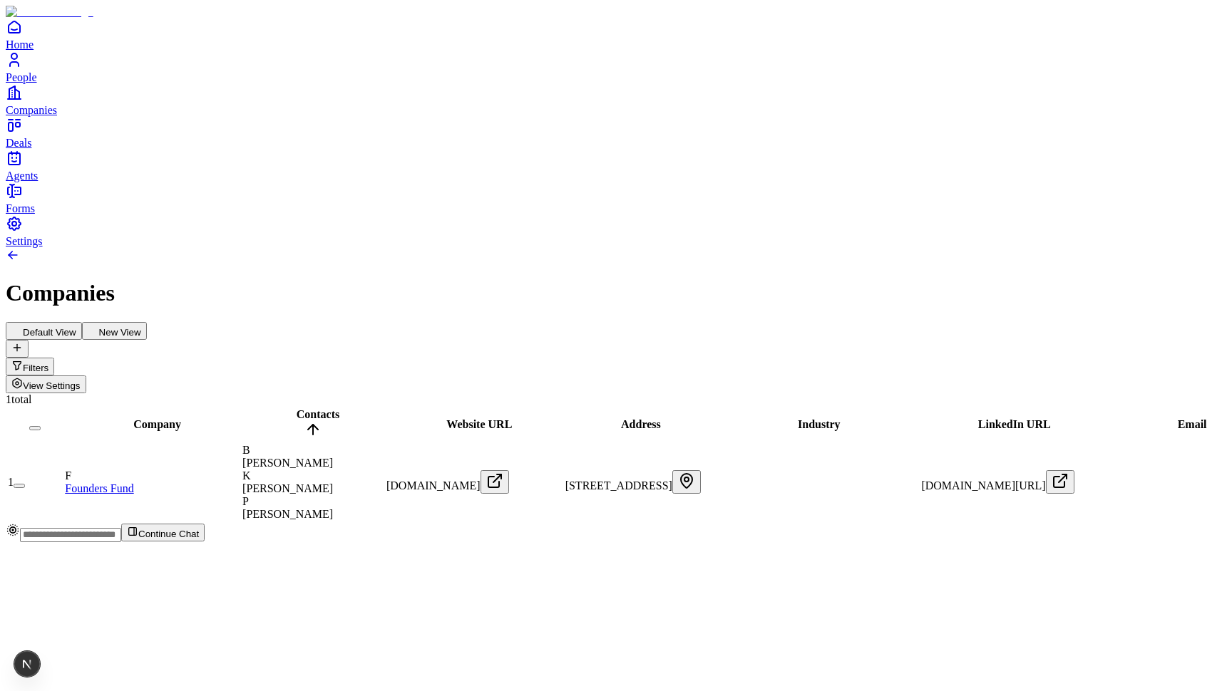
click at [54, 358] on button "Filters" at bounding box center [30, 367] width 48 height 18
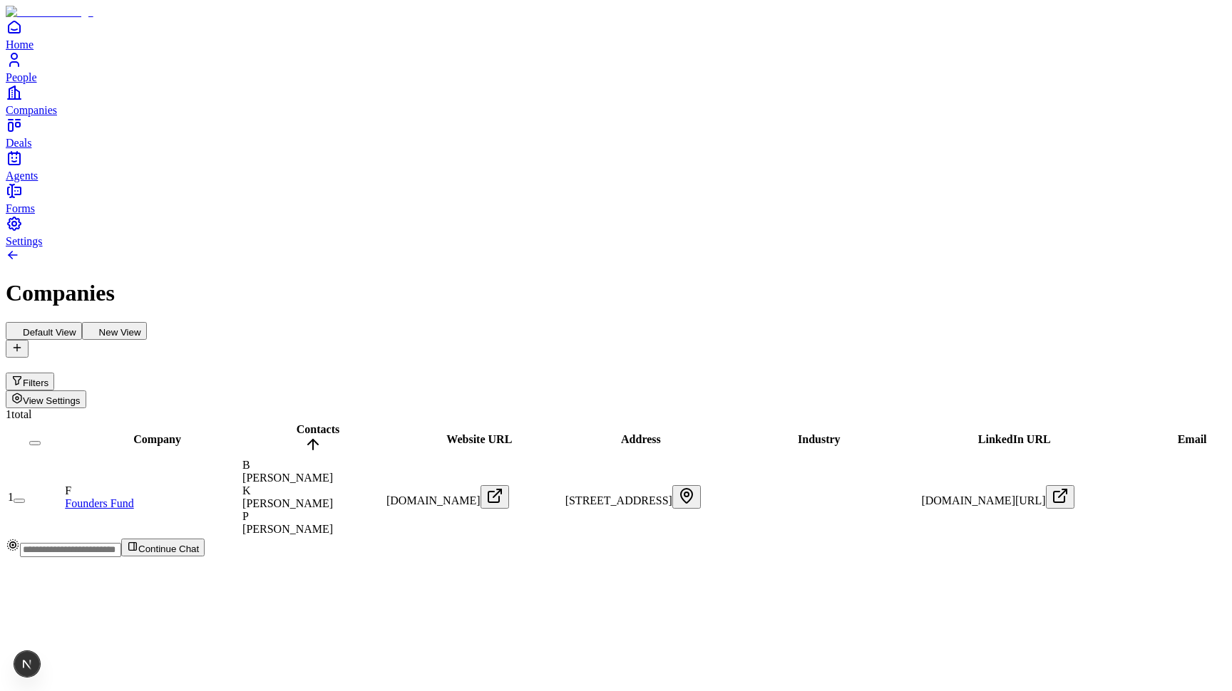
click at [107, 359] on input at bounding box center [56, 366] width 101 height 14
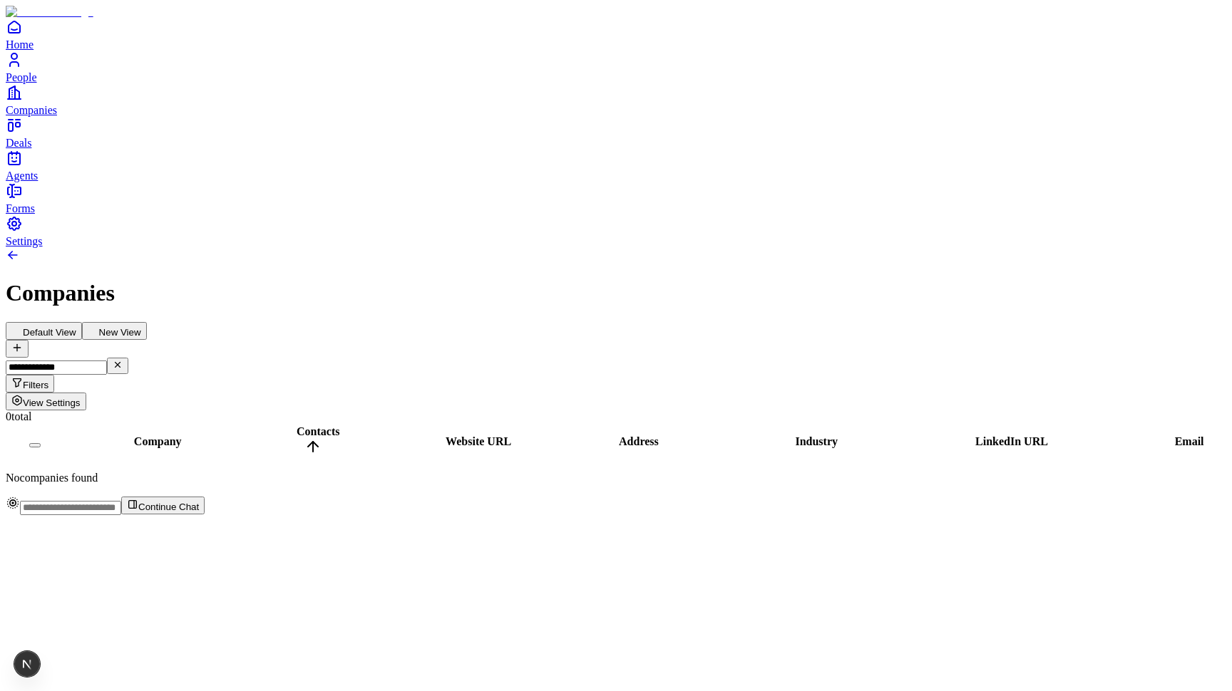
click at [552, 280] on div "Companies" at bounding box center [616, 293] width 1220 height 26
click at [107, 361] on input "**********" at bounding box center [56, 368] width 101 height 14
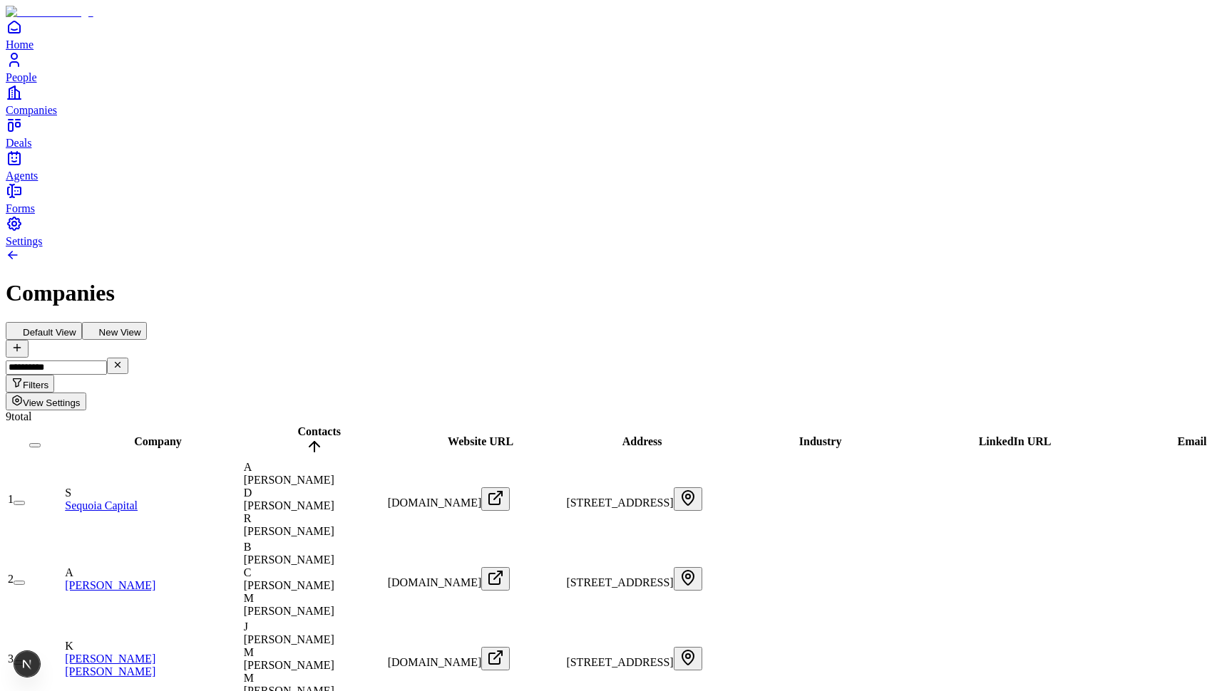
type input "**********"
click at [706, 411] on div "9 total" at bounding box center [616, 417] width 1220 height 13
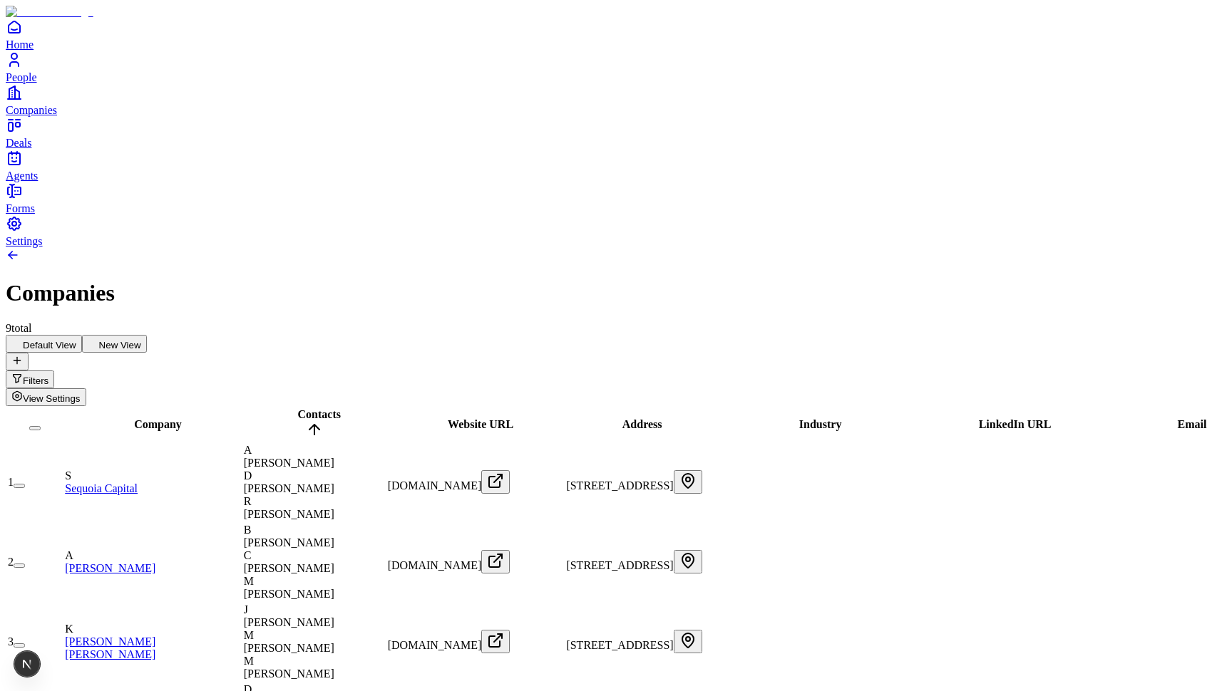
click at [81, 393] on span "View Settings" at bounding box center [52, 398] width 58 height 11
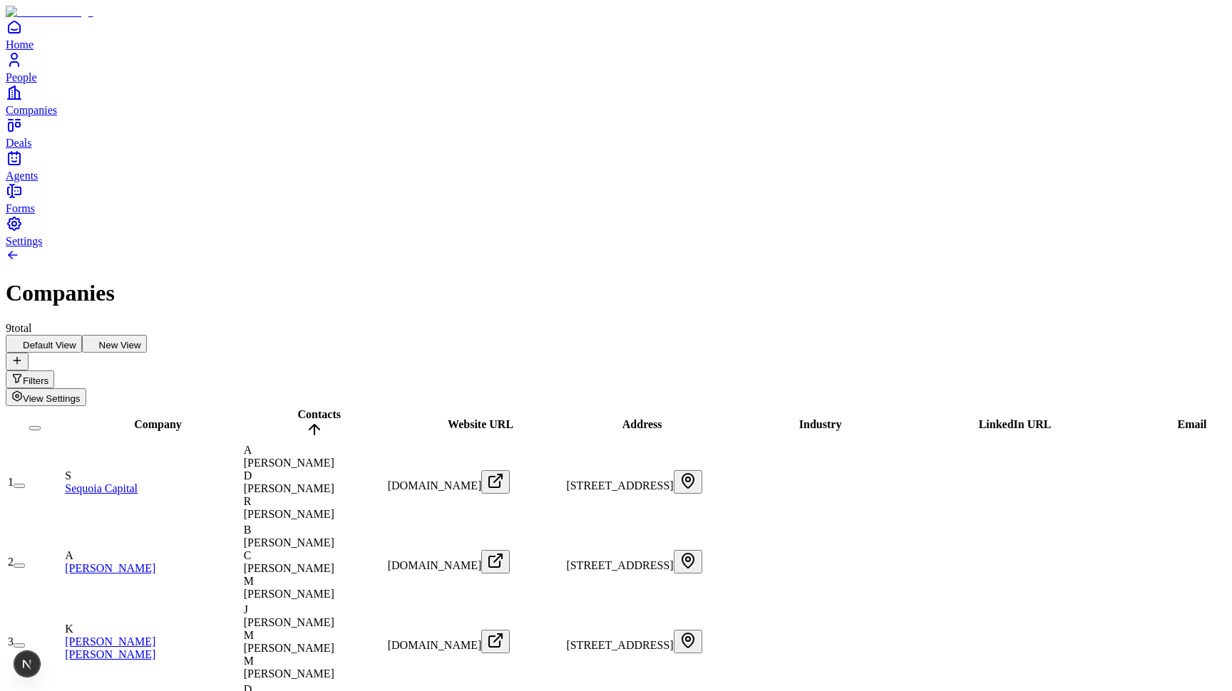
click at [81, 393] on span "View Settings" at bounding box center [52, 398] width 58 height 11
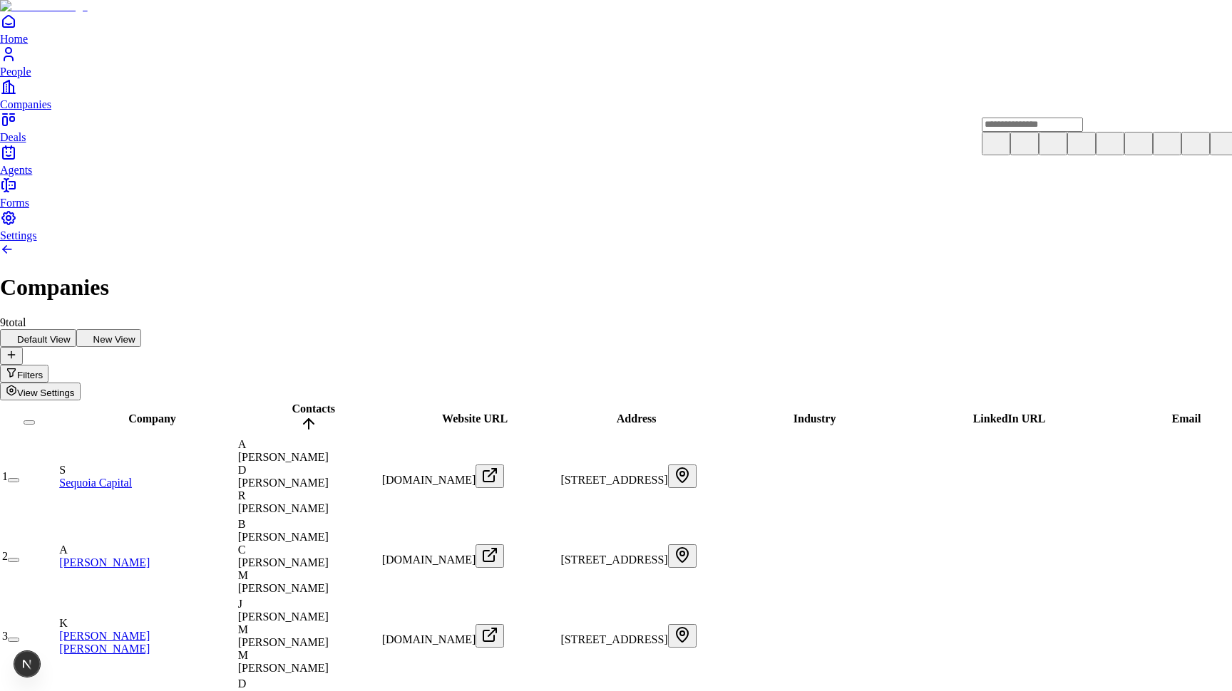
click at [1101, 151] on icon at bounding box center [1109, 142] width 17 height 17
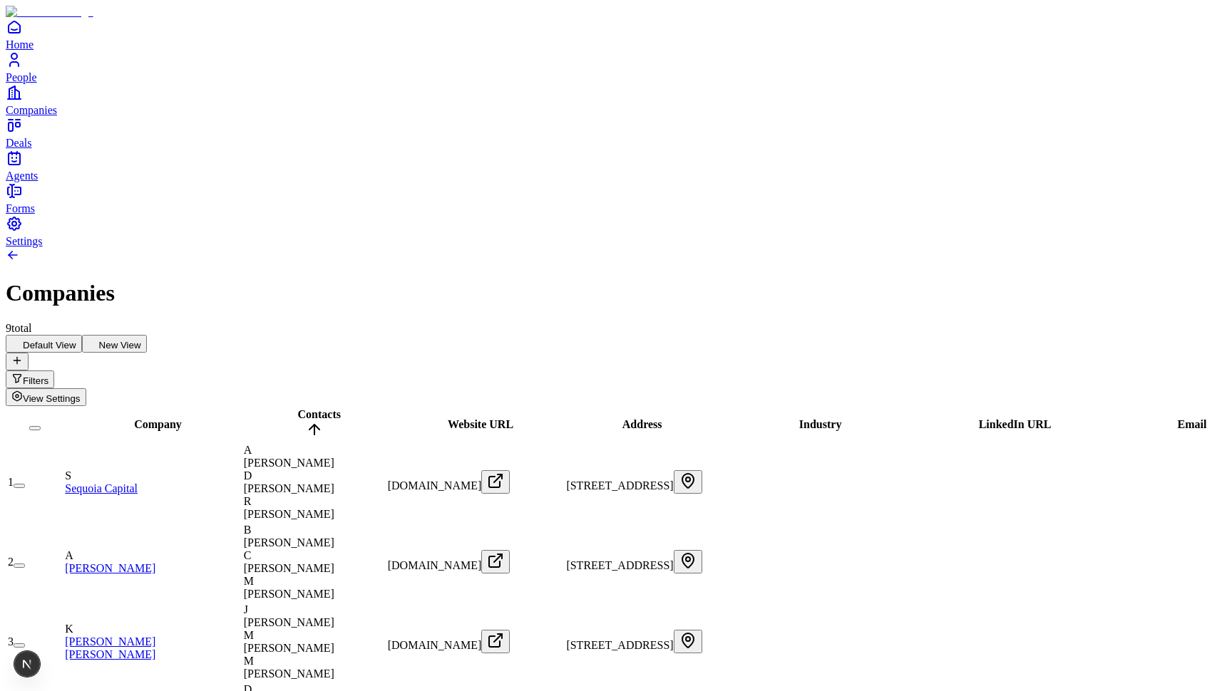
click at [23, 373] on icon "Open natural language filter" at bounding box center [16, 378] width 11 height 11
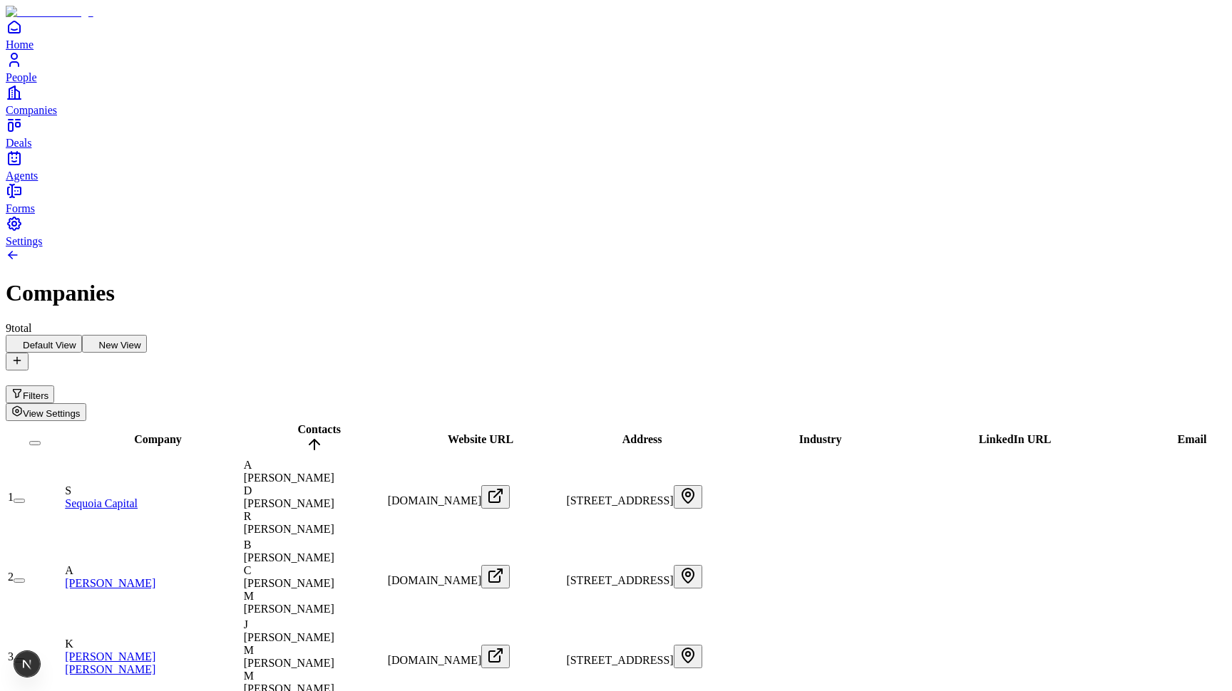
click at [914, 322] on div "9 total" at bounding box center [616, 328] width 1220 height 13
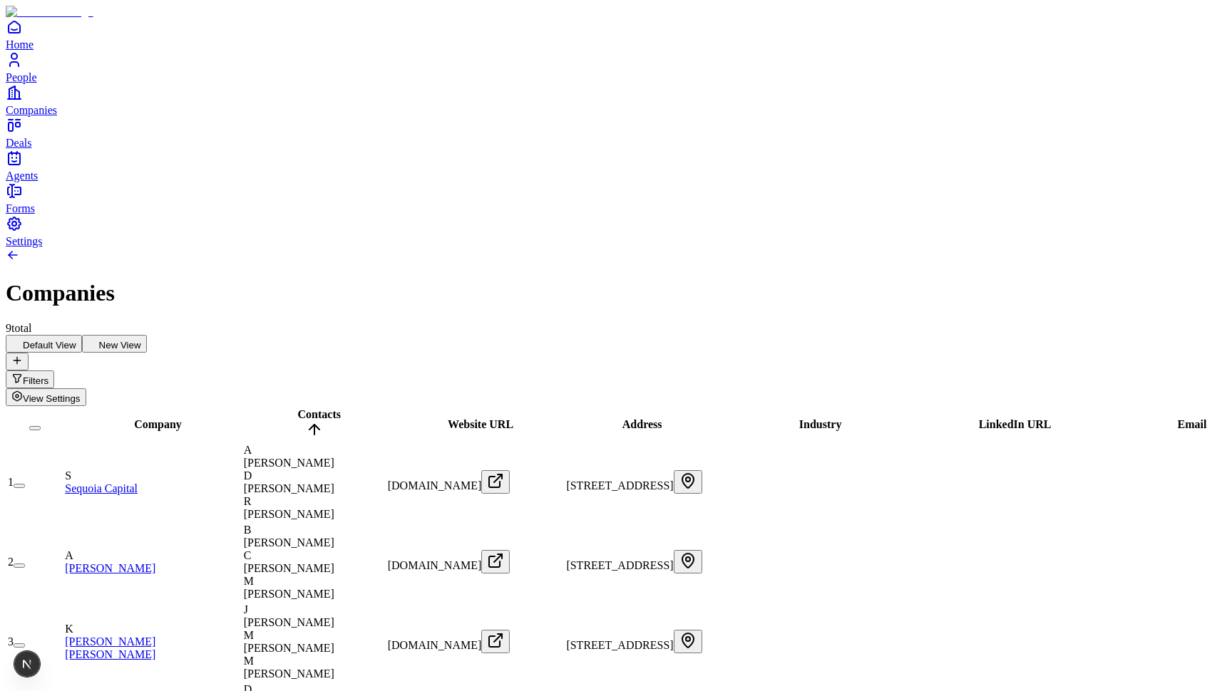
click at [147, 335] on button "New View" at bounding box center [114, 344] width 65 height 18
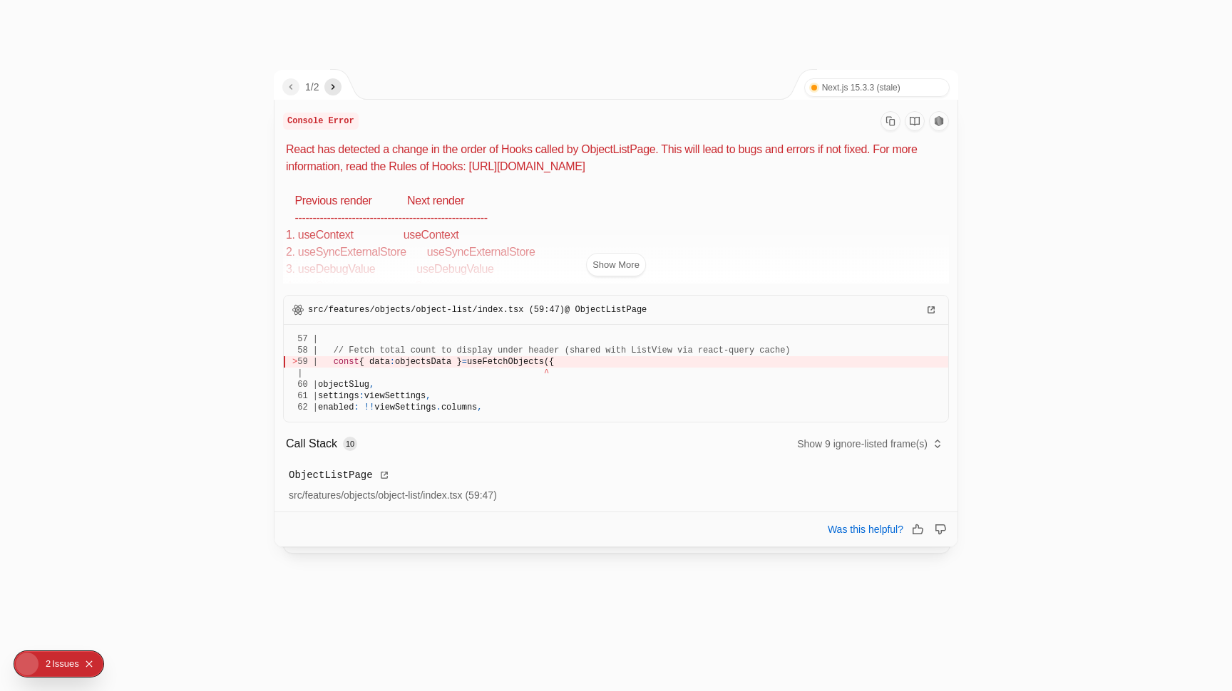
click at [554, 360] on span "useFetchObjects({" at bounding box center [510, 362] width 87 height 10
click at [567, 349] on span "// Fetch total count to display under header (shared with ListView via react-qu…" at bounding box center [562, 351] width 457 height 10
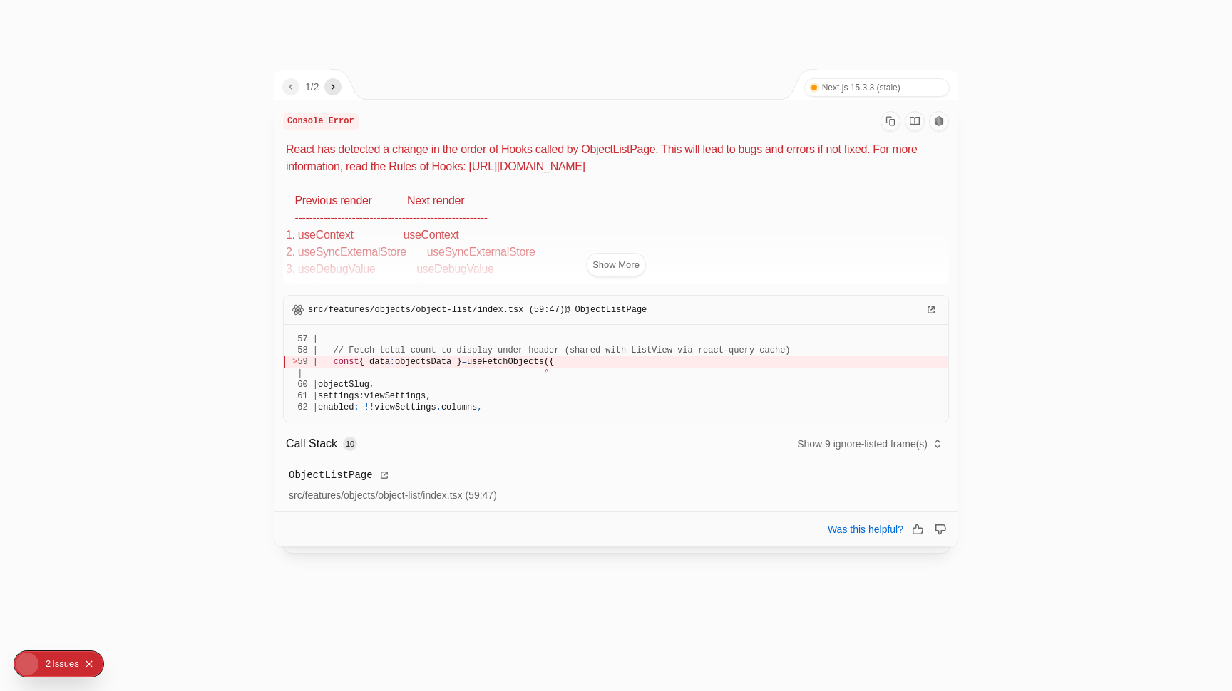
drag, startPoint x: 567, startPoint y: 349, endPoint x: 567, endPoint y: 361, distance: 11.4
click at [567, 361] on pre "57 | 58 | // Fetch total count to display under header (shared with ListView vi…" at bounding box center [616, 373] width 664 height 97
click at [520, 162] on p "React has detected a change in the order of Hooks called by ObjectListPage. Thi…" at bounding box center [617, 212] width 663 height 143
drag, startPoint x: 520, startPoint y: 162, endPoint x: 512, endPoint y: 368, distance: 206.2
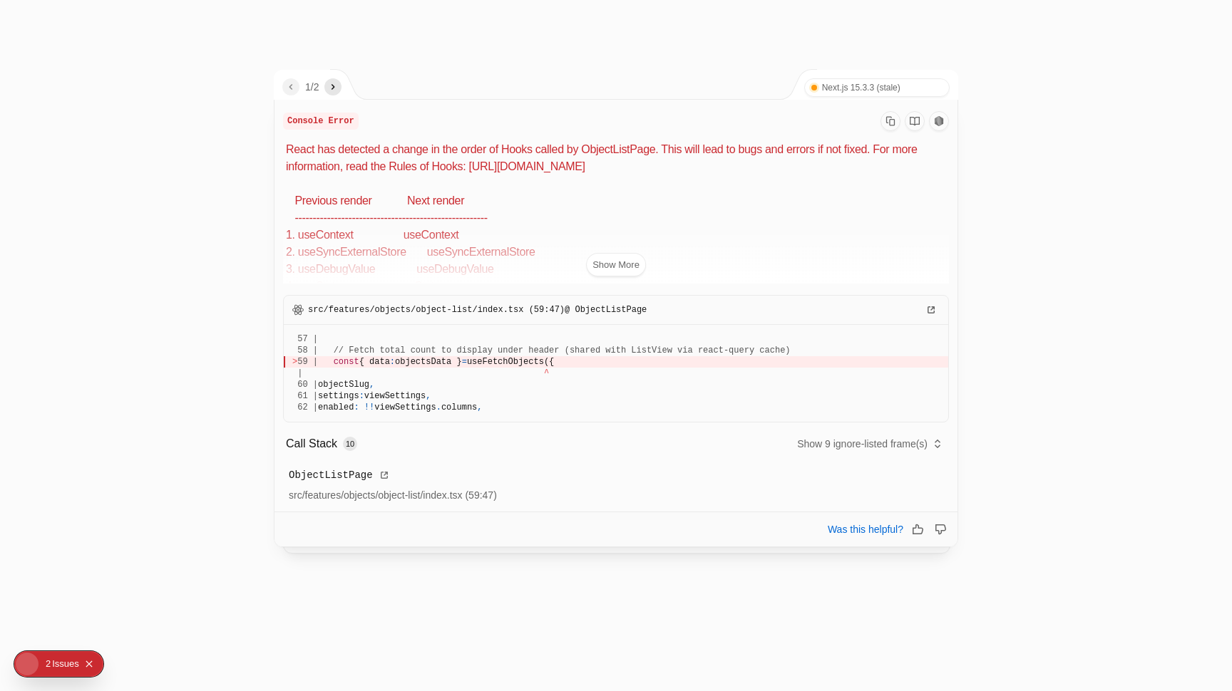
click at [512, 368] on div "Console Error React has detected a change in the order of Hooks called by Objec…" at bounding box center [615, 310] width 683 height 420
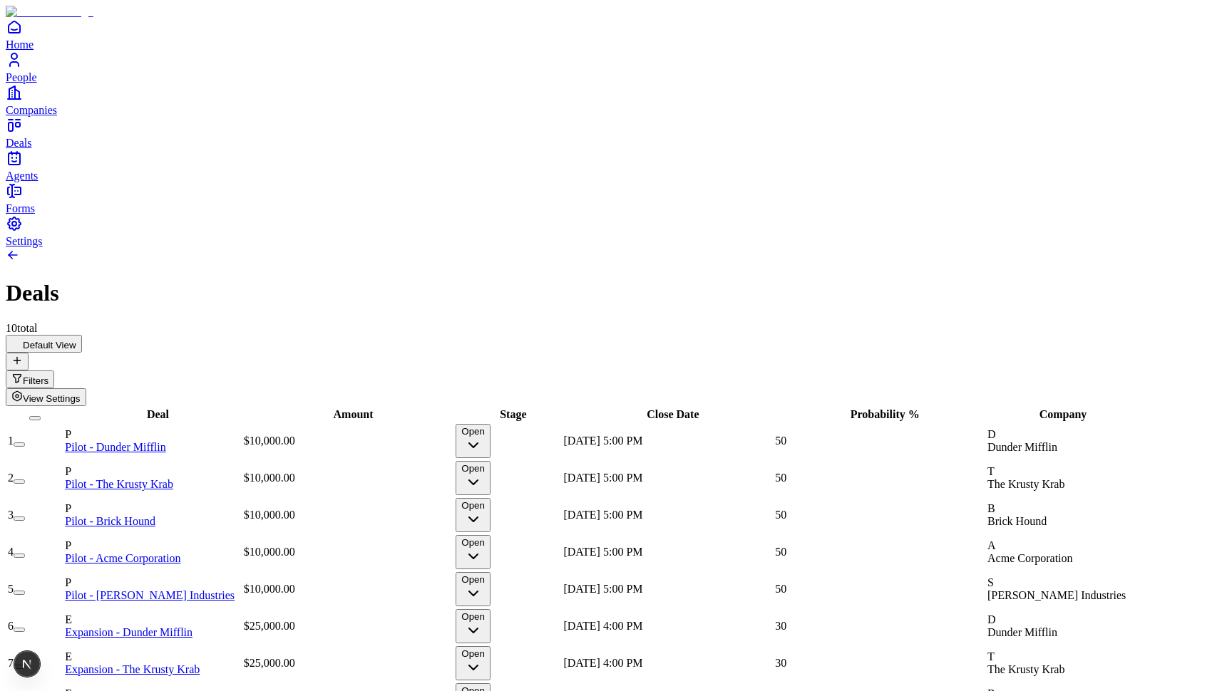
click at [482, 437] on icon "button" at bounding box center [473, 445] width 17 height 17
click at [584, 118] on html "Home People Companies Deals Agents Forms Settings Deals 10 total Default View F…" at bounding box center [616, 414] width 1232 height 829
click at [490, 424] on button "Open" at bounding box center [473, 441] width 35 height 34
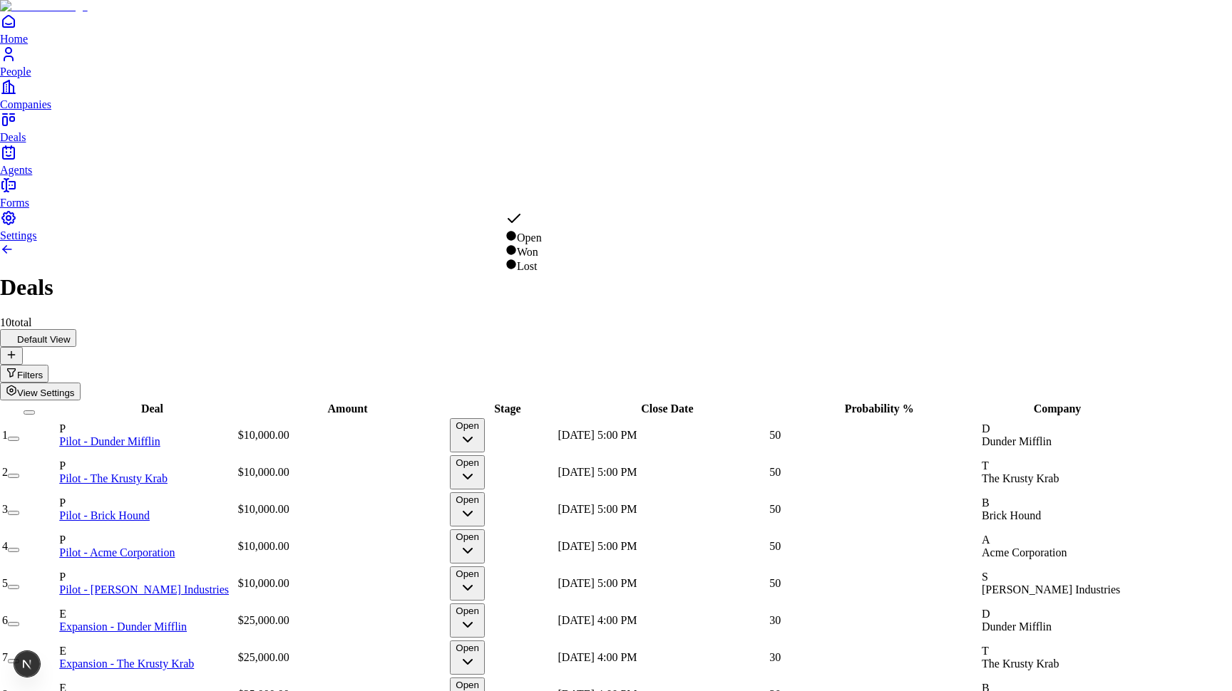
click at [538, 92] on html "Home People Companies Deals Agents Forms Settings Deals 10 total Default View F…" at bounding box center [616, 411] width 1232 height 823
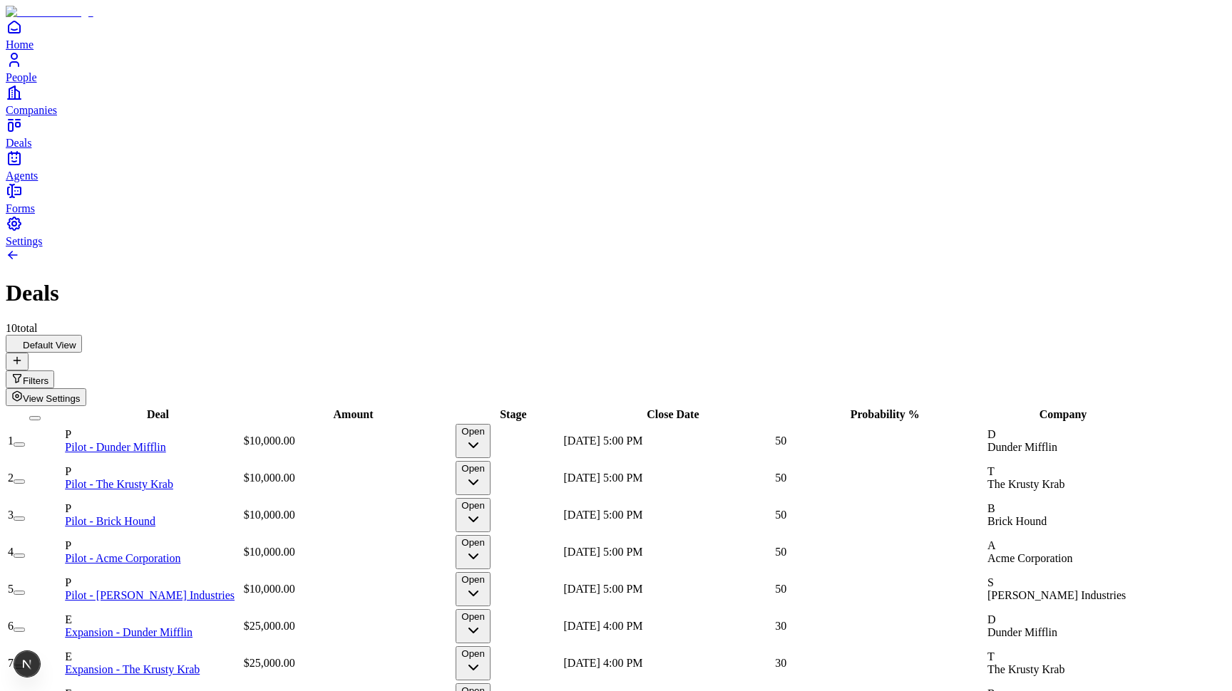
click at [81, 393] on span "View Settings" at bounding box center [52, 398] width 58 height 11
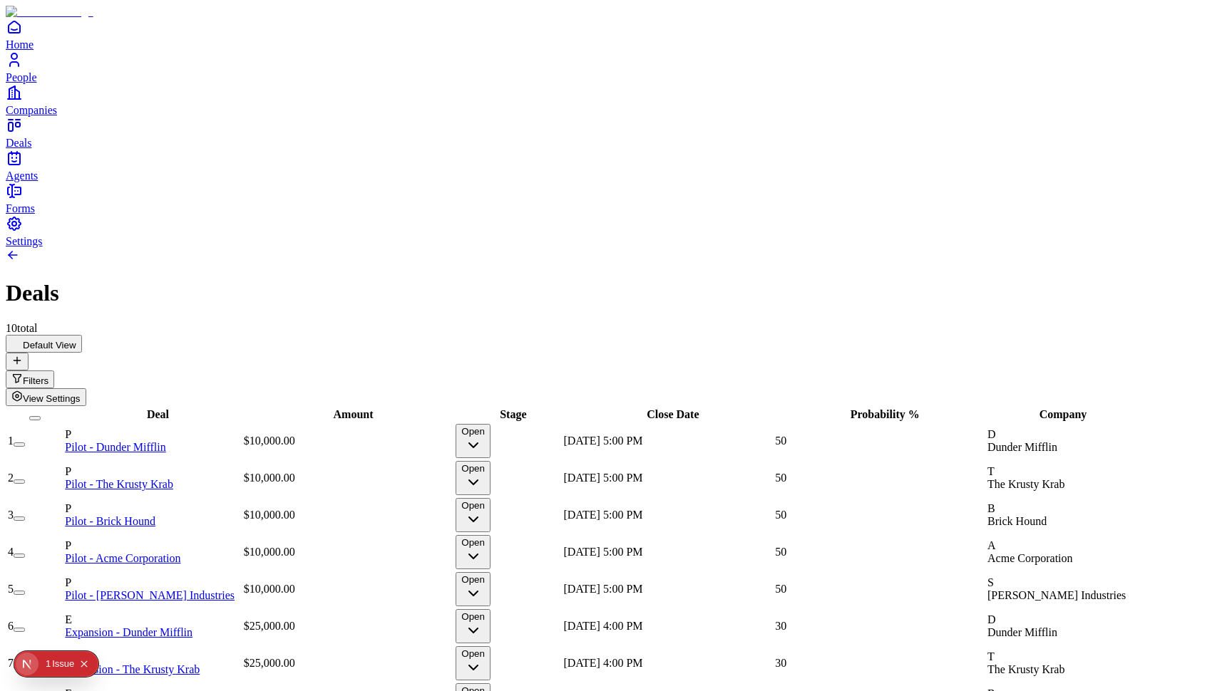
click at [48, 670] on div "1" at bounding box center [48, 665] width 5 height 26
click at [490, 424] on button "Open" at bounding box center [473, 441] width 35 height 34
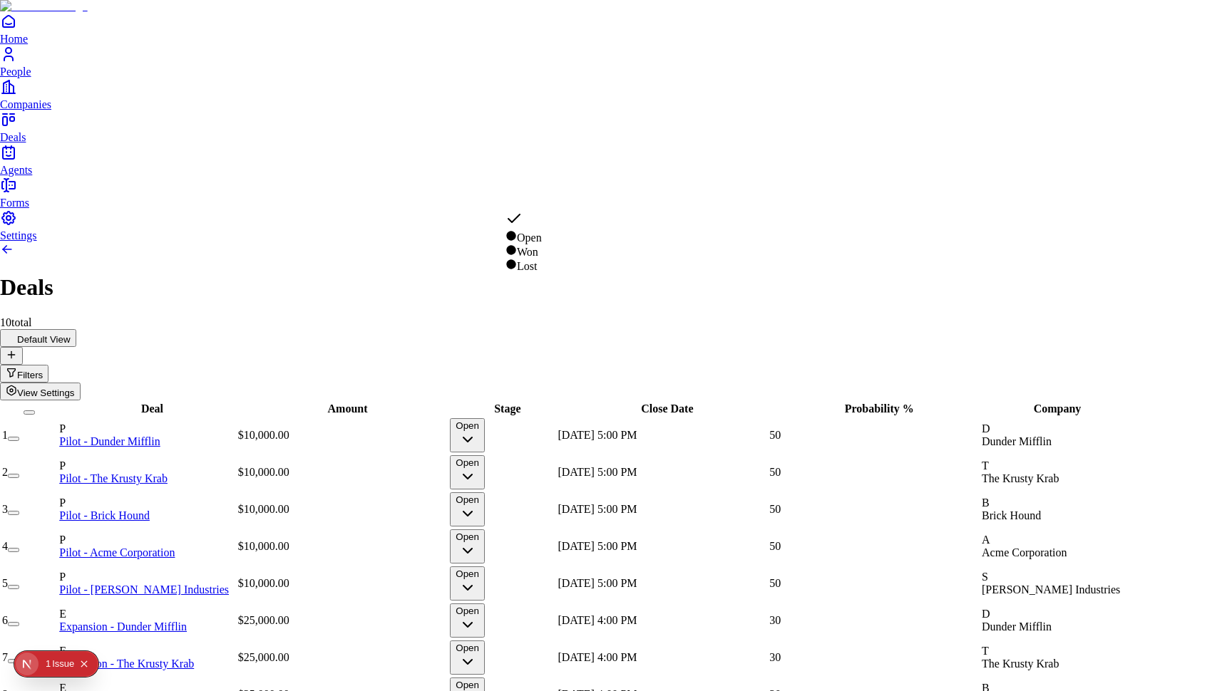
click at [565, 84] on html "Home People Companies Deals Agents Forms Settings Deals 10 total Default View F…" at bounding box center [616, 411] width 1232 height 823
